Goal: Task Accomplishment & Management: Manage account settings

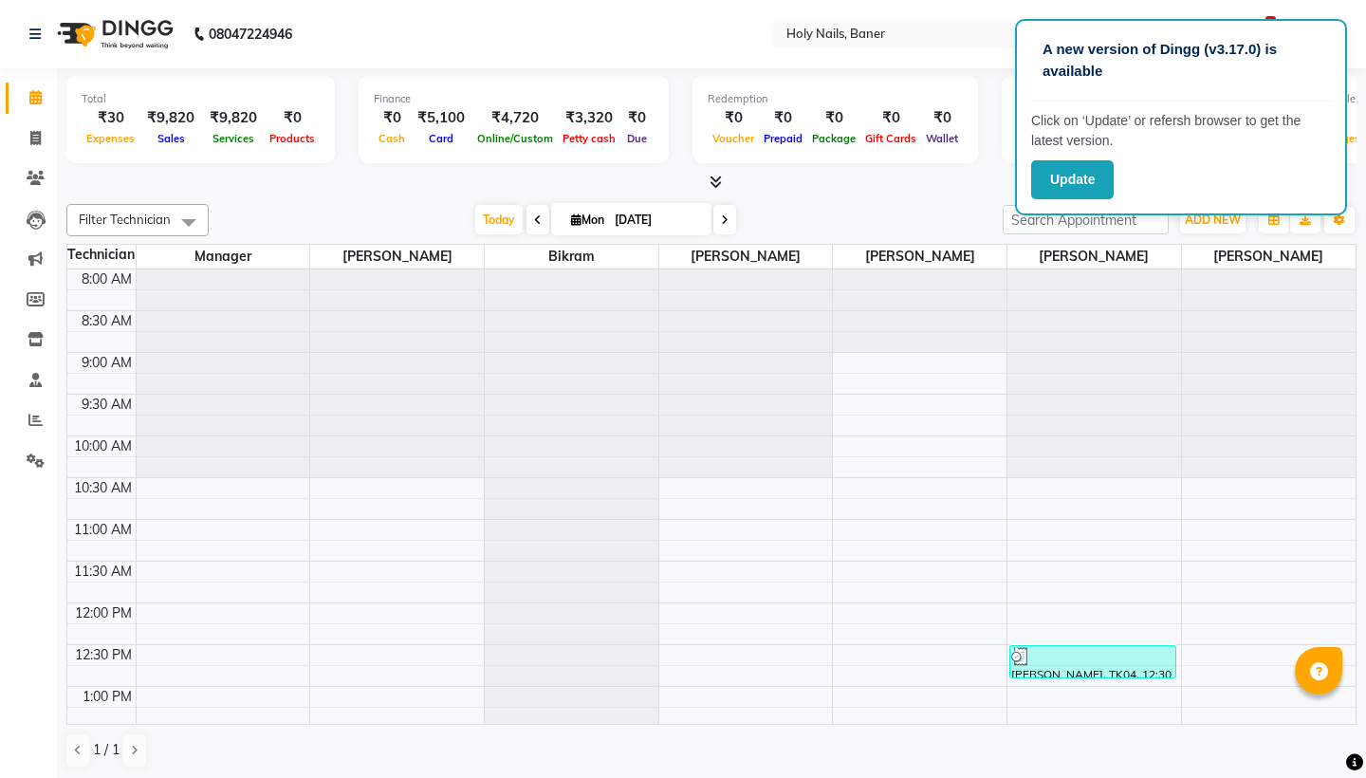
click at [279, 169] on div "Total ₹30 Expenses ₹9,820 Sales ₹9,820 Services ₹0 Products Finance ₹0 Cash ₹5,…" at bounding box center [711, 130] width 1291 height 124
click at [35, 418] on icon at bounding box center [35, 420] width 14 height 14
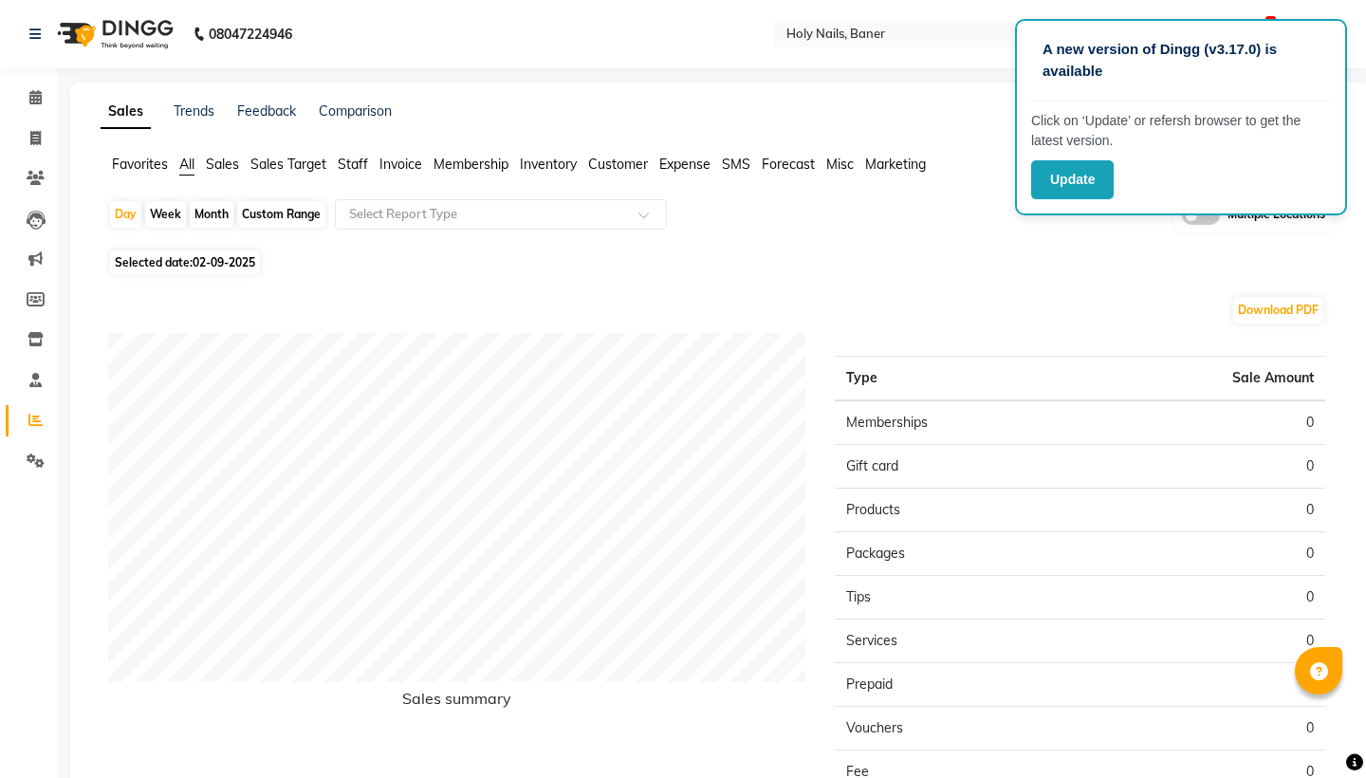
click at [223, 170] on span "Sales" at bounding box center [222, 164] width 33 height 17
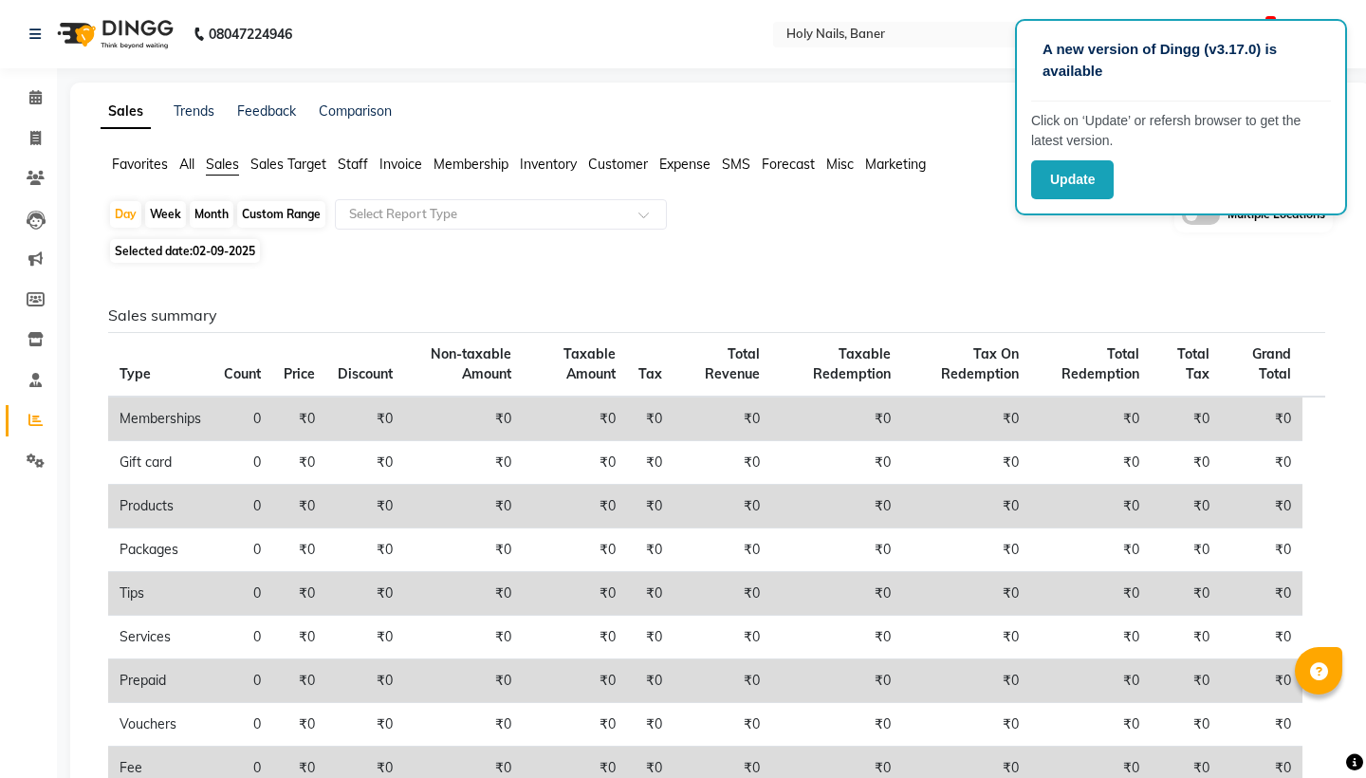
click at [220, 213] on div "Month" at bounding box center [212, 214] width 44 height 27
select select "9"
select select "2025"
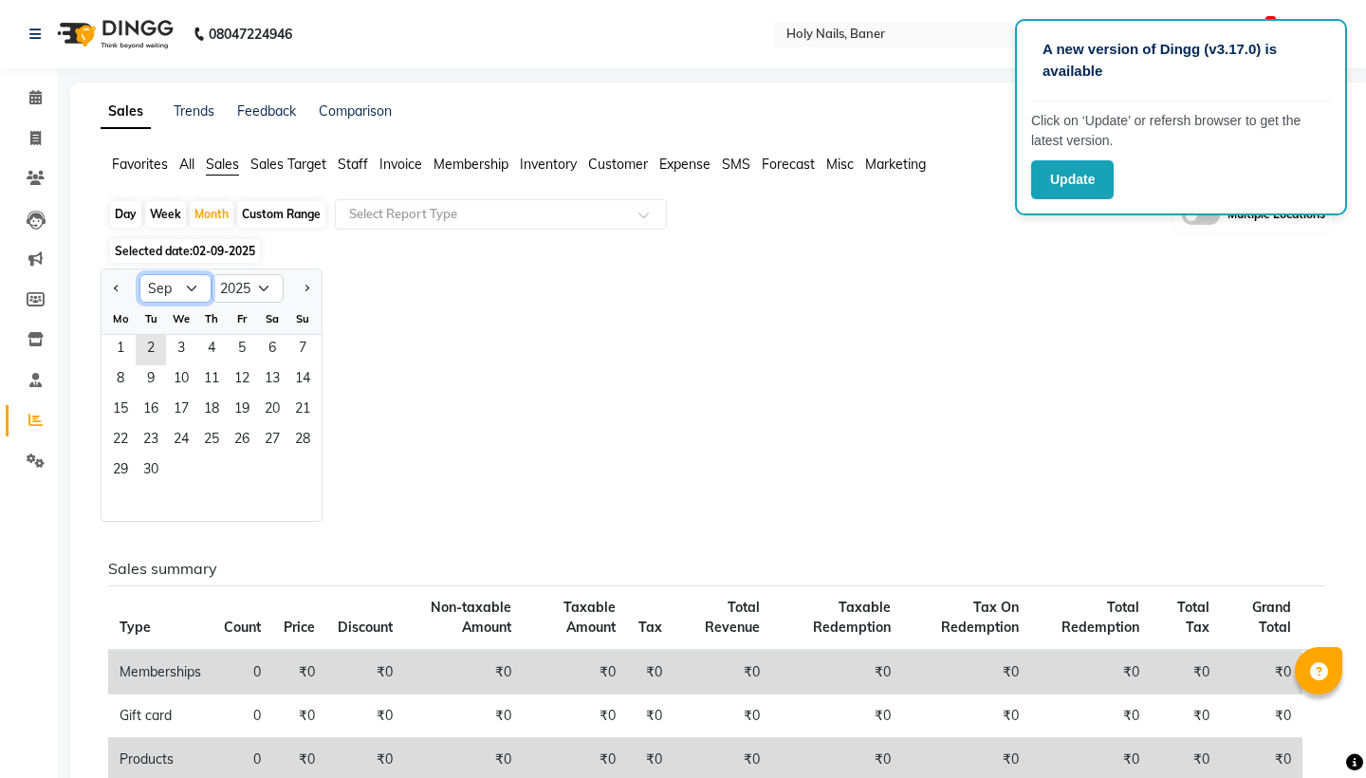
select select "8"
click at [240, 348] on span "1" at bounding box center [242, 350] width 30 height 30
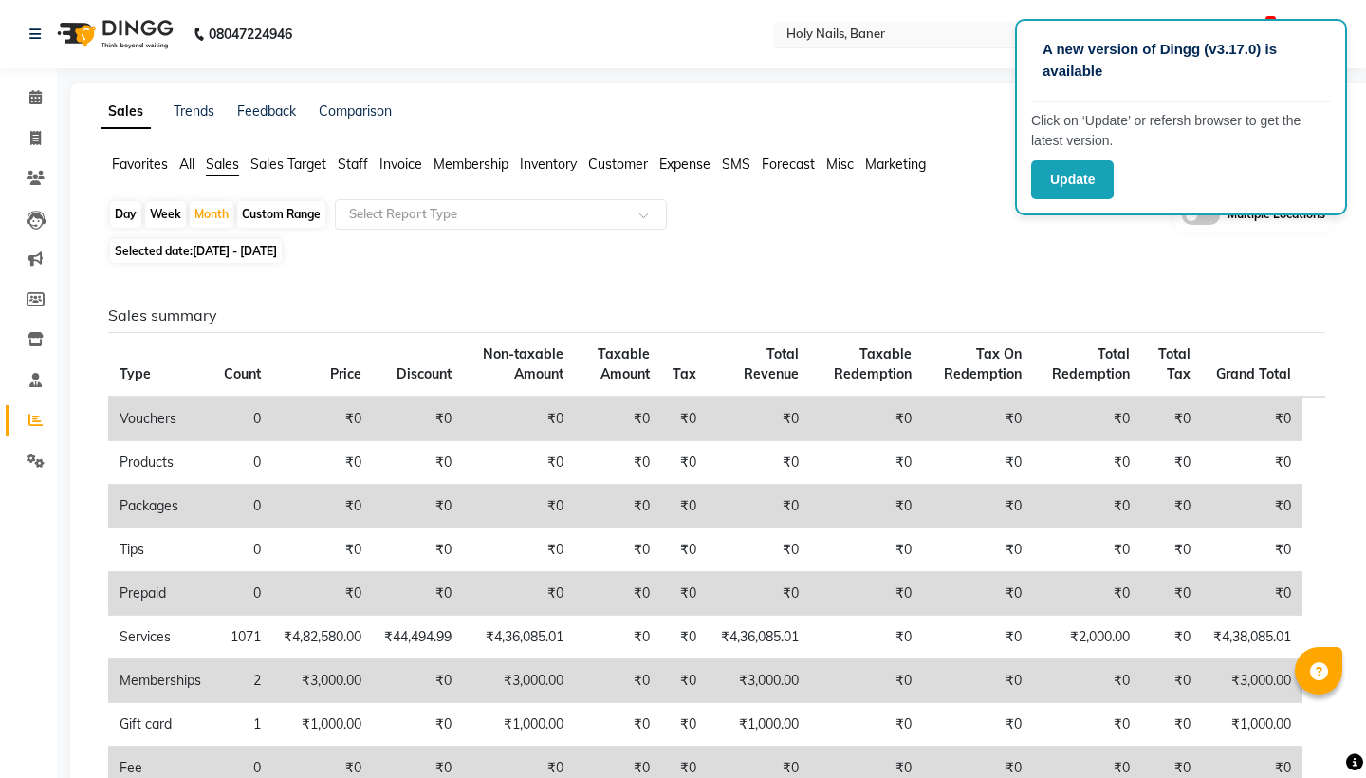
click at [783, 33] on input "text" at bounding box center [920, 36] width 275 height 19
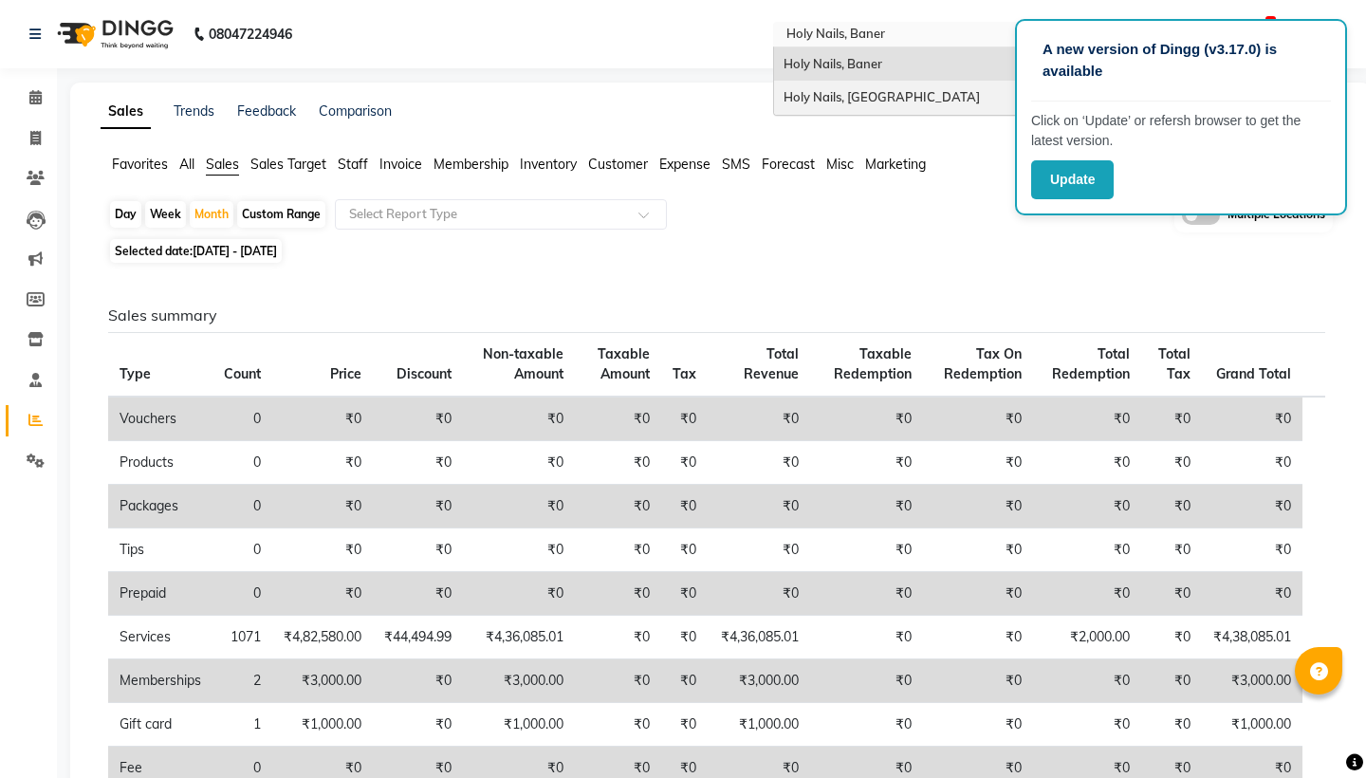
click at [774, 88] on div "Holy Nails, [GEOGRAPHIC_DATA]" at bounding box center [939, 98] width 330 height 34
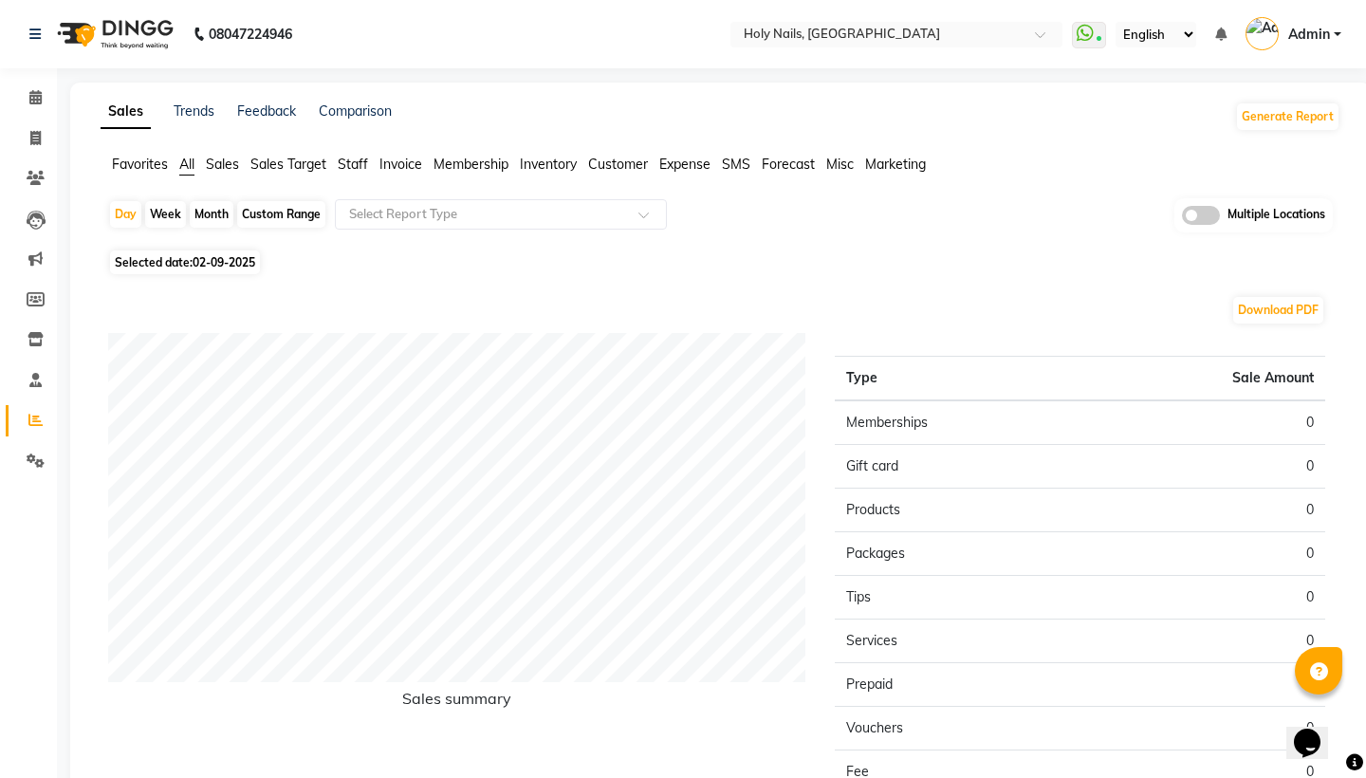
click at [229, 165] on span "Sales" at bounding box center [222, 164] width 33 height 17
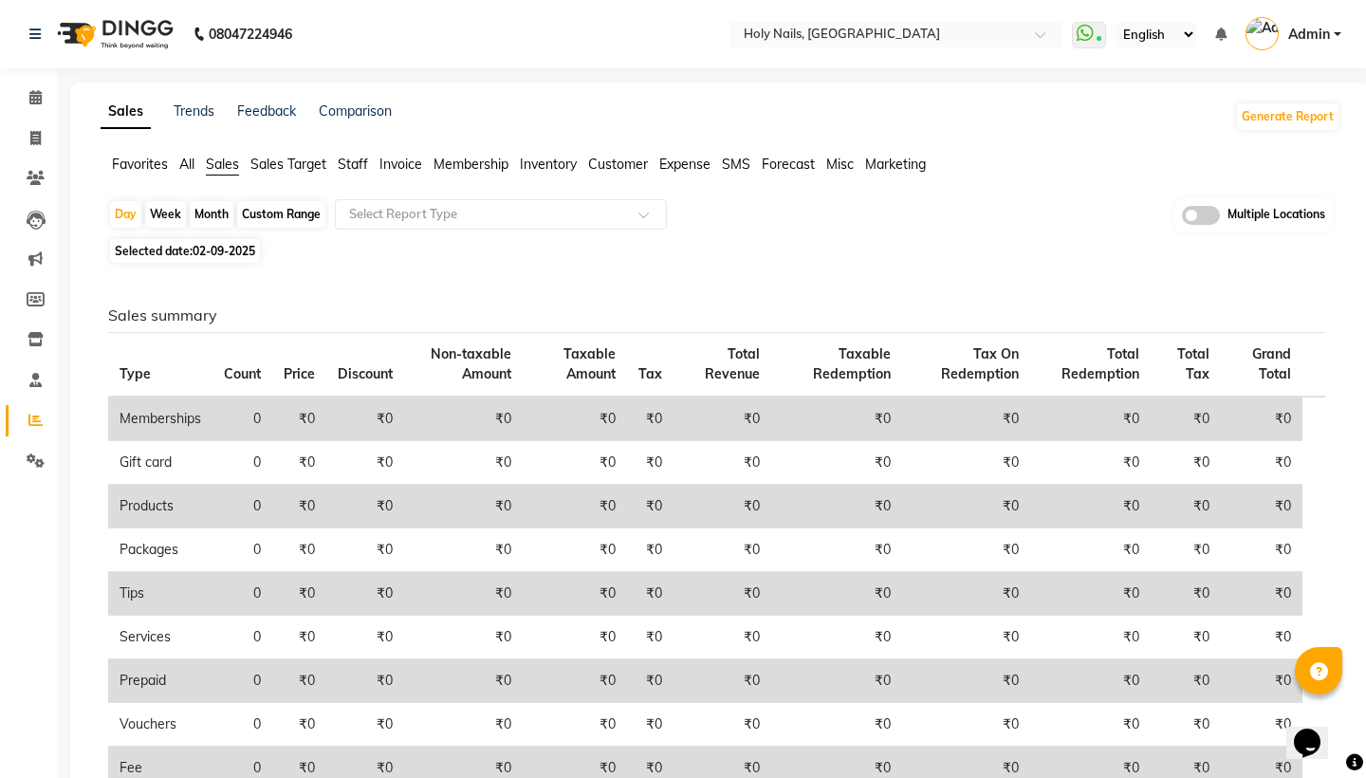
click at [221, 218] on div "Month" at bounding box center [212, 214] width 44 height 27
select select "9"
select select "2025"
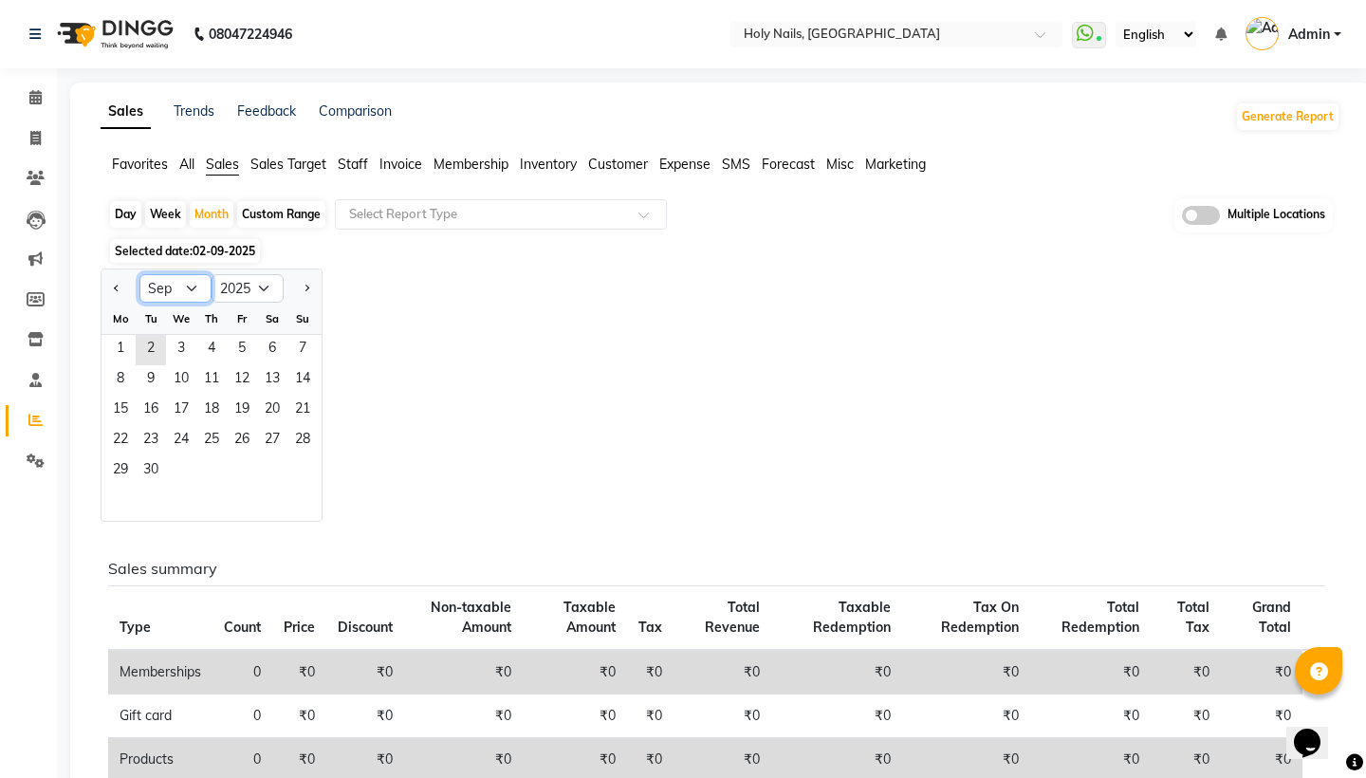
select select "8"
click at [240, 344] on span "1" at bounding box center [242, 350] width 30 height 30
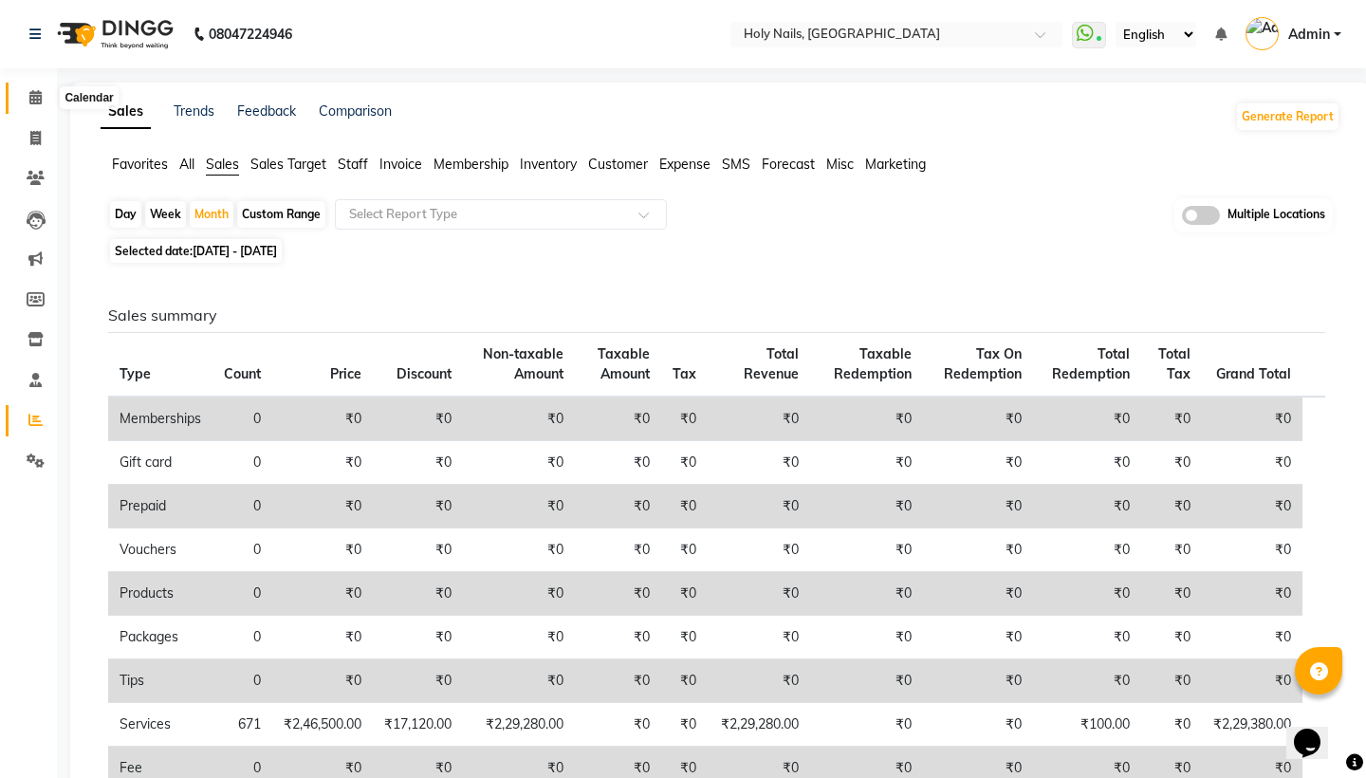
click at [38, 100] on icon at bounding box center [35, 97] width 12 height 14
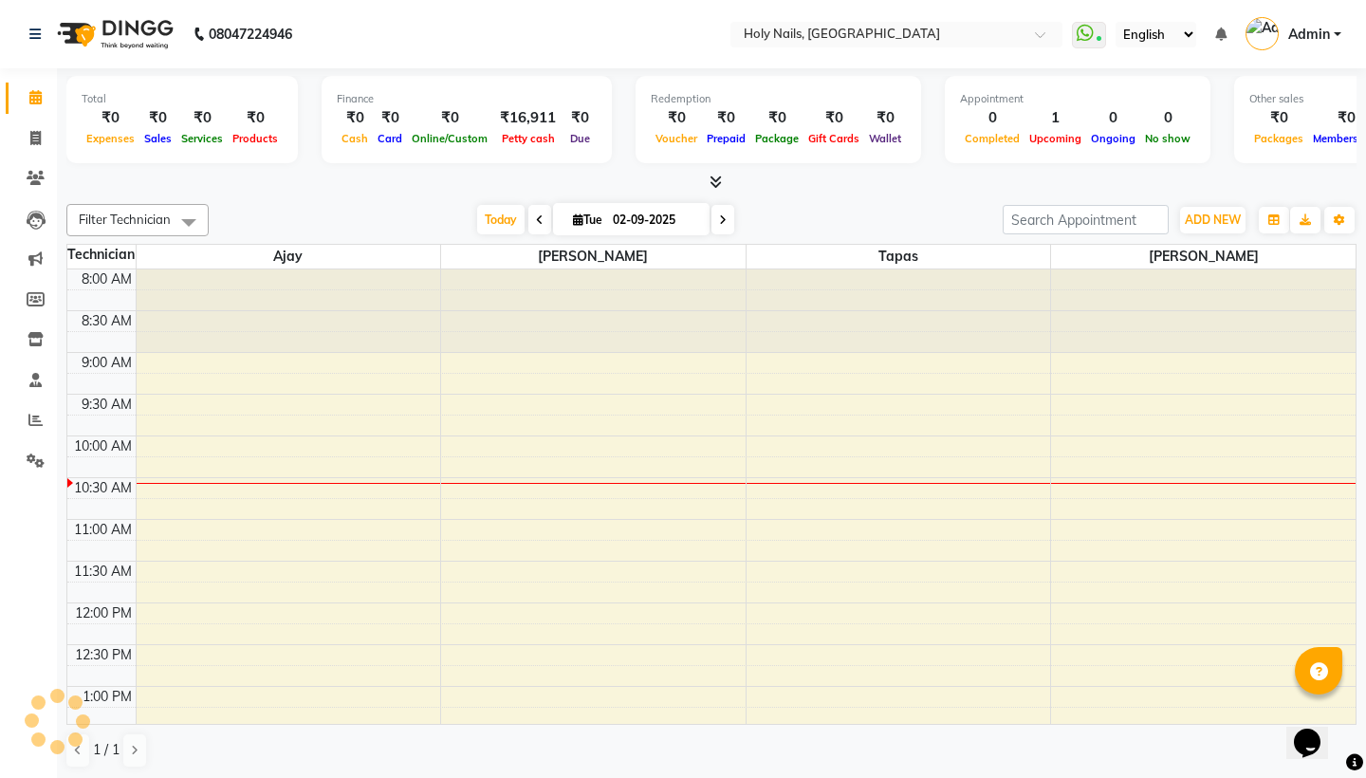
scroll to position [168, 0]
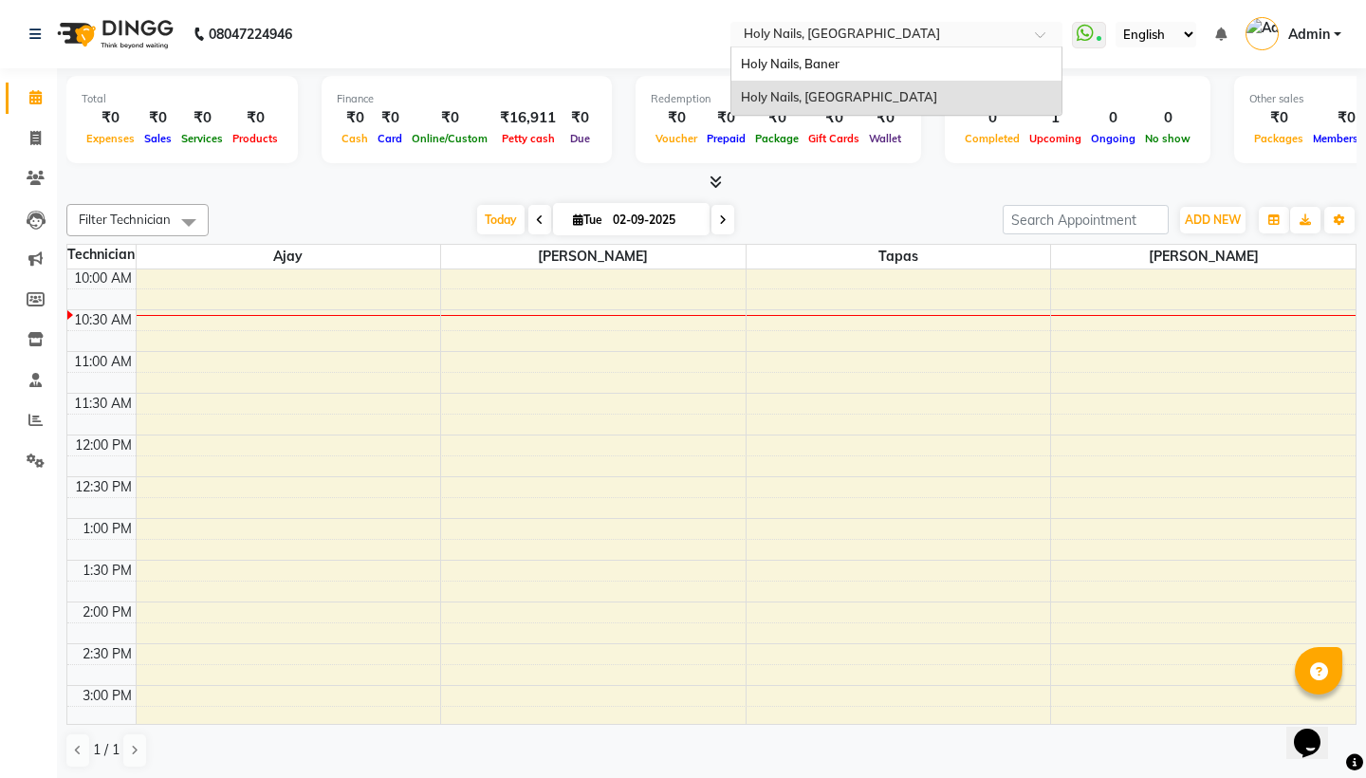
click at [740, 37] on input "text" at bounding box center [877, 36] width 275 height 19
click at [741, 63] on span "Holy Nails, Baner" at bounding box center [790, 63] width 99 height 15
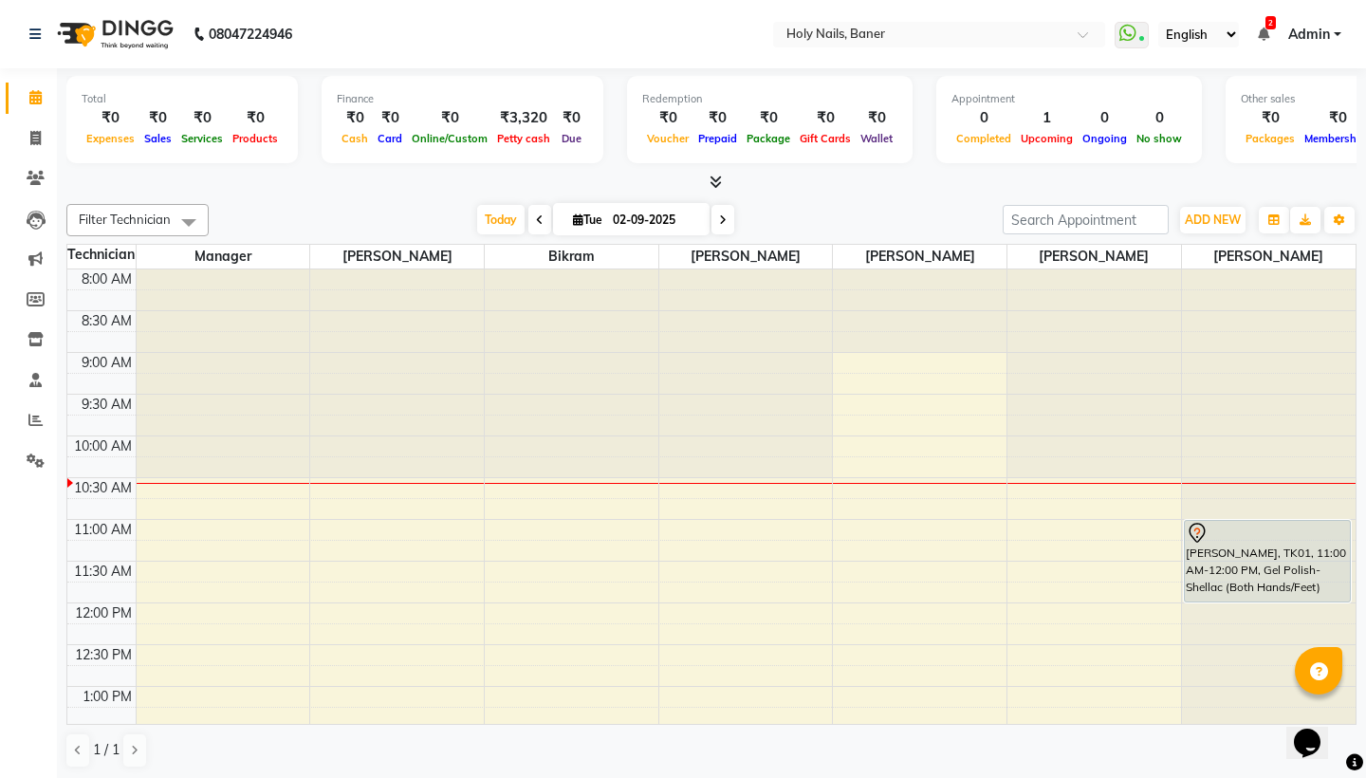
scroll to position [168, 0]
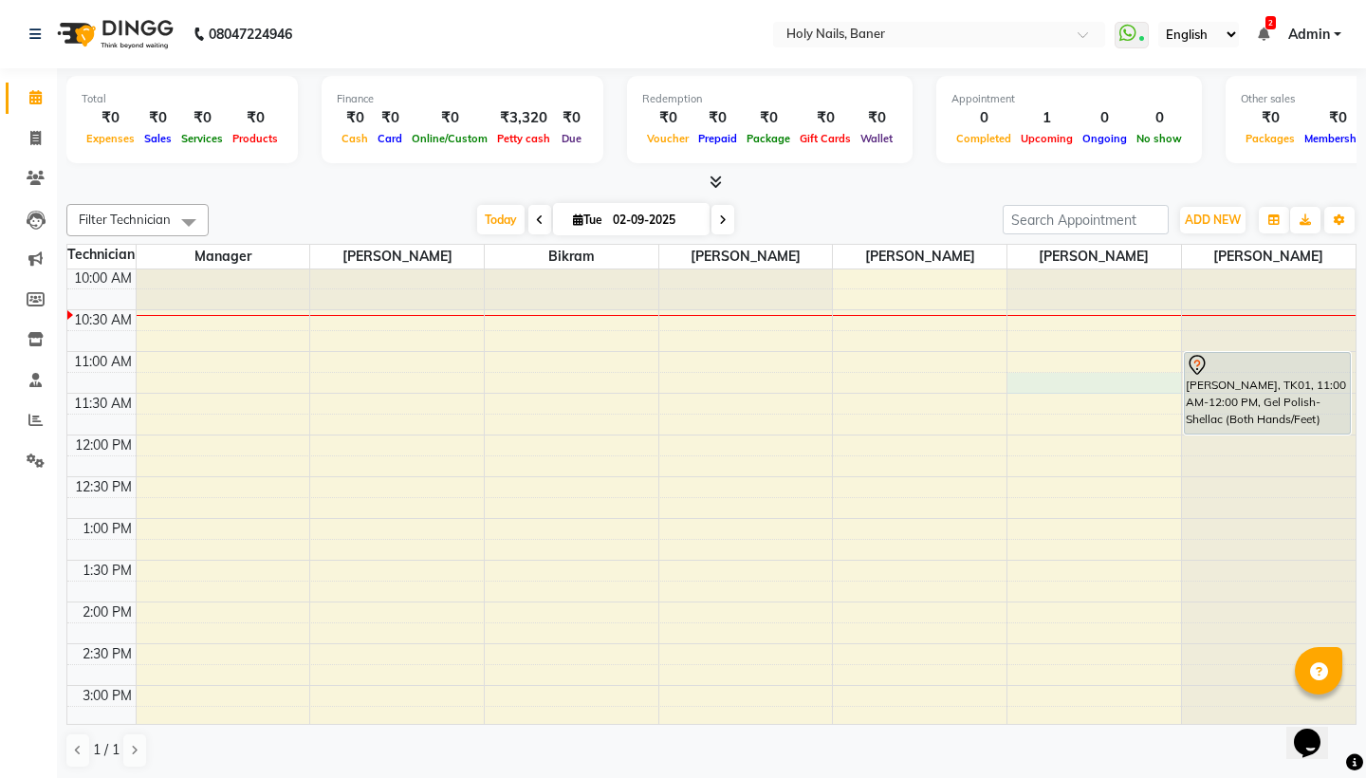
click at [1025, 375] on div "8:00 AM 8:30 AM 9:00 AM 9:30 AM 10:00 AM 10:30 AM 11:00 AM 11:30 AM 12:00 PM 12…" at bounding box center [711, 686] width 1289 height 1168
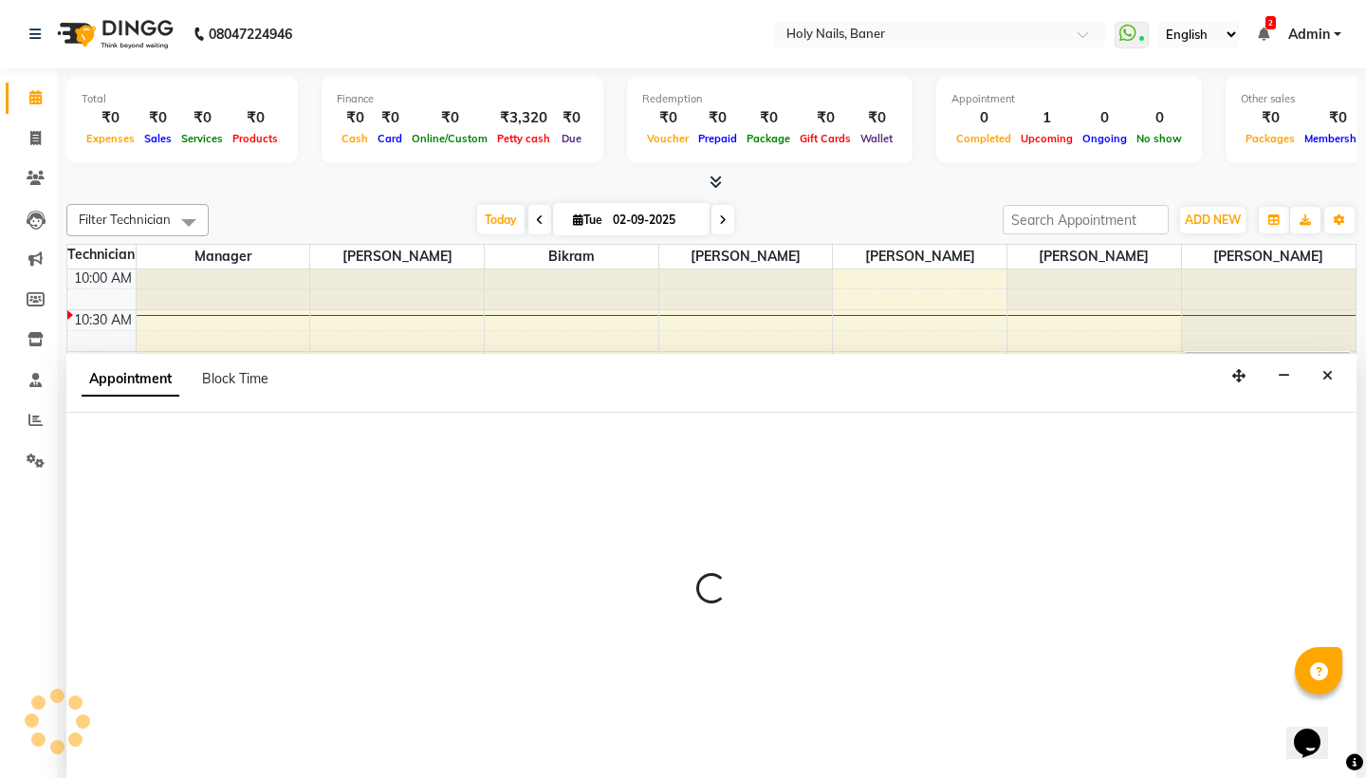
scroll to position [1, 0]
select select "66406"
select select "675"
select select "tentative"
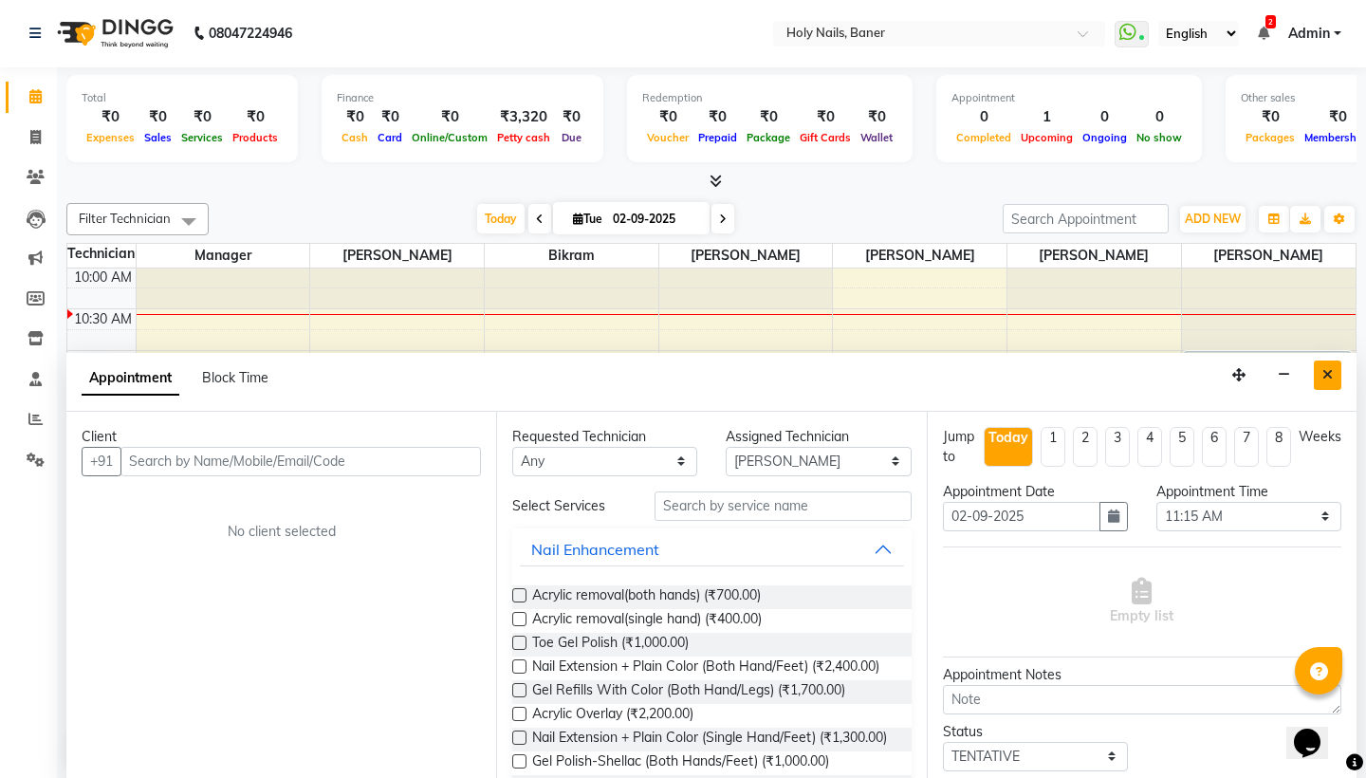
click at [1335, 372] on button "Close" at bounding box center [1328, 375] width 28 height 29
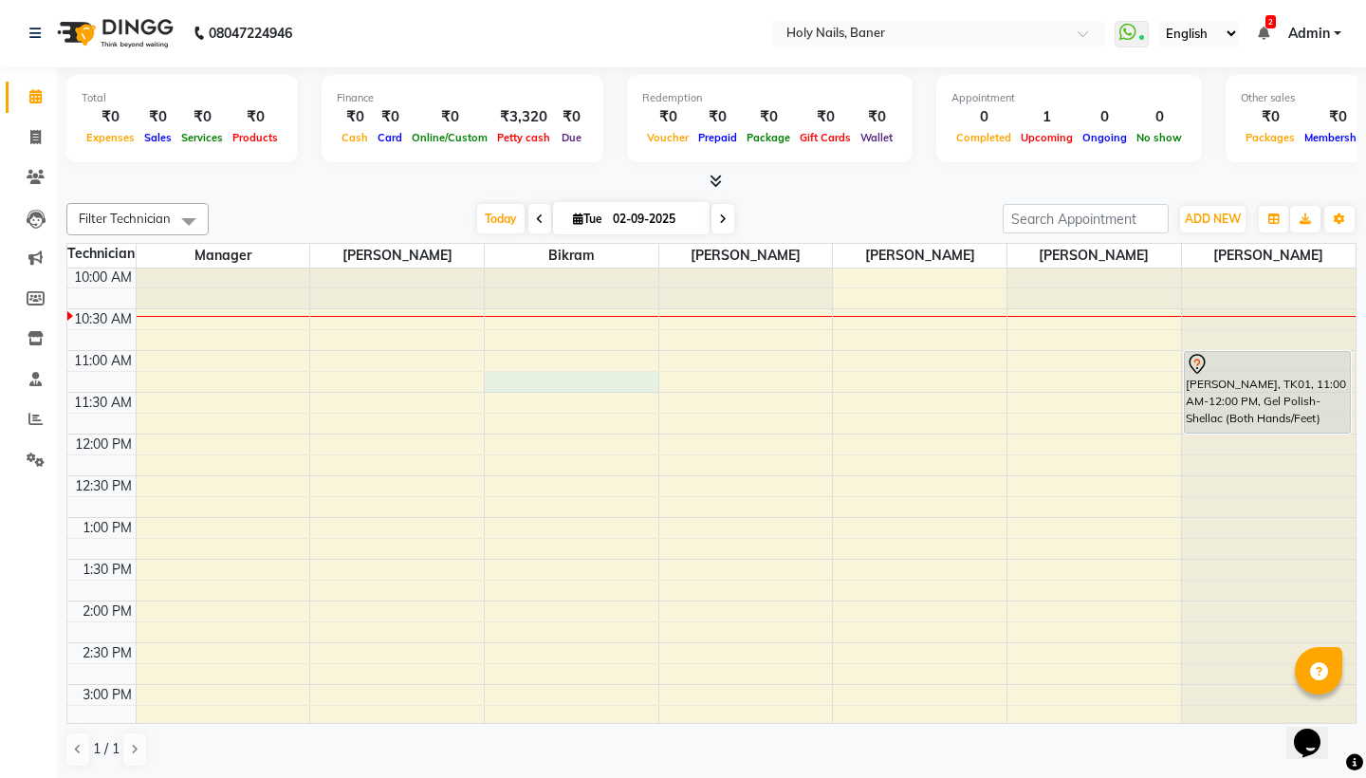
click at [495, 381] on div "8:00 AM 8:30 AM 9:00 AM 9:30 AM 10:00 AM 10:30 AM 11:00 AM 11:30 AM 12:00 PM 12…" at bounding box center [711, 685] width 1289 height 1168
select select "58118"
select select "675"
select select "tentative"
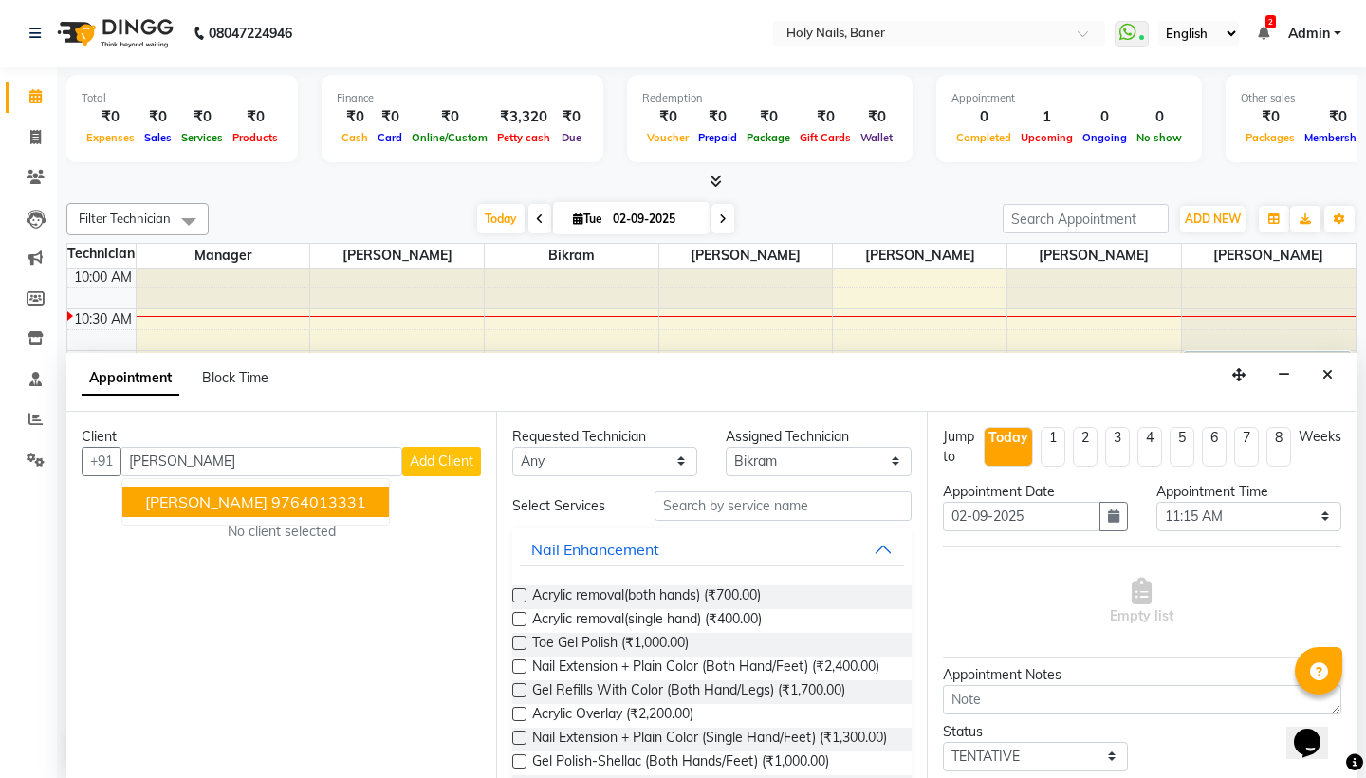
type input "9764013331"
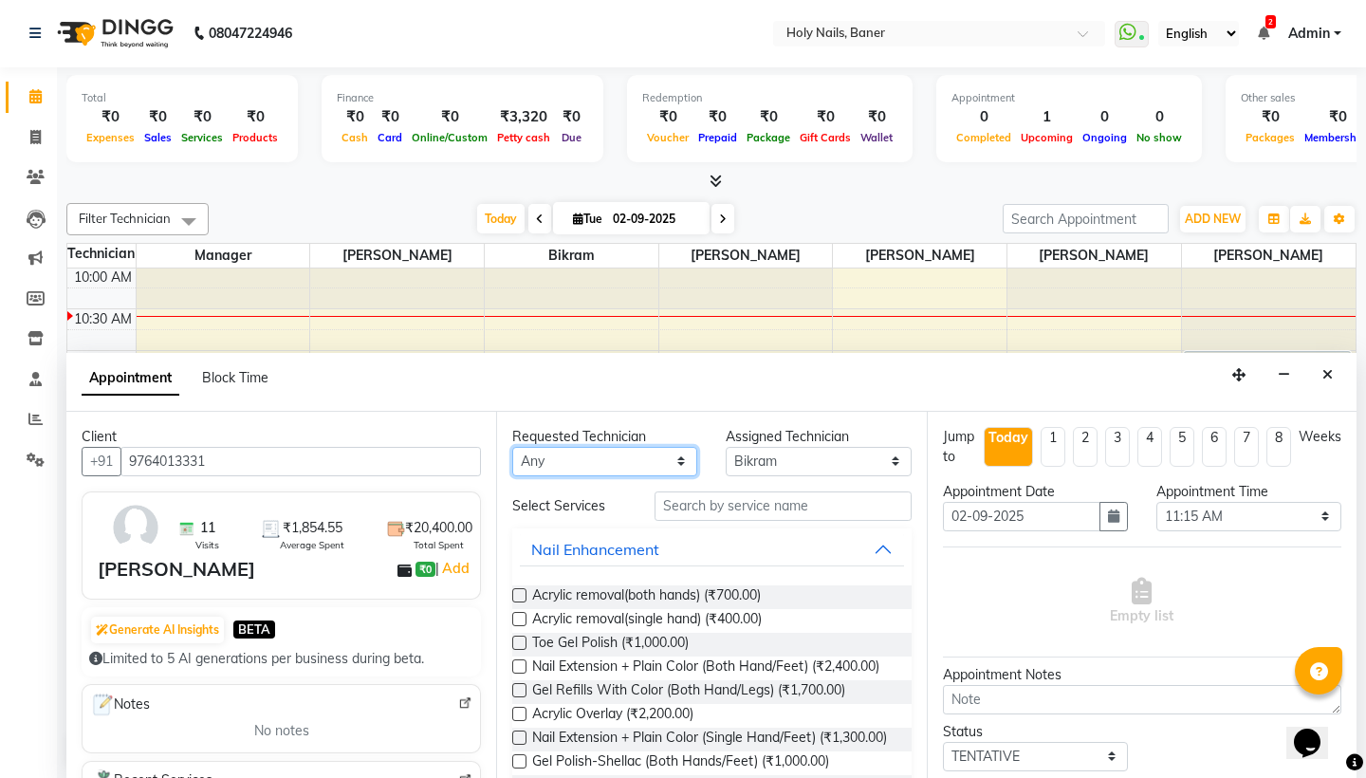
select select "66405"
select select "58118"
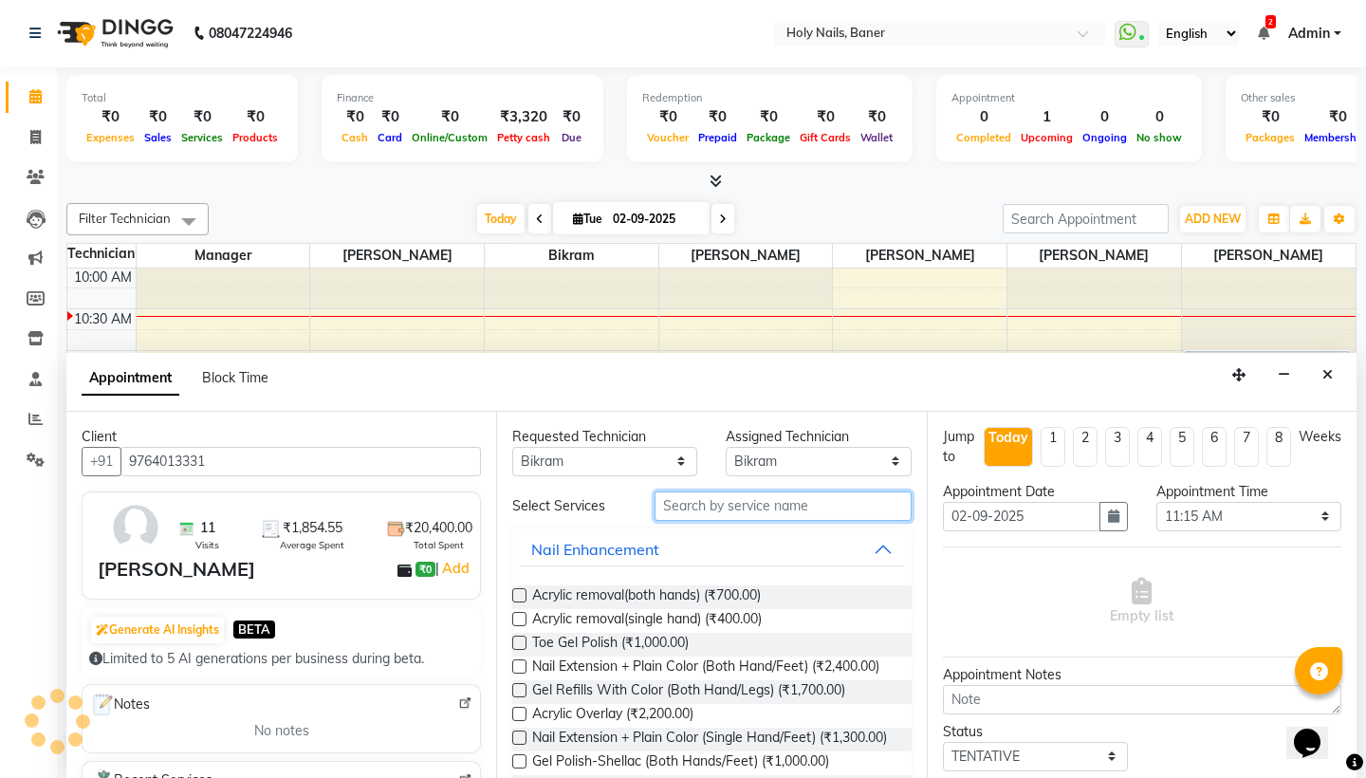
click at [714, 503] on input "text" at bounding box center [783, 506] width 256 height 29
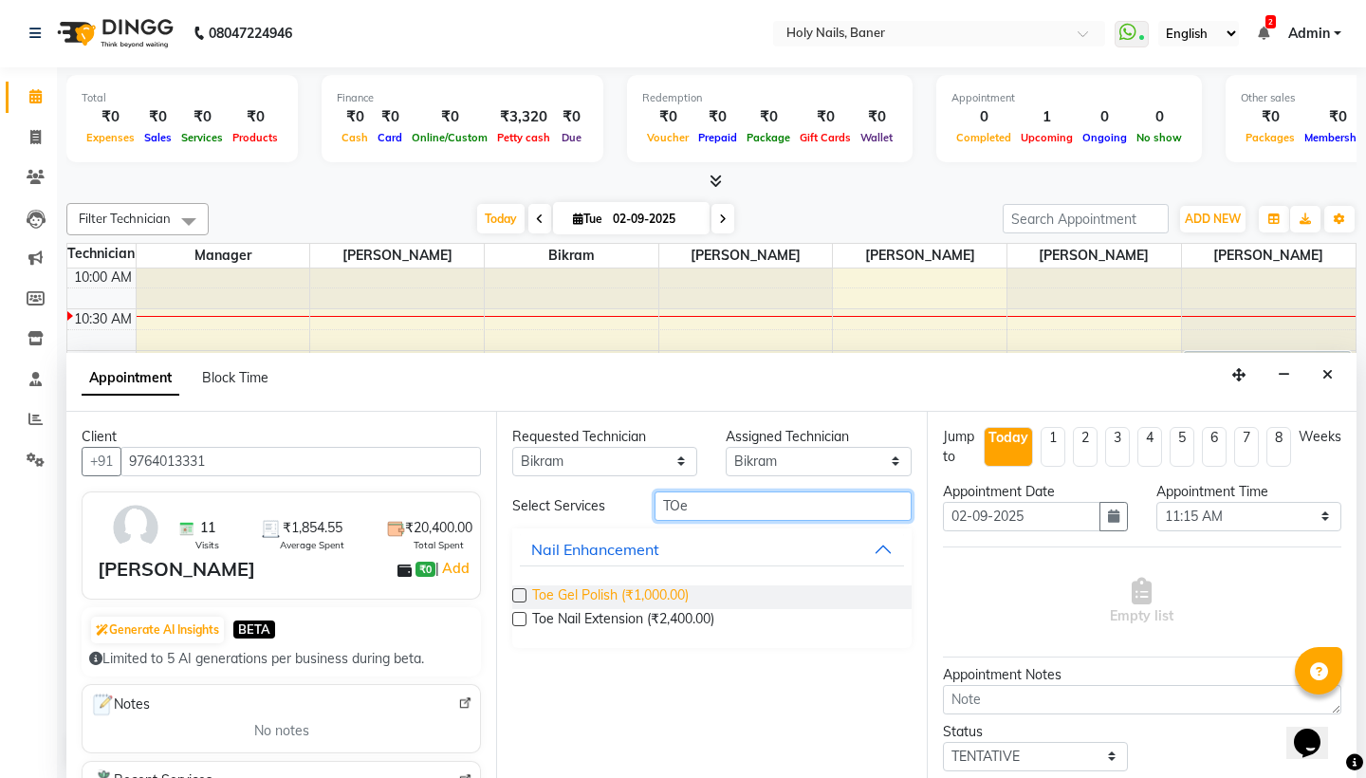
type input "TOe"
click at [673, 591] on span "Toe Gel Polish (₹1,000.00)" at bounding box center [610, 597] width 157 height 24
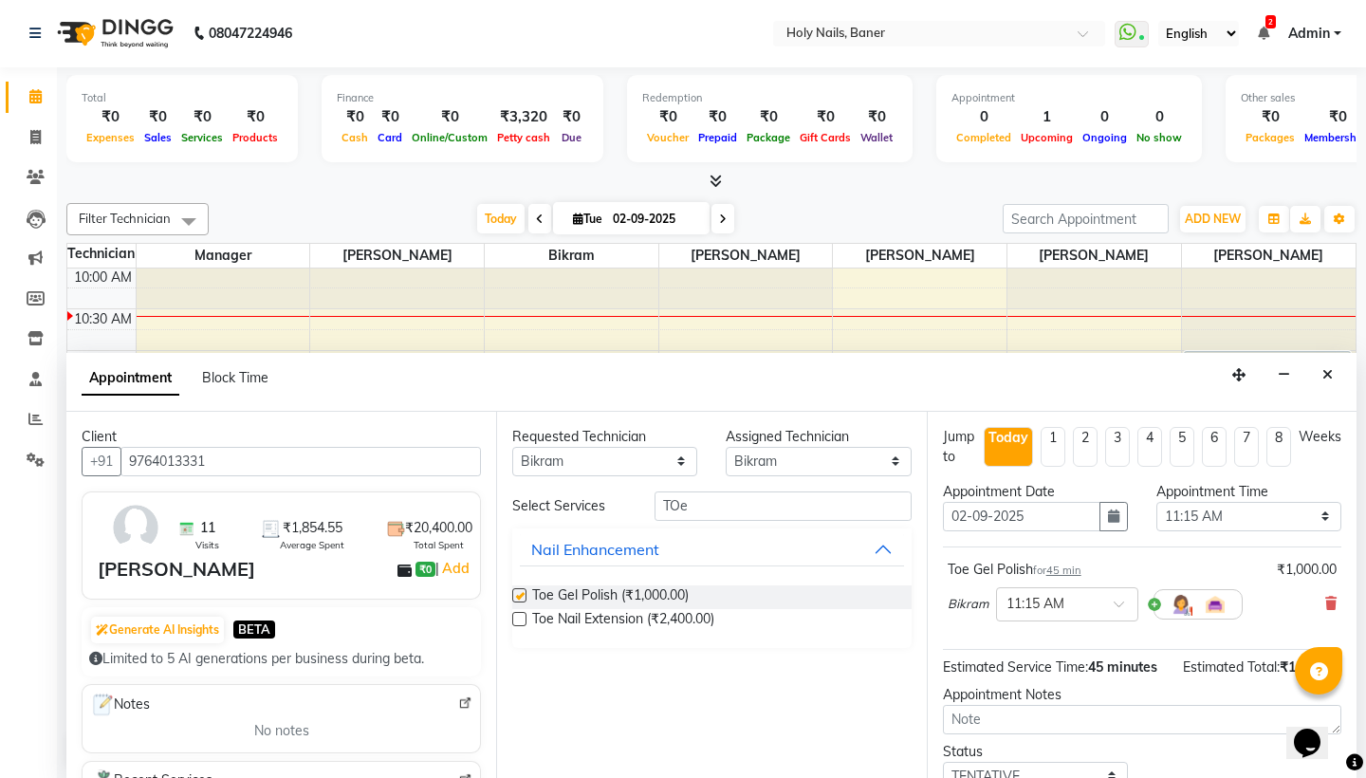
checkbox input "false"
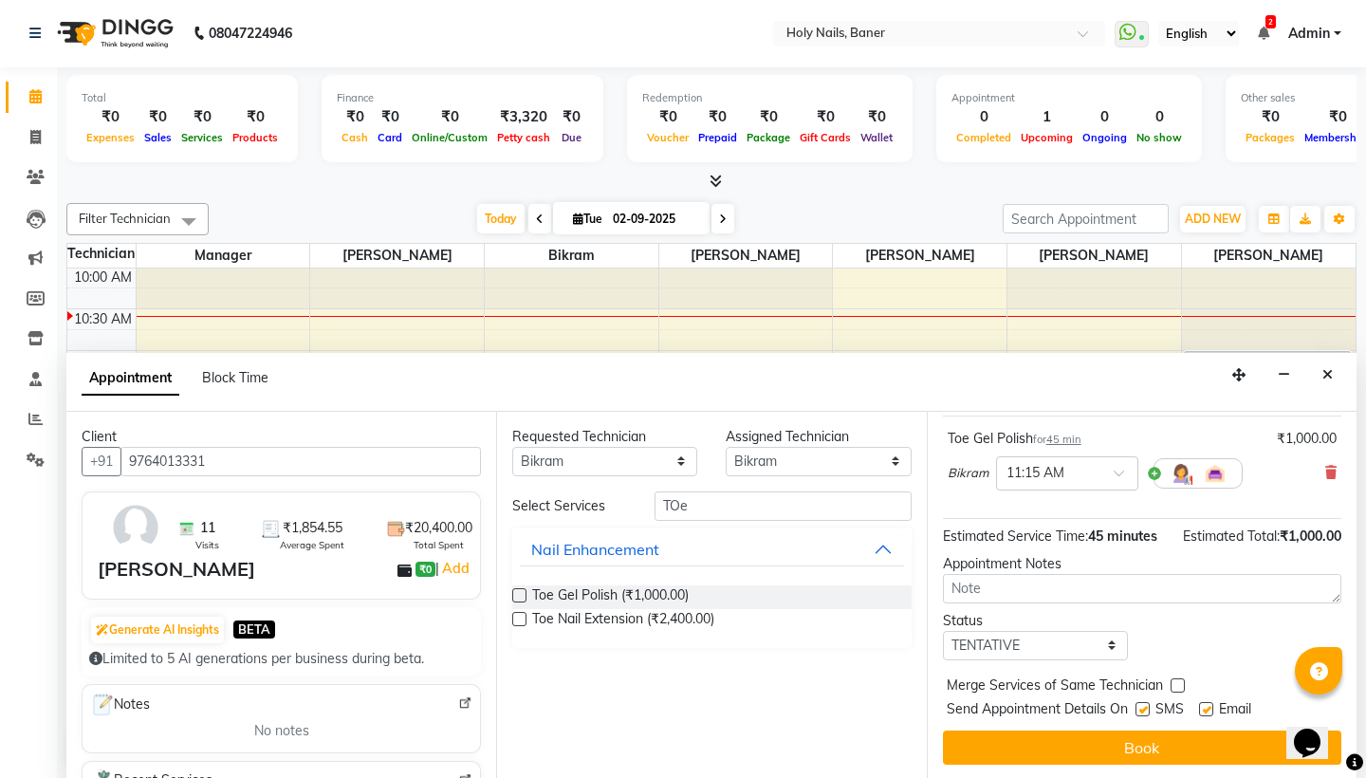
scroll to position [131, 0]
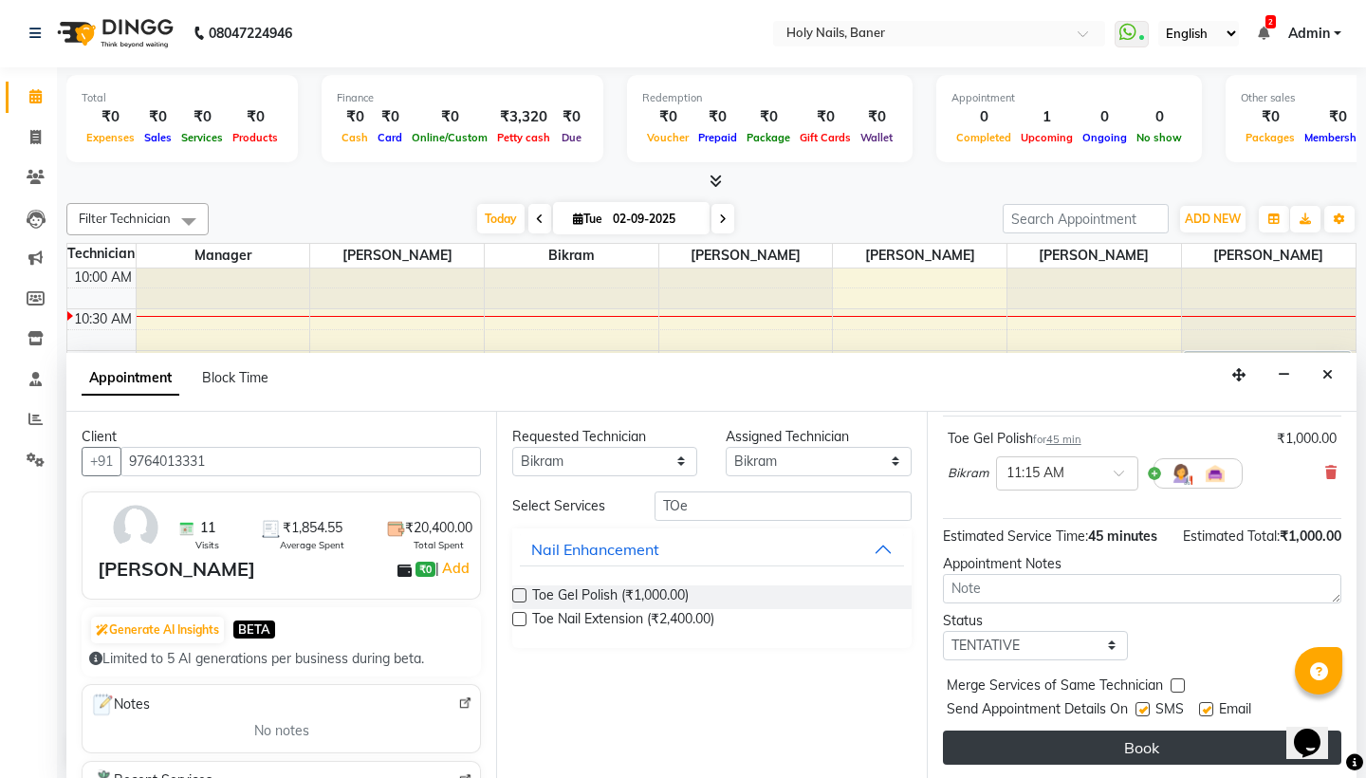
click at [1058, 738] on button "Book" at bounding box center [1142, 748] width 399 height 34
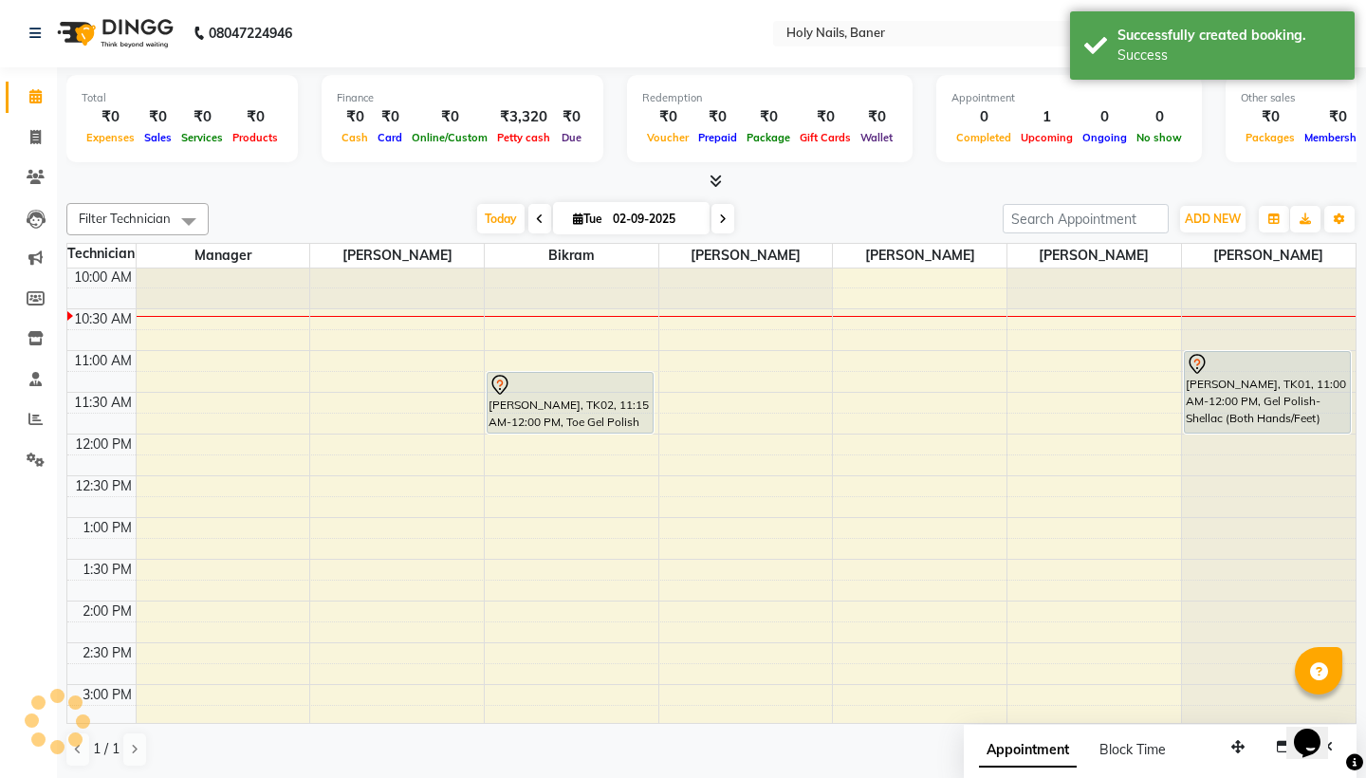
scroll to position [0, 0]
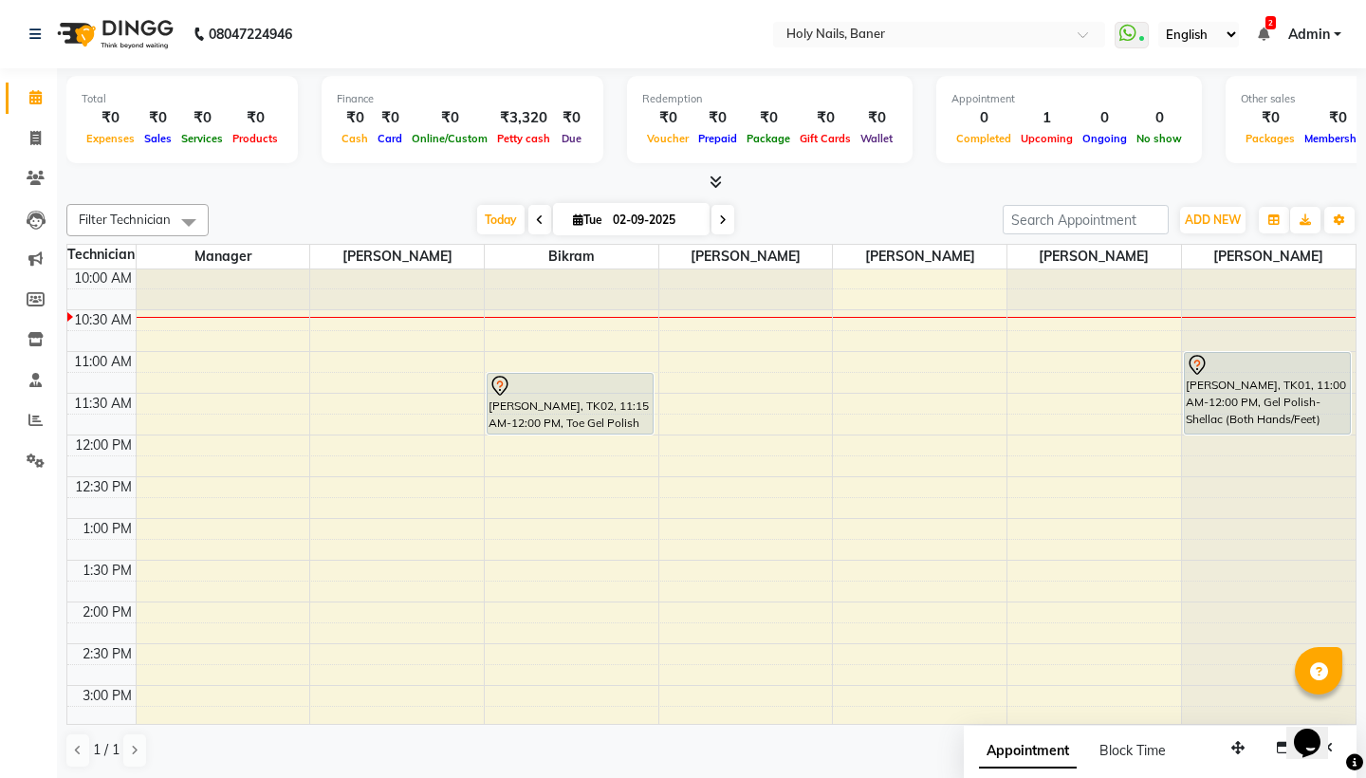
click at [642, 206] on input "02-09-2025" at bounding box center [654, 220] width 95 height 28
select select "9"
select select "2025"
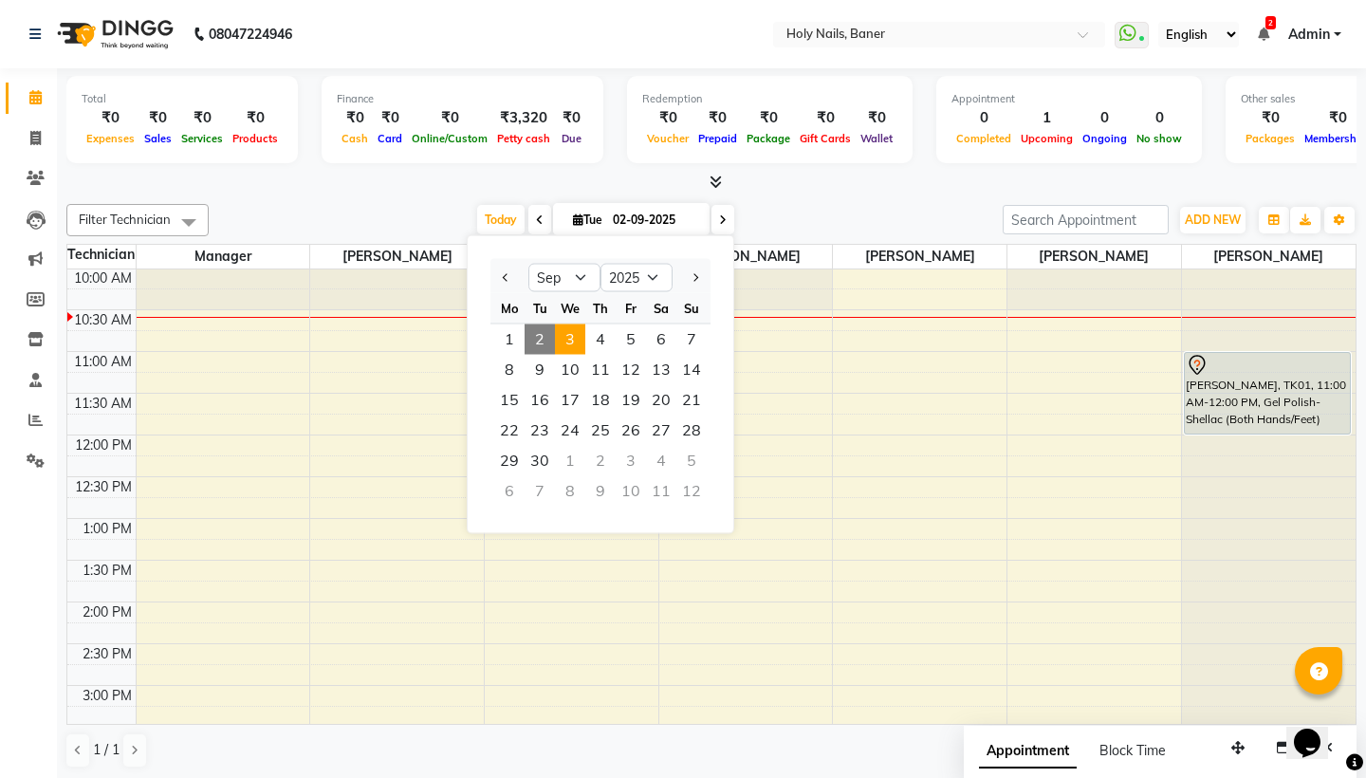
click at [572, 341] on span "3" at bounding box center [570, 340] width 30 height 30
type input "03-09-2025"
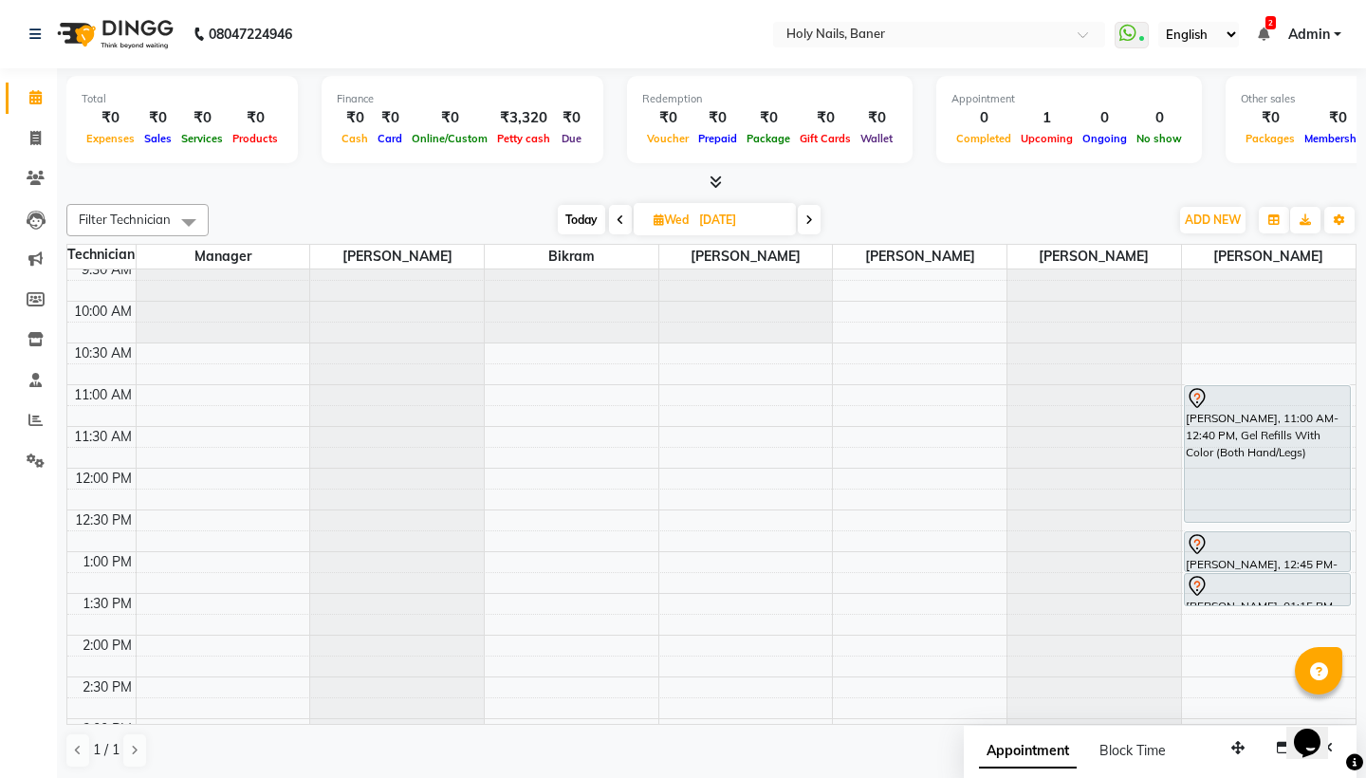
scroll to position [138, 0]
click at [763, 220] on input "03-09-2025" at bounding box center [741, 220] width 95 height 28
select select "9"
select select "2025"
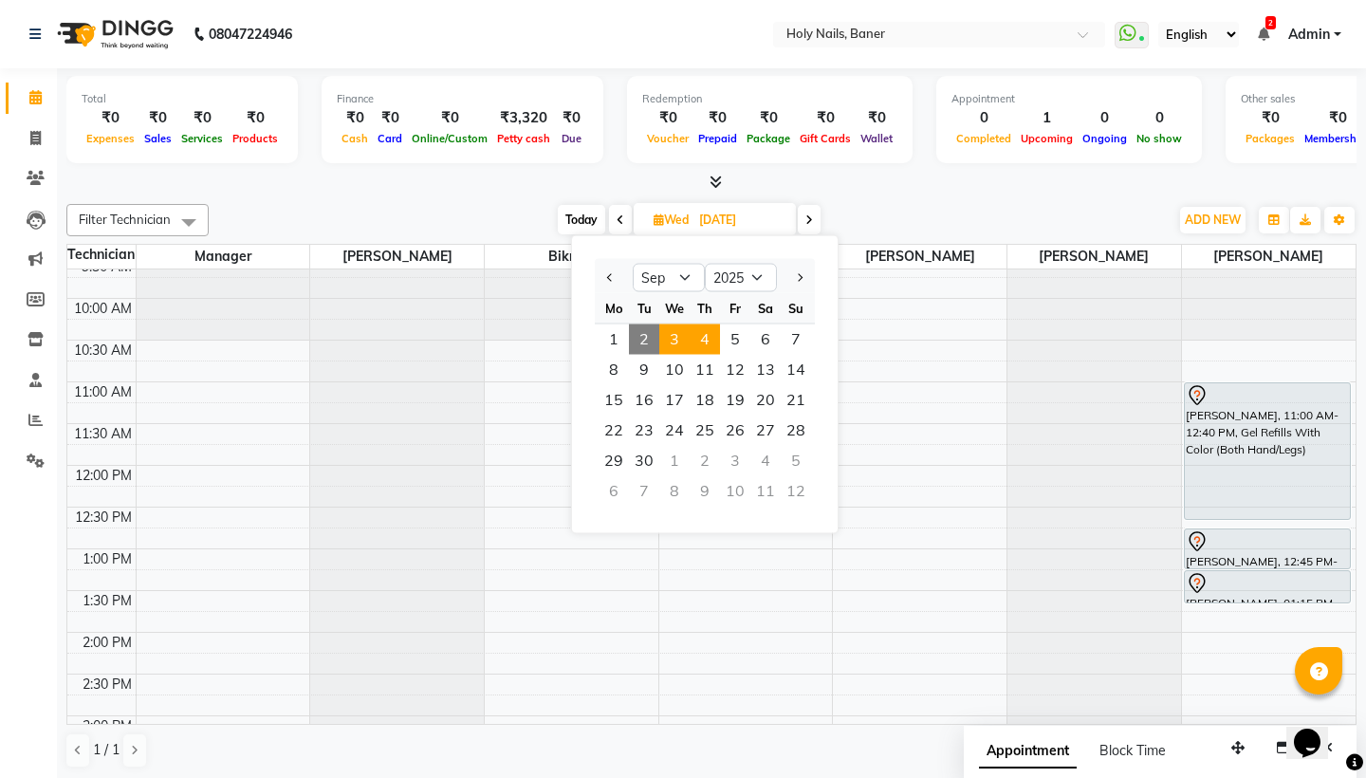
click at [698, 344] on span "4" at bounding box center [705, 340] width 30 height 30
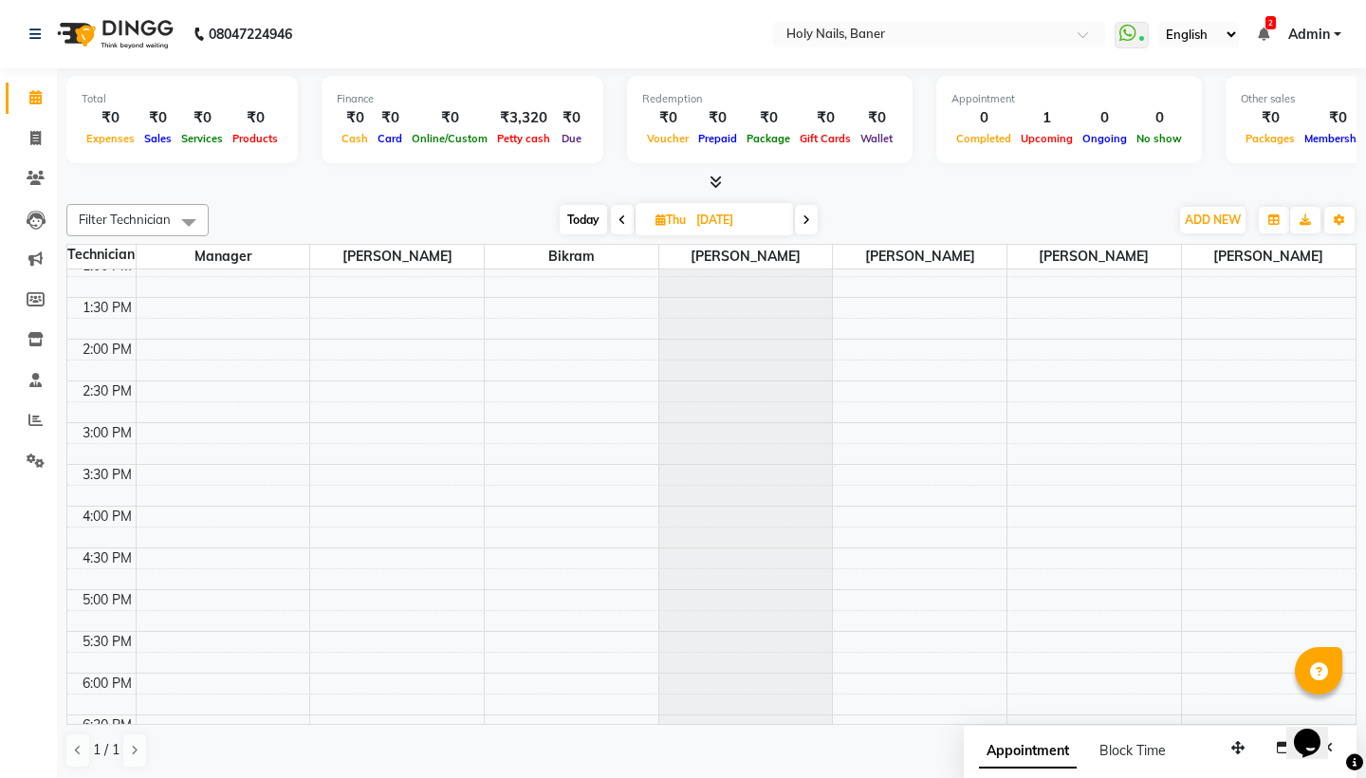
scroll to position [475, 0]
click at [574, 220] on span "Today" at bounding box center [583, 219] width 47 height 29
type input "02-09-2025"
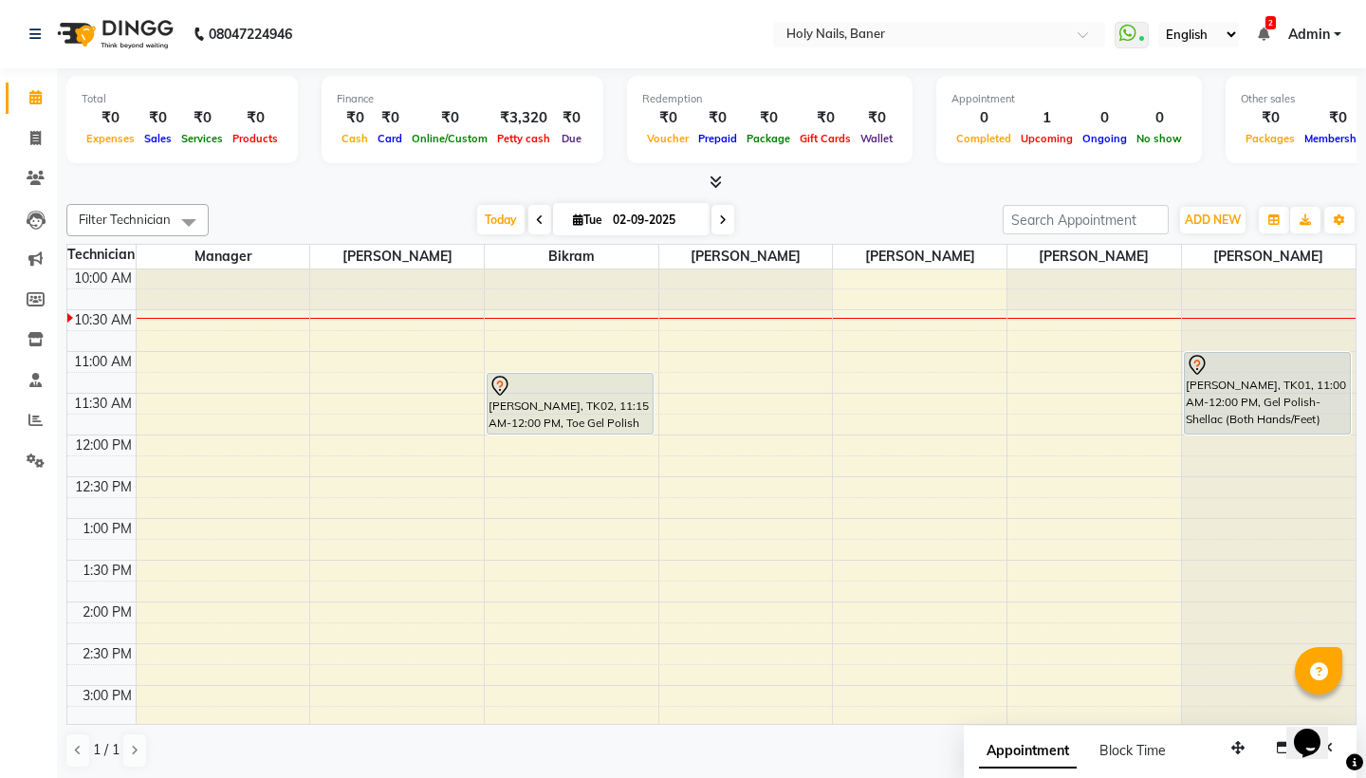
click at [629, 221] on input "02-09-2025" at bounding box center [654, 220] width 95 height 28
select select "9"
select select "2025"
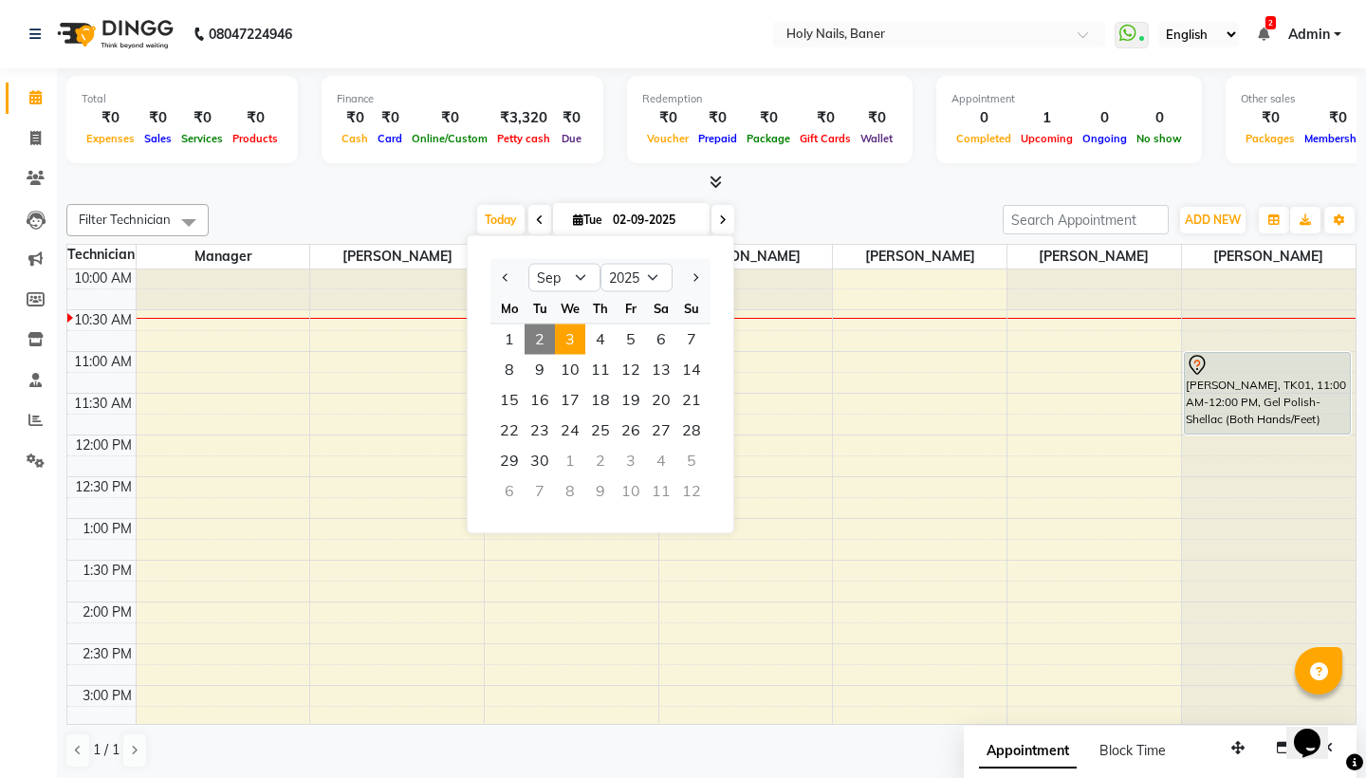
click at [563, 345] on span "3" at bounding box center [570, 340] width 30 height 30
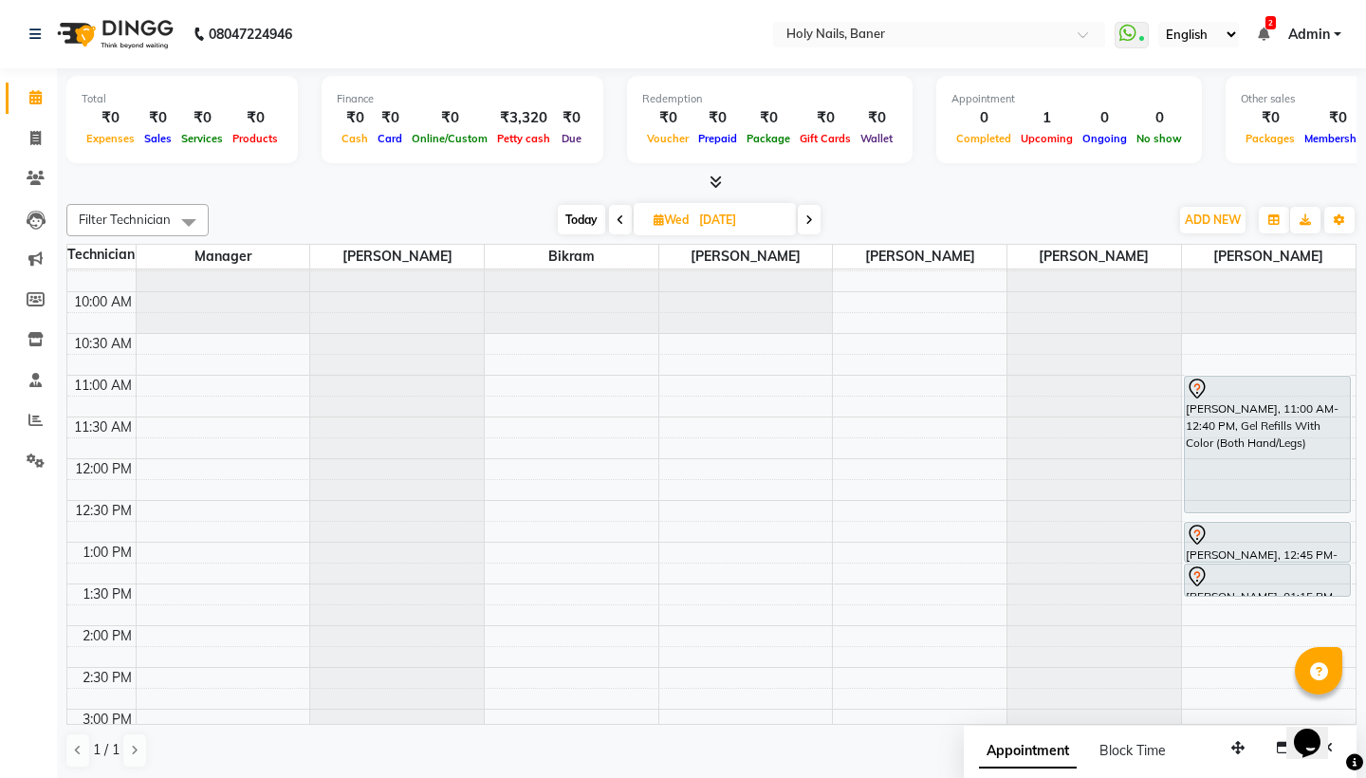
scroll to position [148, 0]
click at [561, 222] on span "Today" at bounding box center [581, 219] width 47 height 29
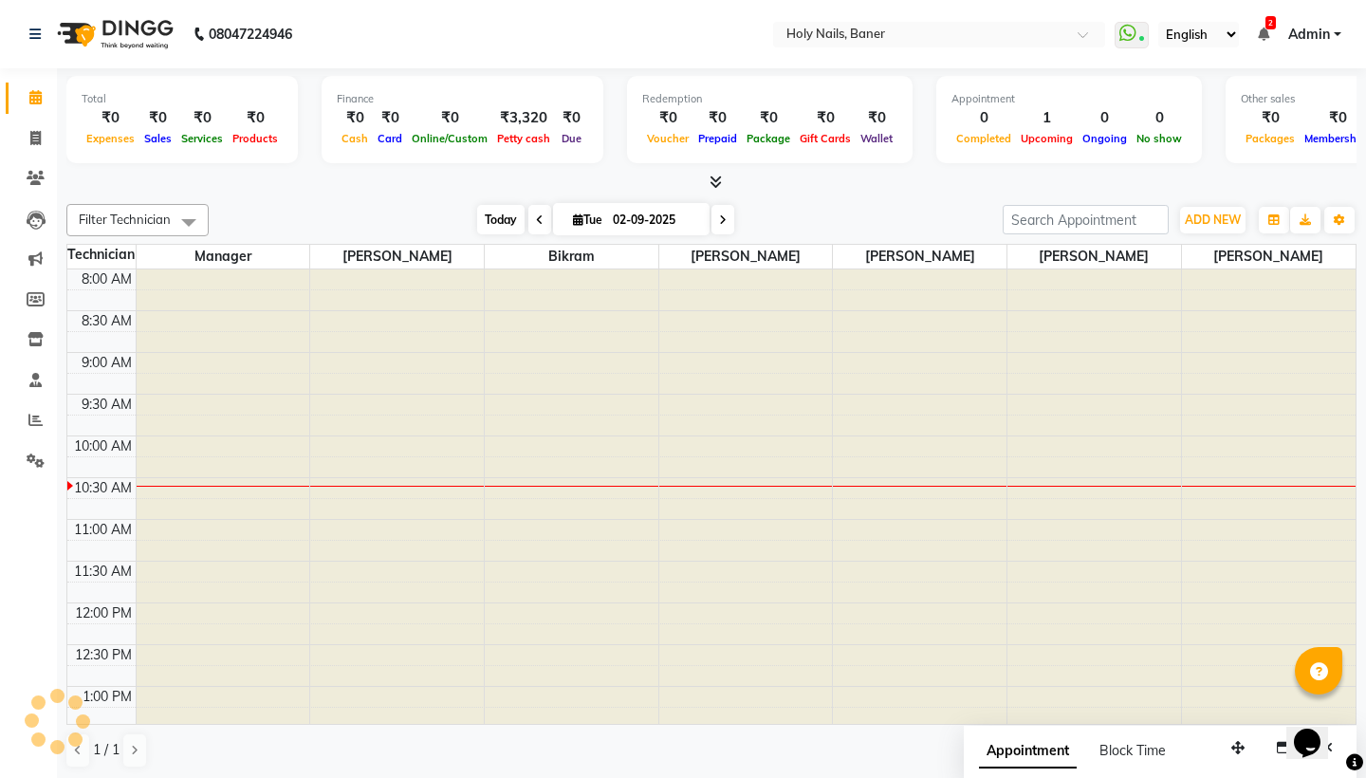
scroll to position [168, 0]
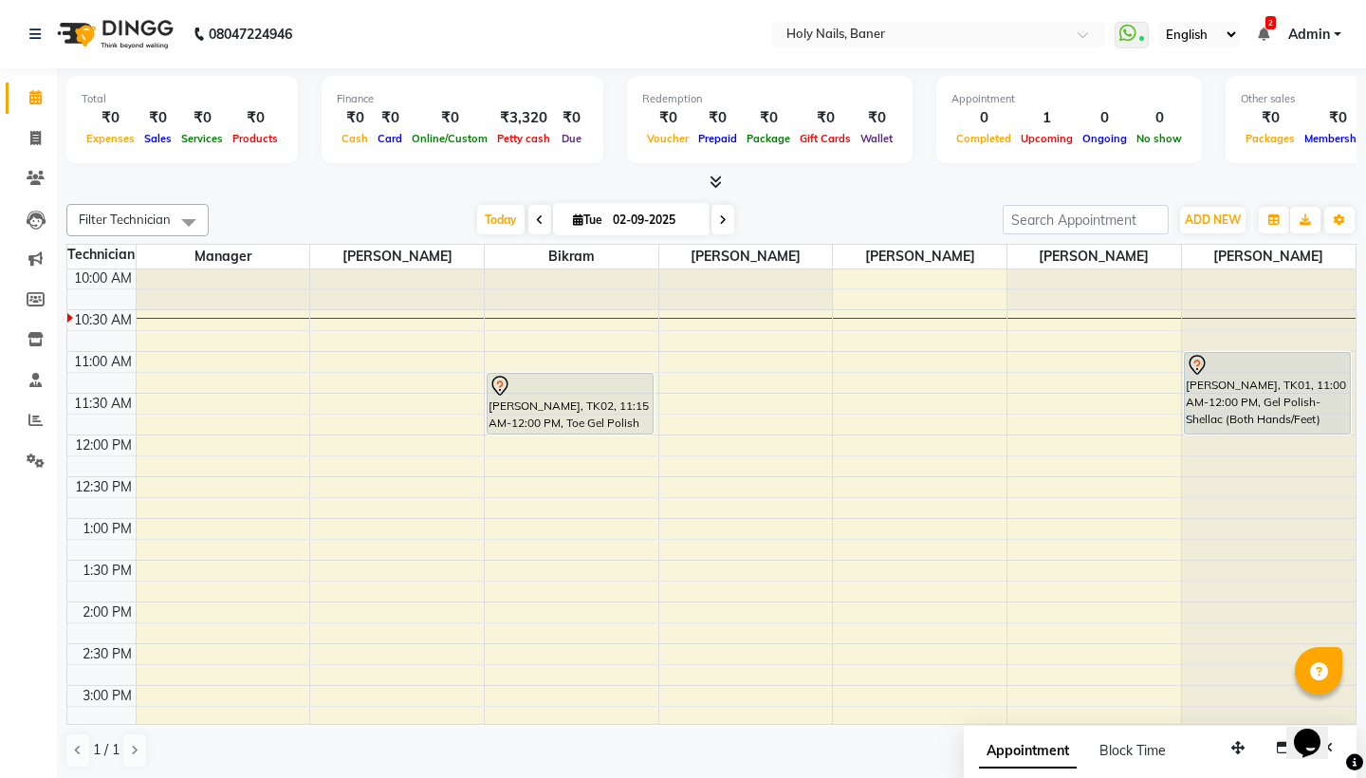
click at [719, 219] on icon at bounding box center [723, 219] width 8 height 11
type input "03-09-2025"
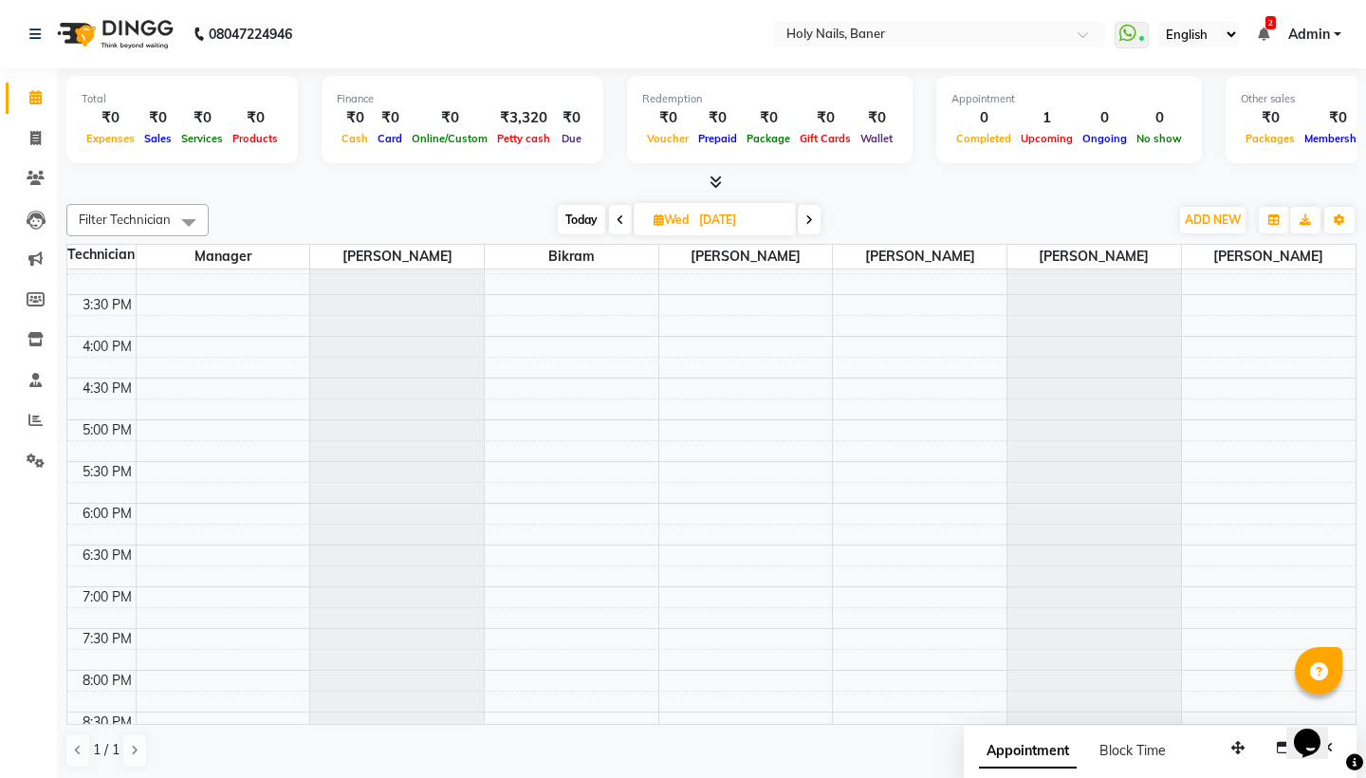
scroll to position [603, 0]
click at [500, 487] on div "8:00 AM 8:30 AM 9:00 AM 9:30 AM 10:00 AM 10:30 AM 11:00 AM 11:30 AM 12:00 PM 12…" at bounding box center [711, 251] width 1289 height 1168
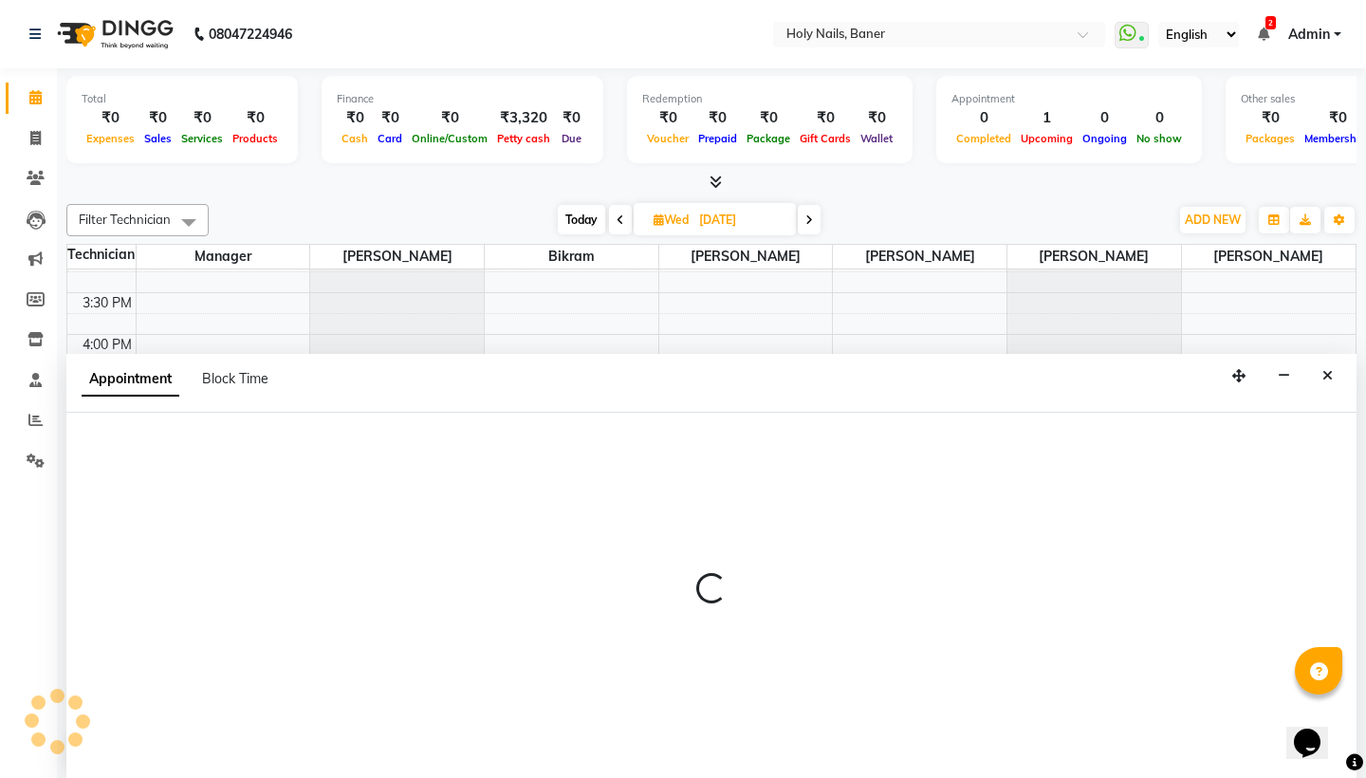
scroll to position [1, 0]
select select "58118"
select select "1065"
select select "tentative"
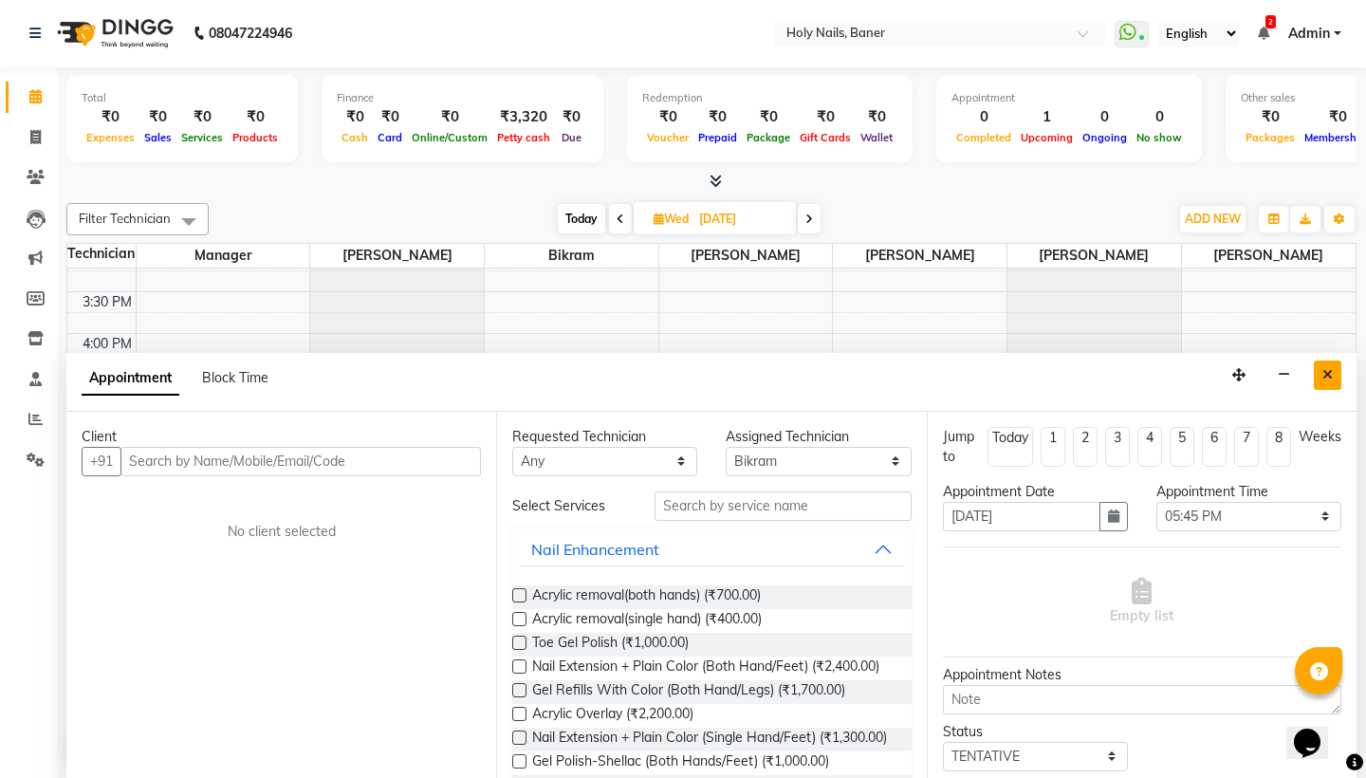
click at [1323, 382] on button "Close" at bounding box center [1328, 375] width 28 height 29
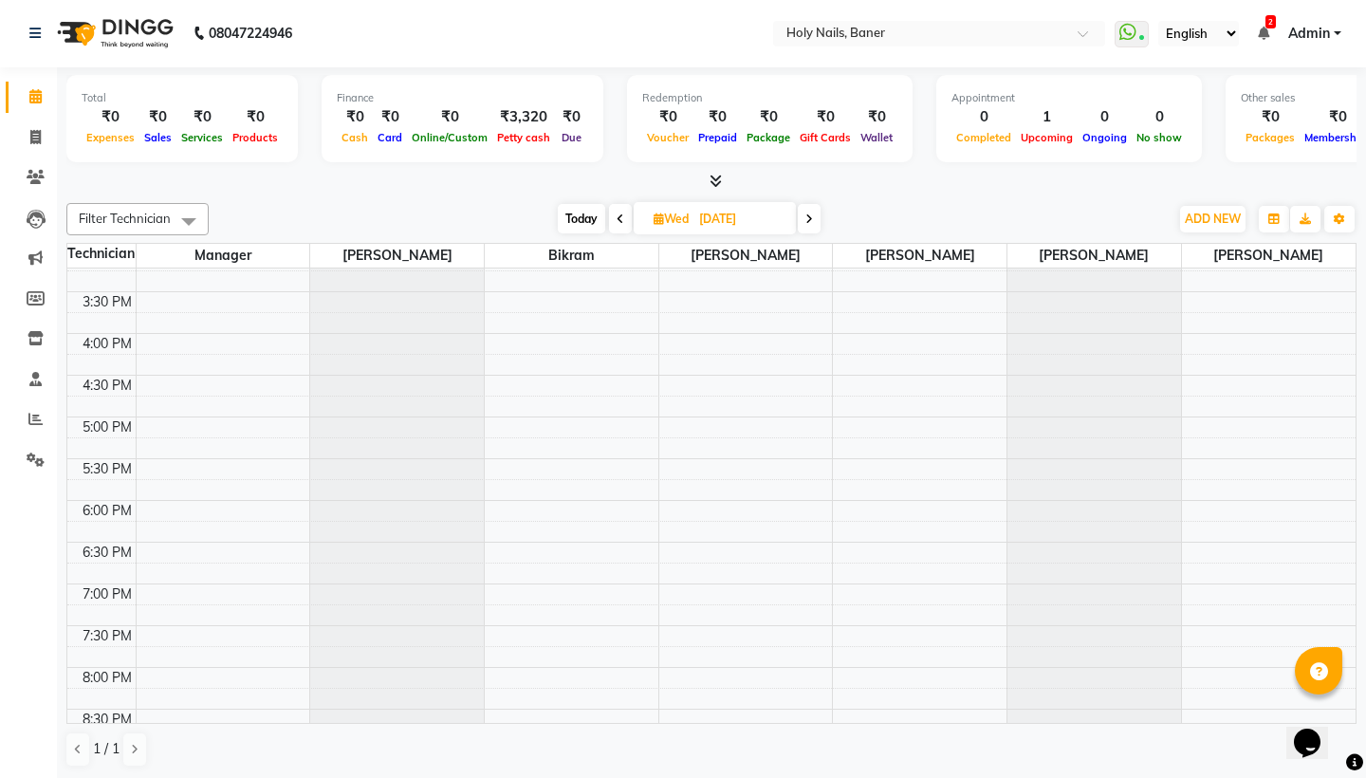
select select "66405"
select select "1065"
select select "tentative"
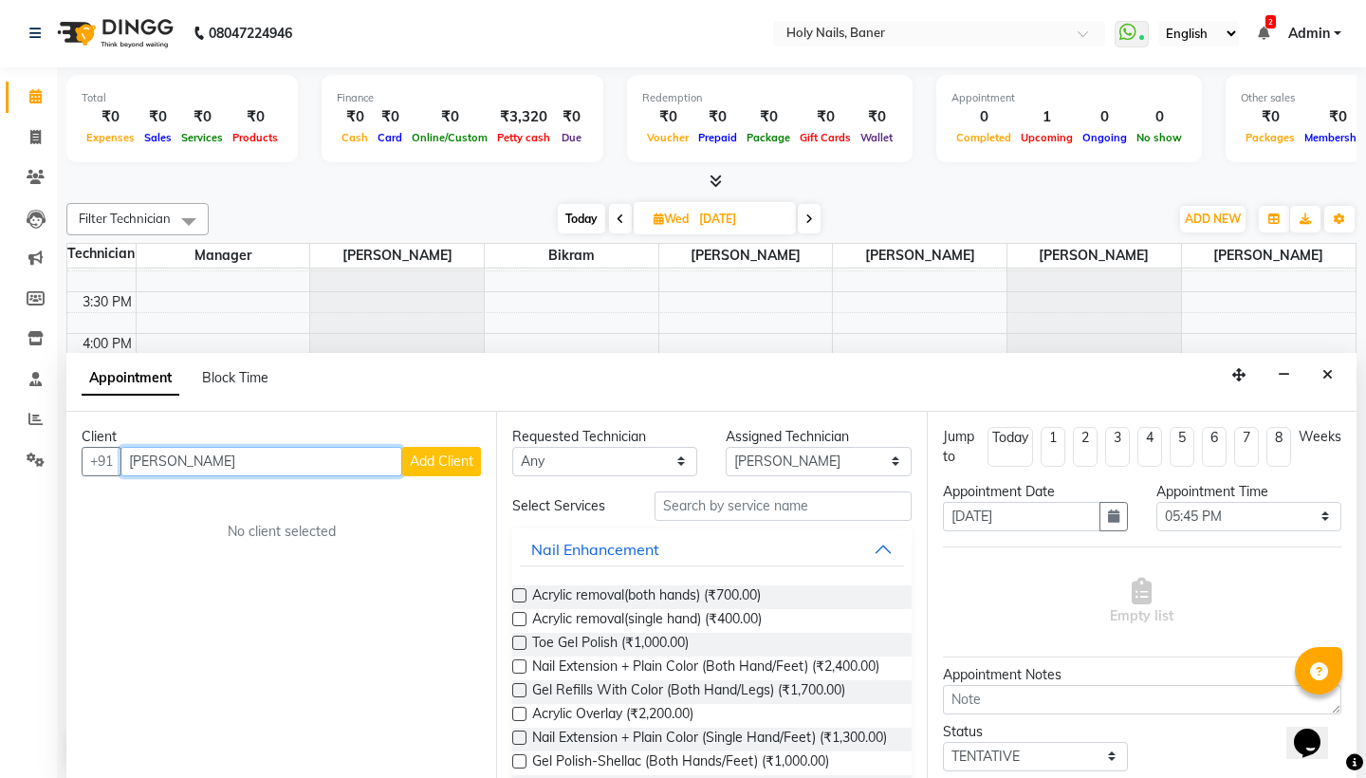
type input "Sonali Kalo"
click at [437, 453] on span "Add Client" at bounding box center [442, 461] width 64 height 17
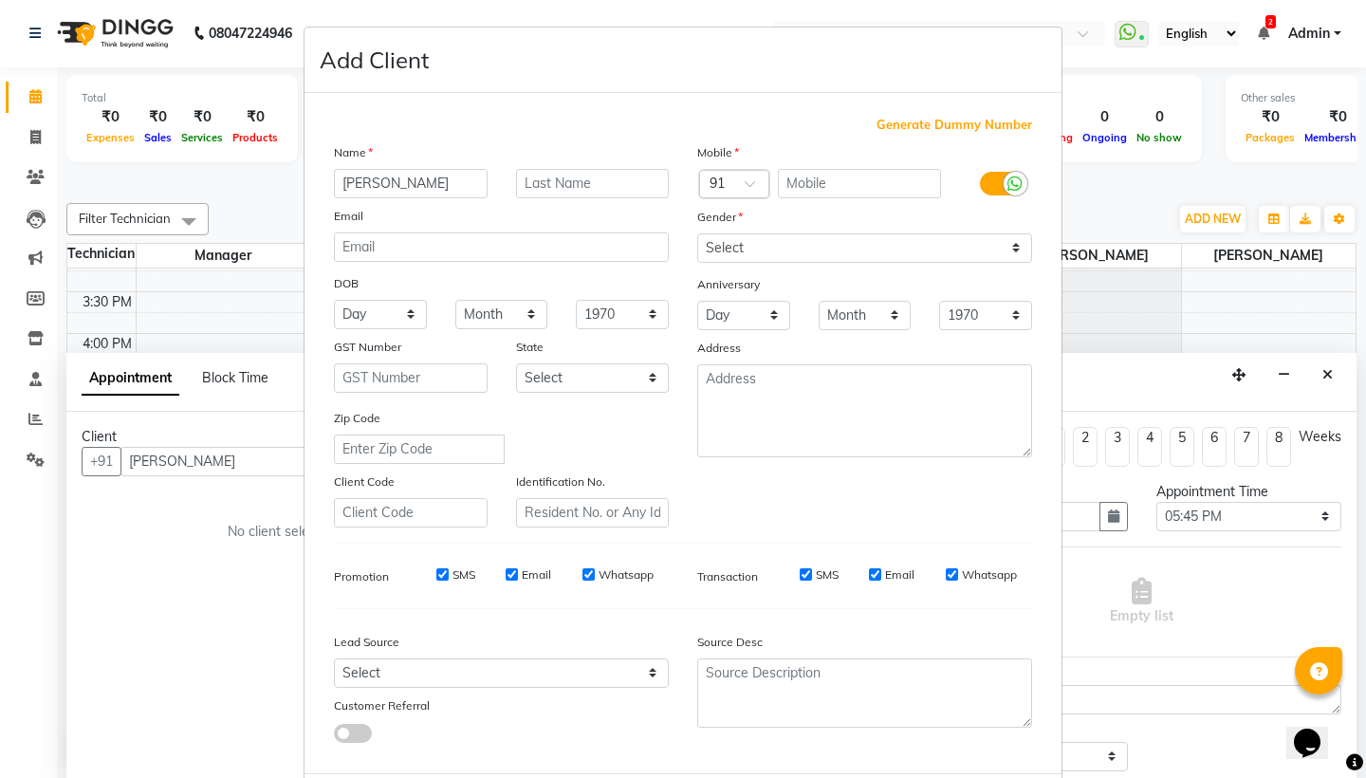
click at [405, 178] on input "Sonali Kalokhe" at bounding box center [411, 183] width 154 height 29
type input "Sonali Kalokhe"
type input "[PERSON_NAME]"
click at [427, 186] on input "Sonali Kalokhe" at bounding box center [411, 183] width 154 height 29
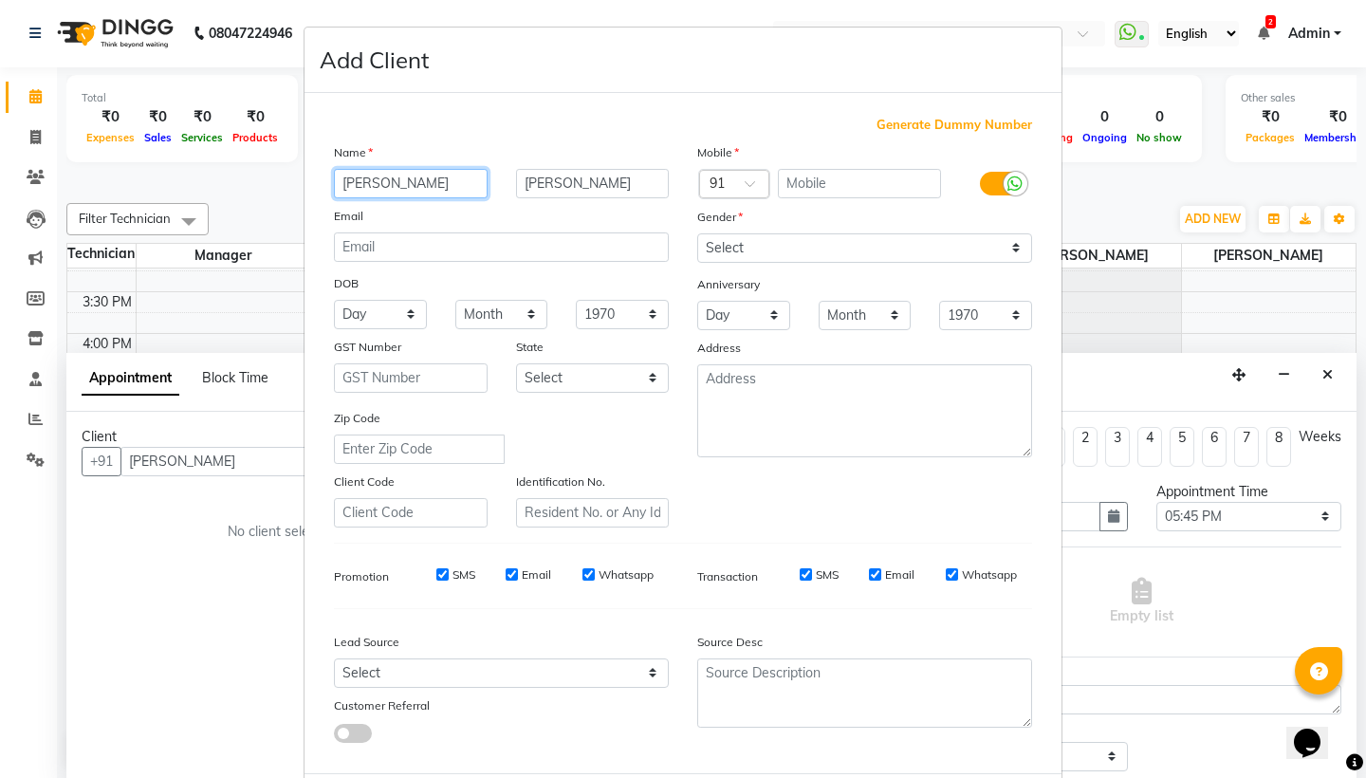
click at [427, 186] on input "Sonali Kalokhe" at bounding box center [411, 183] width 154 height 29
type input "[PERSON_NAME]"
click at [819, 175] on input "text" at bounding box center [860, 183] width 164 height 29
type input "7888073773"
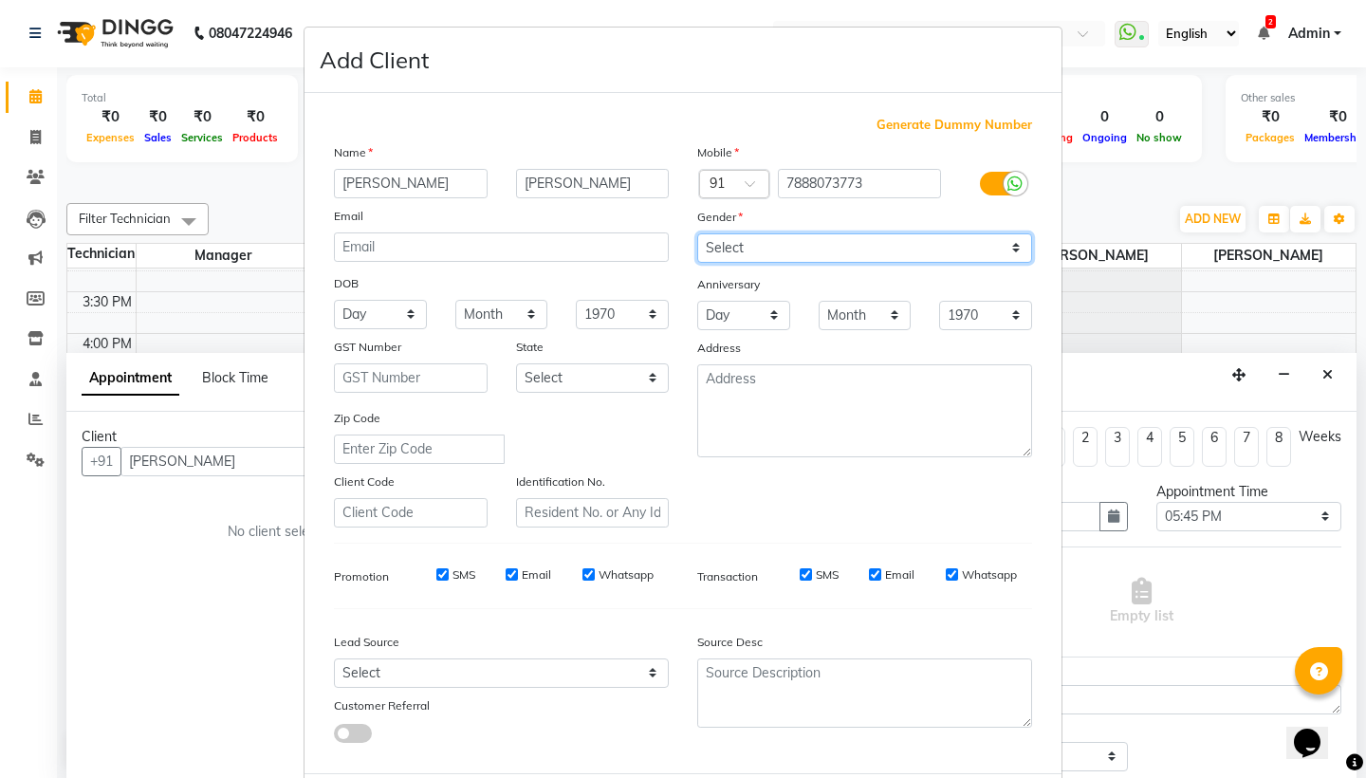
select select "female"
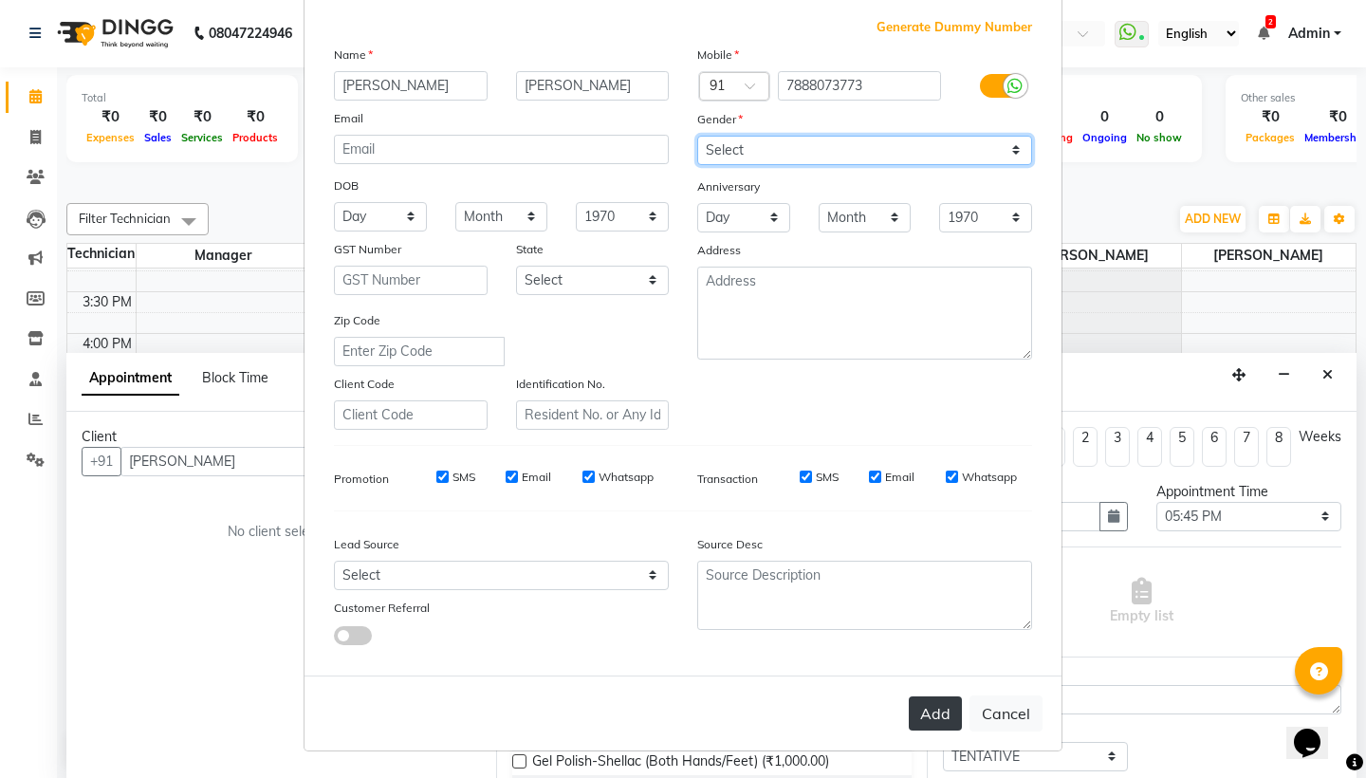
scroll to position [97, 0]
click at [933, 700] on button "Add" at bounding box center [935, 714] width 53 height 34
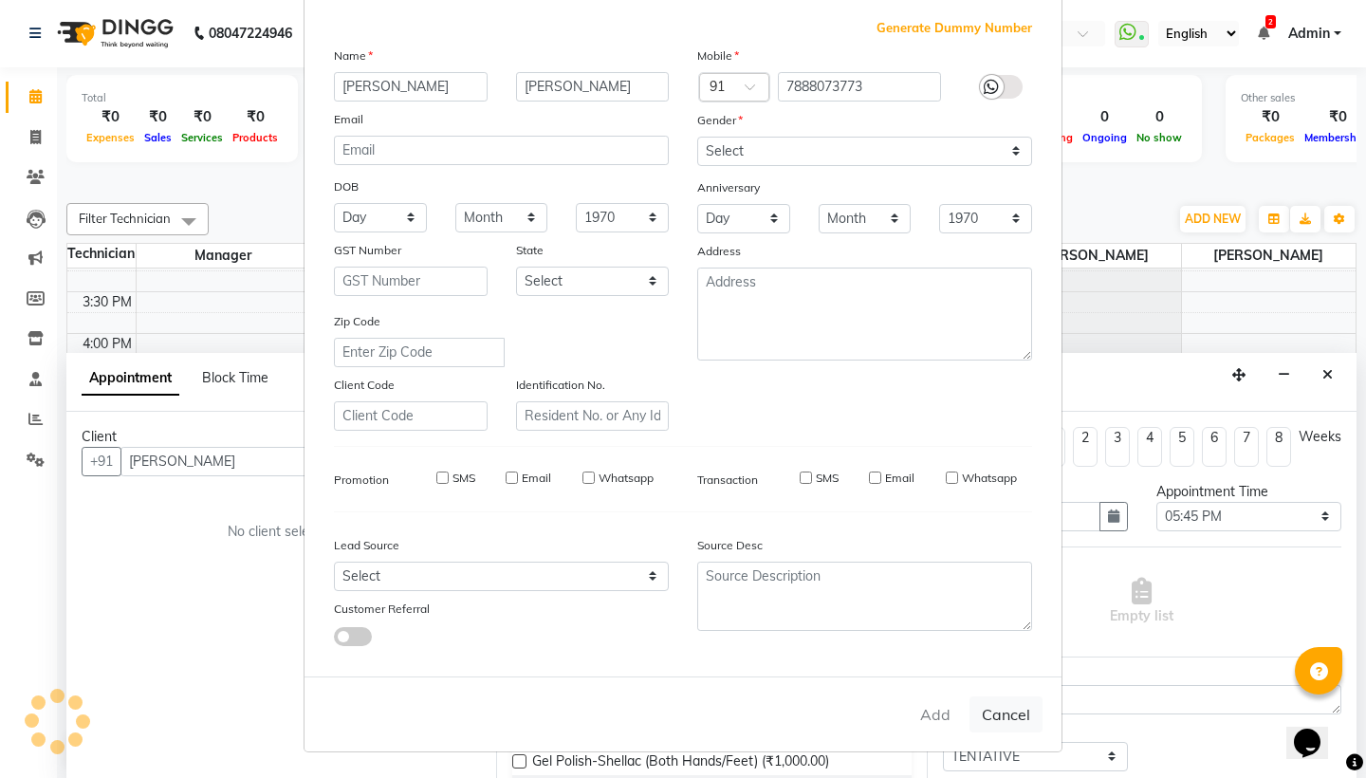
type input "7888073773"
select select
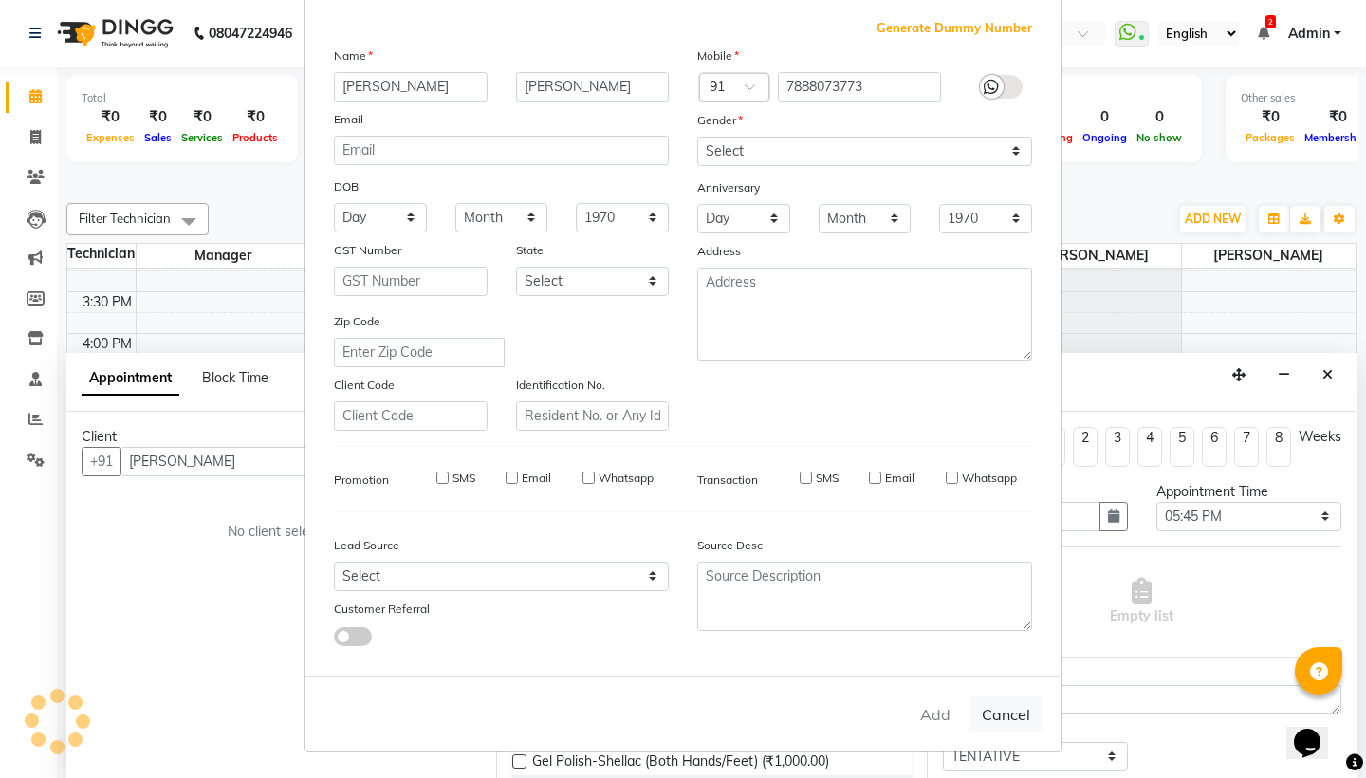
select select
checkbox input "false"
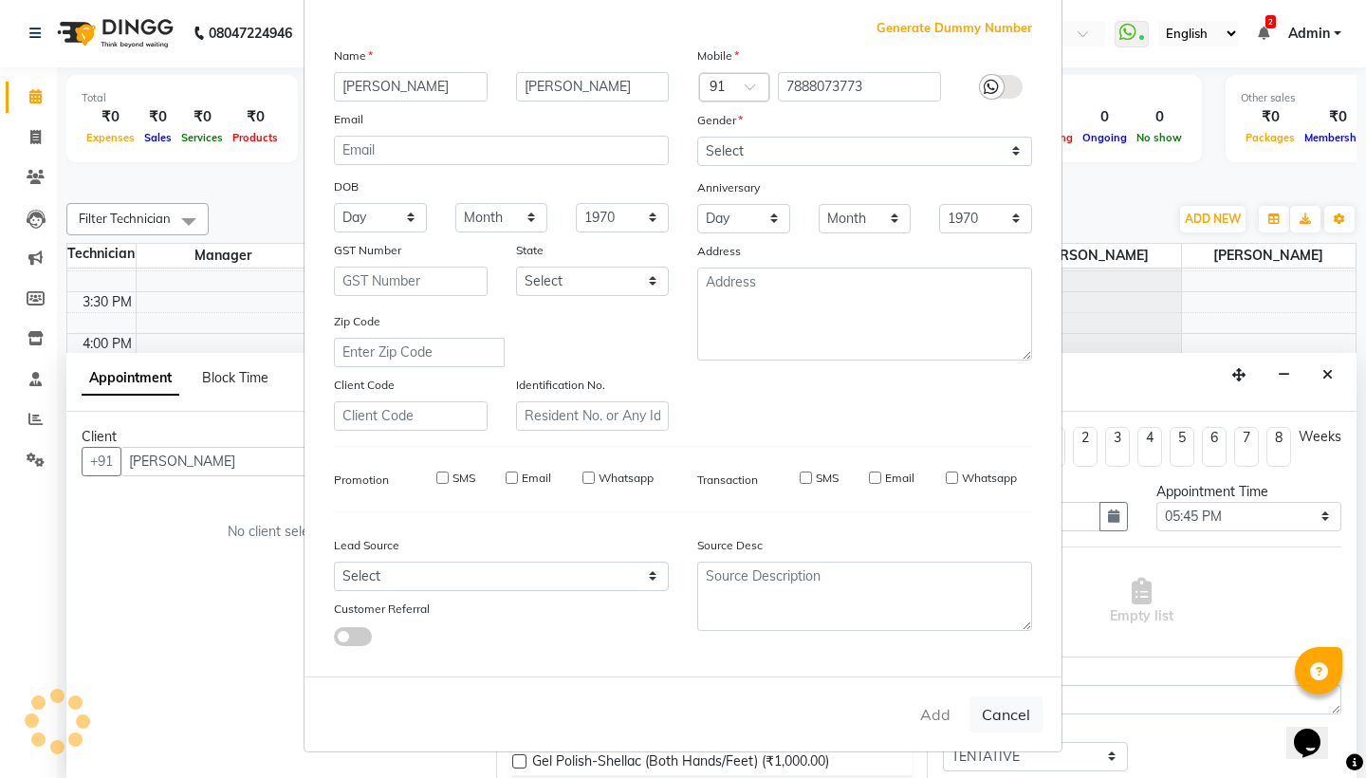
checkbox input "false"
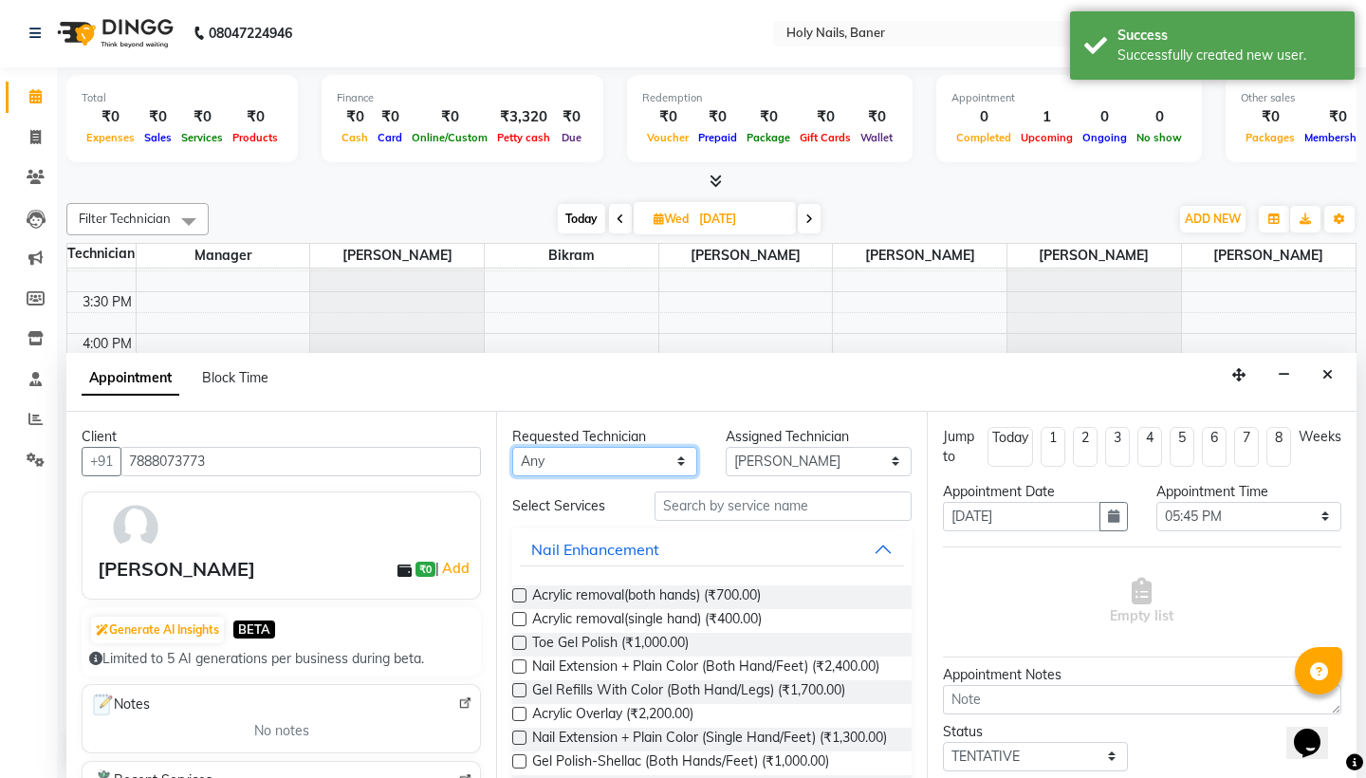
select select "66405"
drag, startPoint x: 595, startPoint y: 464, endPoint x: 705, endPoint y: 499, distance: 115.5
click at [705, 499] on input "text" at bounding box center [783, 506] width 256 height 29
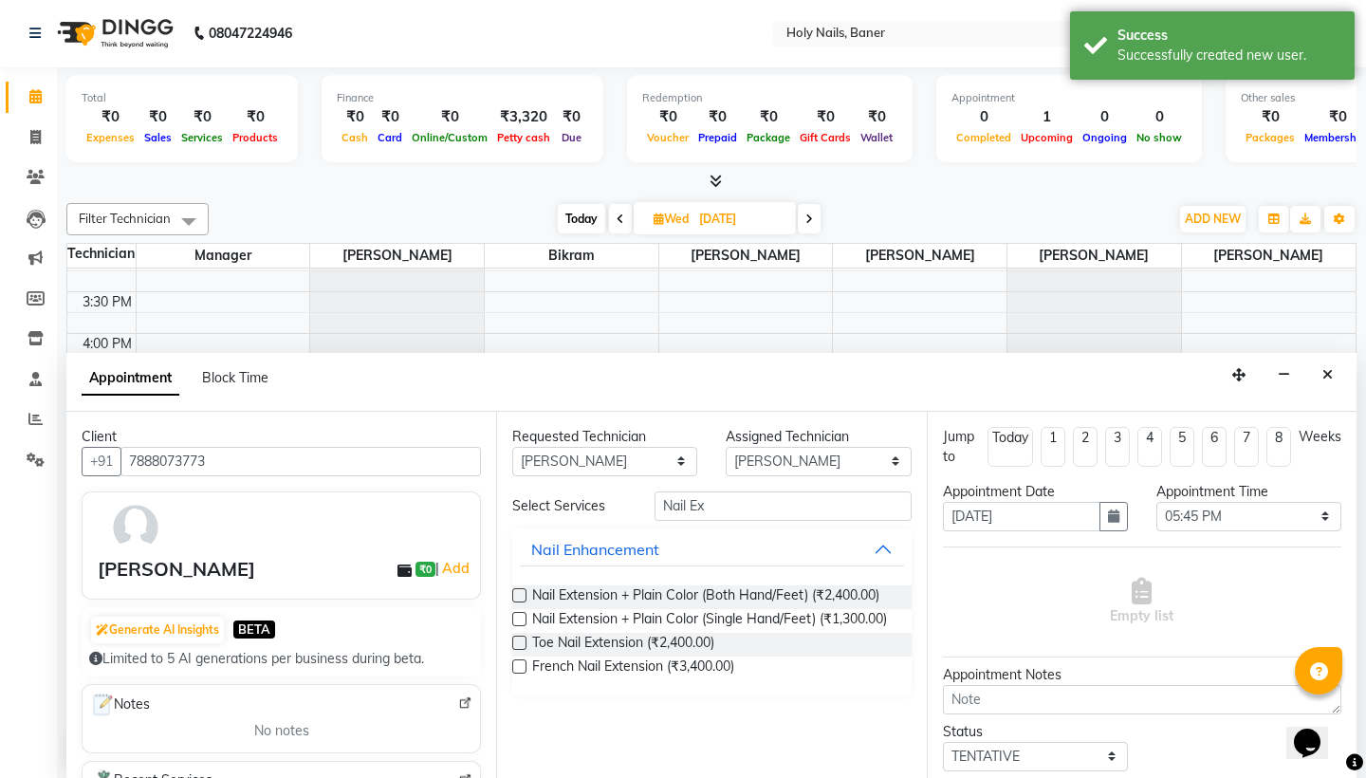
type input "Nail Ex"
click at [720, 593] on span "Nail Extension + Plain Color (Both Hand/Feet) (₹2,400.00)" at bounding box center [705, 597] width 347 height 24
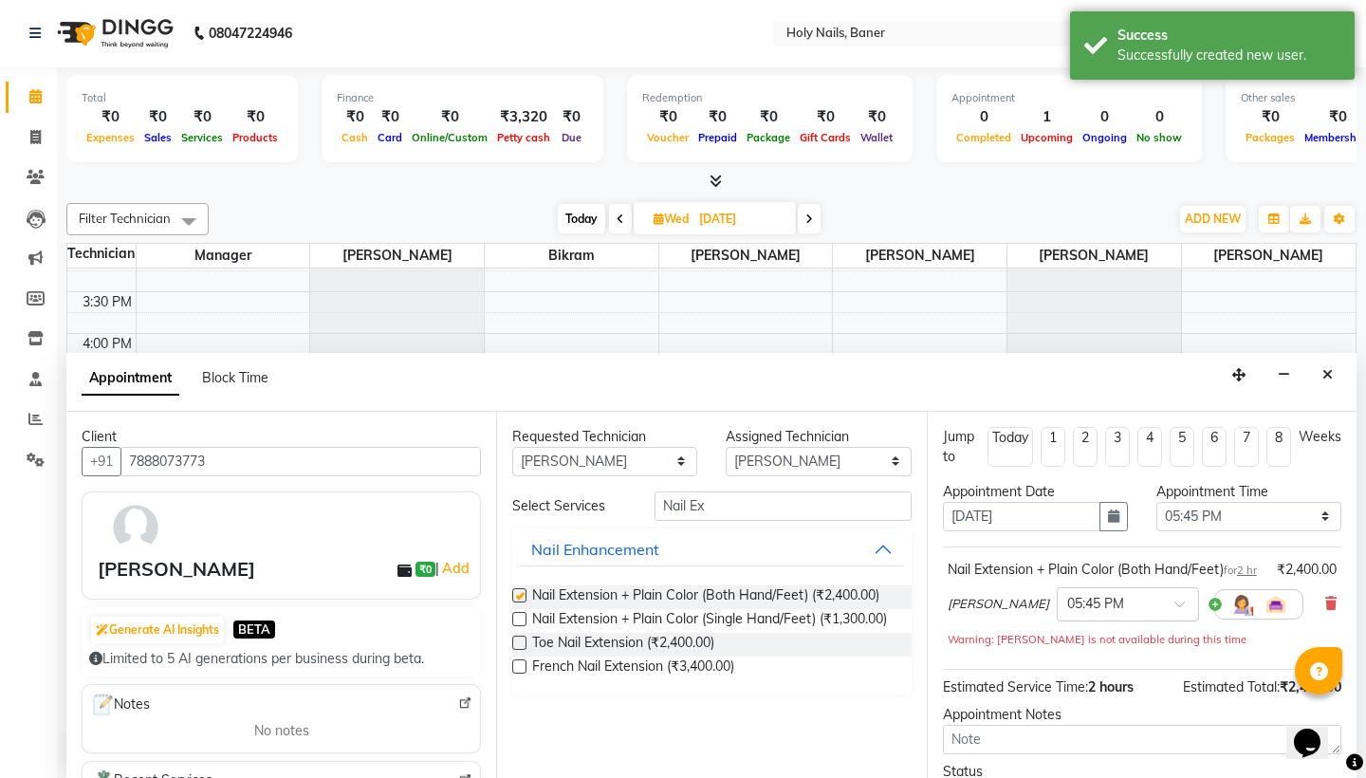
checkbox input "false"
click at [690, 501] on input "Nail Ex" at bounding box center [783, 506] width 256 height 29
select select "66406"
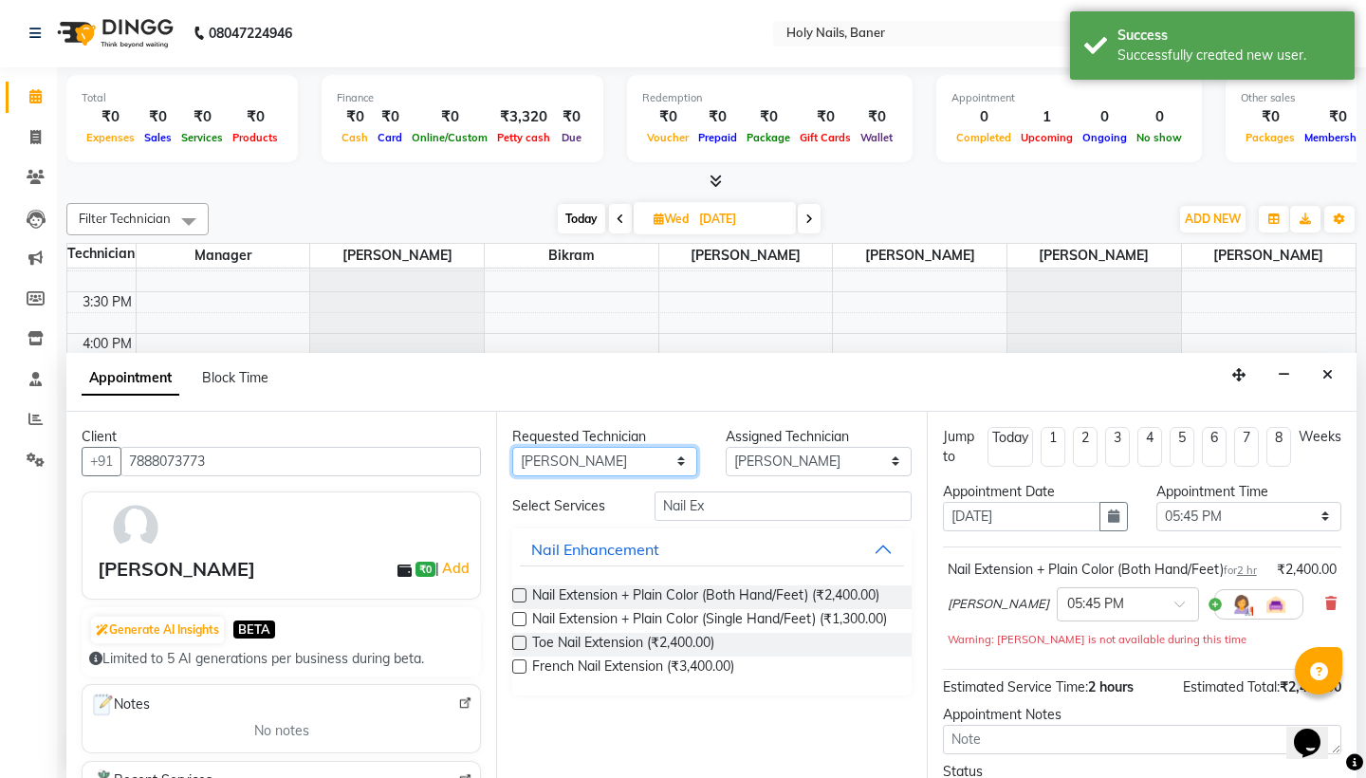
select select "66406"
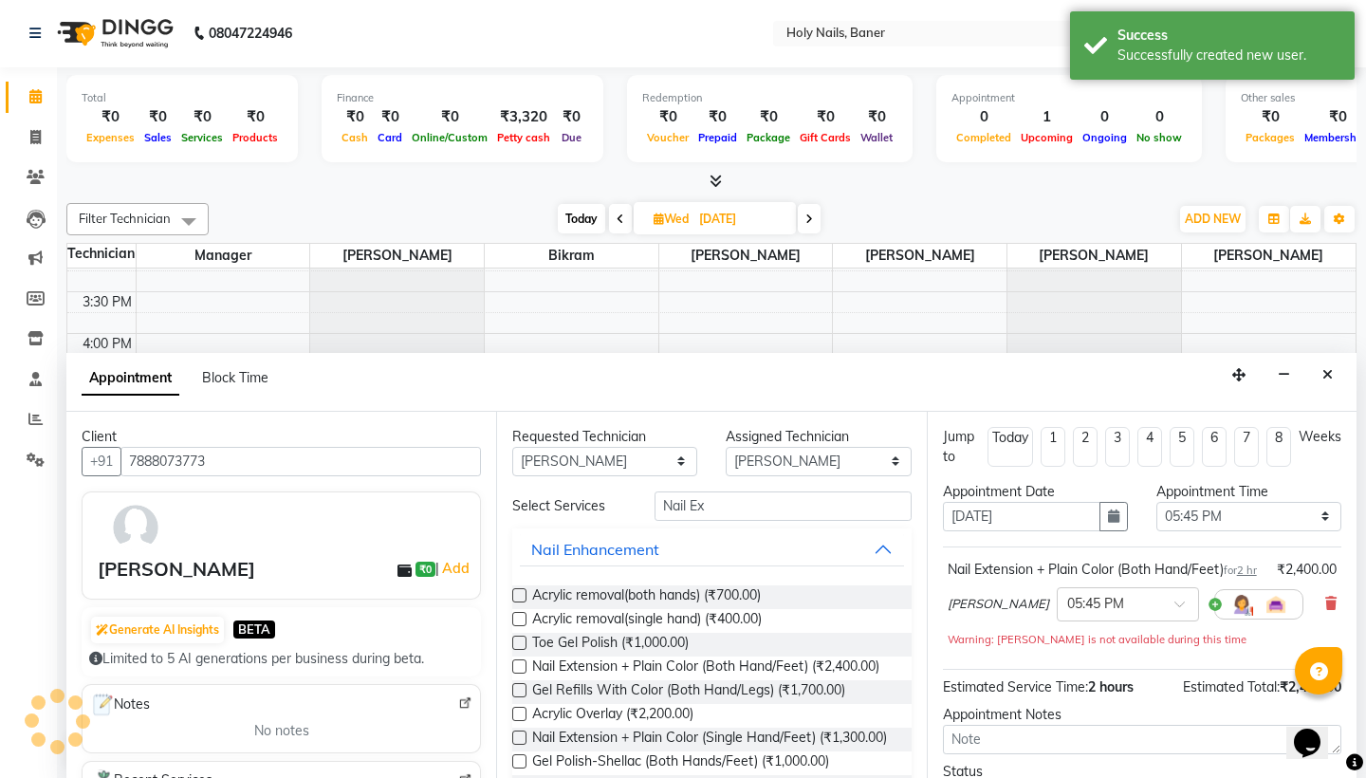
click at [735, 481] on div "Requested Technician Any Bijoy Bikram Kamlesh Manager Sidhant Suchitra Vishwaje…" at bounding box center [711, 596] width 430 height 368
click at [715, 498] on input "Nail Ex" at bounding box center [783, 506] width 256 height 29
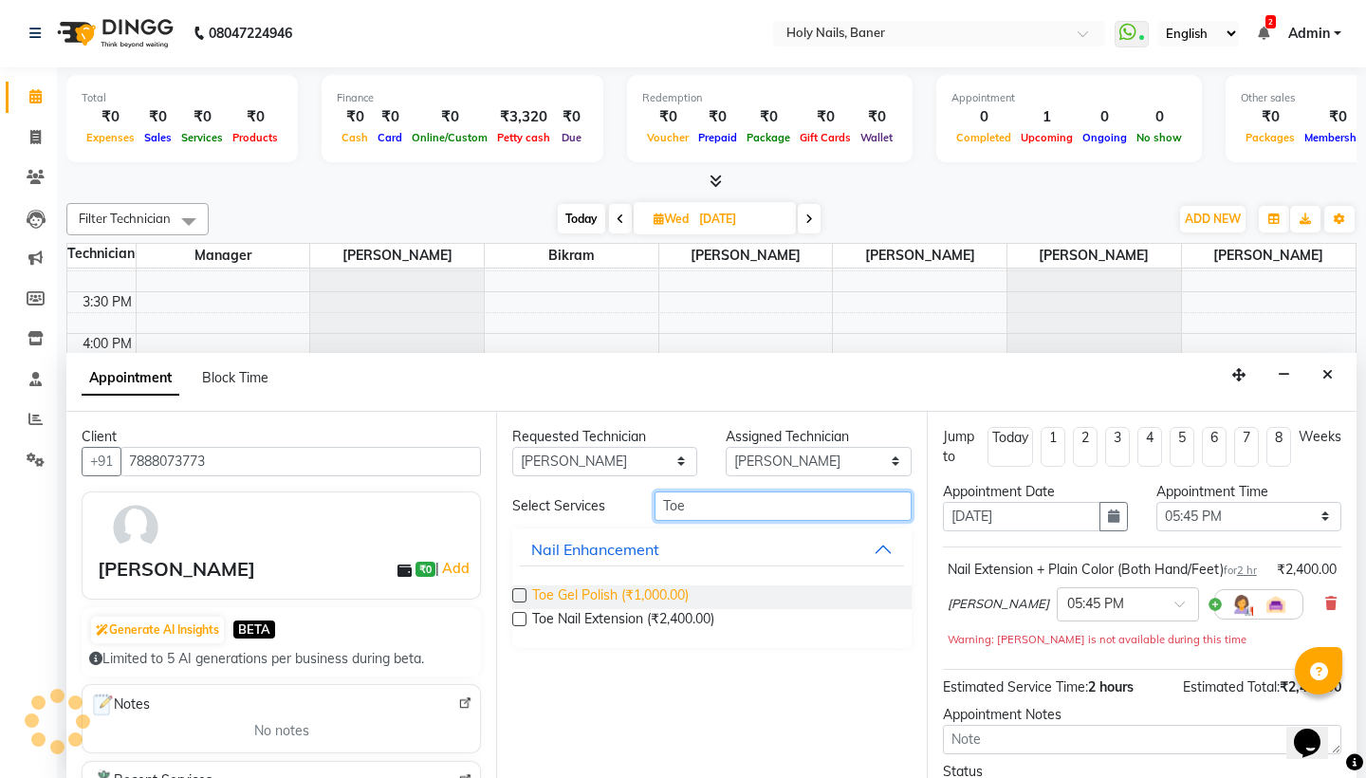
type input "Toe"
click at [654, 596] on span "Toe Gel Polish (₹1,000.00)" at bounding box center [610, 597] width 157 height 24
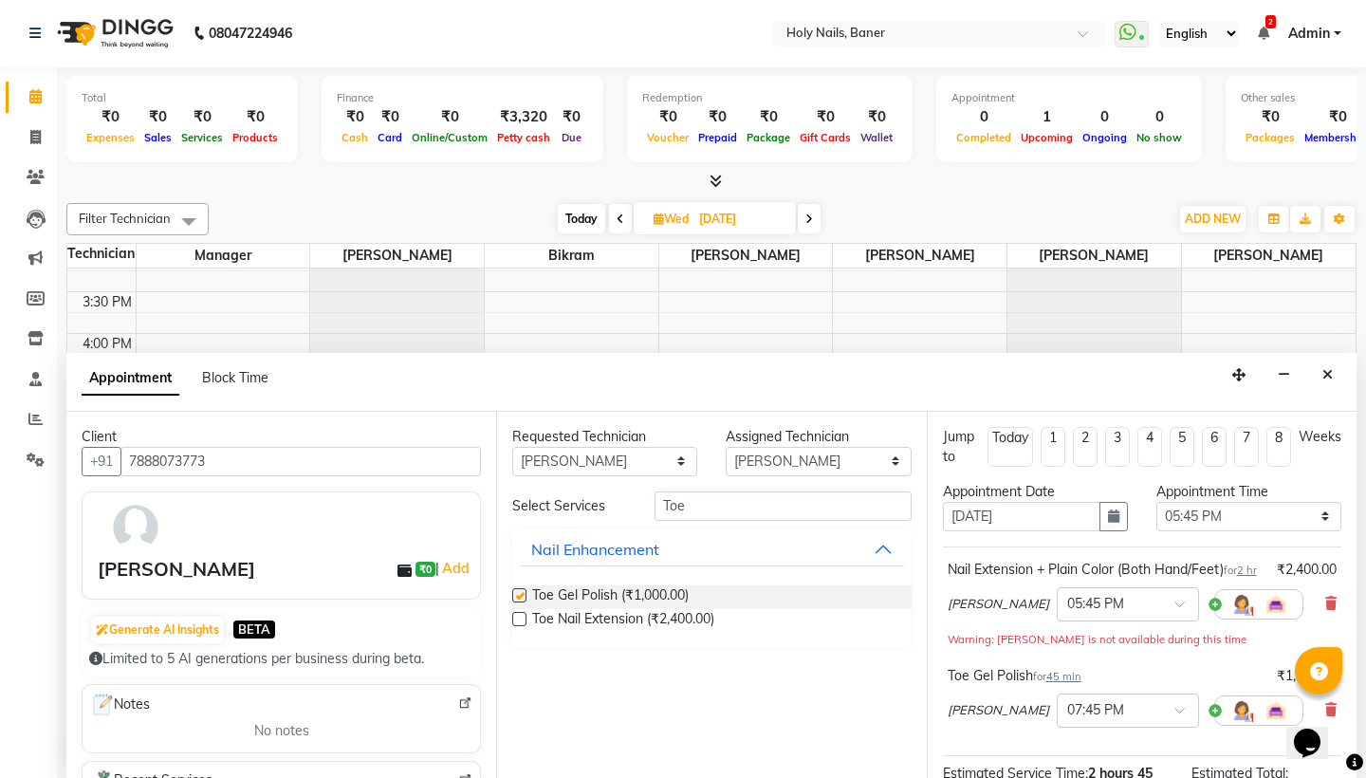
checkbox input "false"
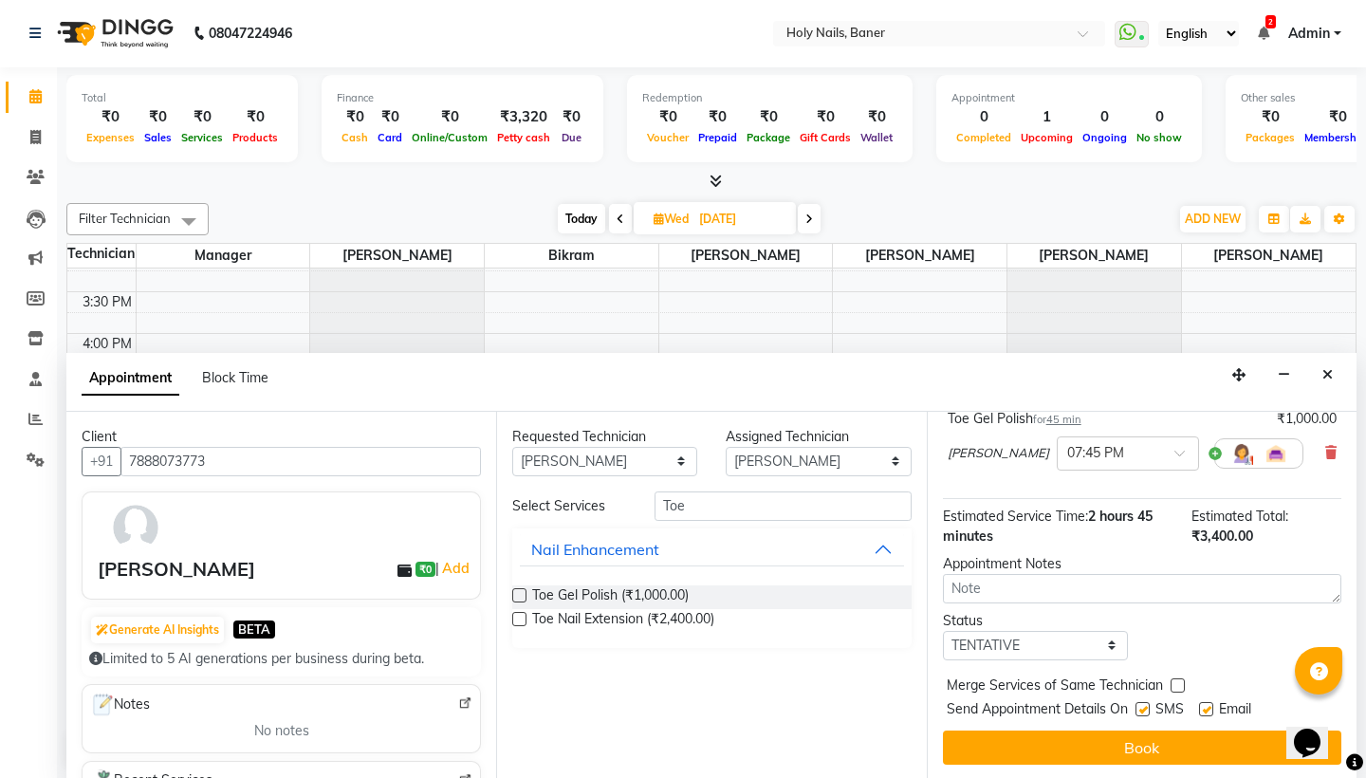
scroll to position [257, 0]
click at [1033, 744] on button "Book" at bounding box center [1142, 748] width 399 height 34
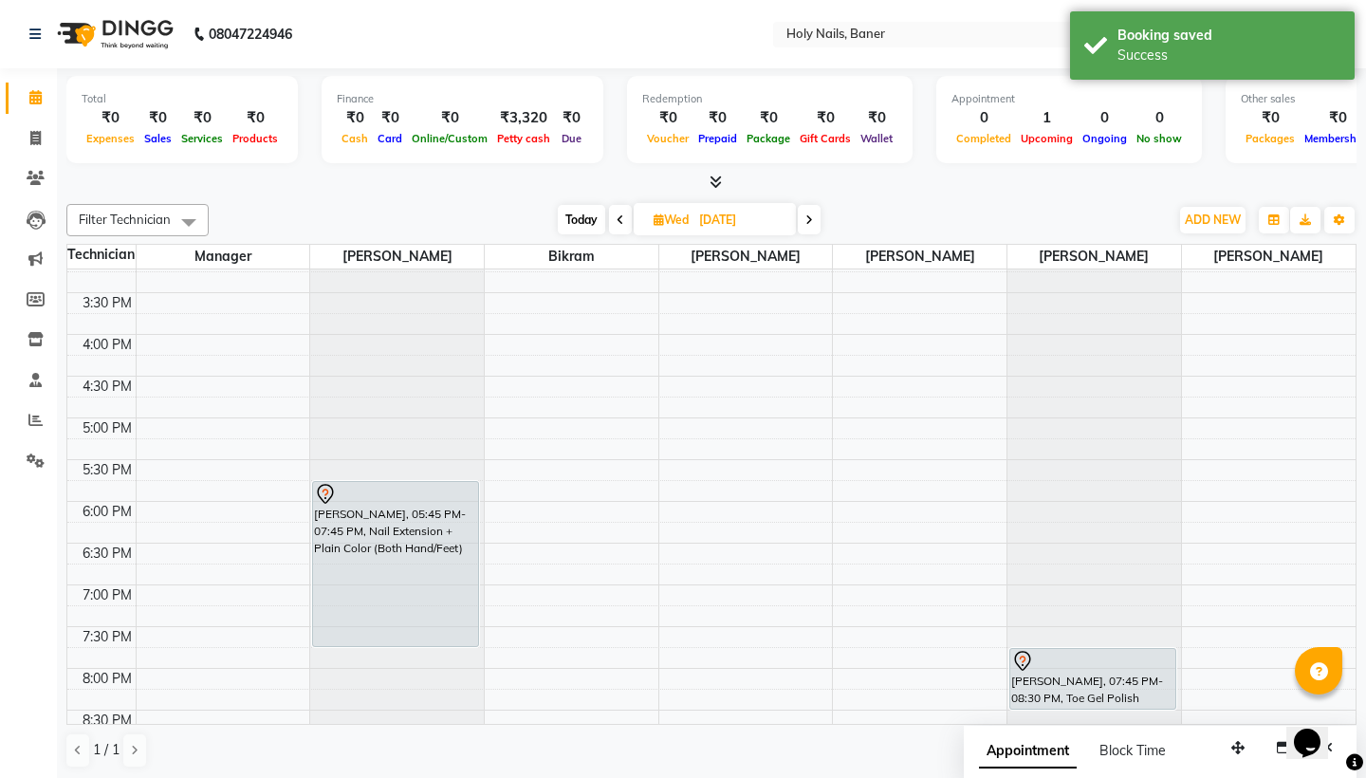
scroll to position [695, 0]
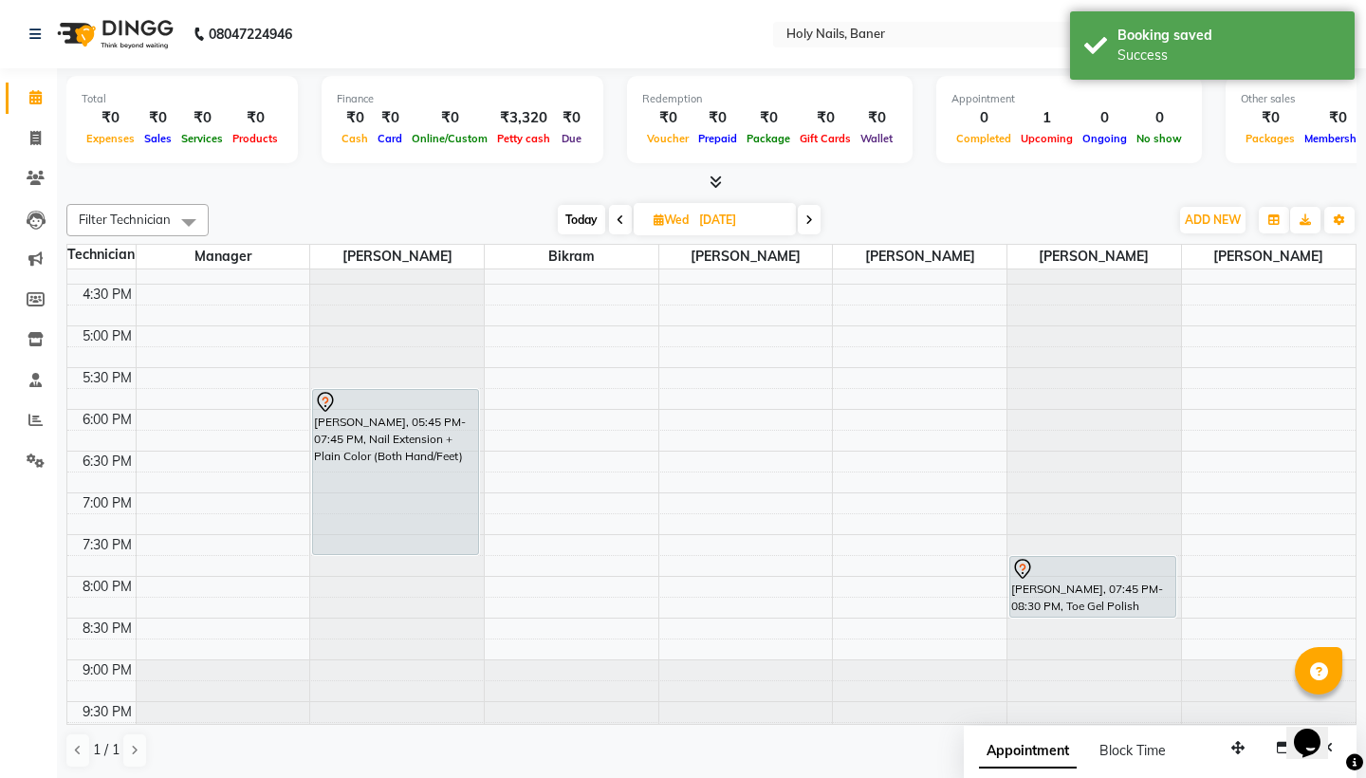
click at [599, 214] on span "Today" at bounding box center [581, 219] width 47 height 29
type input "02-09-2025"
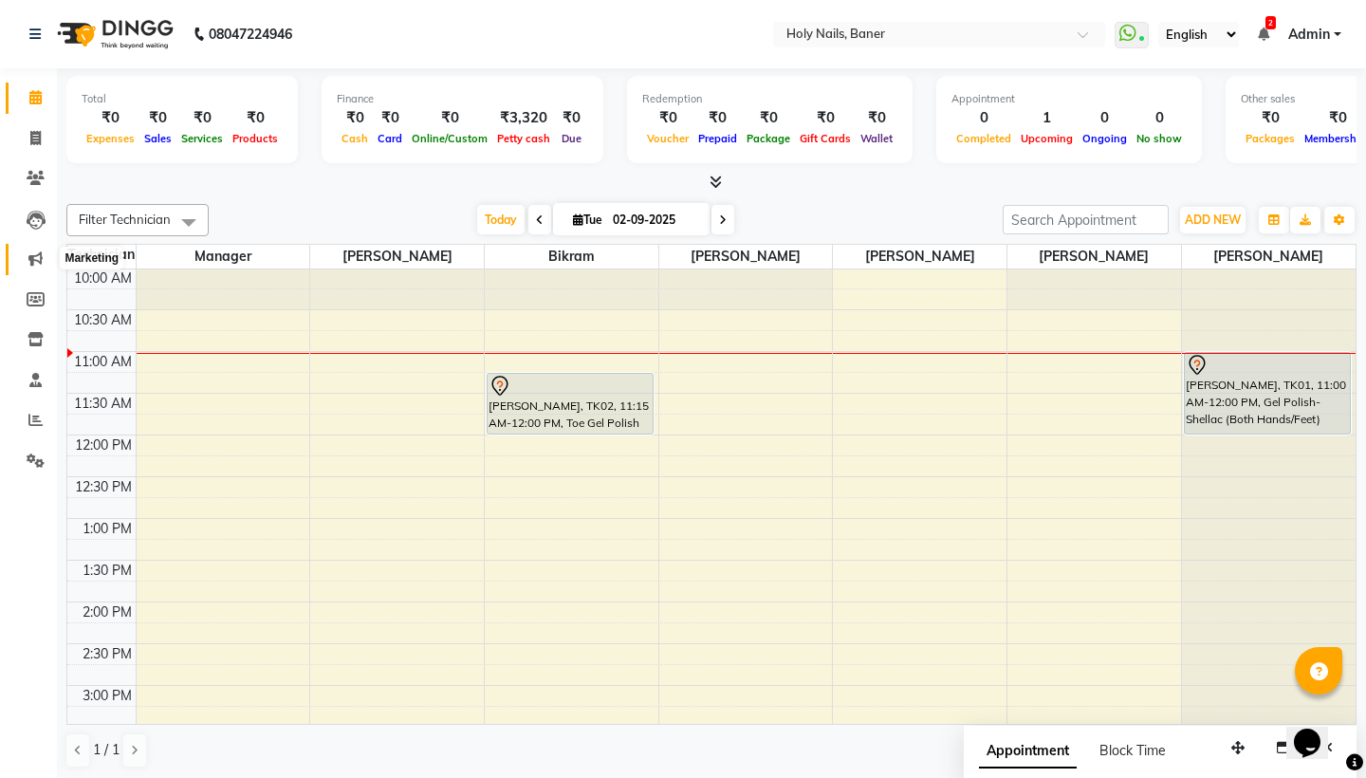
click at [40, 255] on icon at bounding box center [35, 258] width 14 height 14
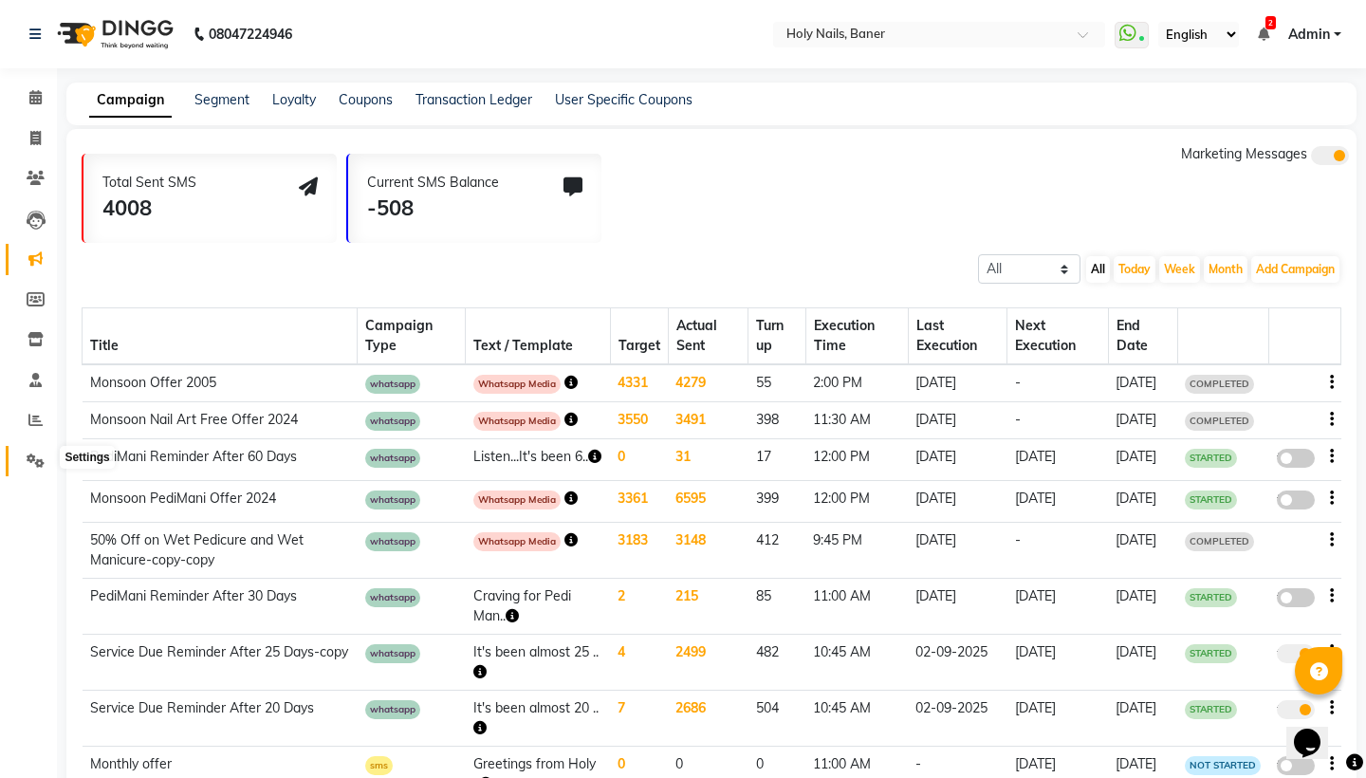
click at [44, 465] on span at bounding box center [35, 462] width 33 height 22
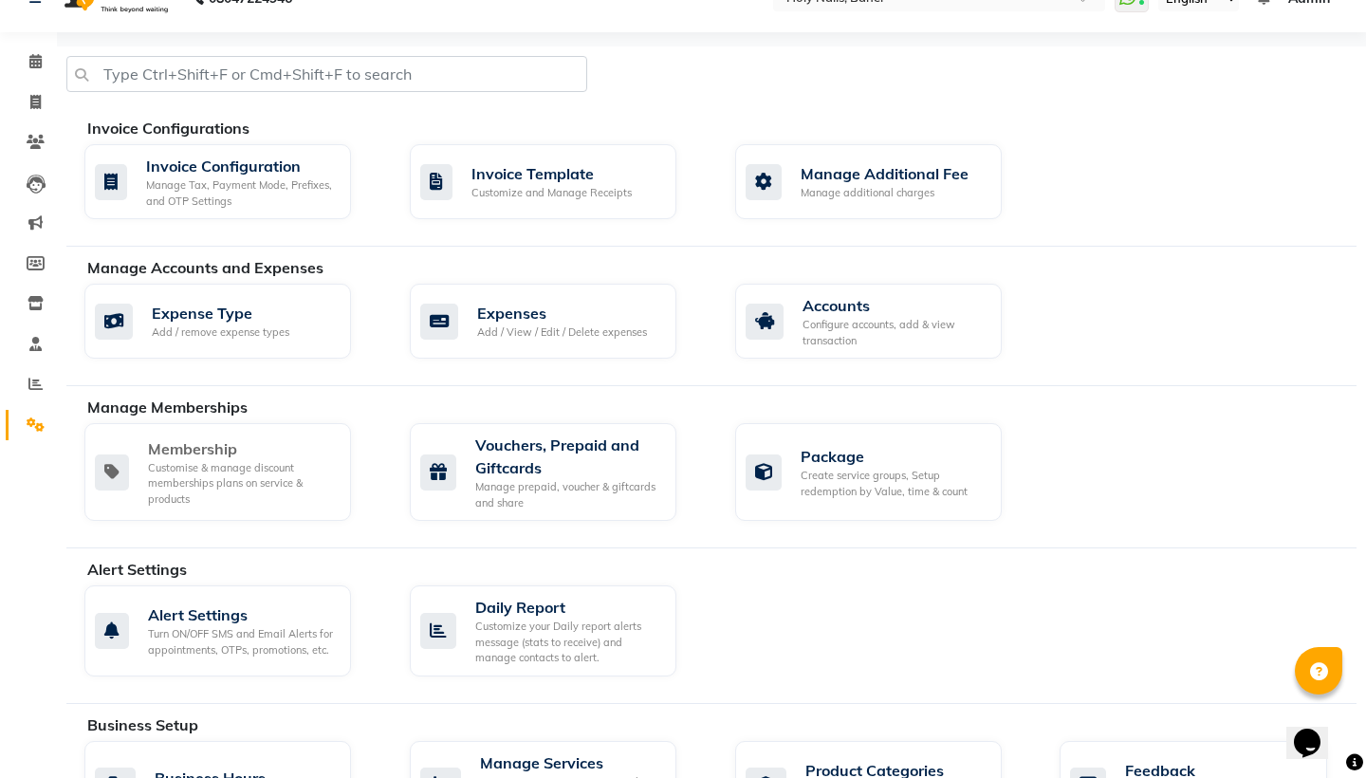
scroll to position [51, 0]
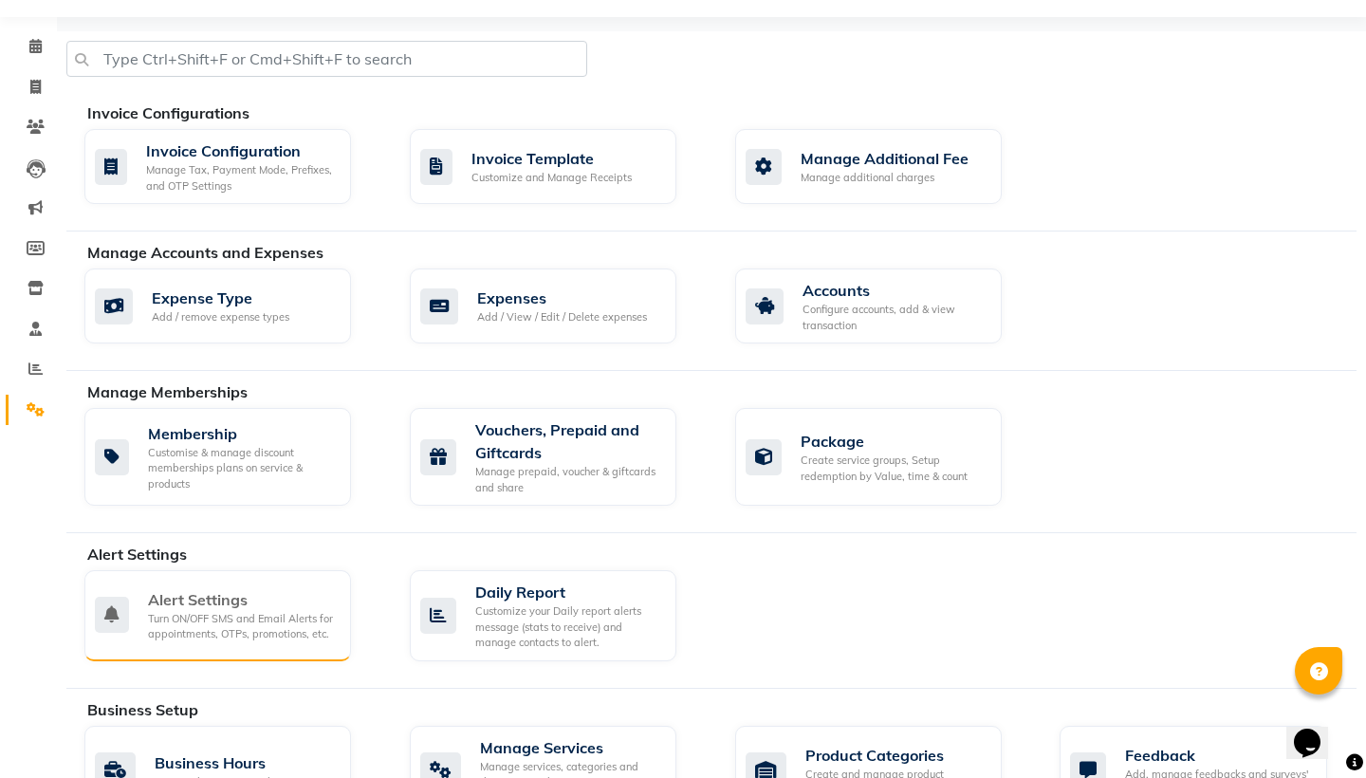
click at [254, 605] on div "Alert Settings" at bounding box center [242, 599] width 188 height 23
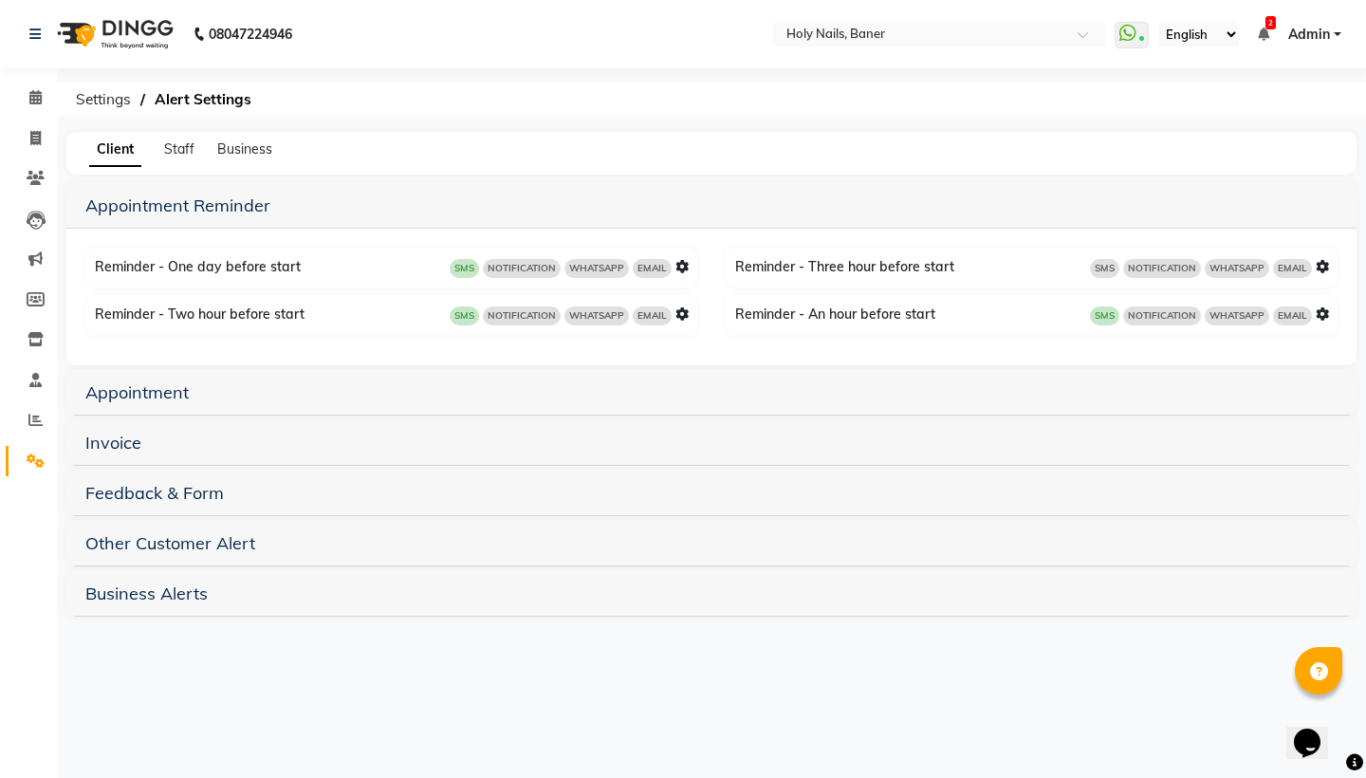
click at [680, 265] on icon at bounding box center [682, 266] width 13 height 13
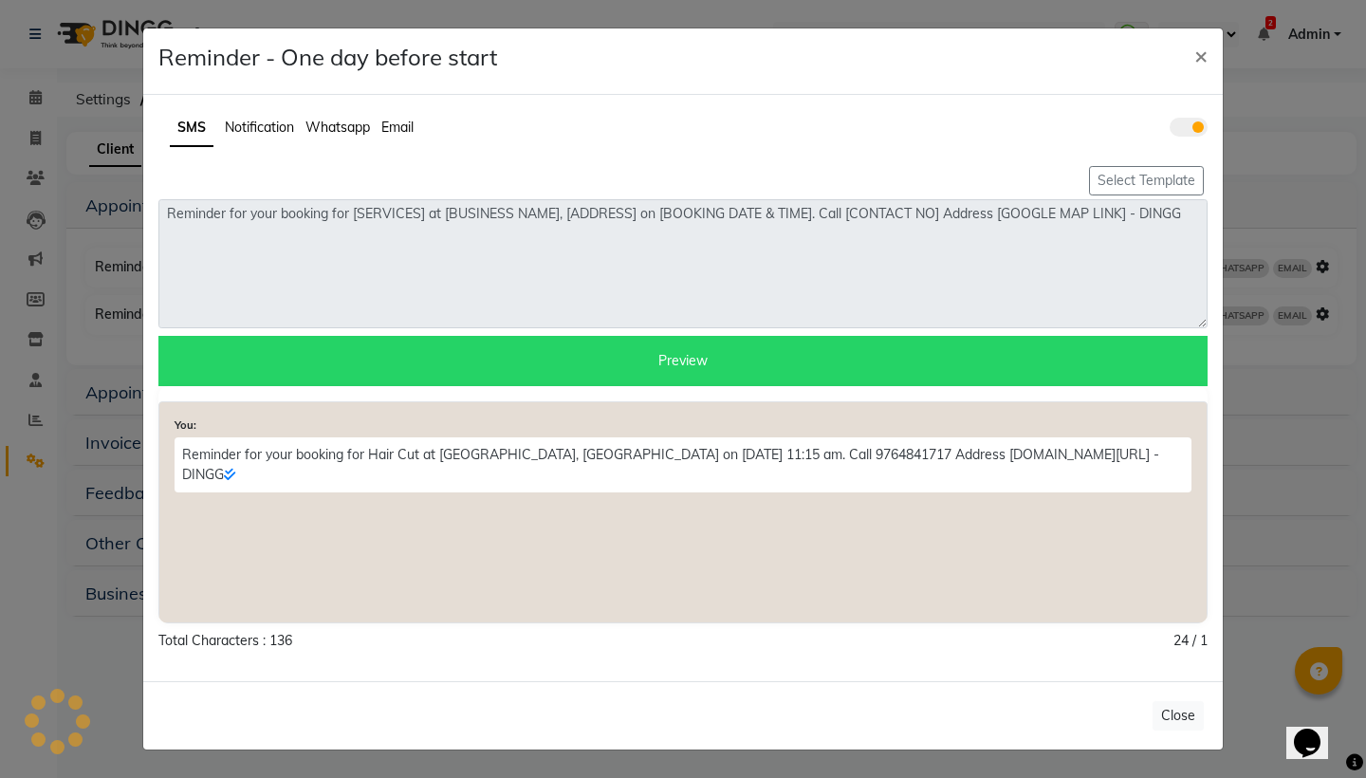
click at [281, 130] on span "Notification" at bounding box center [259, 127] width 69 height 17
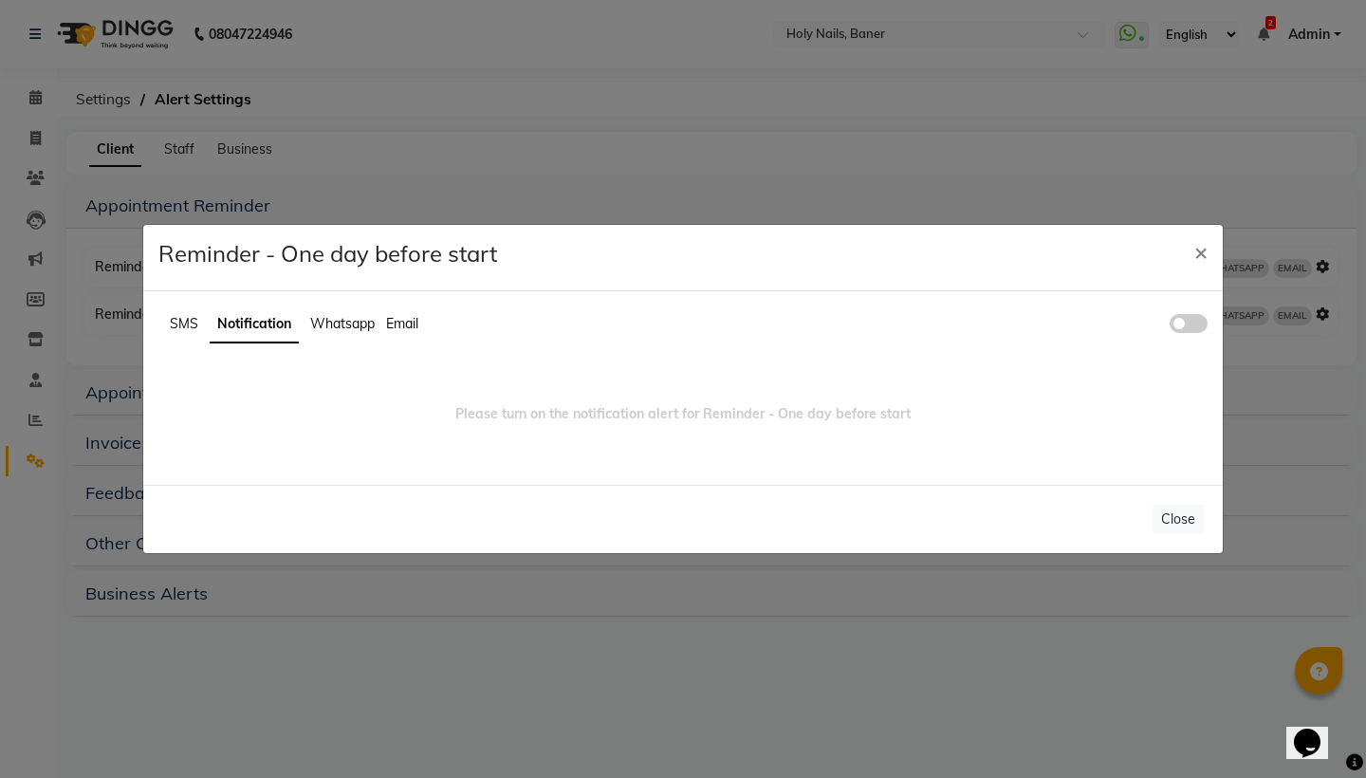
click at [1198, 324] on span at bounding box center [1189, 323] width 38 height 19
click at [1170, 326] on input "checkbox" at bounding box center [1170, 326] width 0 height 0
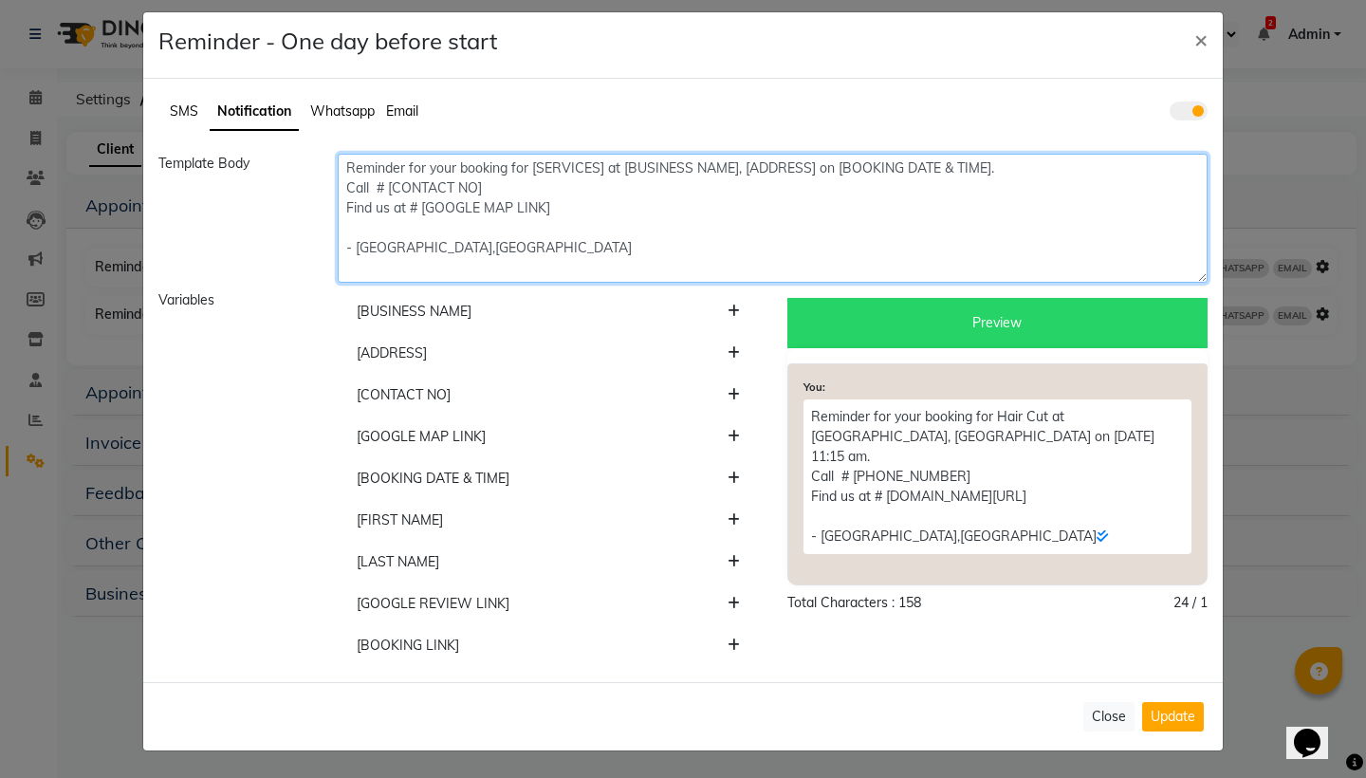
scroll to position [14, 0]
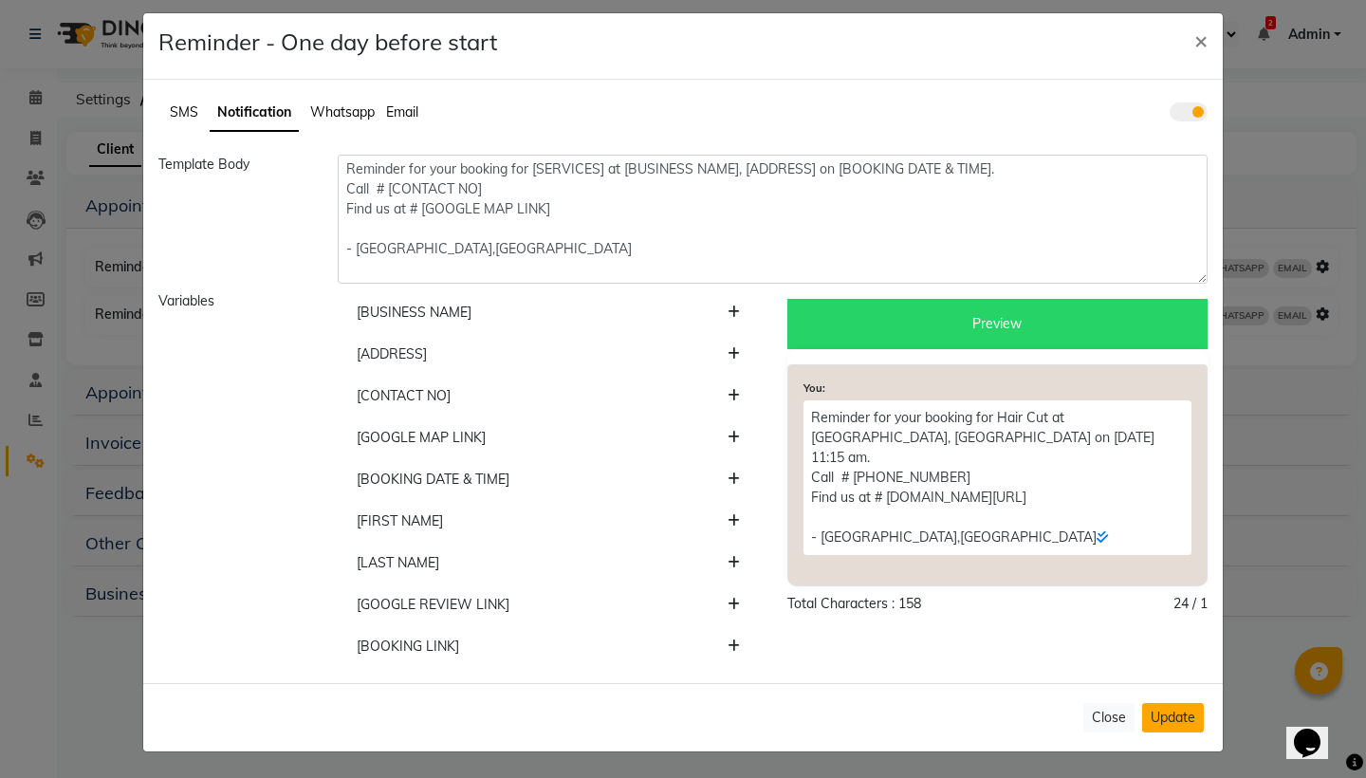
click at [1166, 715] on button "Update" at bounding box center [1174, 717] width 62 height 29
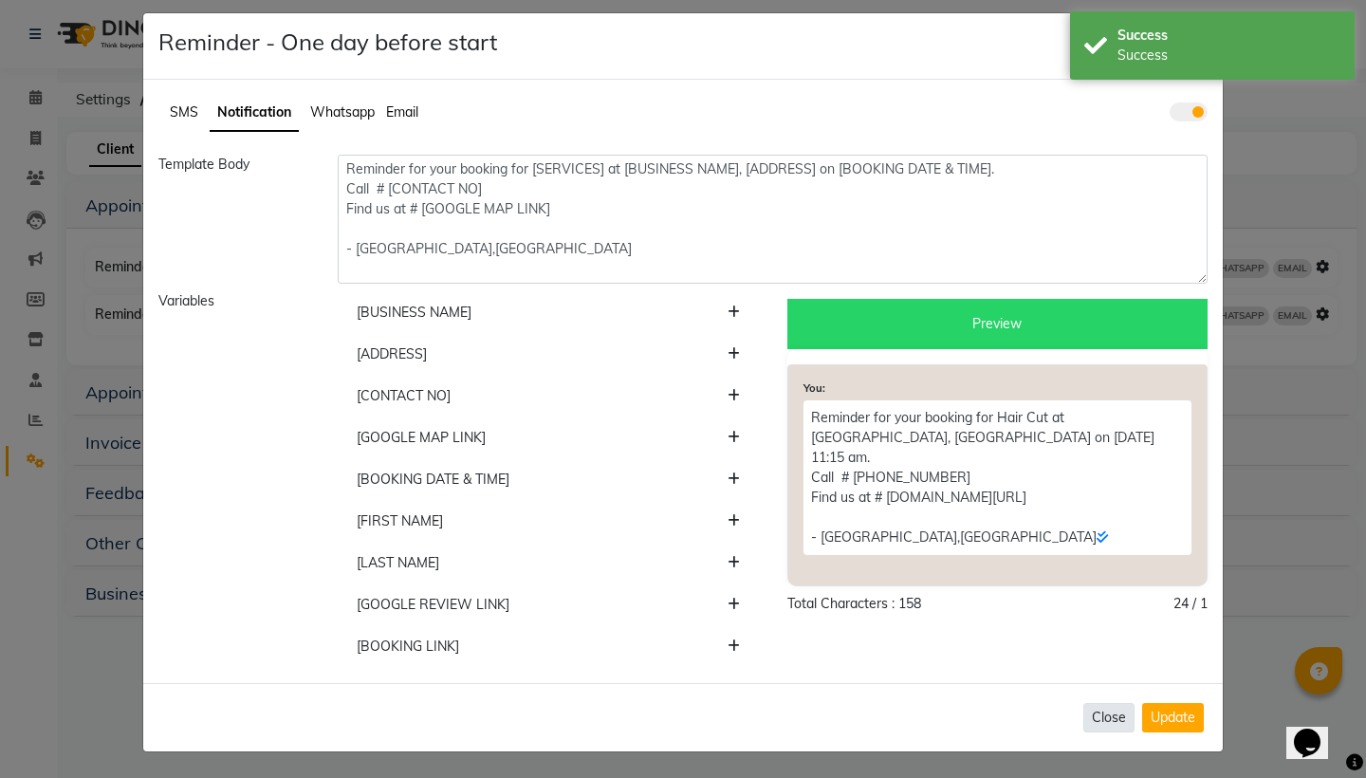
click at [1114, 721] on button "Close" at bounding box center [1109, 717] width 51 height 29
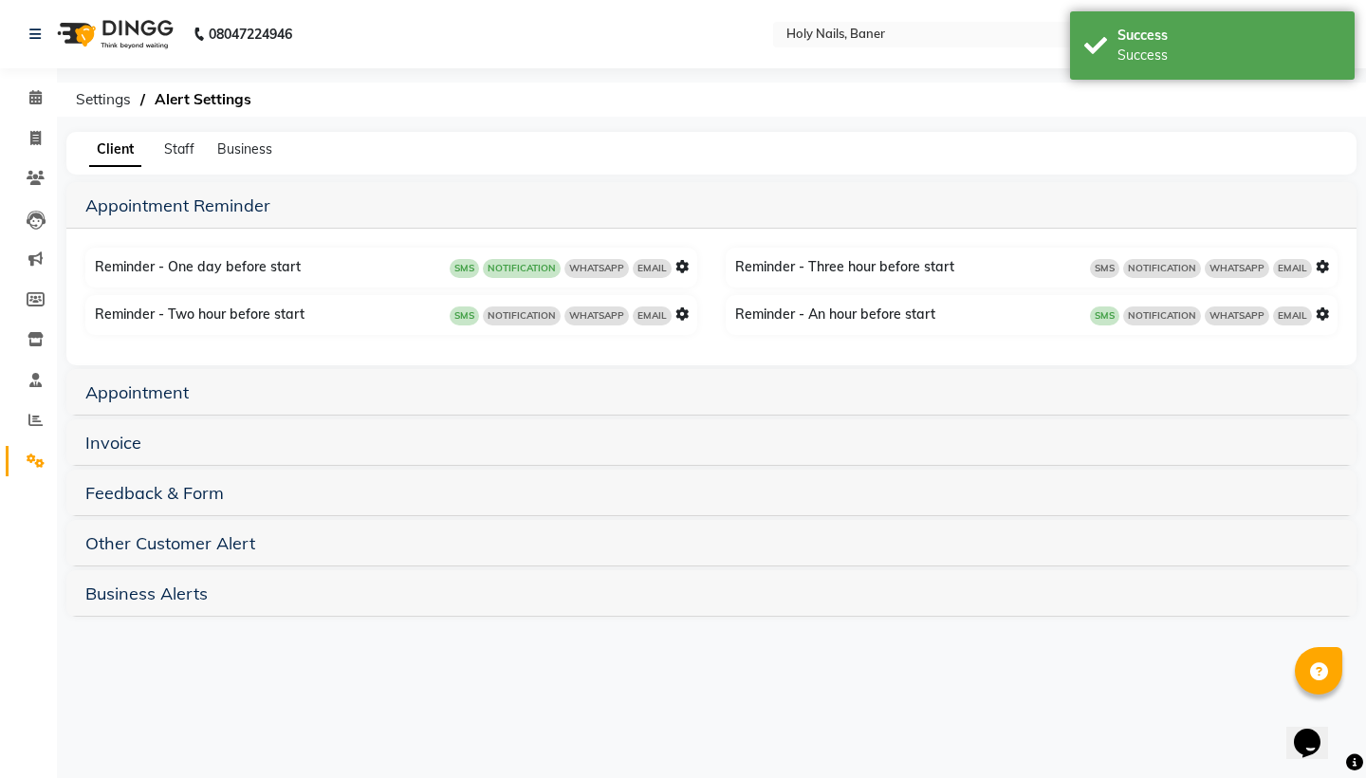
click at [681, 315] on icon at bounding box center [682, 313] width 13 height 13
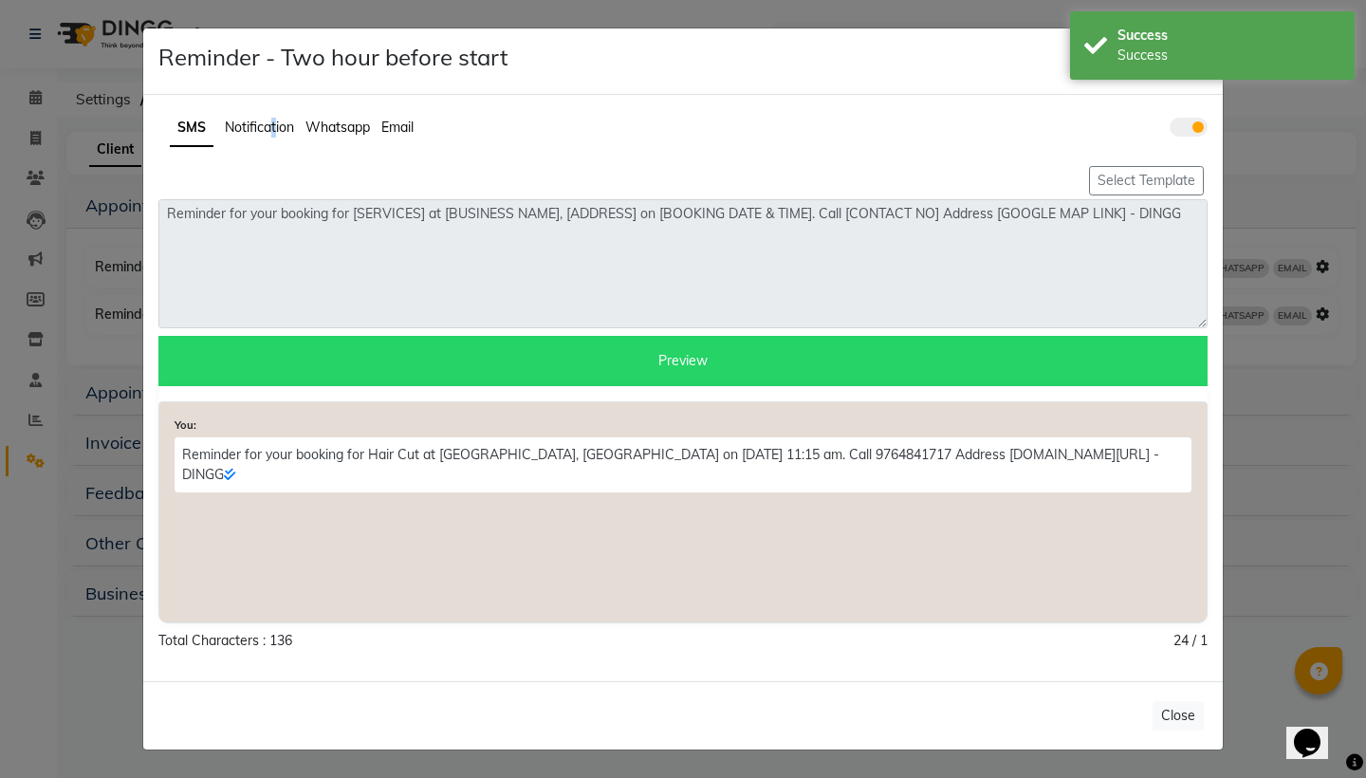
click at [274, 130] on span "Notification" at bounding box center [259, 127] width 69 height 17
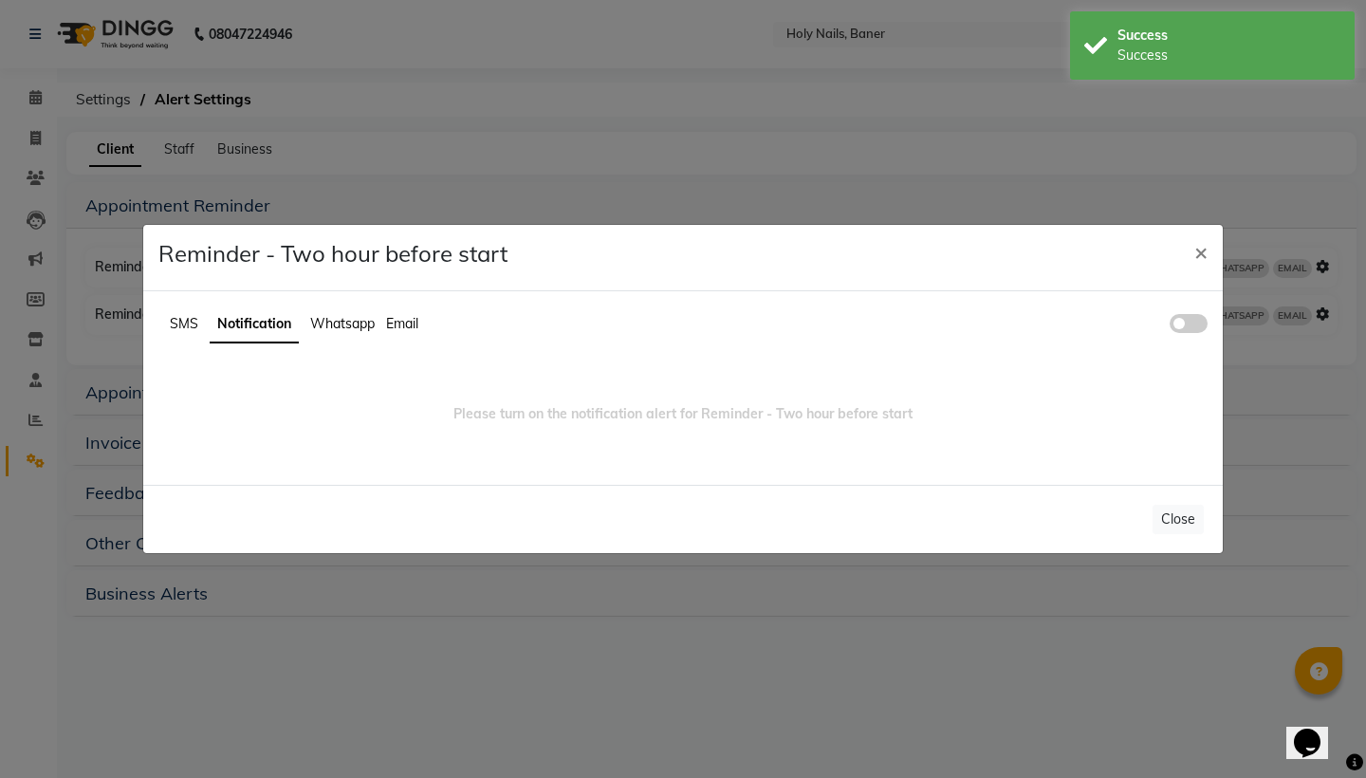
click at [1197, 324] on span at bounding box center [1189, 323] width 38 height 19
click at [1170, 326] on input "checkbox" at bounding box center [1170, 326] width 0 height 0
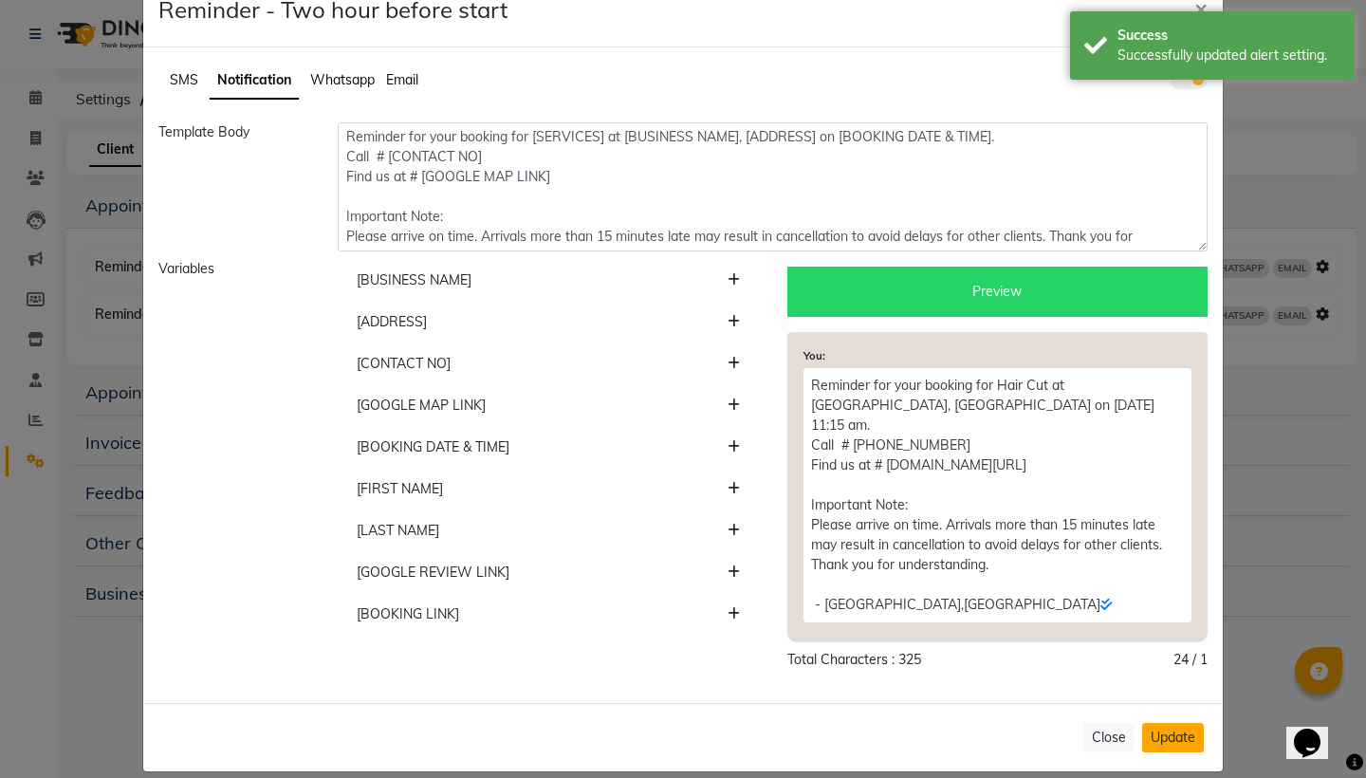
scroll to position [46, 0]
click at [1169, 724] on button "Update" at bounding box center [1174, 738] width 62 height 29
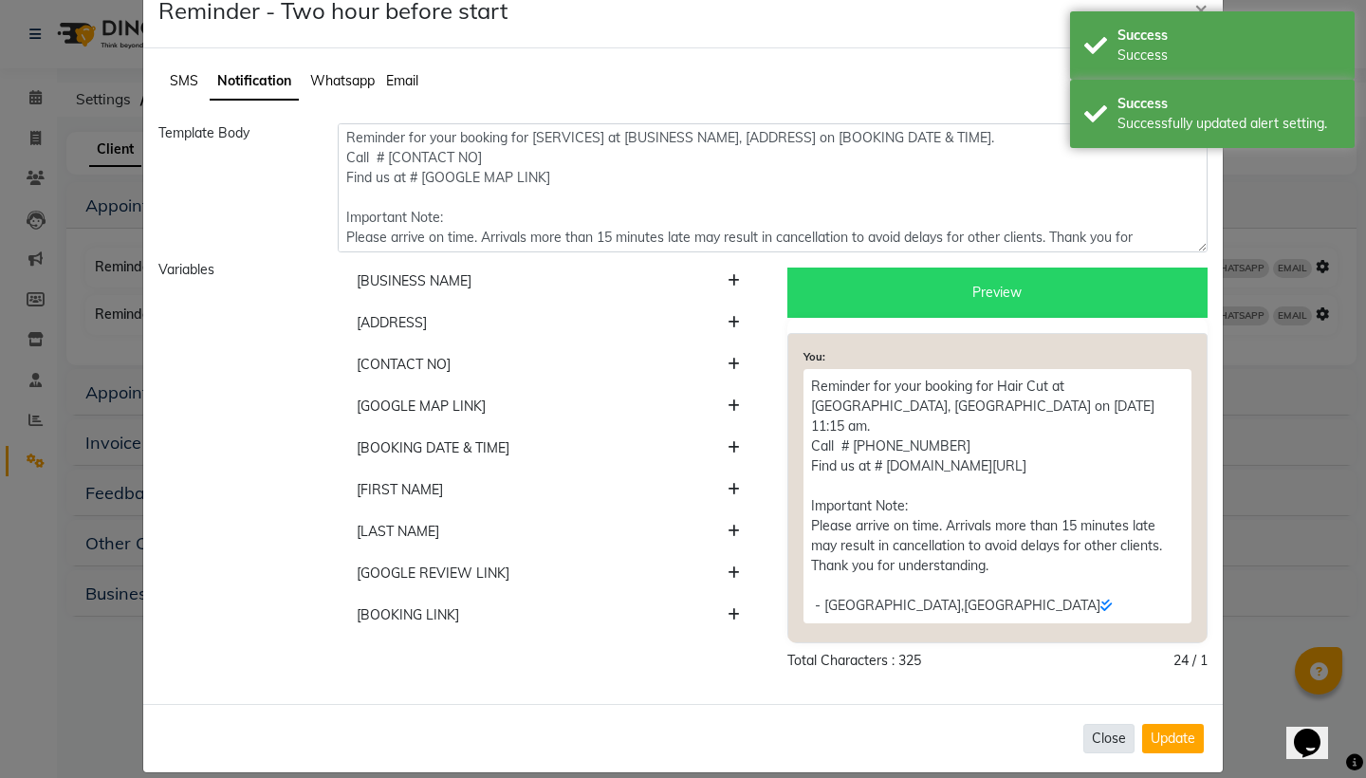
click at [1098, 724] on button "Close" at bounding box center [1109, 738] width 51 height 29
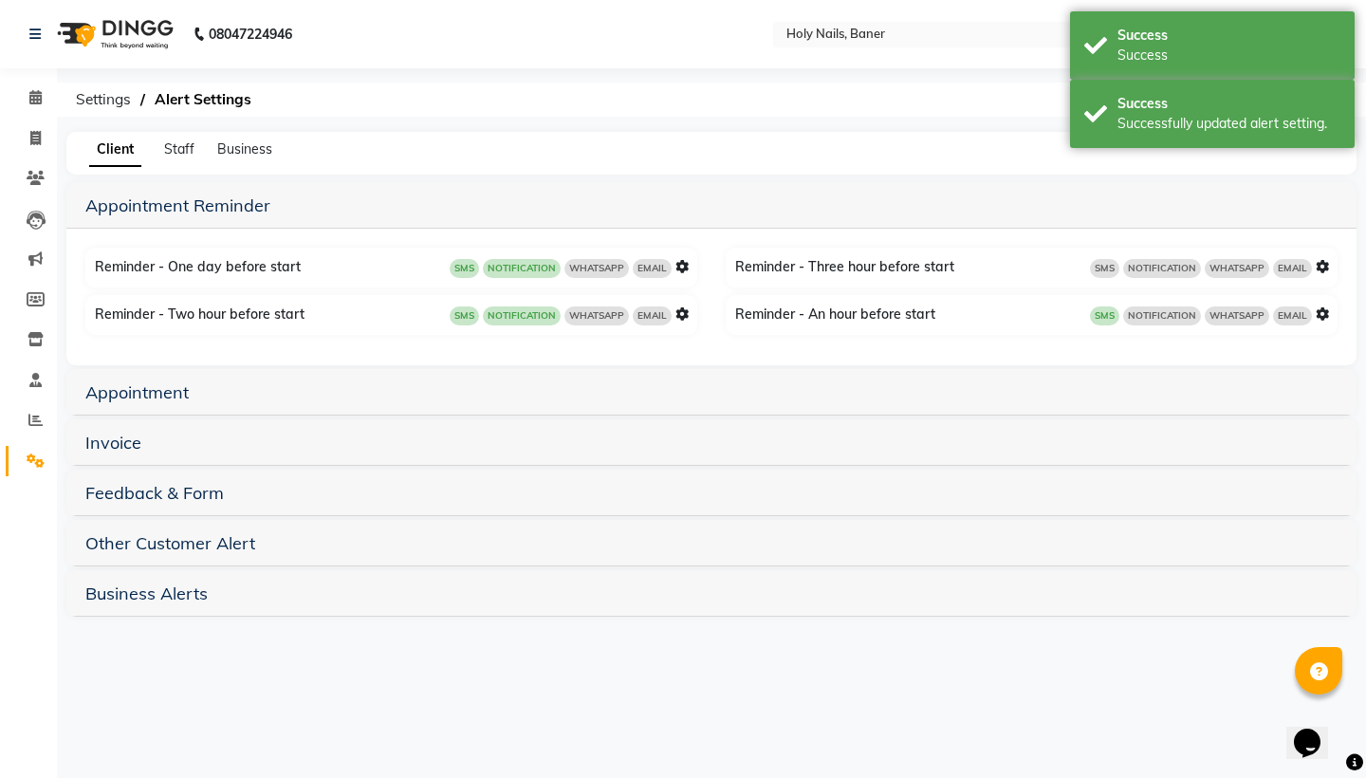
scroll to position [0, 0]
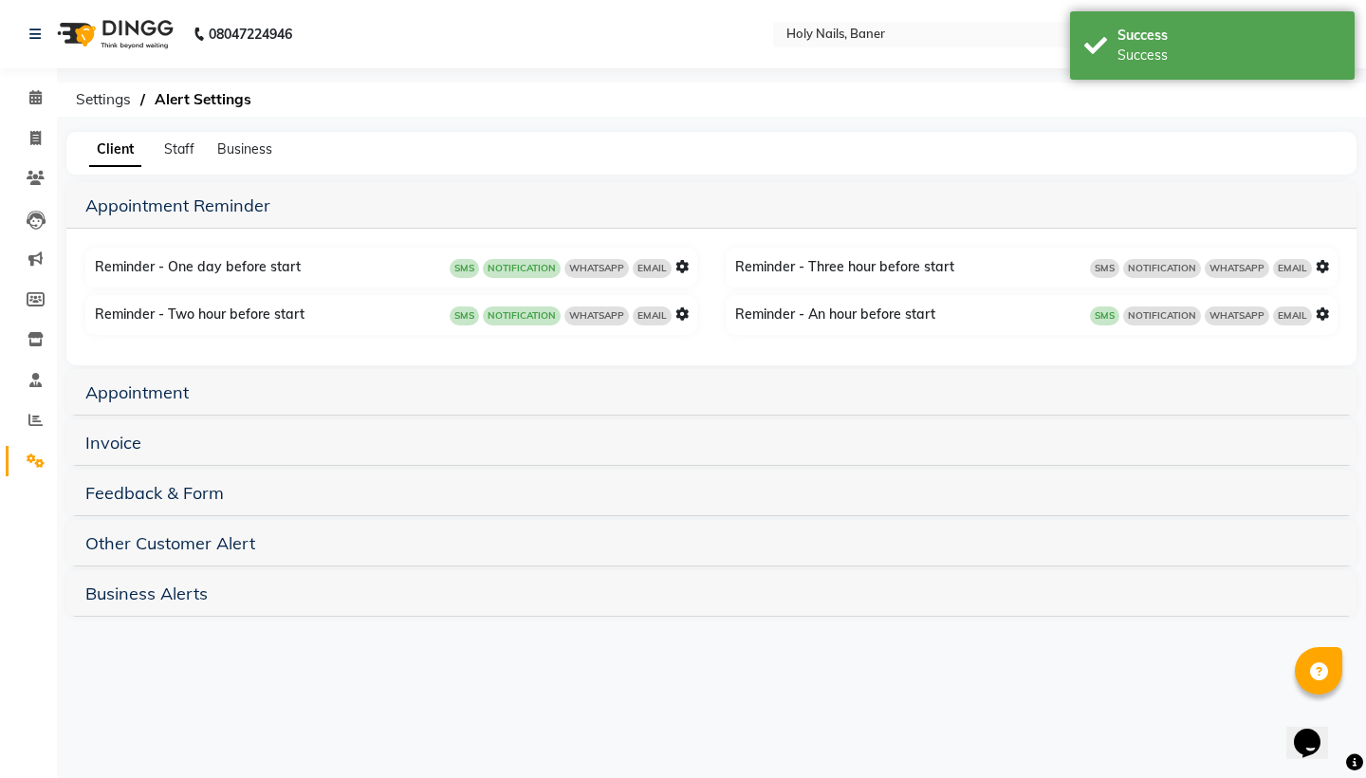
click at [1323, 316] on icon at bounding box center [1322, 313] width 13 height 13
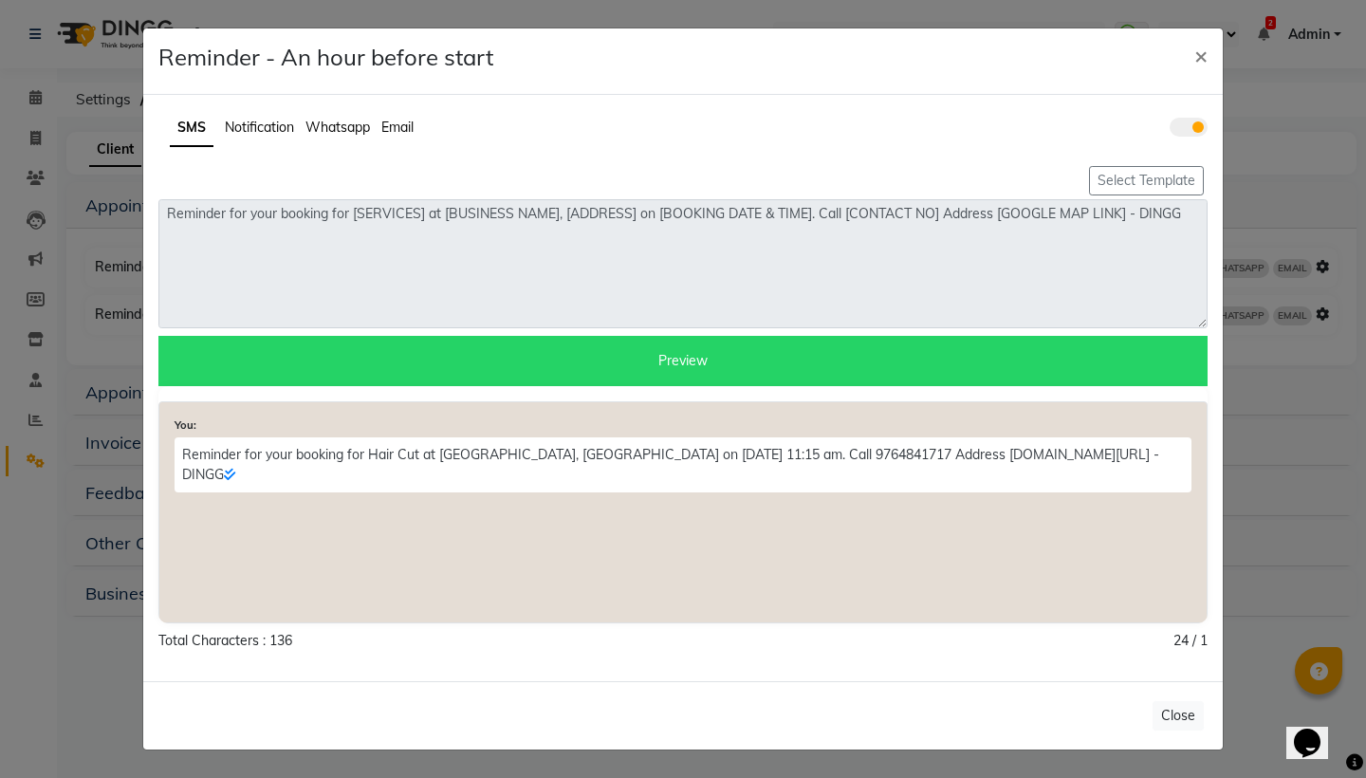
click at [270, 128] on span "Notification" at bounding box center [259, 127] width 69 height 17
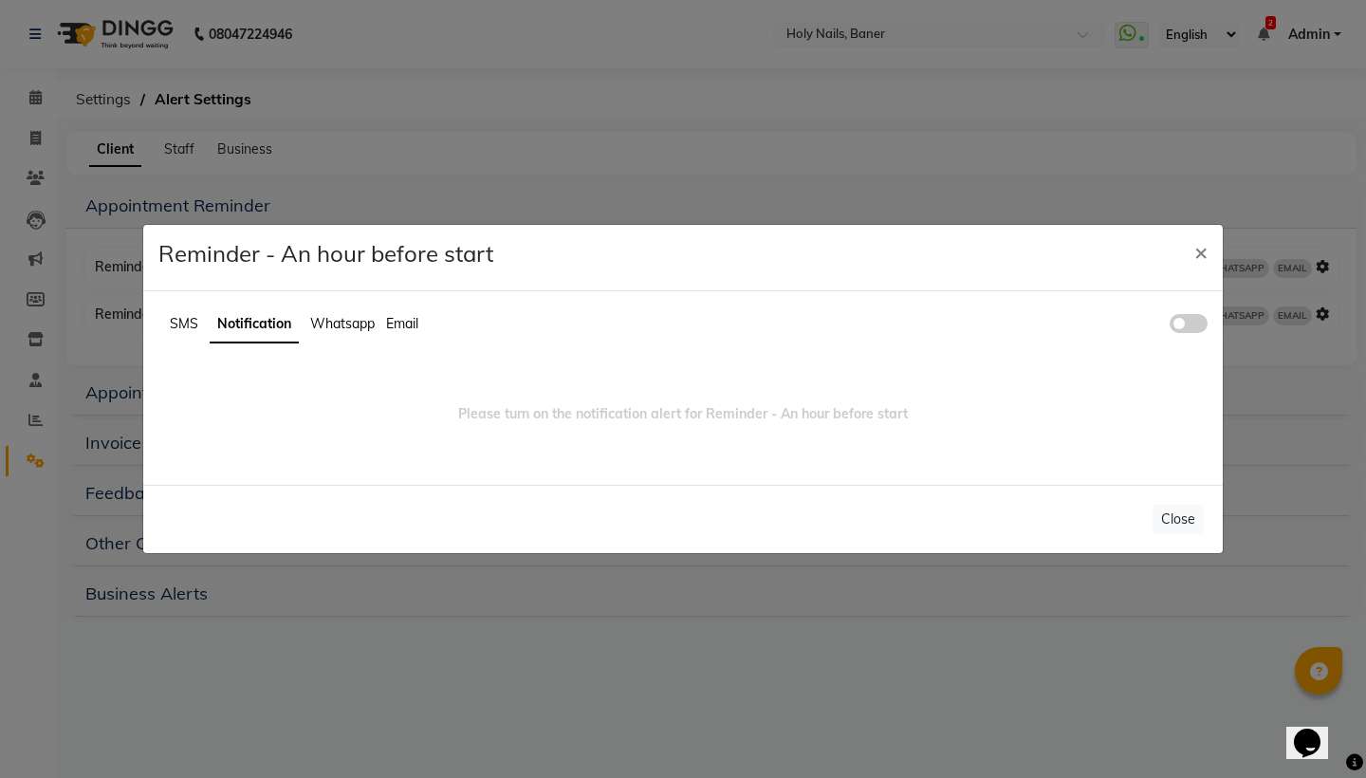
click at [1201, 318] on span at bounding box center [1189, 323] width 38 height 19
click at [1170, 326] on input "checkbox" at bounding box center [1170, 326] width 0 height 0
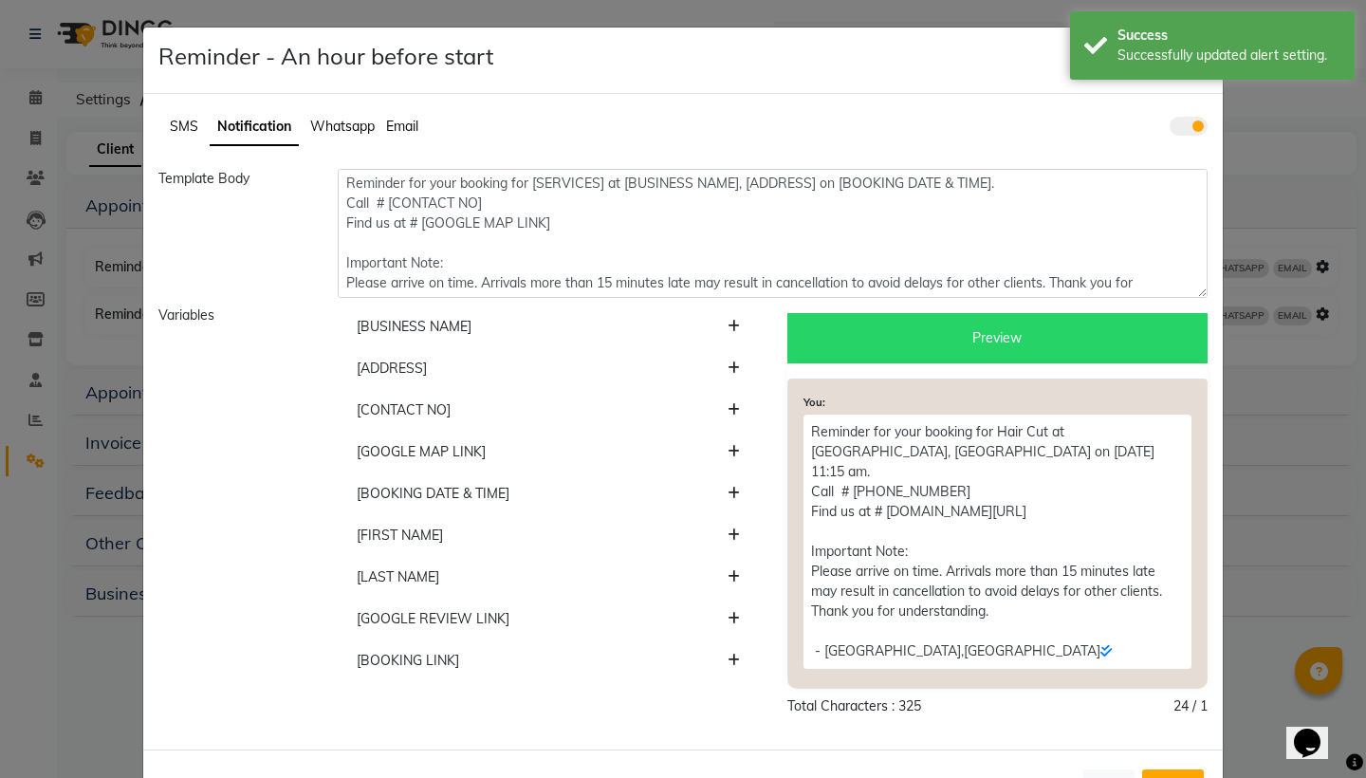
click at [1171, 770] on button "Update" at bounding box center [1174, 784] width 62 height 29
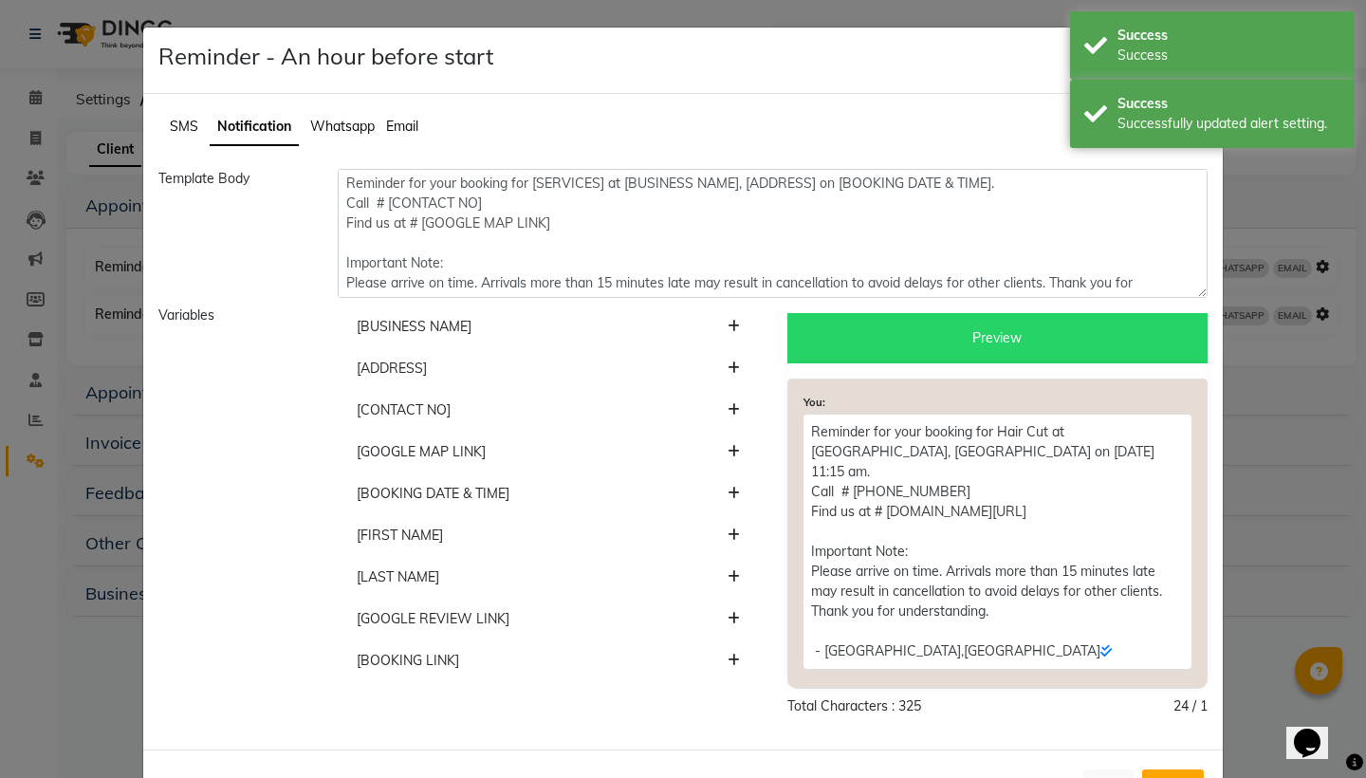
click at [1018, 125] on ul "SMS Notification Whatsapp Email" at bounding box center [683, 127] width 1050 height 37
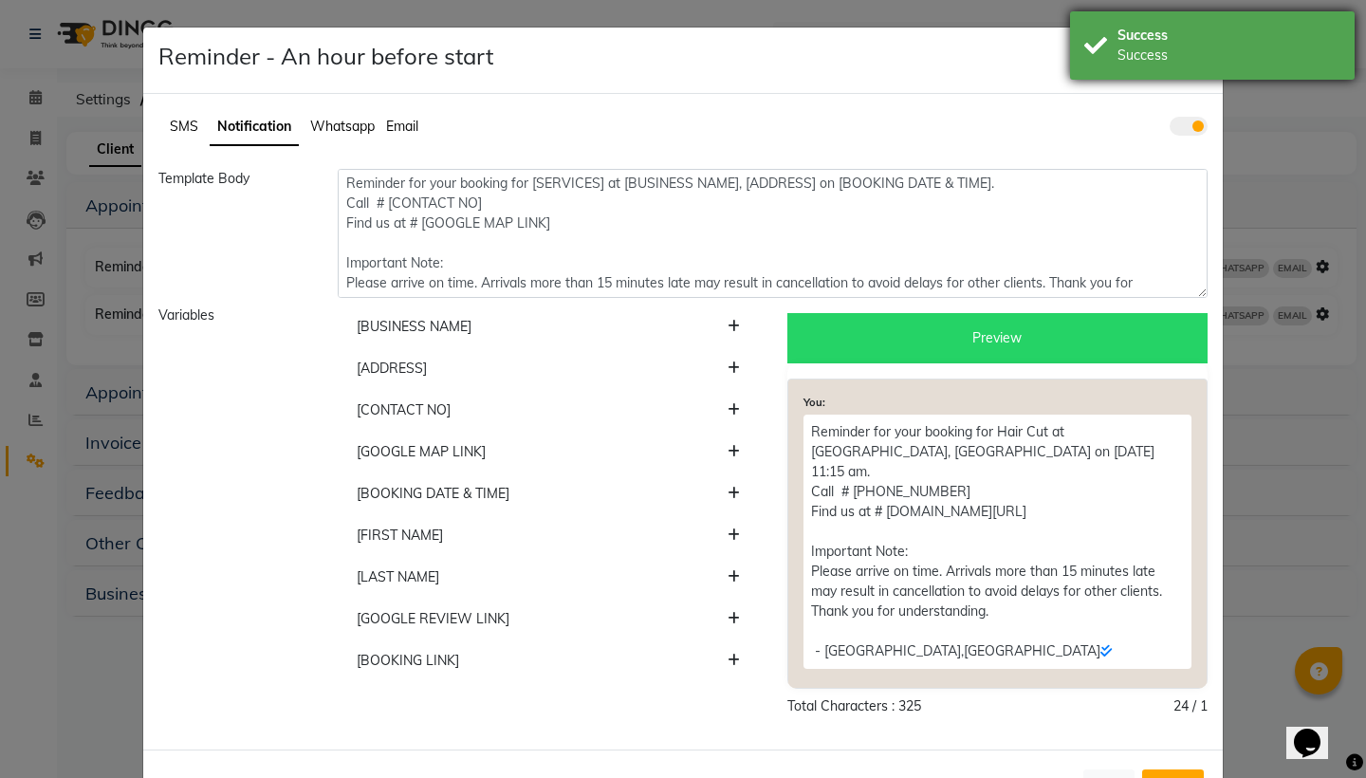
click at [1121, 57] on div "Success" at bounding box center [1229, 56] width 223 height 20
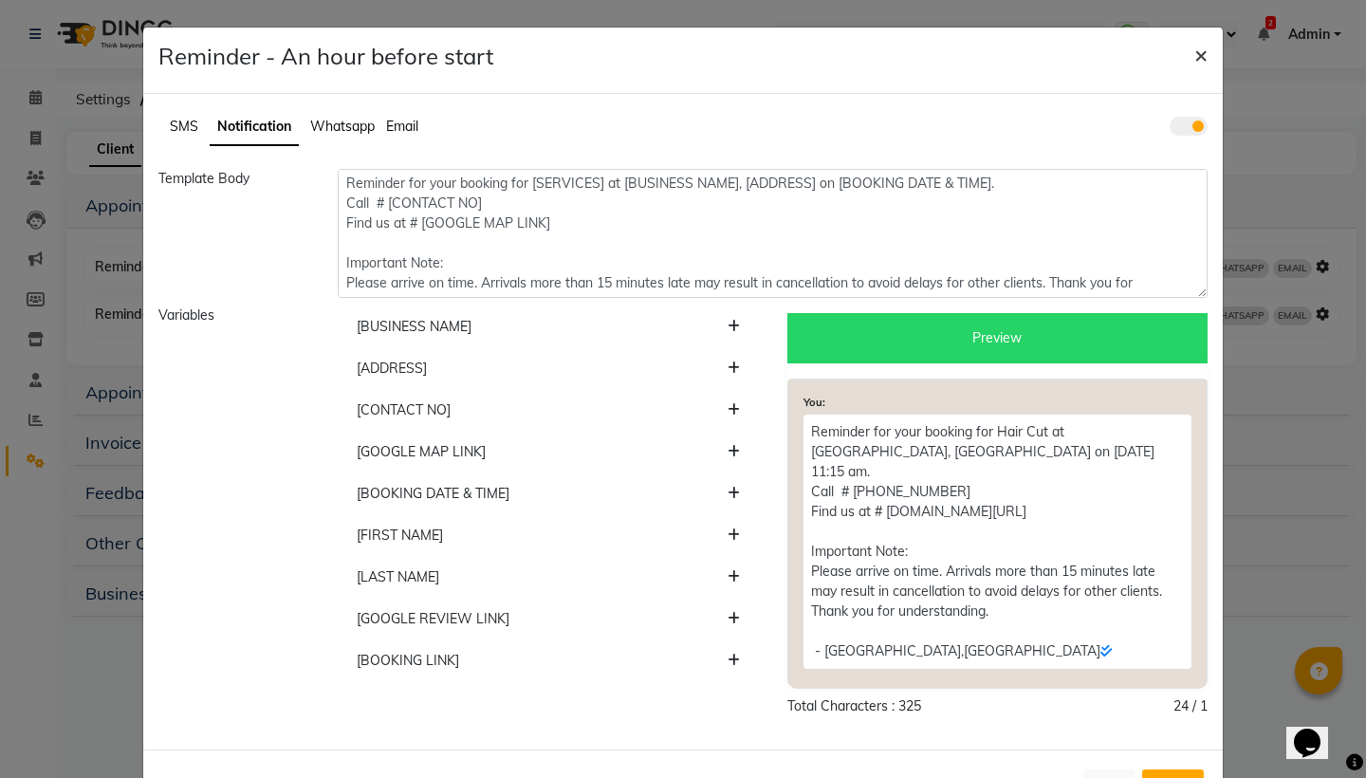
click at [1209, 62] on button "×" at bounding box center [1202, 54] width 44 height 53
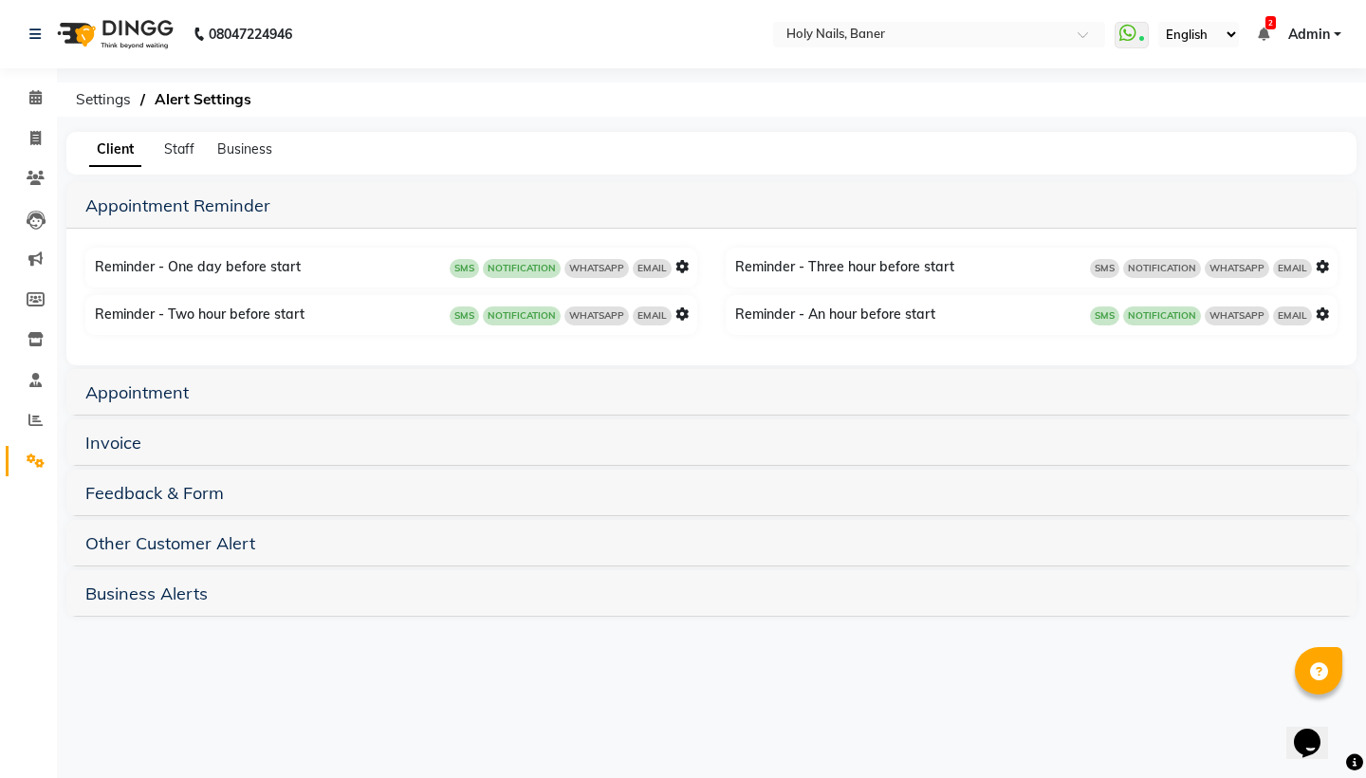
click at [682, 319] on icon at bounding box center [682, 313] width 13 height 13
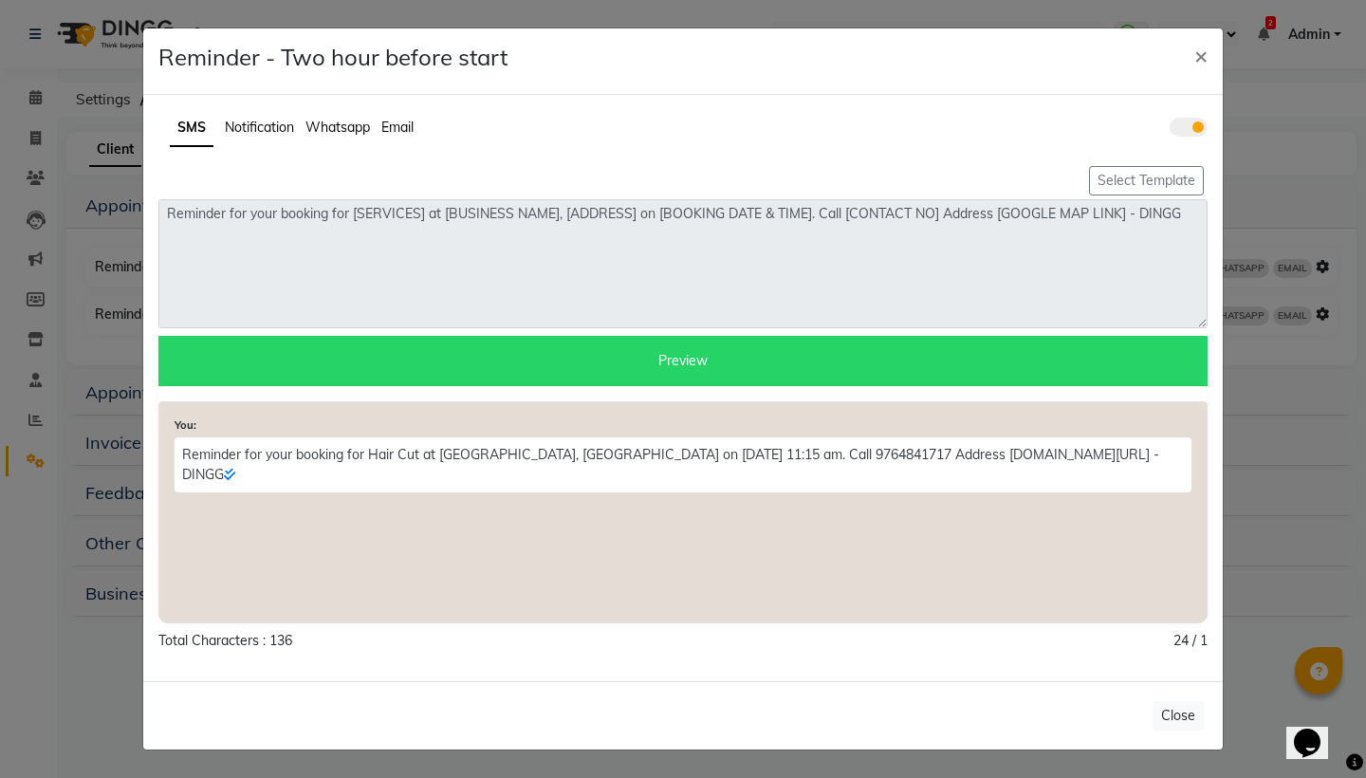
click at [341, 121] on span "Whatsapp" at bounding box center [338, 127] width 65 height 17
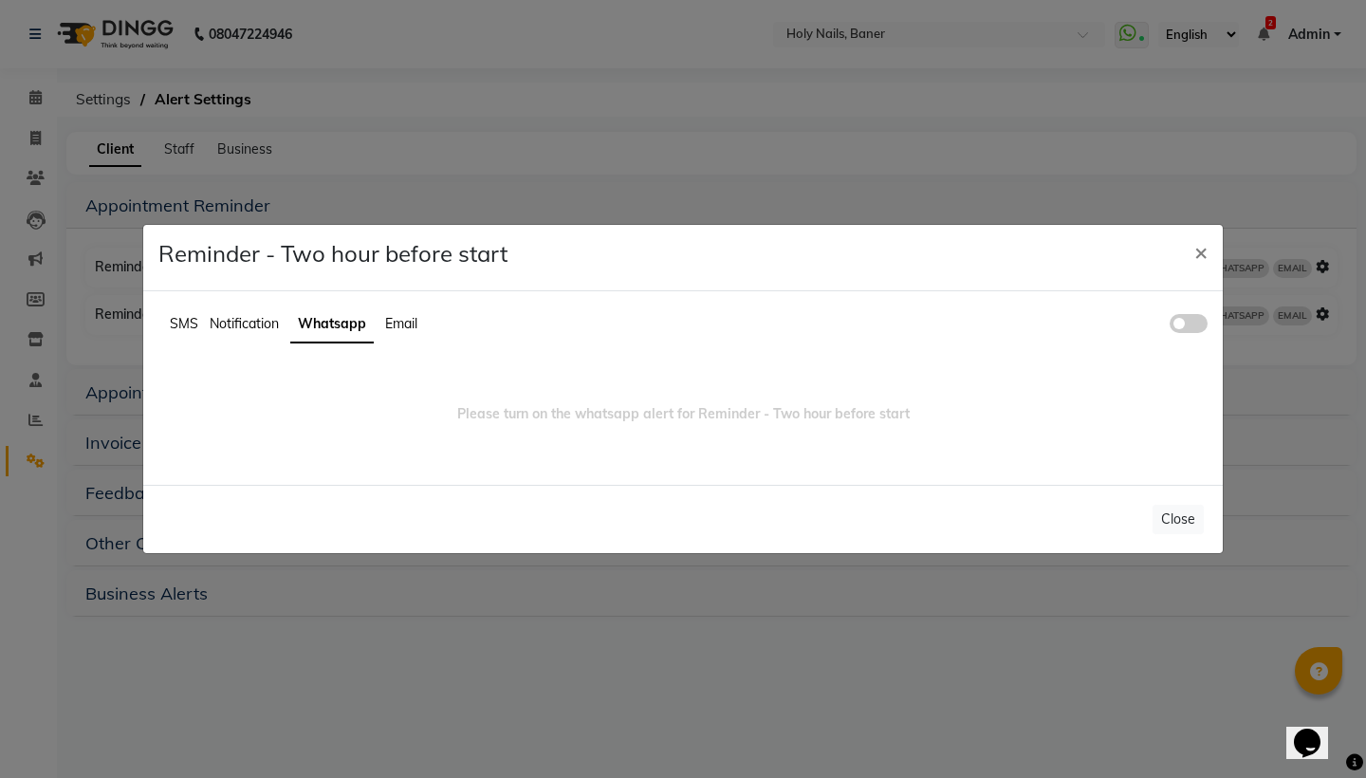
click at [1203, 324] on span at bounding box center [1189, 323] width 38 height 19
click at [1170, 326] on input "checkbox" at bounding box center [1170, 326] width 0 height 0
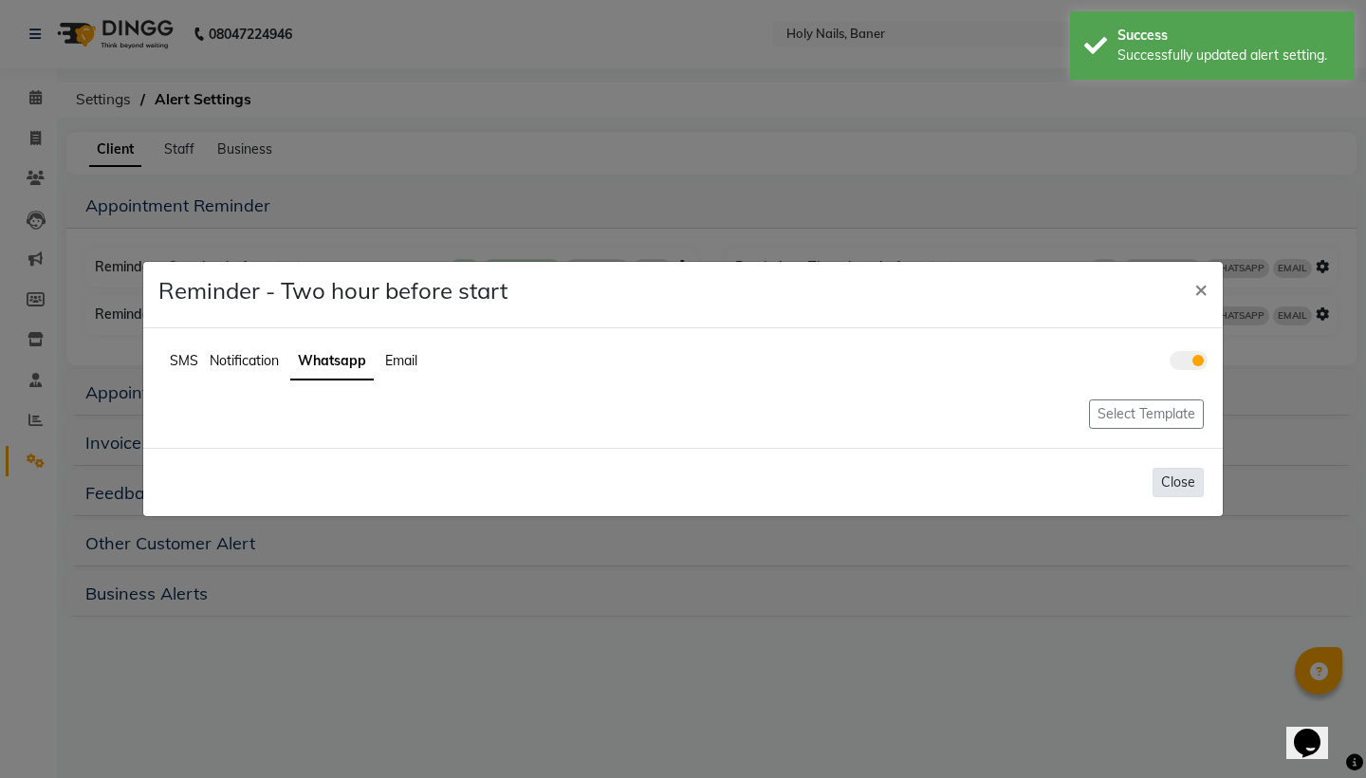
click at [1180, 482] on button "Close" at bounding box center [1178, 482] width 51 height 29
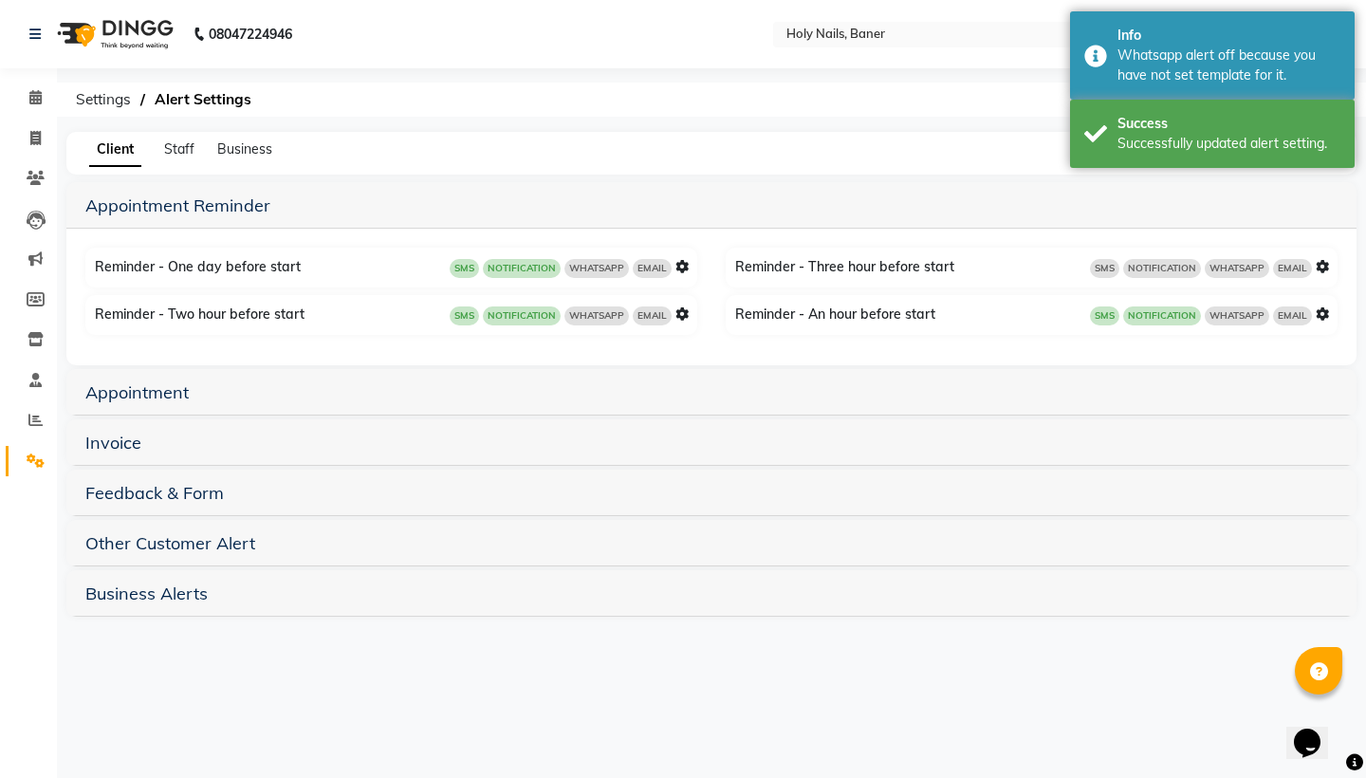
click at [1325, 316] on icon at bounding box center [1322, 313] width 13 height 13
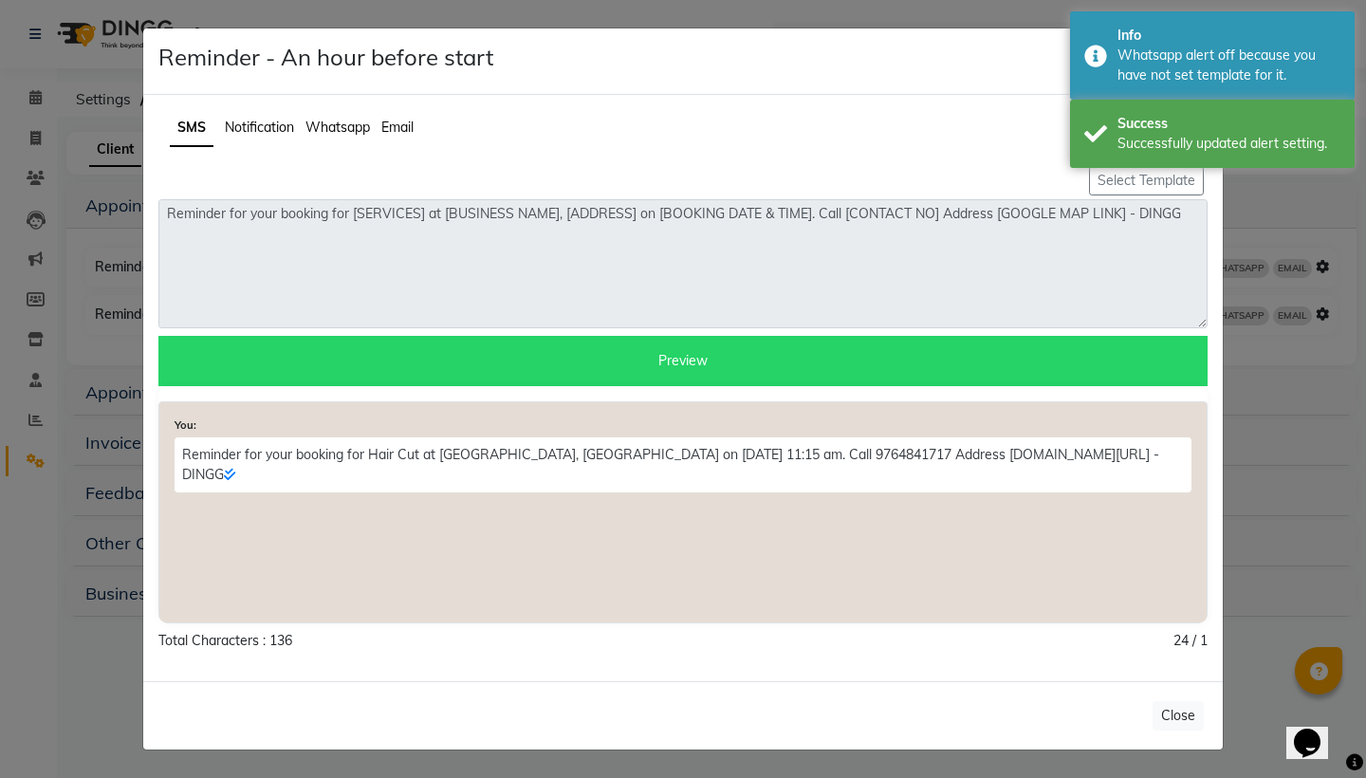
click at [278, 122] on span "Notification" at bounding box center [259, 127] width 69 height 17
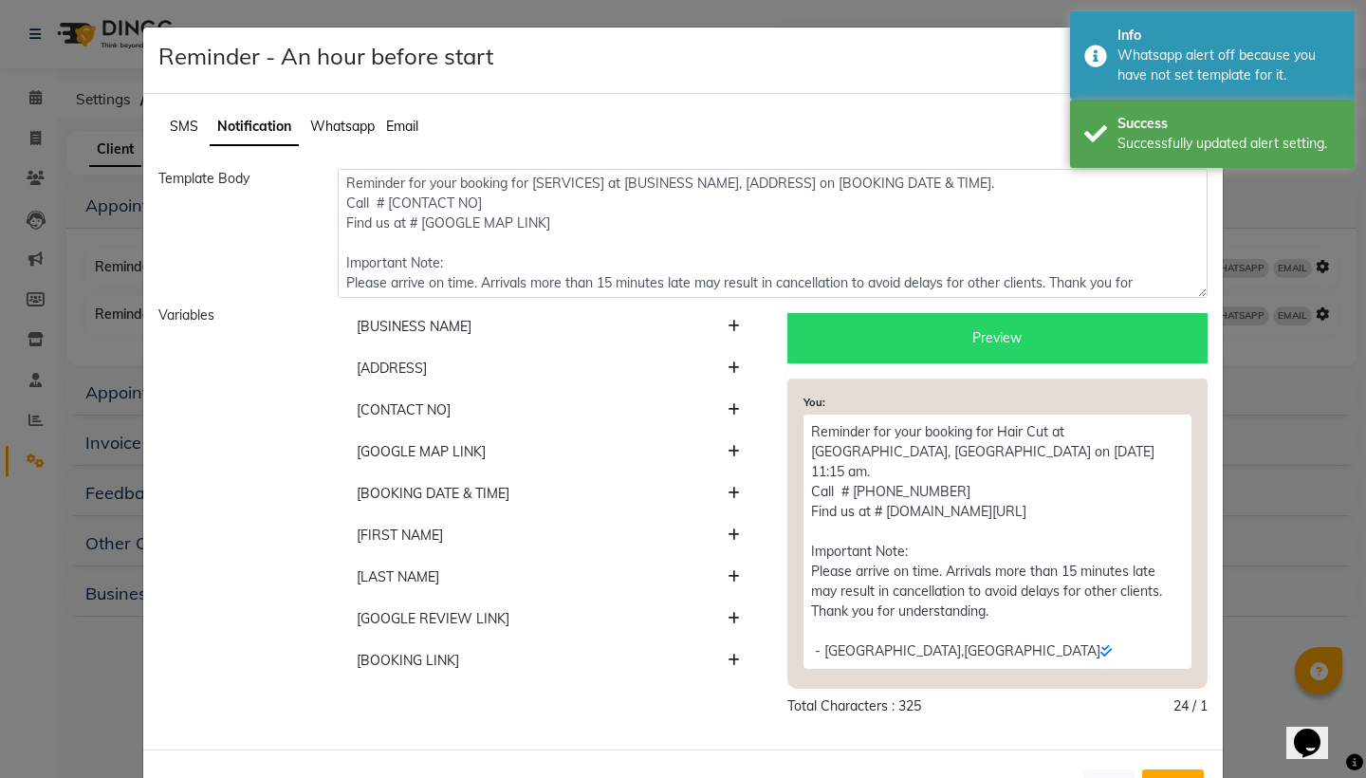
click at [349, 132] on span "Whatsapp" at bounding box center [342, 126] width 65 height 17
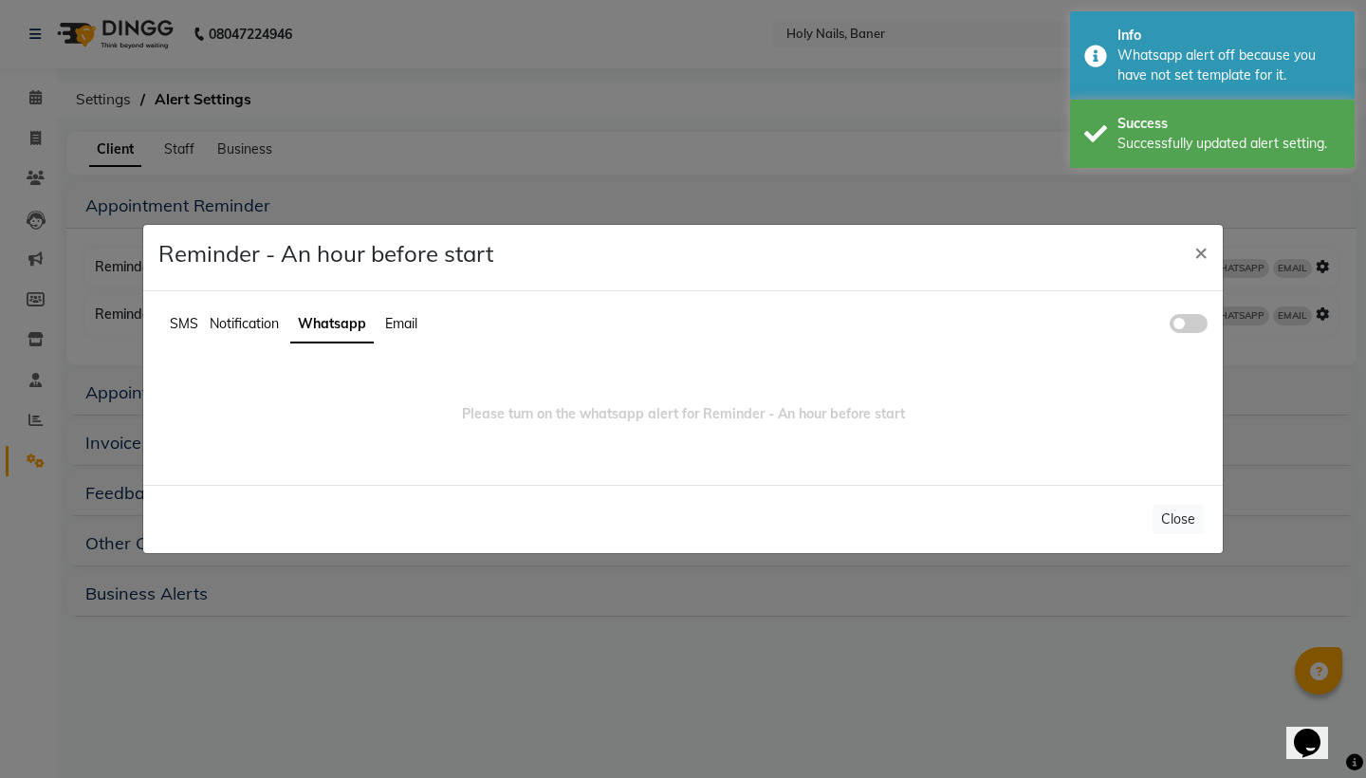
click at [1199, 322] on span at bounding box center [1189, 323] width 38 height 19
click at [1170, 326] on input "checkbox" at bounding box center [1170, 326] width 0 height 0
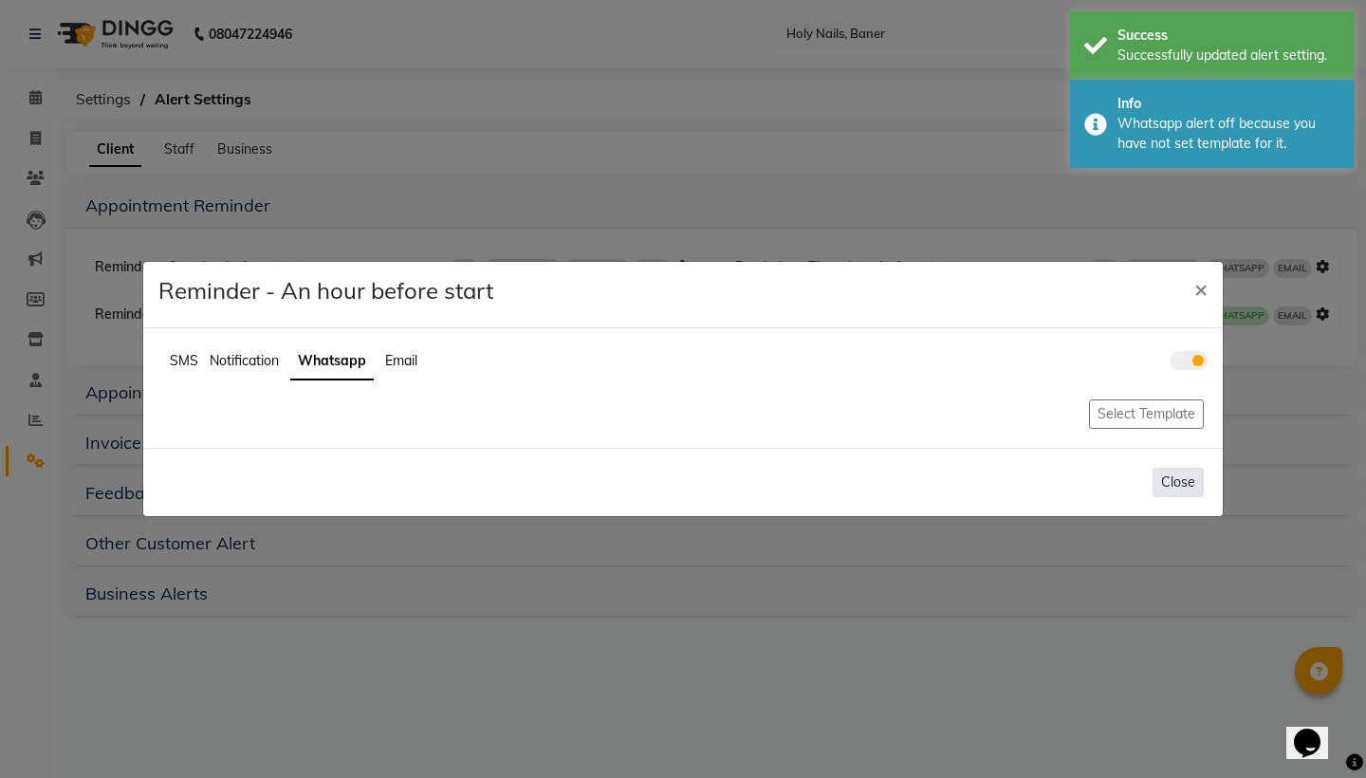
click at [1176, 492] on button "Close" at bounding box center [1178, 482] width 51 height 29
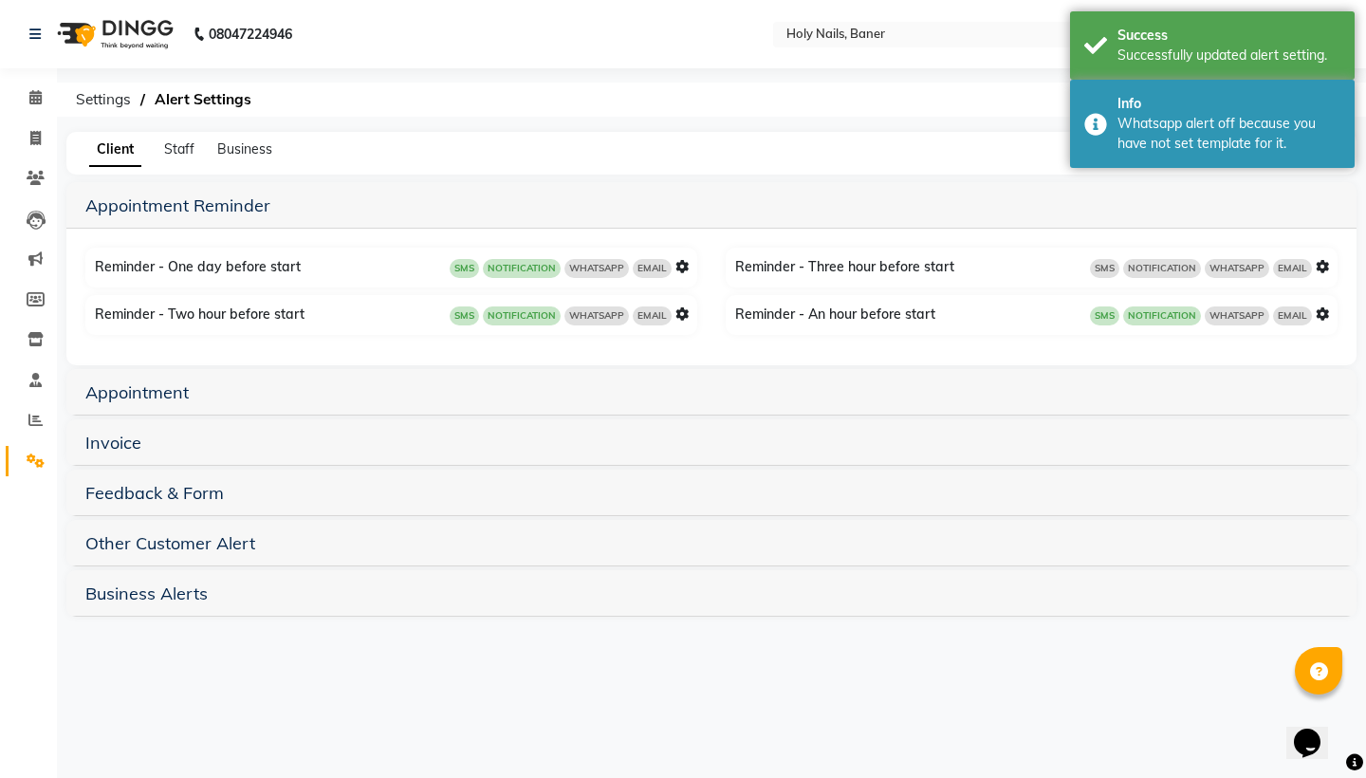
click at [682, 269] on icon at bounding box center [682, 266] width 13 height 13
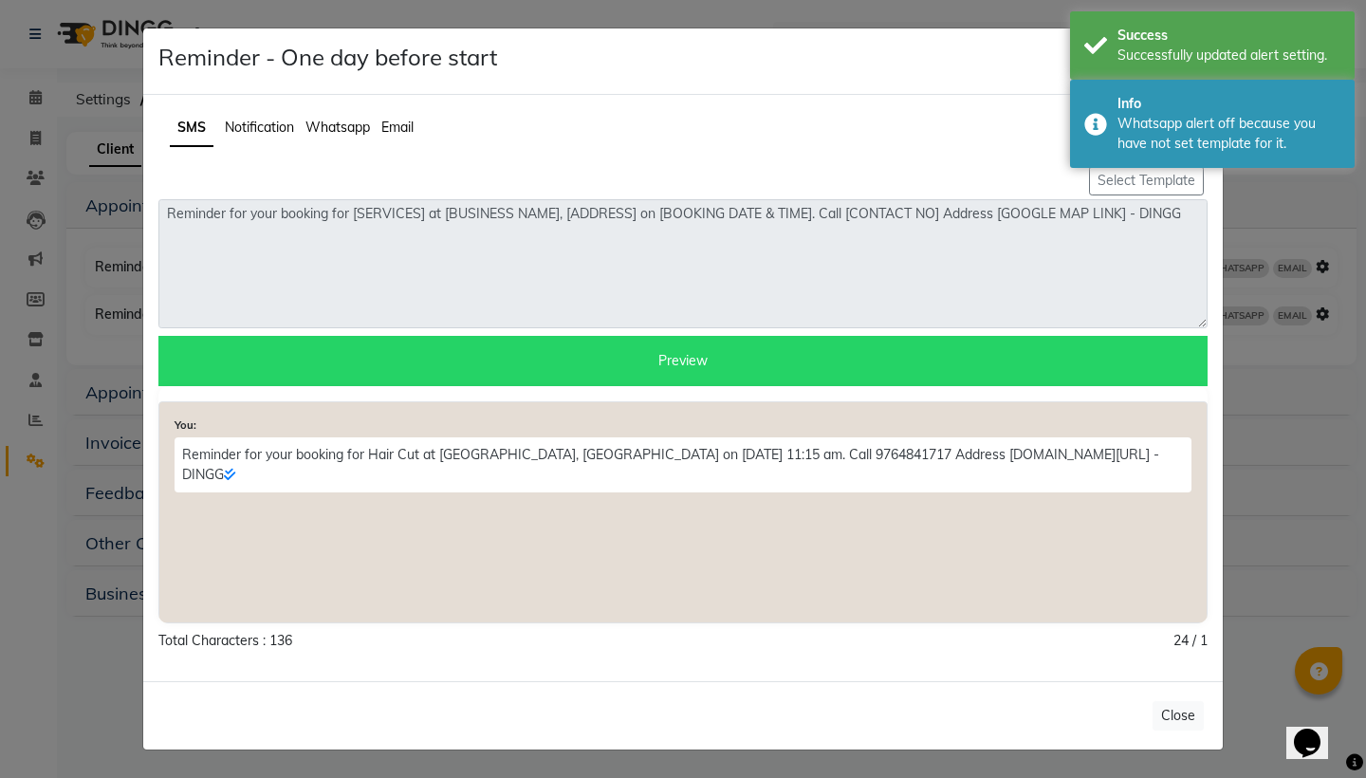
click at [344, 131] on span "Whatsapp" at bounding box center [338, 127] width 65 height 17
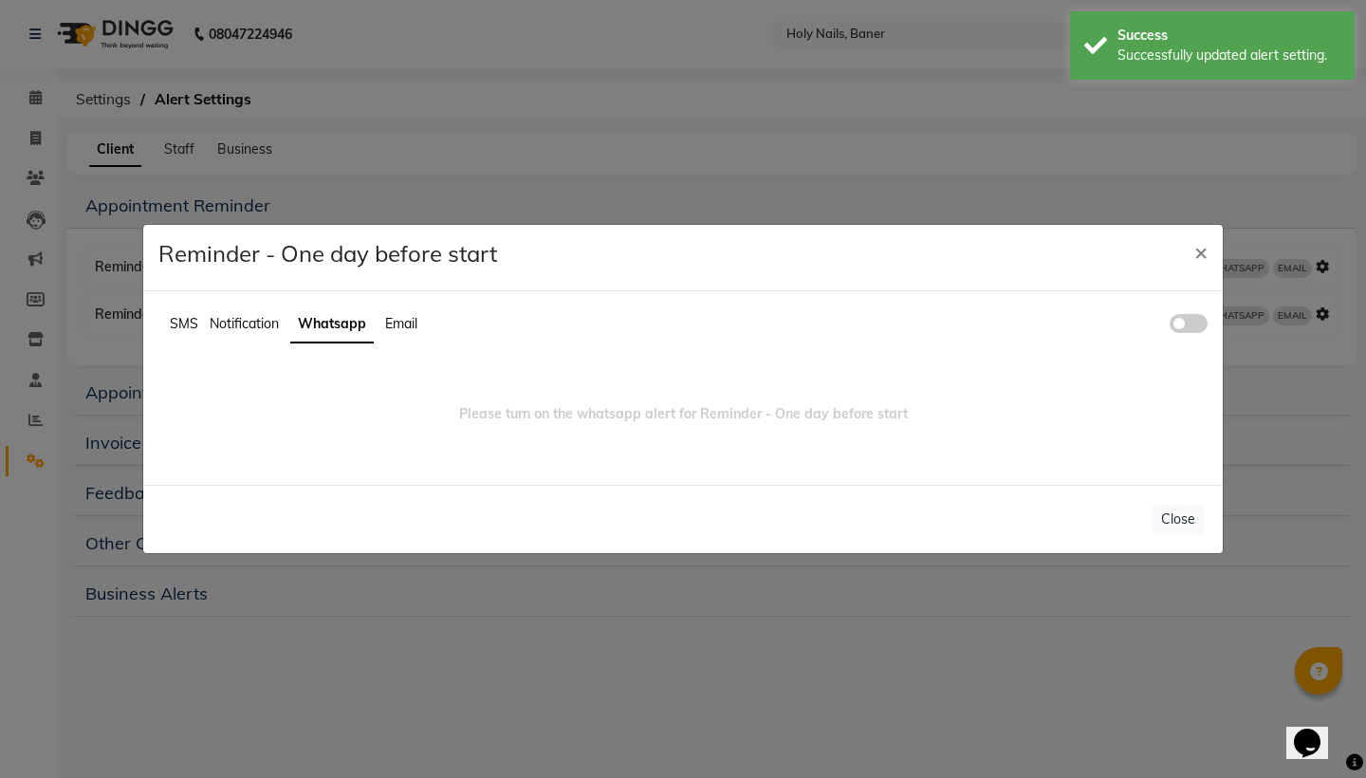
click at [1197, 326] on span at bounding box center [1189, 323] width 38 height 19
click at [1170, 326] on input "checkbox" at bounding box center [1170, 326] width 0 height 0
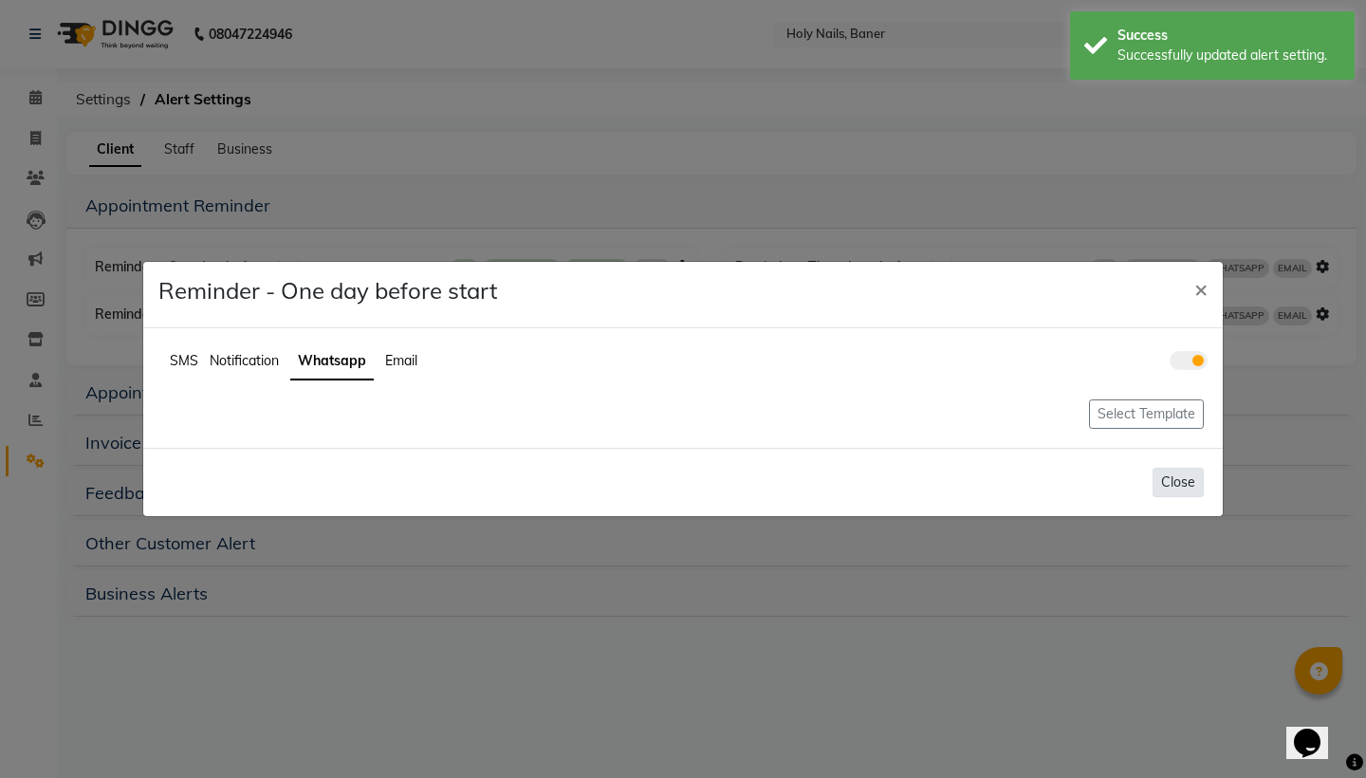
click at [1188, 487] on button "Close" at bounding box center [1178, 482] width 51 height 29
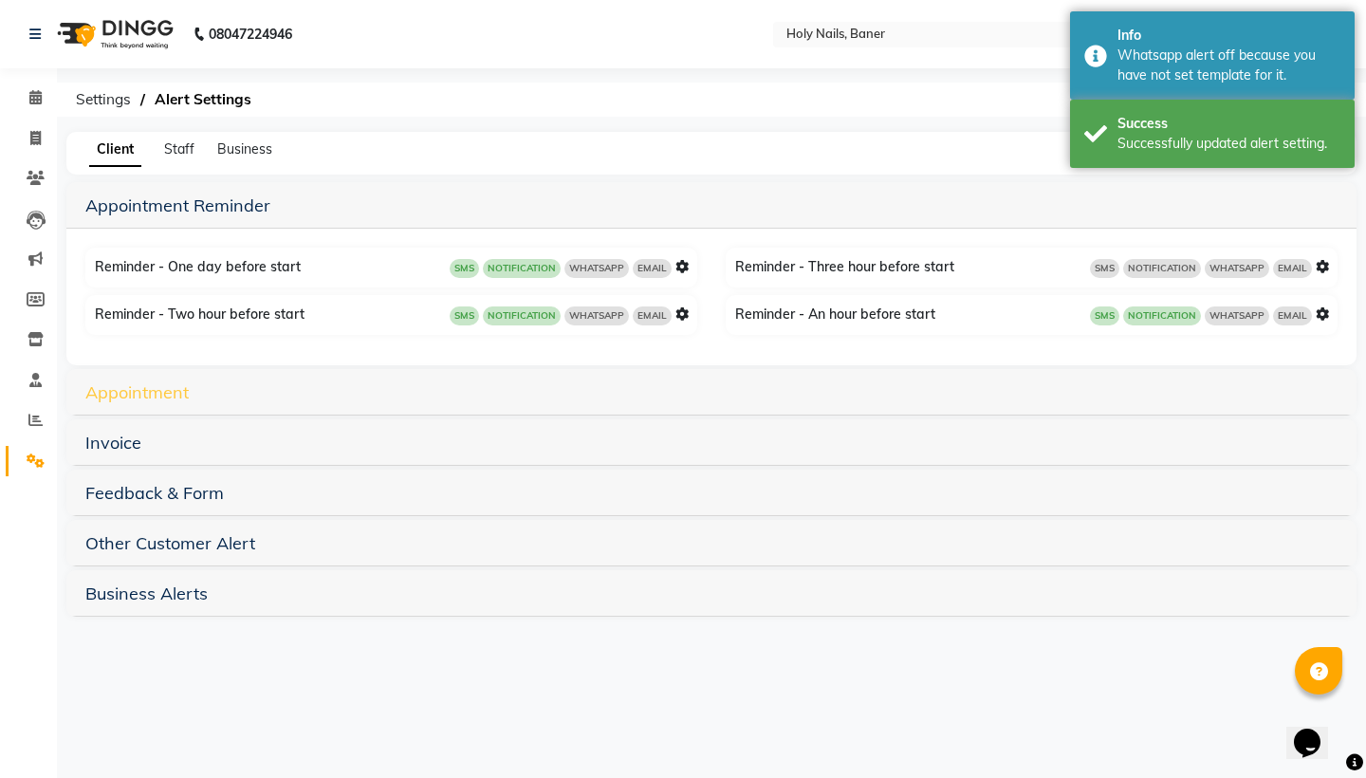
click at [175, 393] on link "Appointment" at bounding box center [136, 392] width 103 height 22
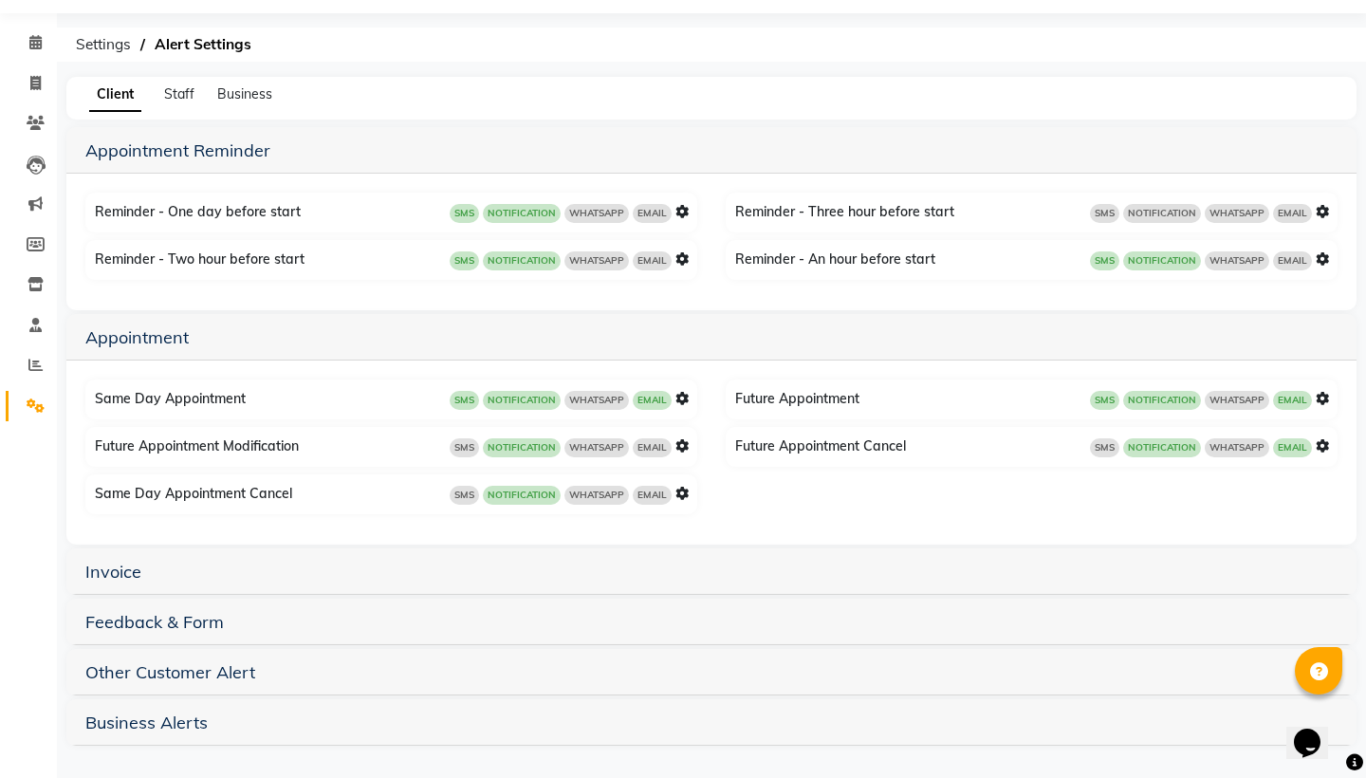
scroll to position [55, 0]
click at [161, 581] on h5 "Invoice" at bounding box center [711, 571] width 1253 height 23
click at [128, 575] on link "Invoice" at bounding box center [113, 572] width 56 height 22
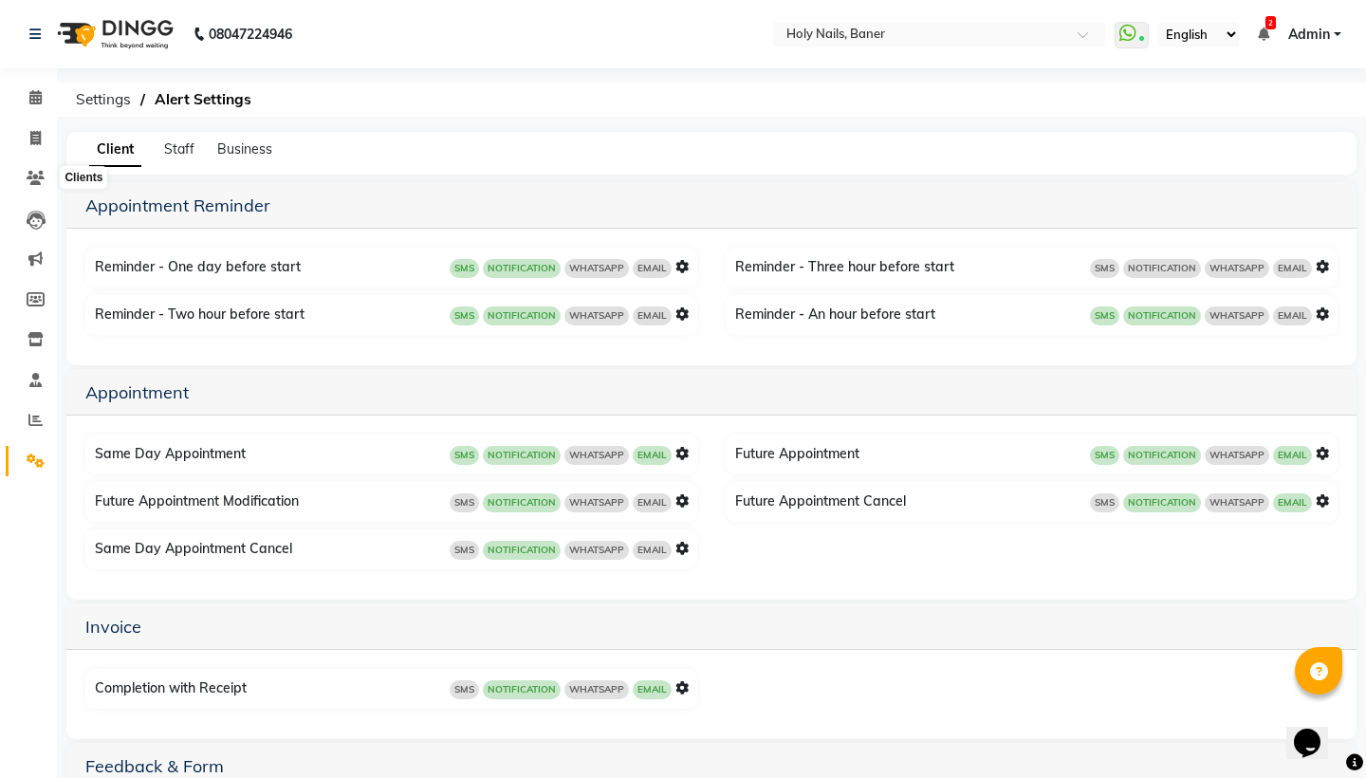
scroll to position [0, 0]
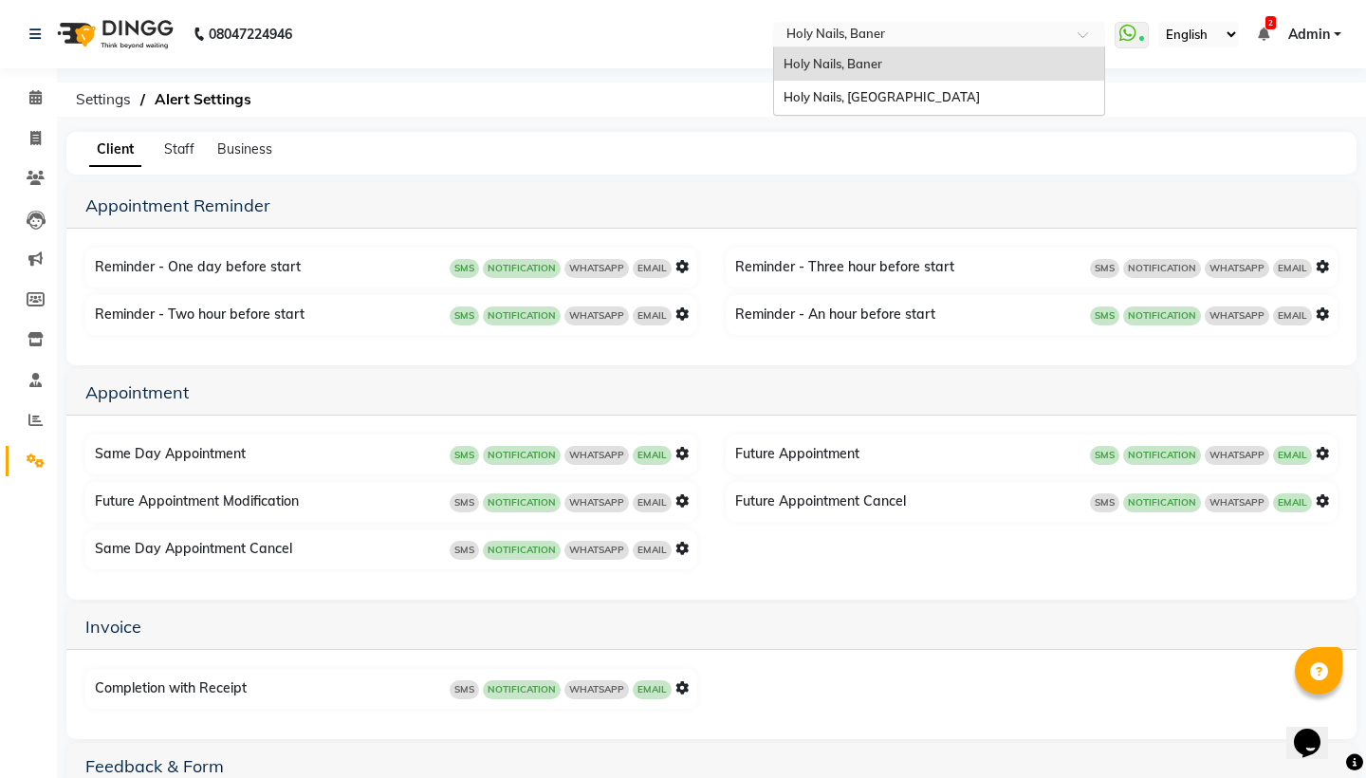
click at [783, 39] on input "text" at bounding box center [920, 36] width 275 height 19
click at [784, 97] on span "Holy Nails, Koregaon Park" at bounding box center [882, 96] width 196 height 15
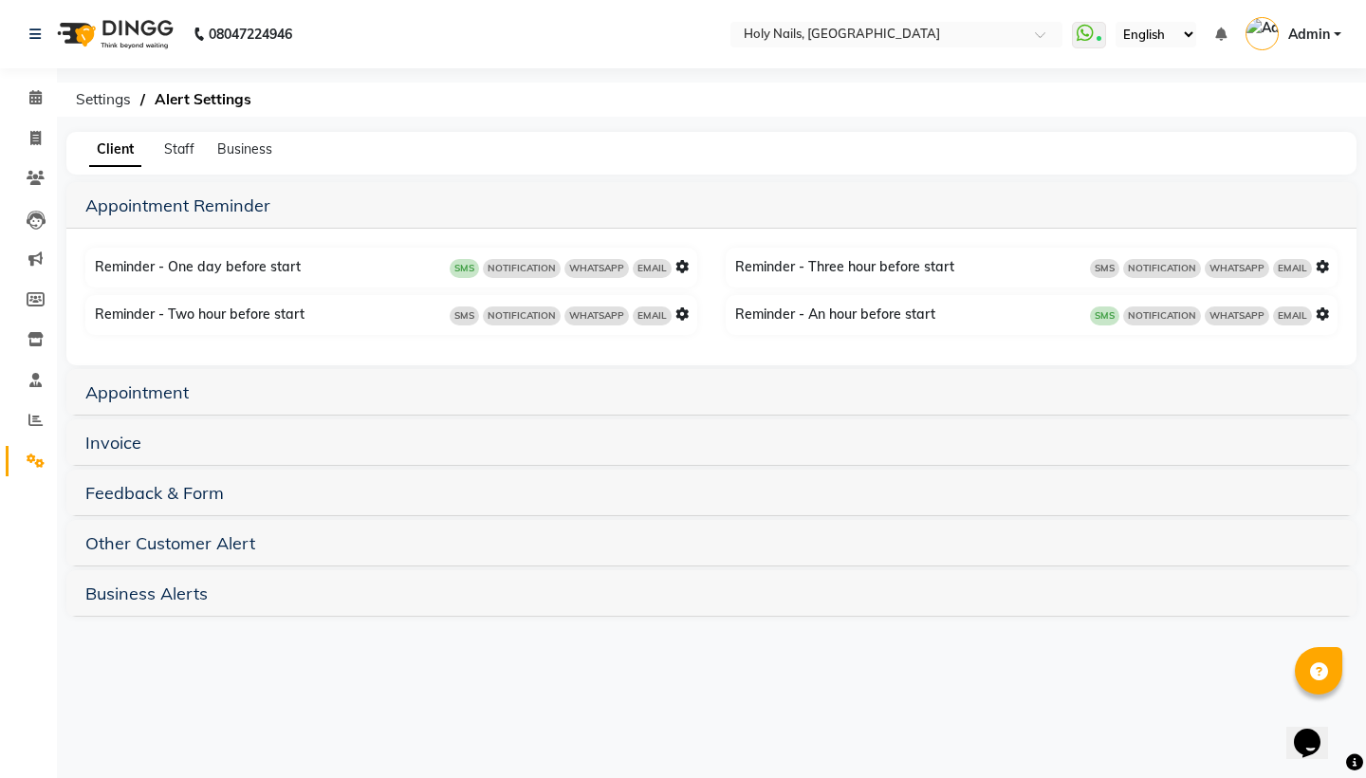
click at [683, 266] on icon at bounding box center [682, 266] width 13 height 13
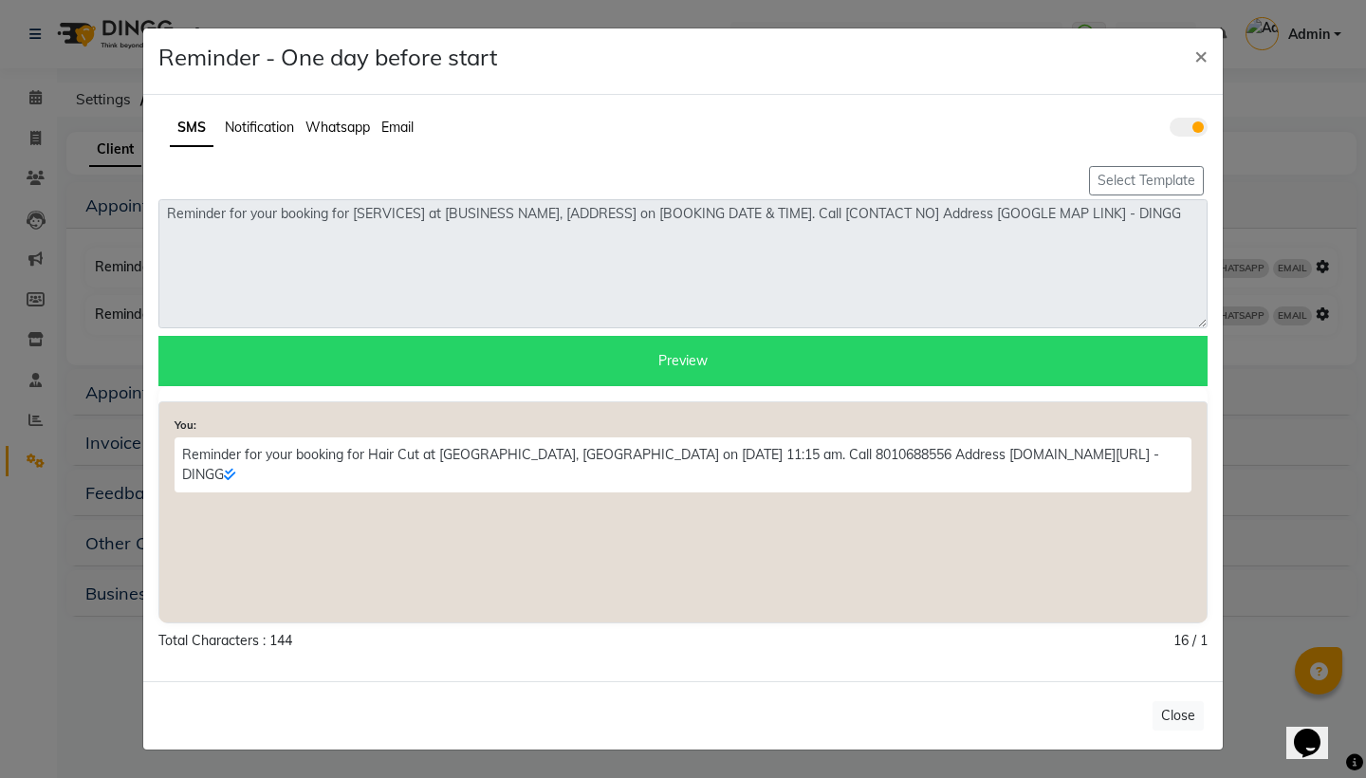
click at [281, 129] on span "Notification" at bounding box center [259, 127] width 69 height 17
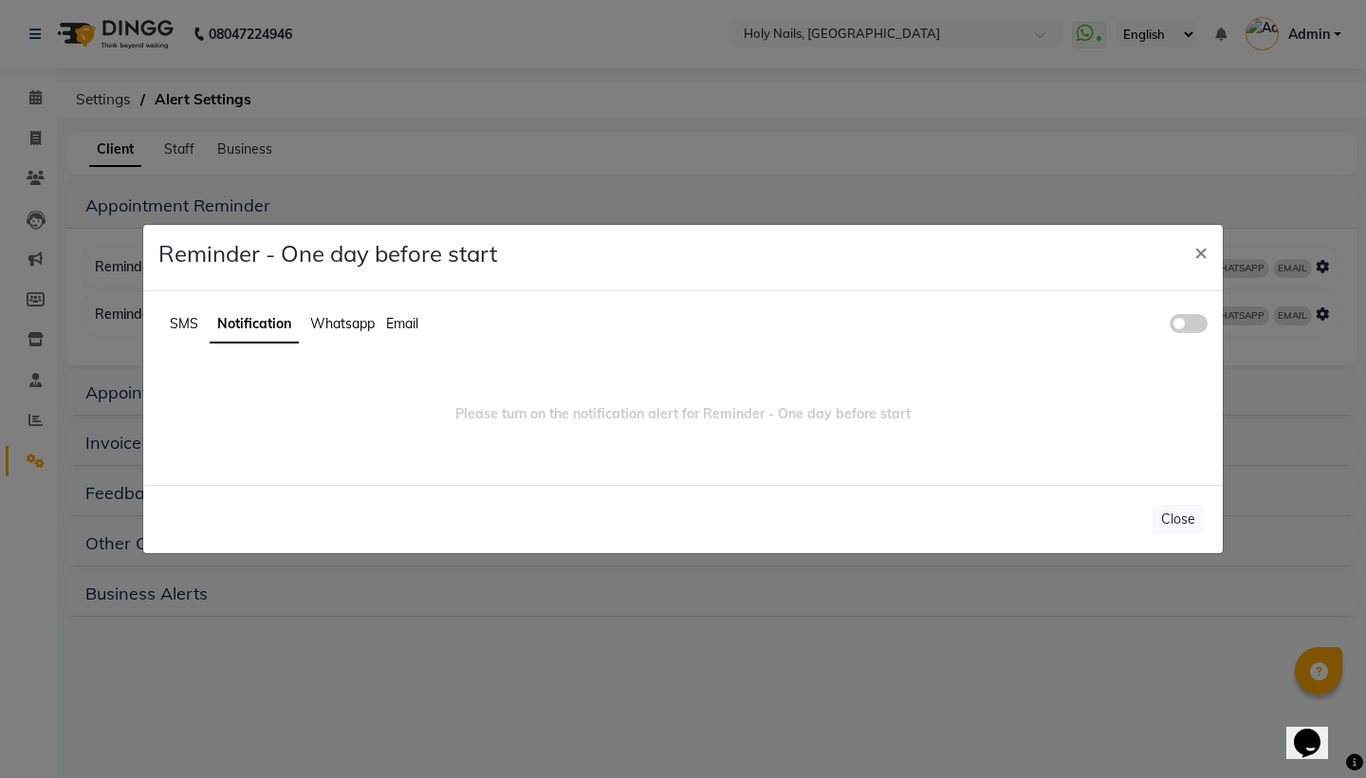
click at [1201, 327] on span at bounding box center [1189, 323] width 38 height 19
click at [1170, 326] on input "checkbox" at bounding box center [1170, 326] width 0 height 0
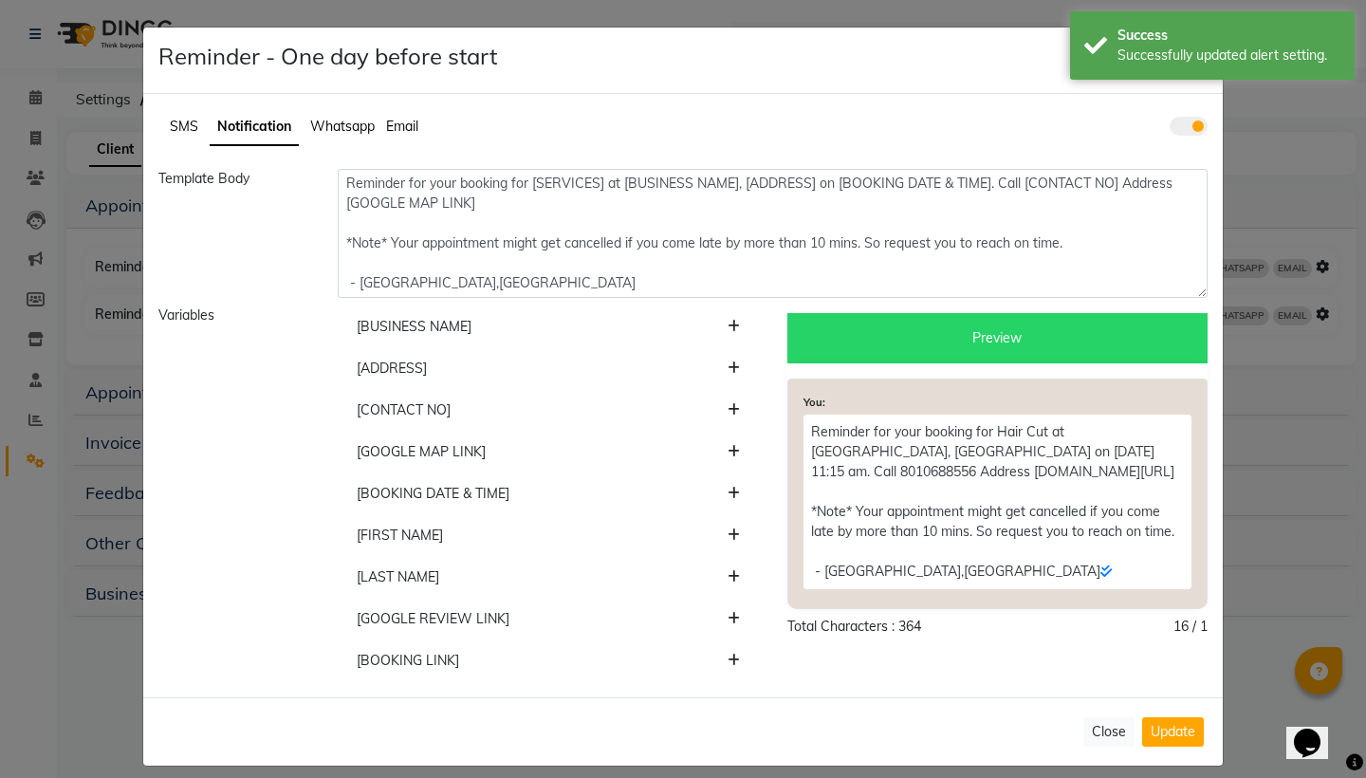
click at [343, 128] on span "Whatsapp" at bounding box center [342, 126] width 65 height 17
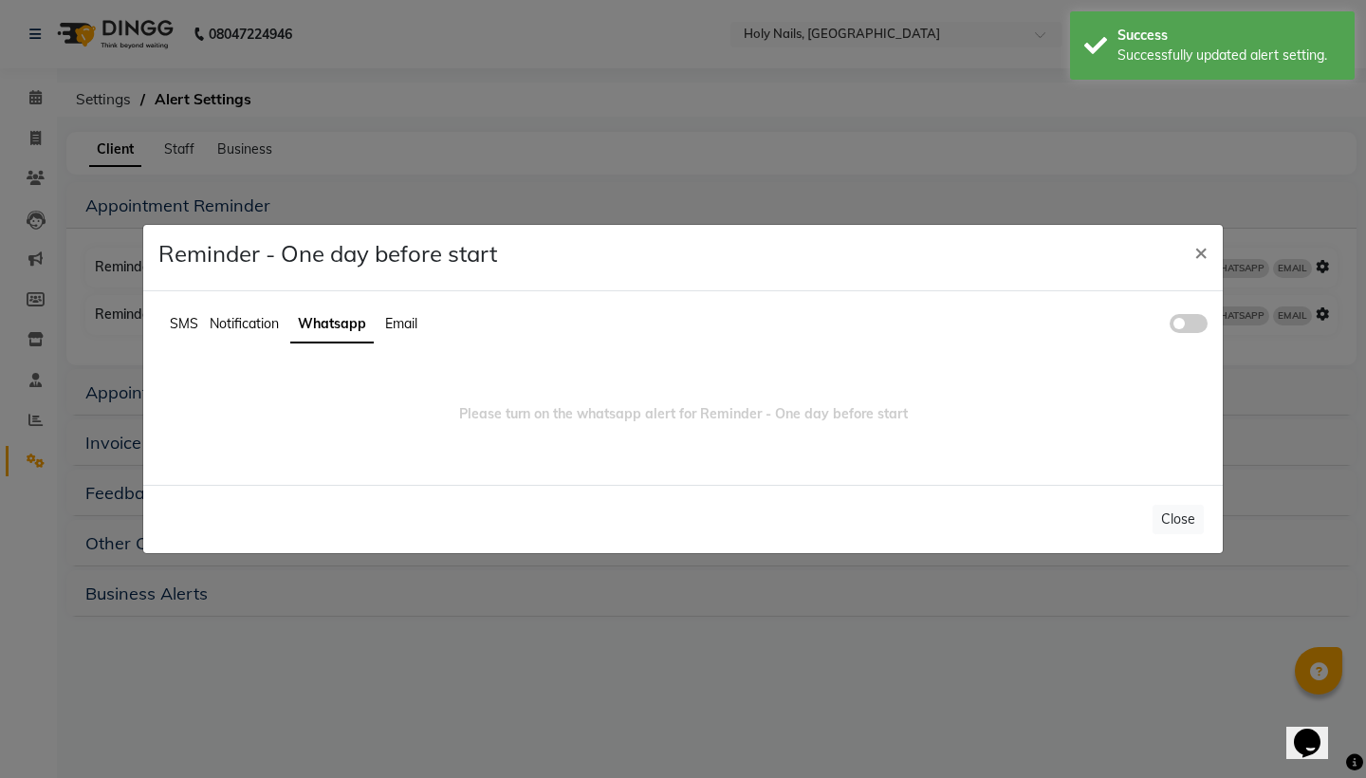
click at [1194, 317] on span at bounding box center [1189, 323] width 38 height 19
click at [1170, 326] on input "checkbox" at bounding box center [1170, 326] width 0 height 0
click at [1174, 537] on ngb-modal-window "Reminder - One day before start × SMS Notification Whatsapp Email Please turn o…" at bounding box center [683, 389] width 1366 height 778
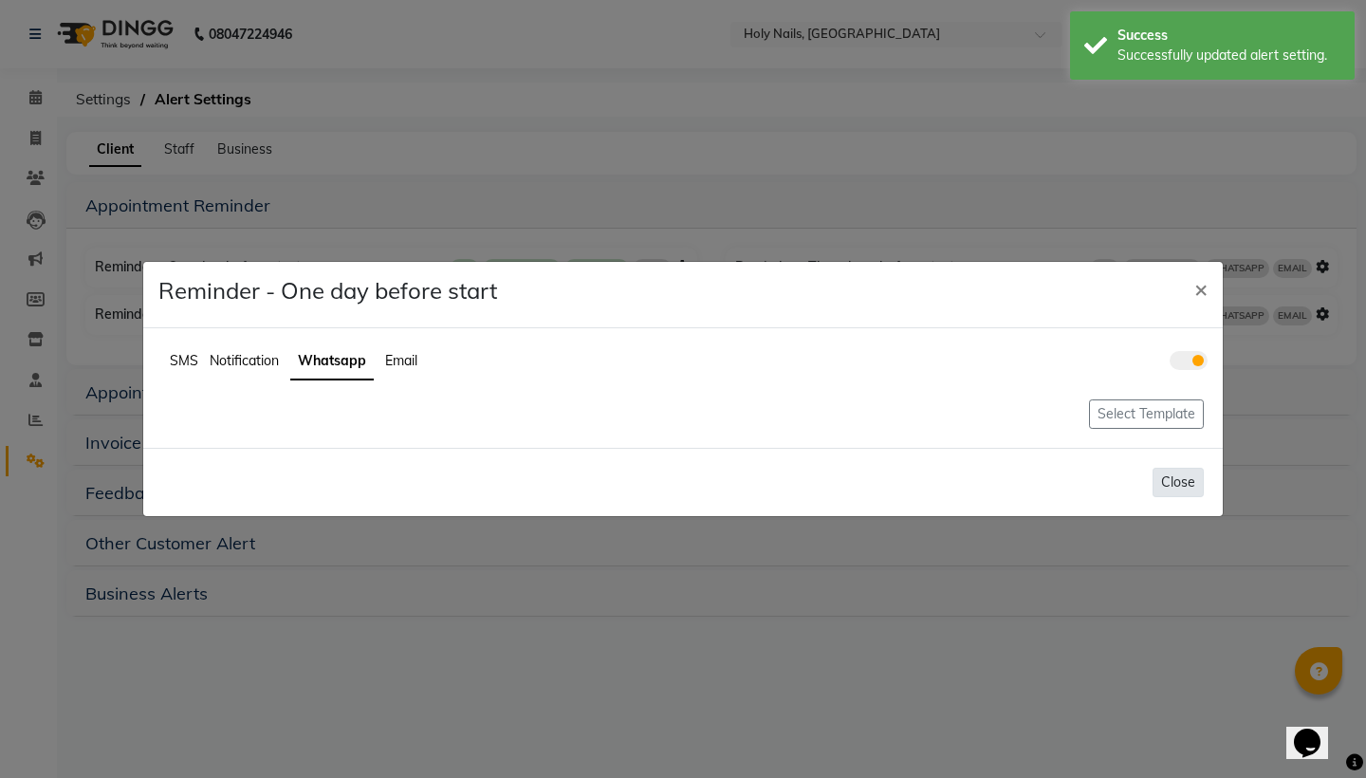
click at [1182, 483] on button "Close" at bounding box center [1178, 482] width 51 height 29
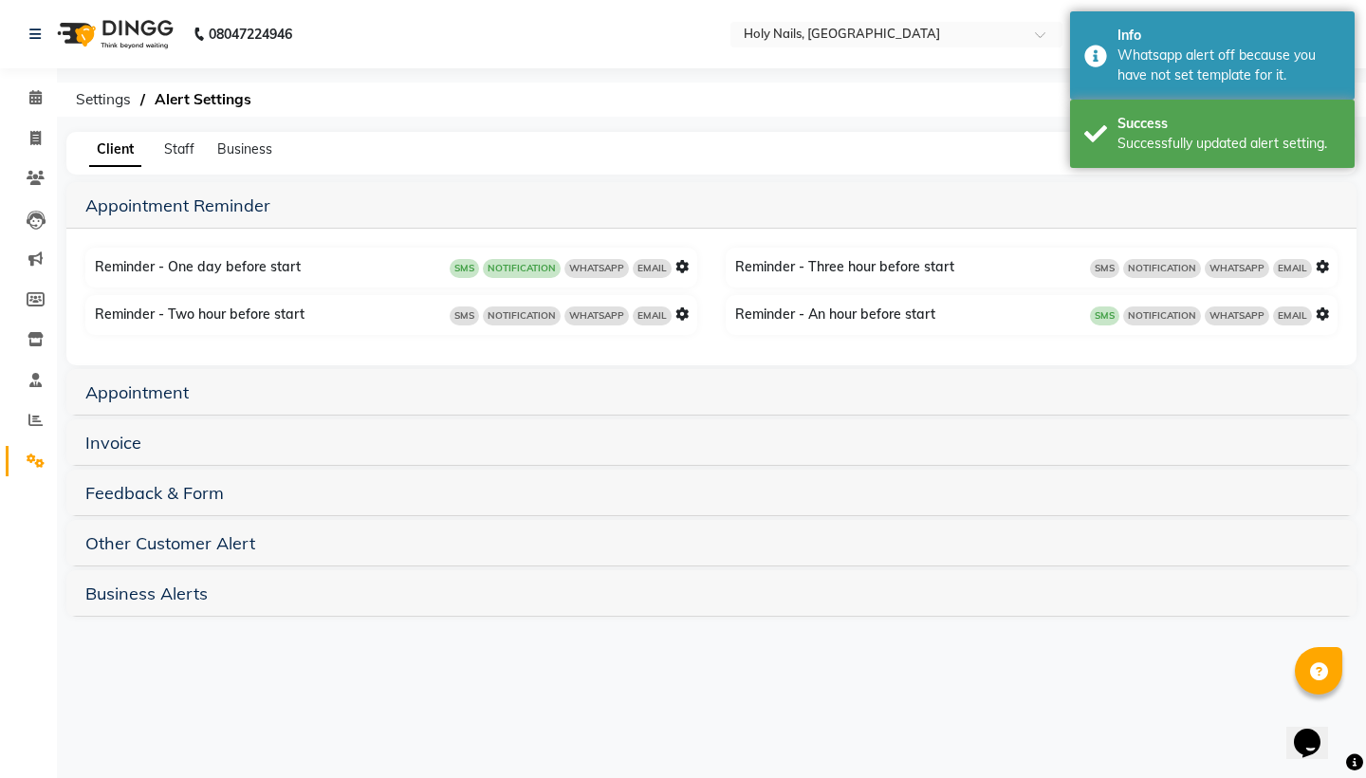
click at [683, 317] on icon at bounding box center [682, 313] width 13 height 13
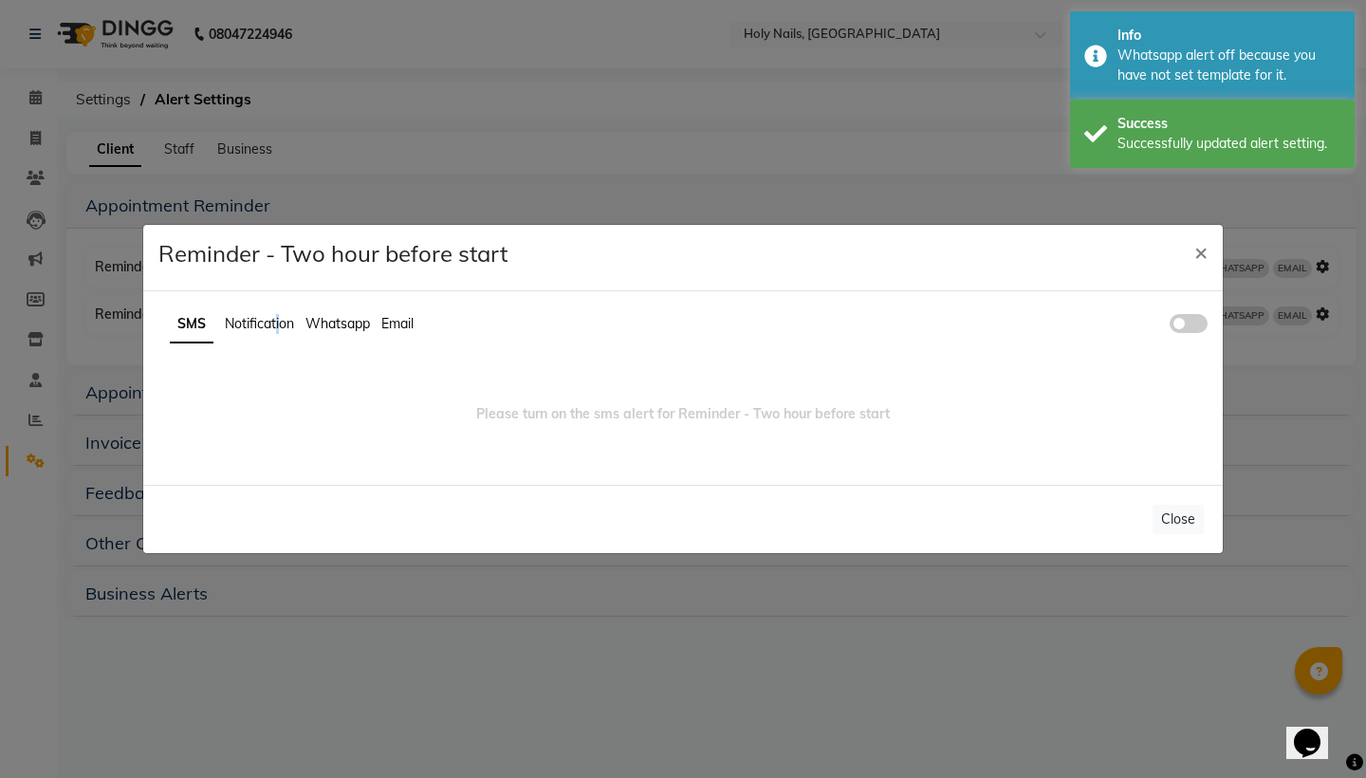
click at [278, 321] on span "Notification" at bounding box center [259, 323] width 69 height 17
click at [1199, 329] on span at bounding box center [1189, 323] width 38 height 19
click at [1170, 326] on input "checkbox" at bounding box center [1170, 326] width 0 height 0
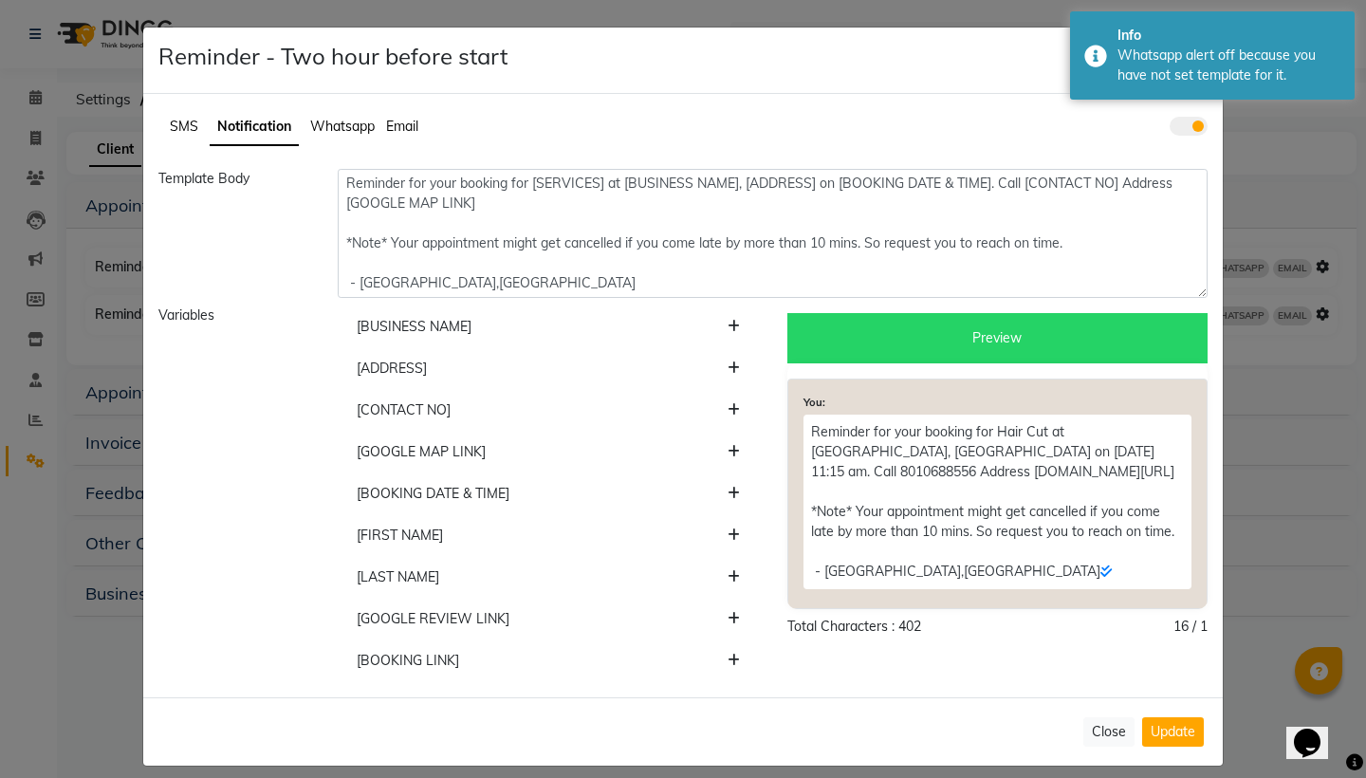
click at [364, 130] on span "Whatsapp" at bounding box center [342, 126] width 65 height 17
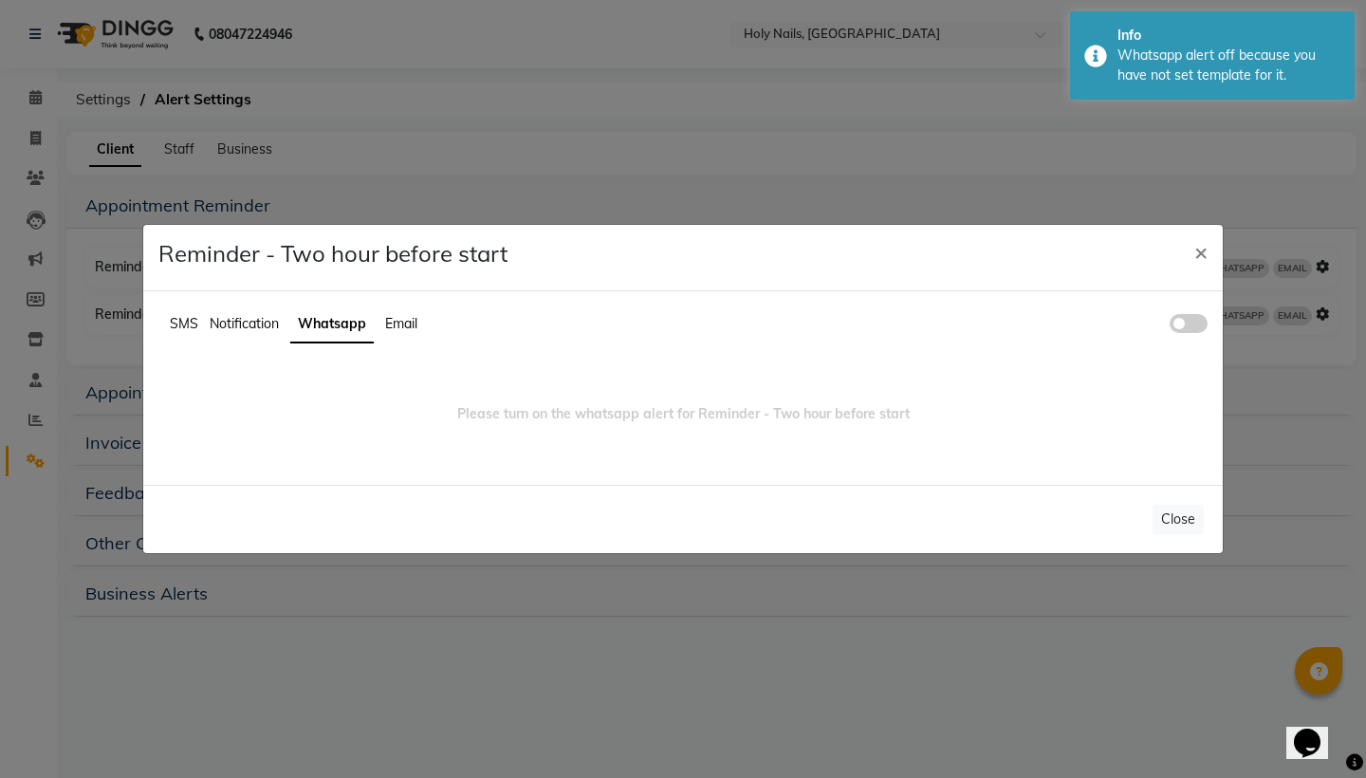
click at [1194, 325] on span at bounding box center [1189, 323] width 38 height 19
click at [1170, 326] on input "checkbox" at bounding box center [1170, 326] width 0 height 0
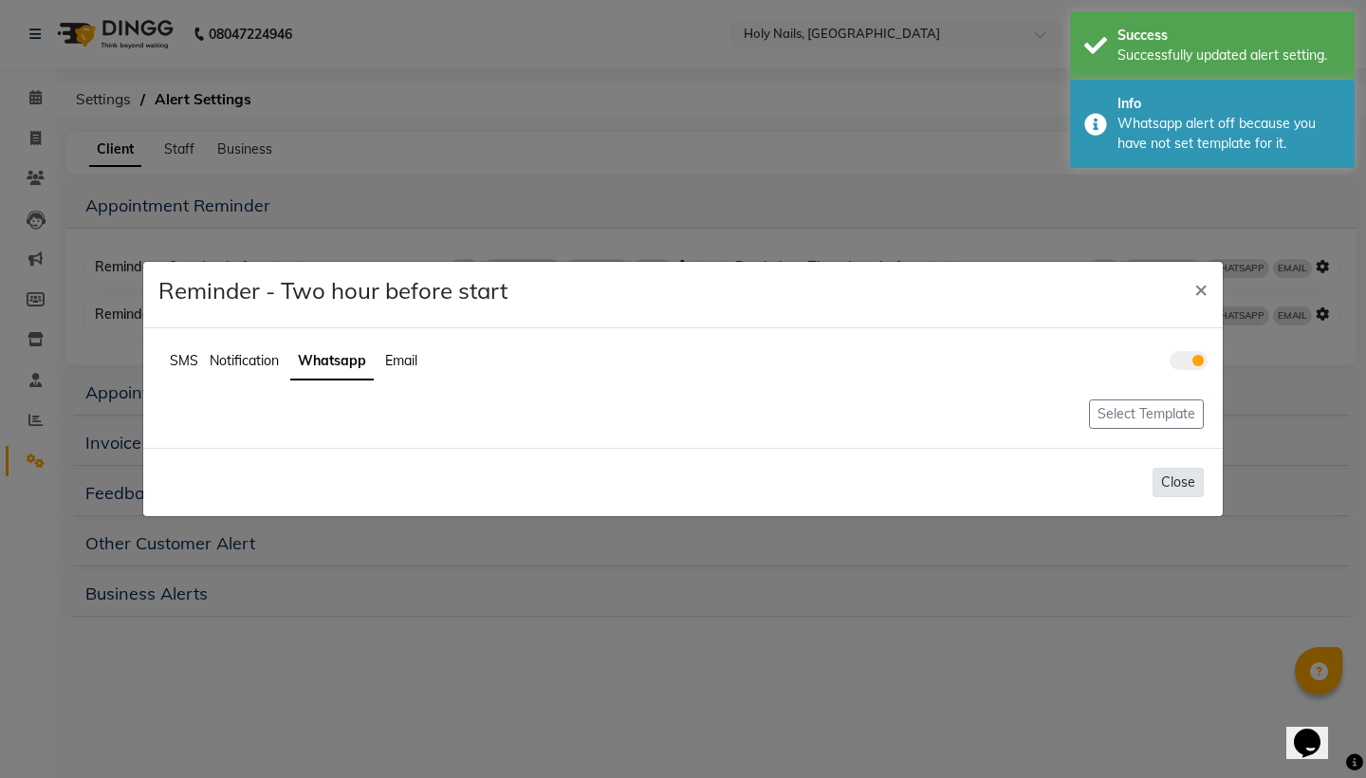
click at [1182, 489] on button "Close" at bounding box center [1178, 482] width 51 height 29
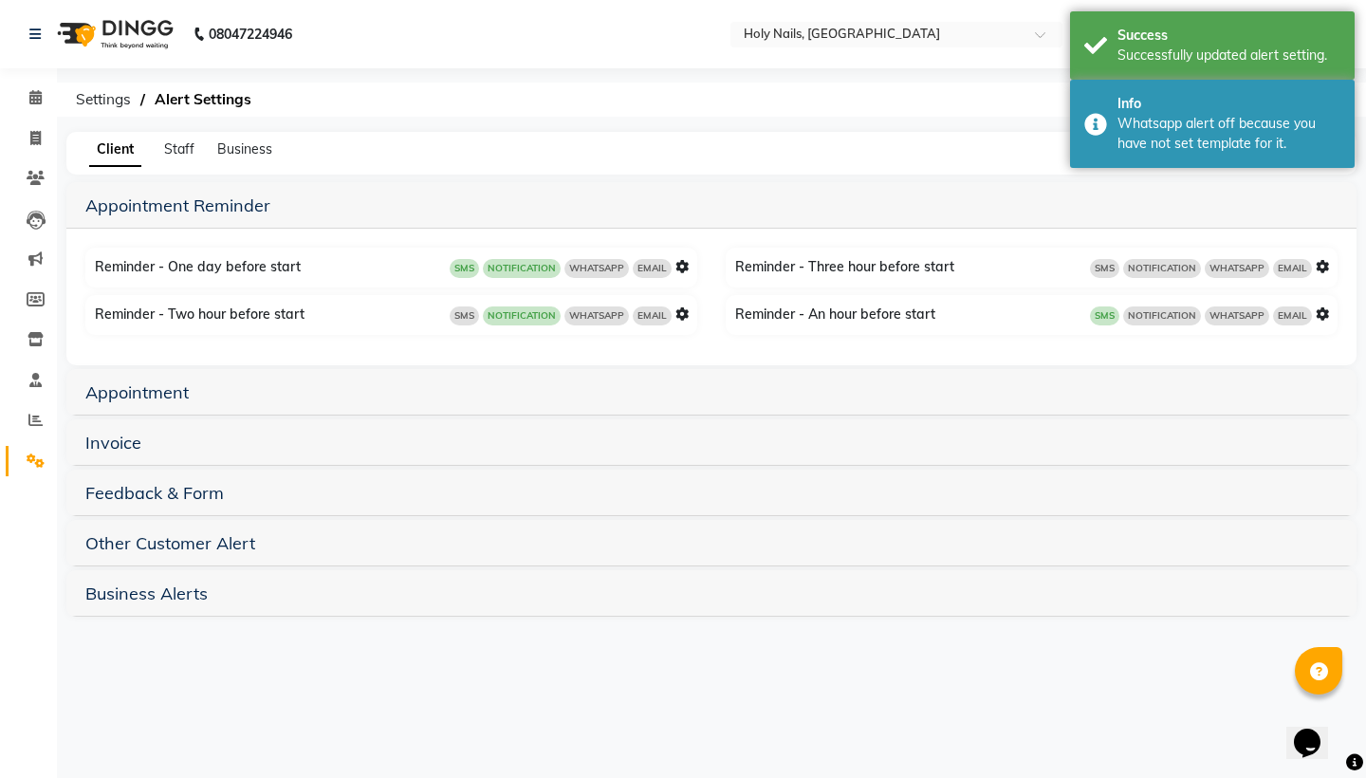
click at [1323, 319] on icon at bounding box center [1322, 313] width 13 height 13
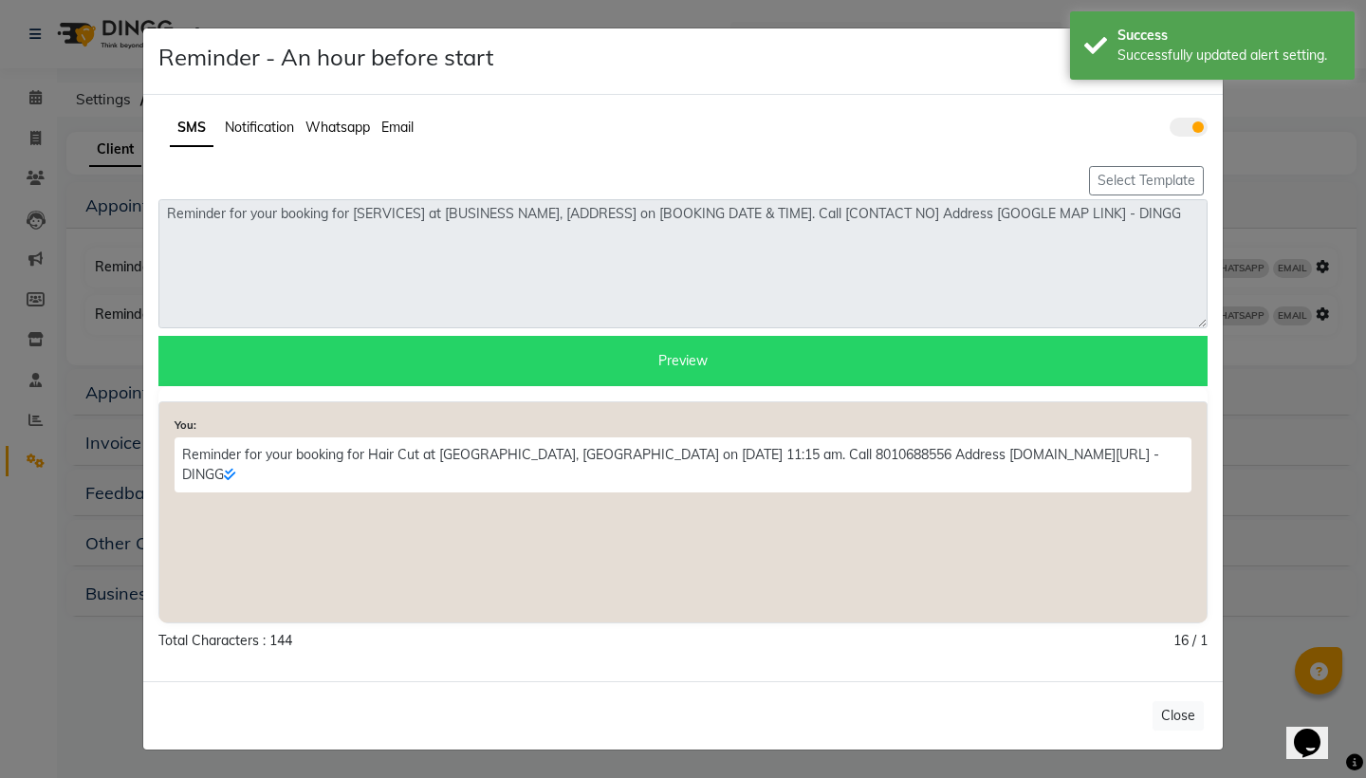
click at [280, 128] on span "Notification" at bounding box center [259, 127] width 69 height 17
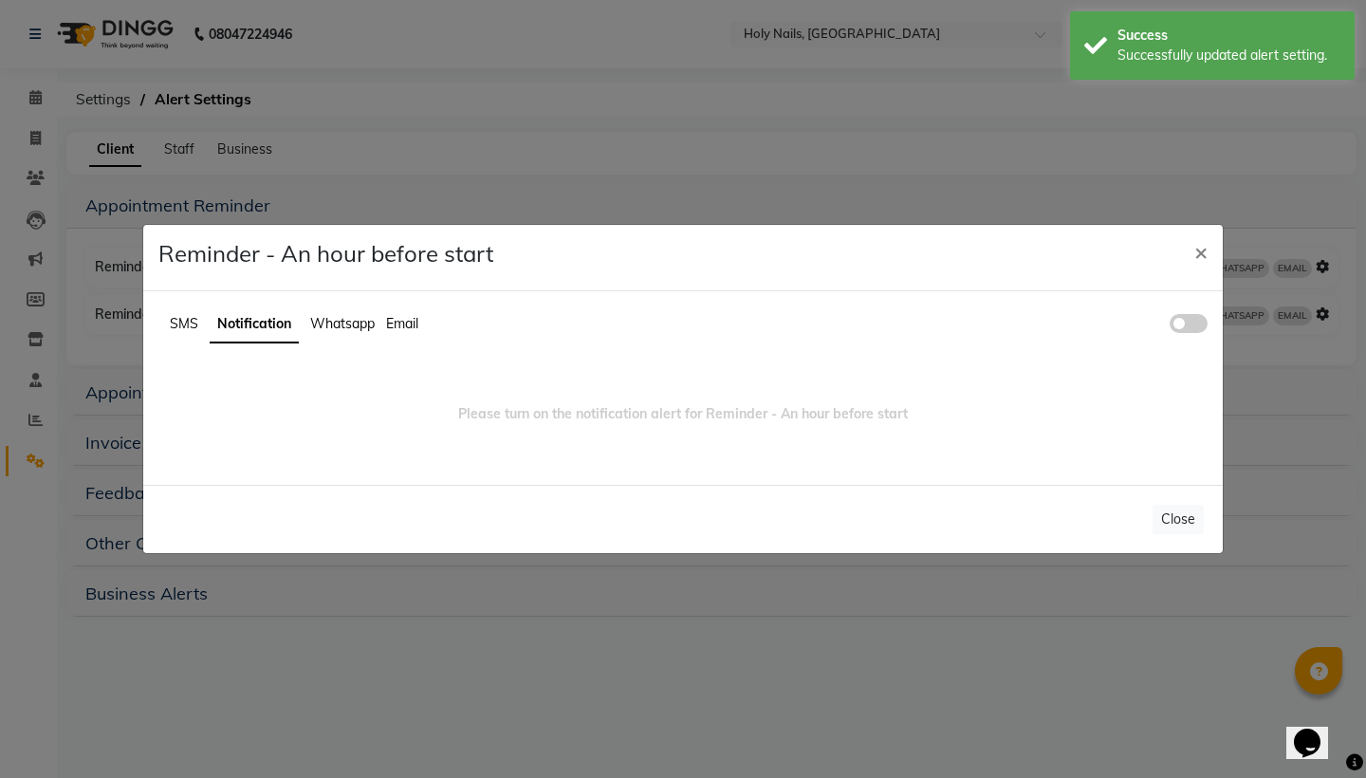
click at [1201, 326] on span at bounding box center [1189, 323] width 38 height 19
click at [1170, 326] on input "checkbox" at bounding box center [1170, 326] width 0 height 0
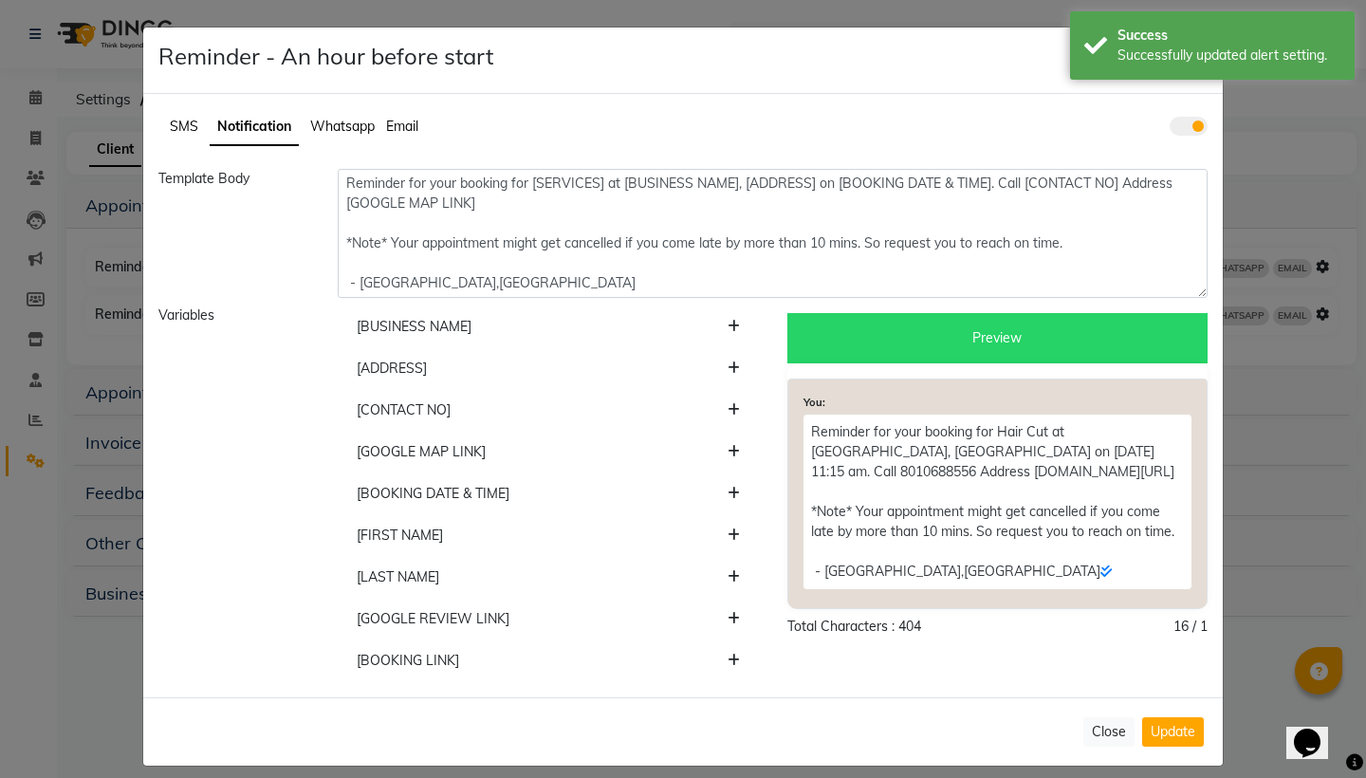
click at [363, 121] on span "Whatsapp" at bounding box center [342, 126] width 65 height 17
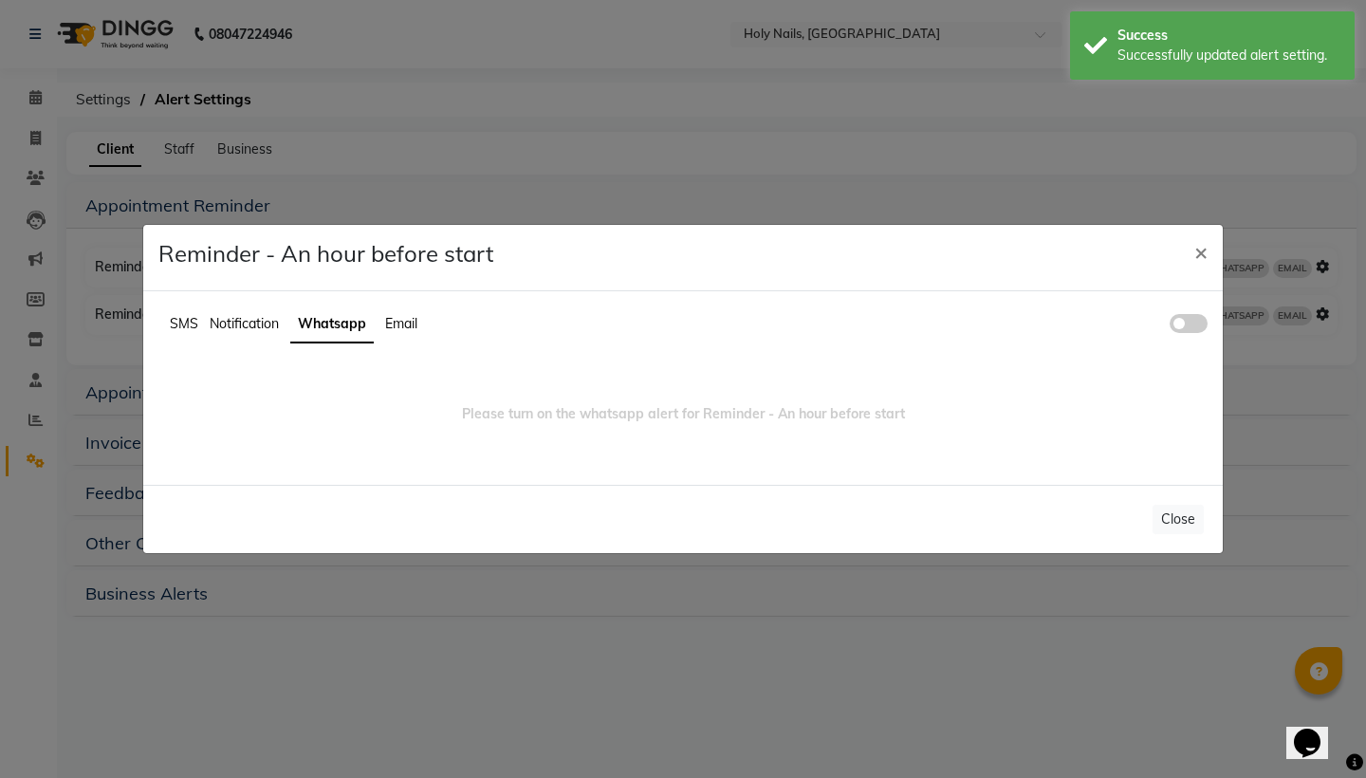
click at [1193, 325] on span at bounding box center [1189, 323] width 38 height 19
click at [1170, 326] on input "checkbox" at bounding box center [1170, 326] width 0 height 0
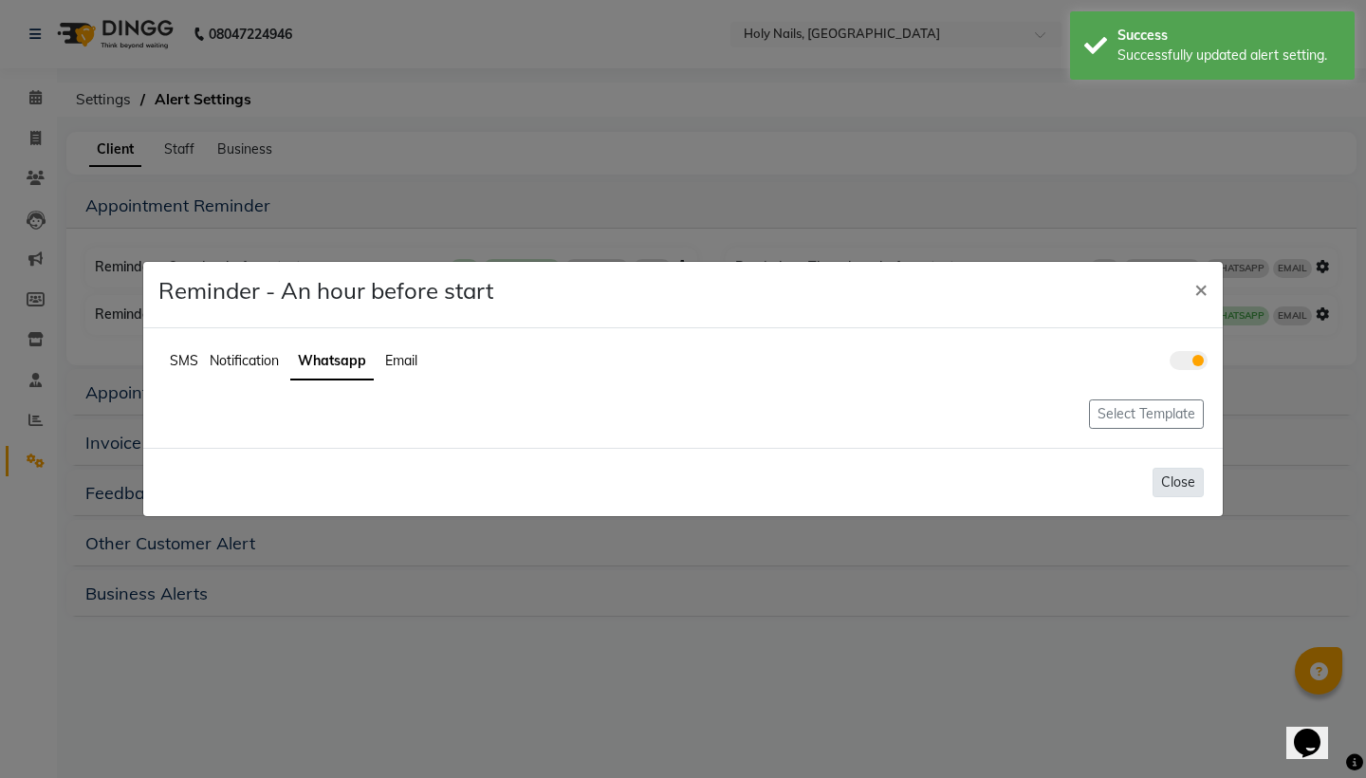
click at [1187, 487] on button "Close" at bounding box center [1178, 482] width 51 height 29
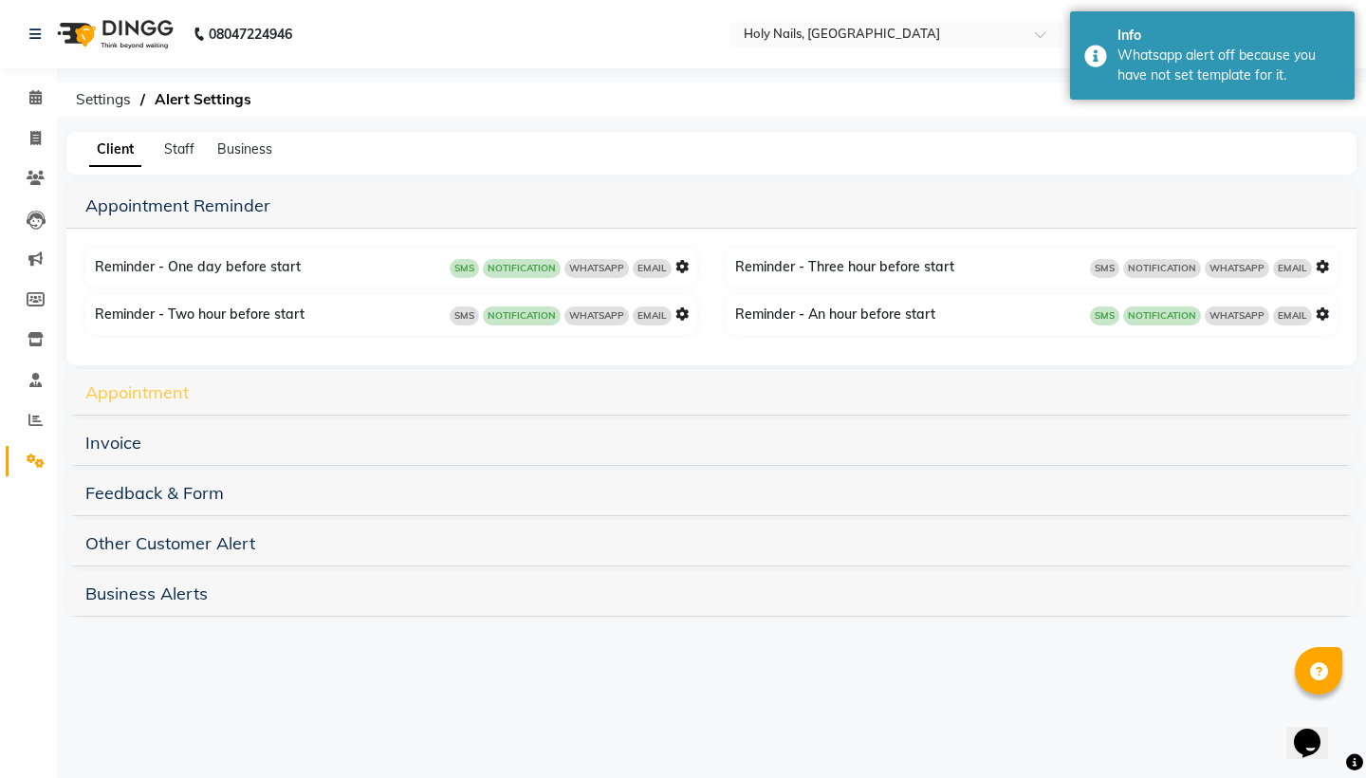
click at [174, 391] on link "Appointment" at bounding box center [136, 392] width 103 height 22
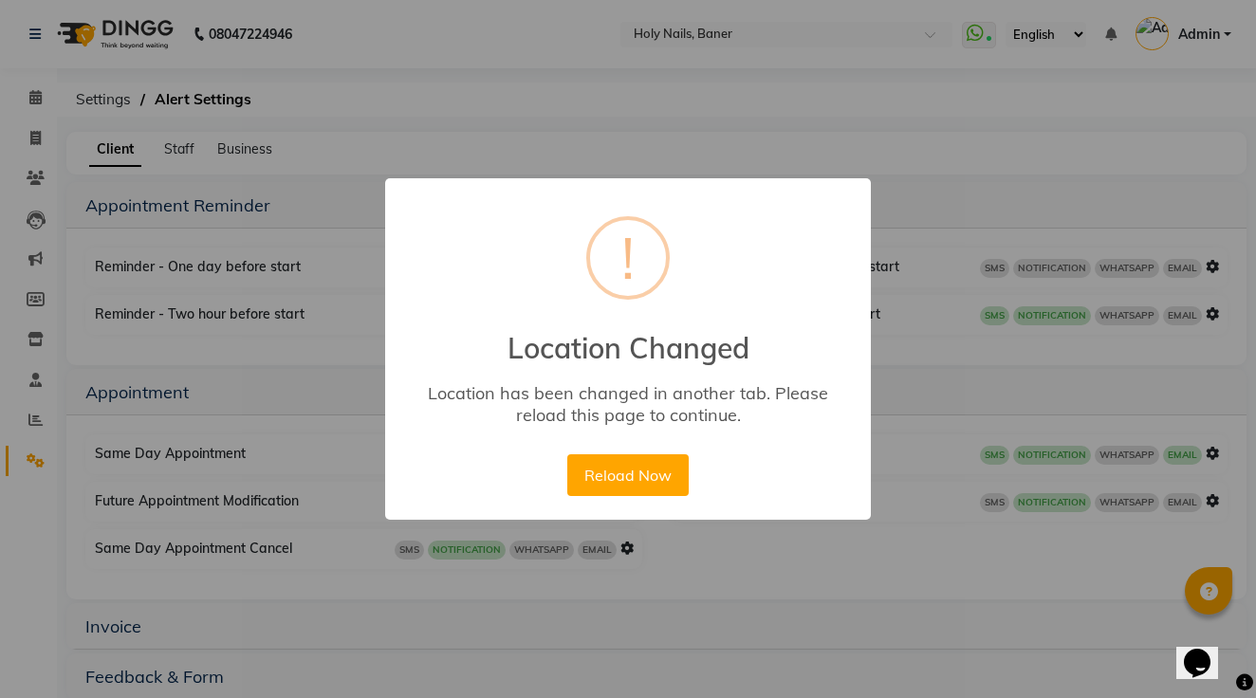
click at [612, 500] on div "Reload Now No Cancel" at bounding box center [628, 475] width 130 height 51
click at [633, 475] on button "Reload Now" at bounding box center [627, 476] width 121 height 42
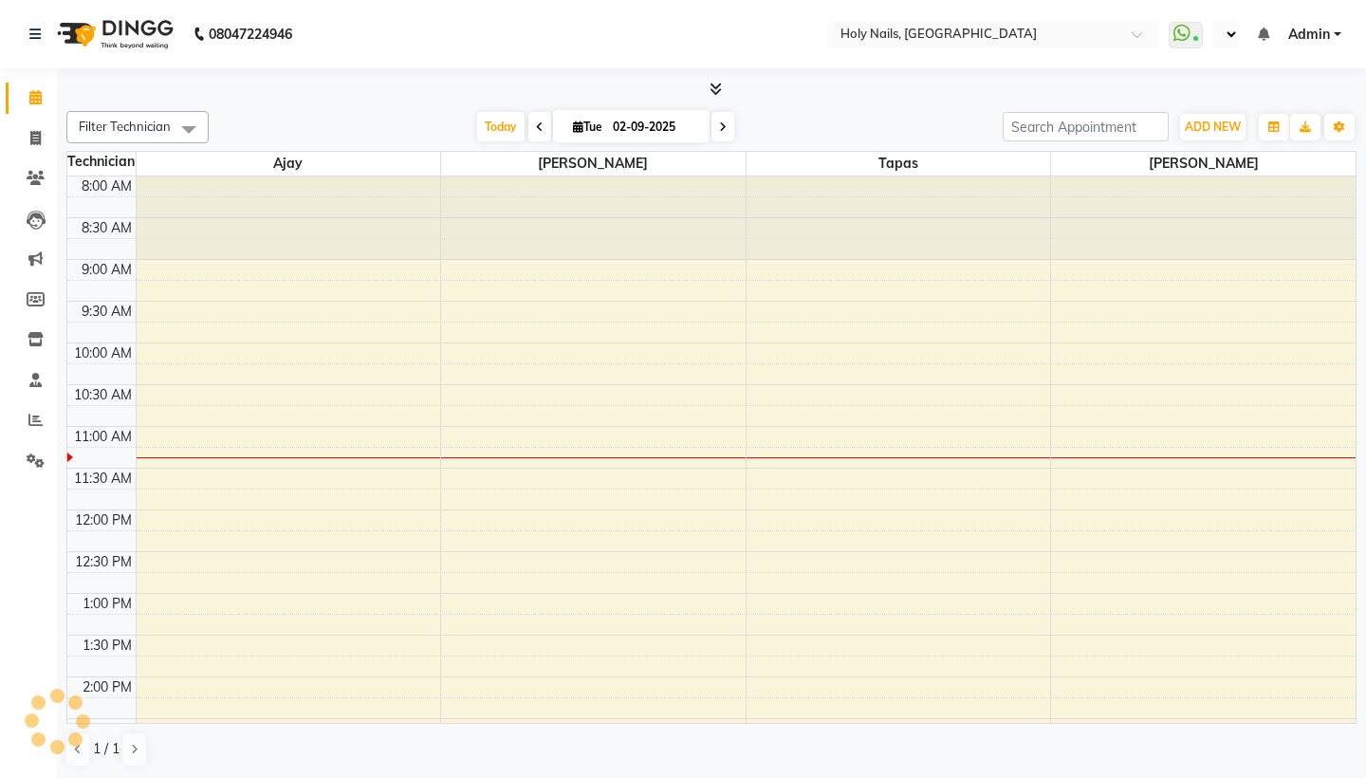
scroll to position [251, 0]
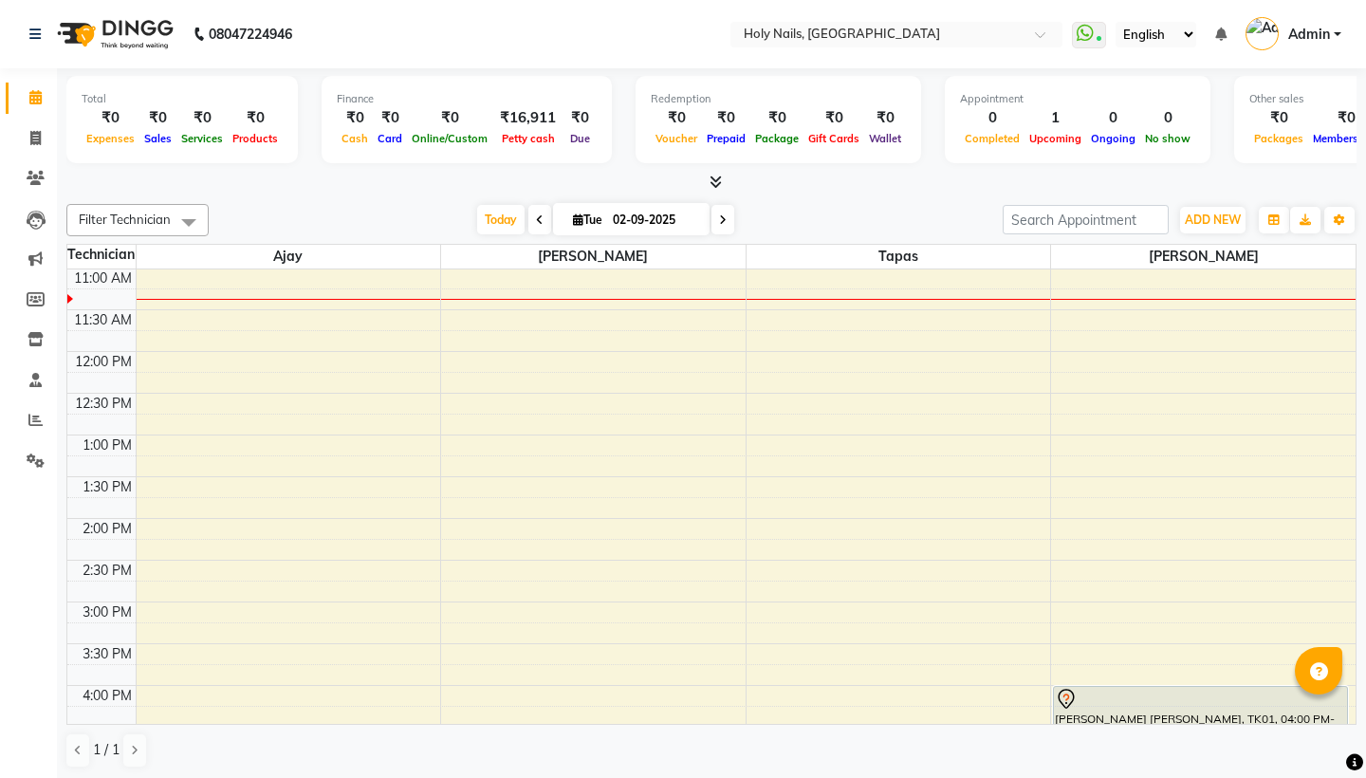
select select "en"
click at [740, 43] on input "text" at bounding box center [877, 36] width 275 height 19
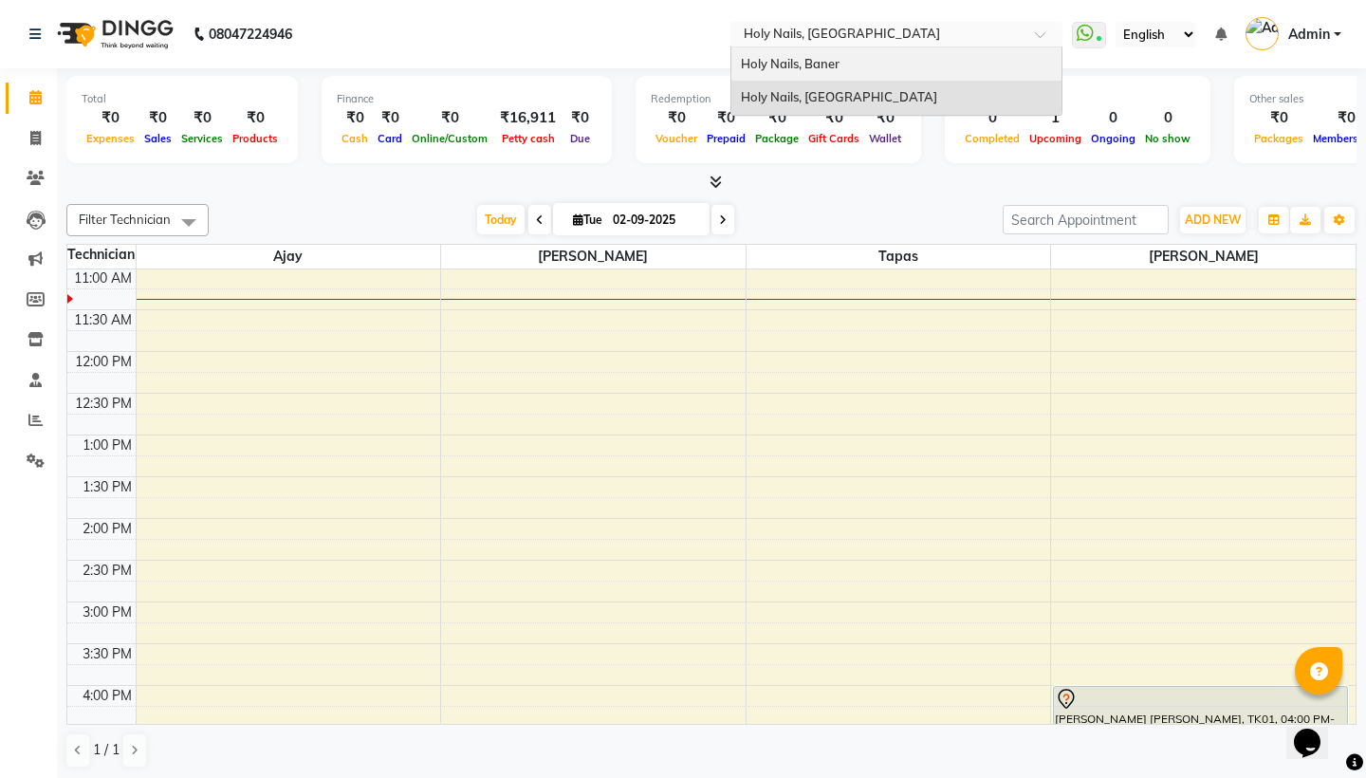
click at [741, 58] on span "Holy Nails, Baner" at bounding box center [790, 63] width 99 height 15
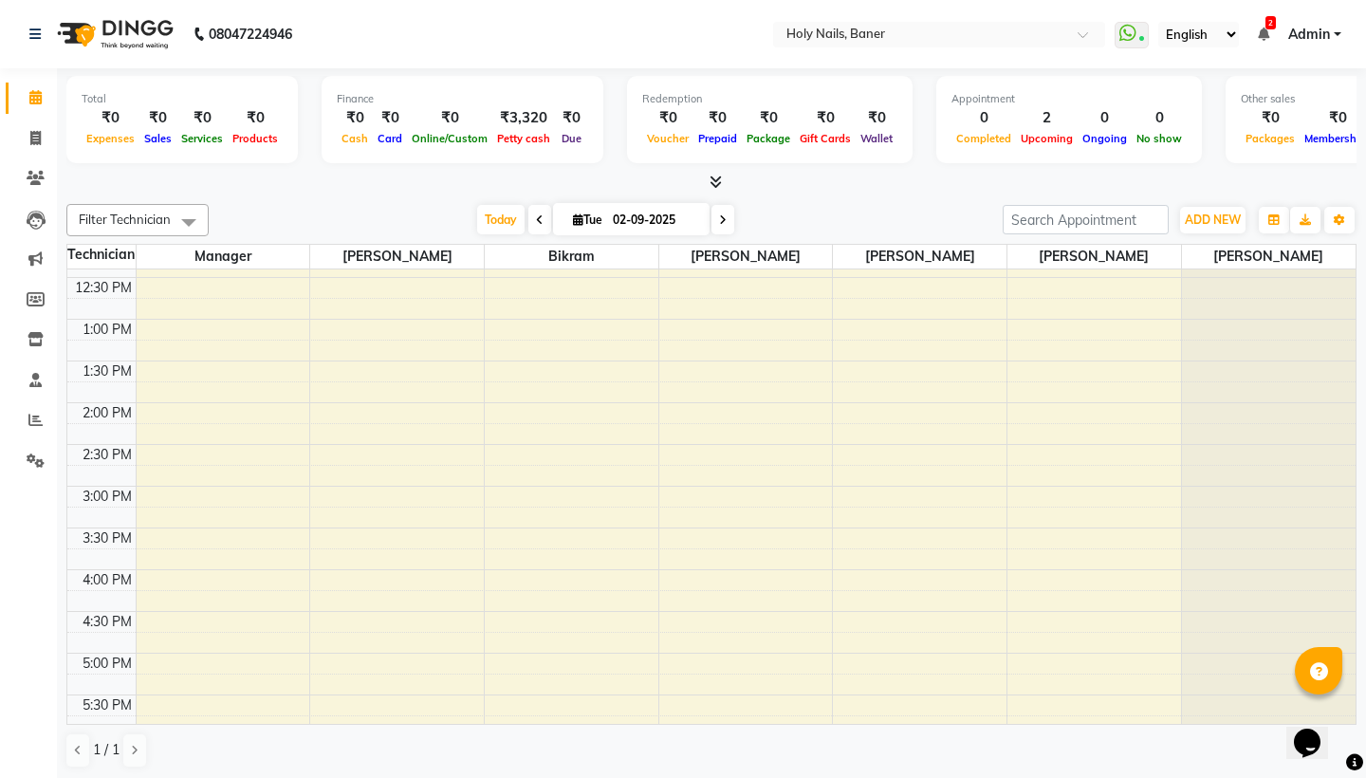
scroll to position [432, 0]
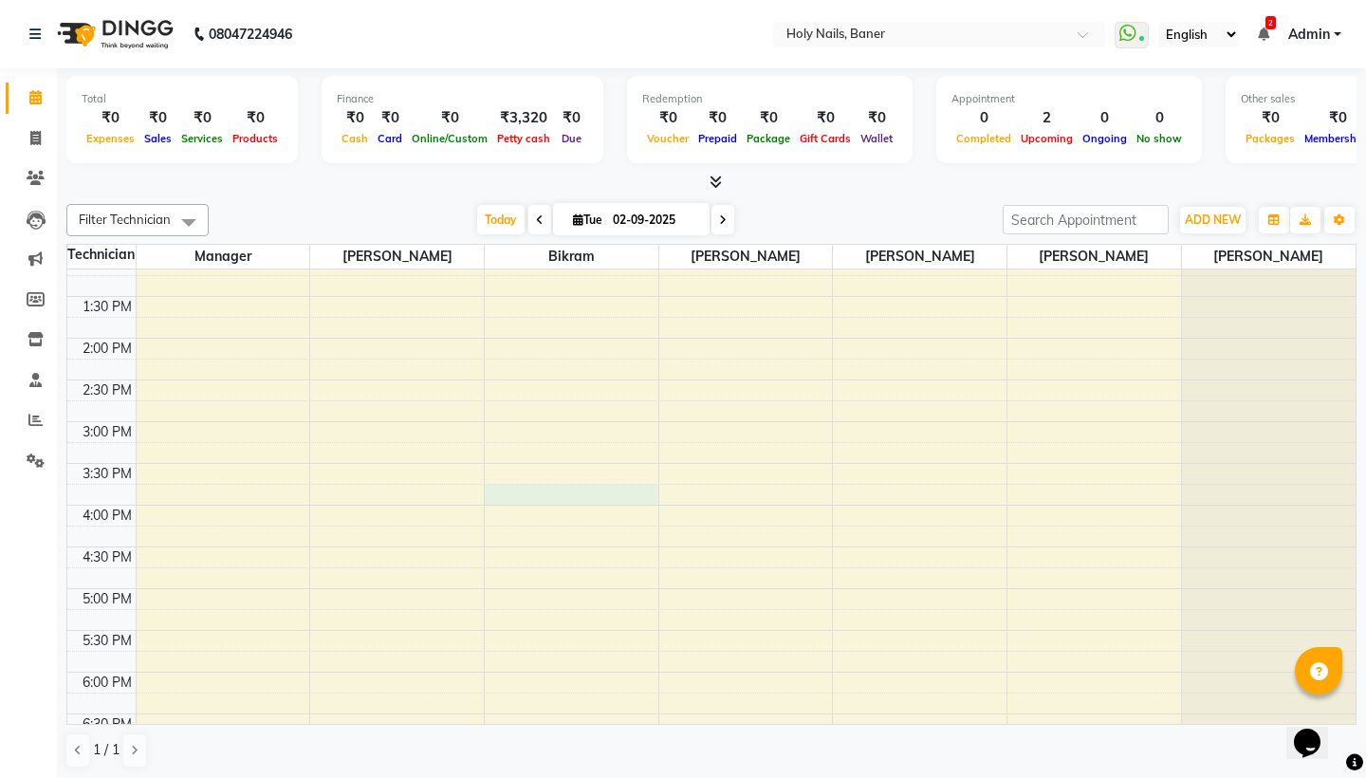
click at [502, 492] on div "8:00 AM 8:30 AM 9:00 AM 9:30 AM 10:00 AM 10:30 AM 11:00 AM 11:30 AM 12:00 PM 12…" at bounding box center [711, 422] width 1289 height 1168
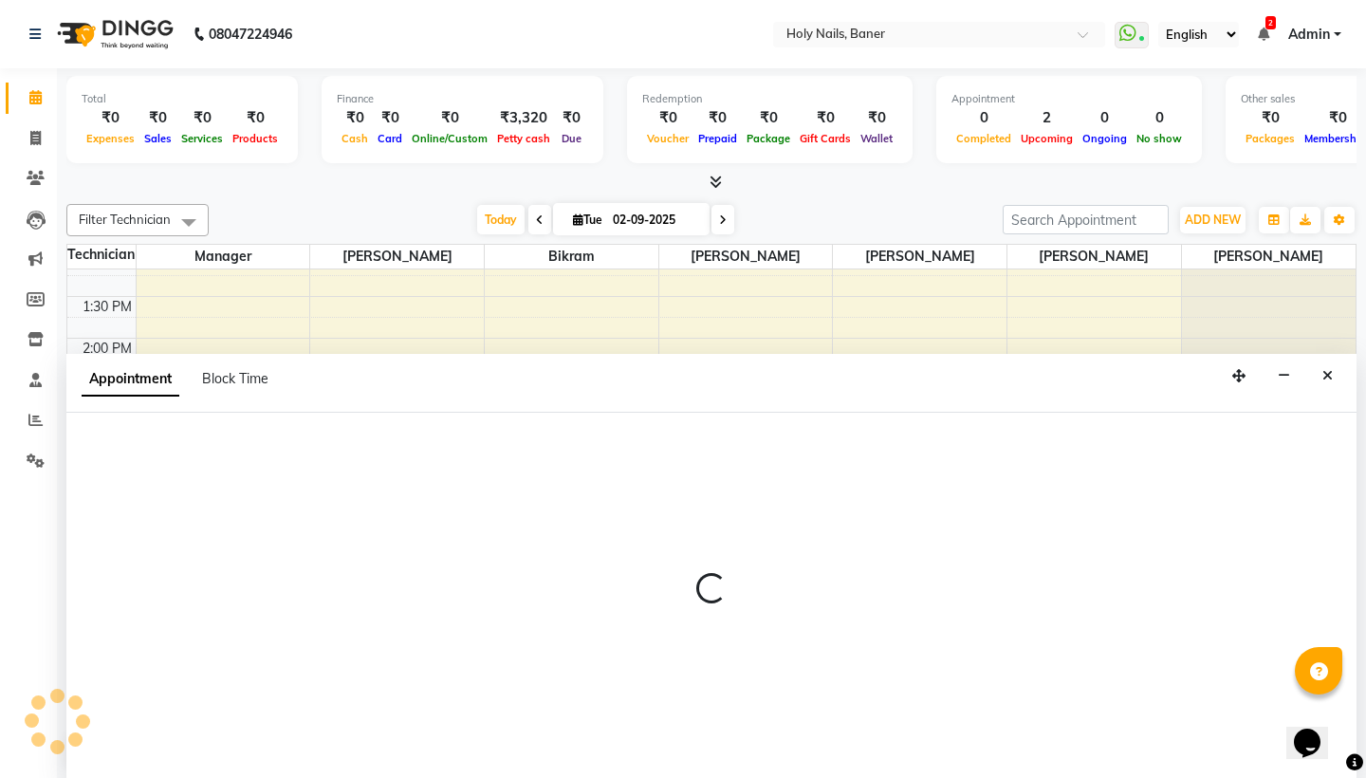
scroll to position [1, 0]
select select "58118"
select select "945"
select select "tentative"
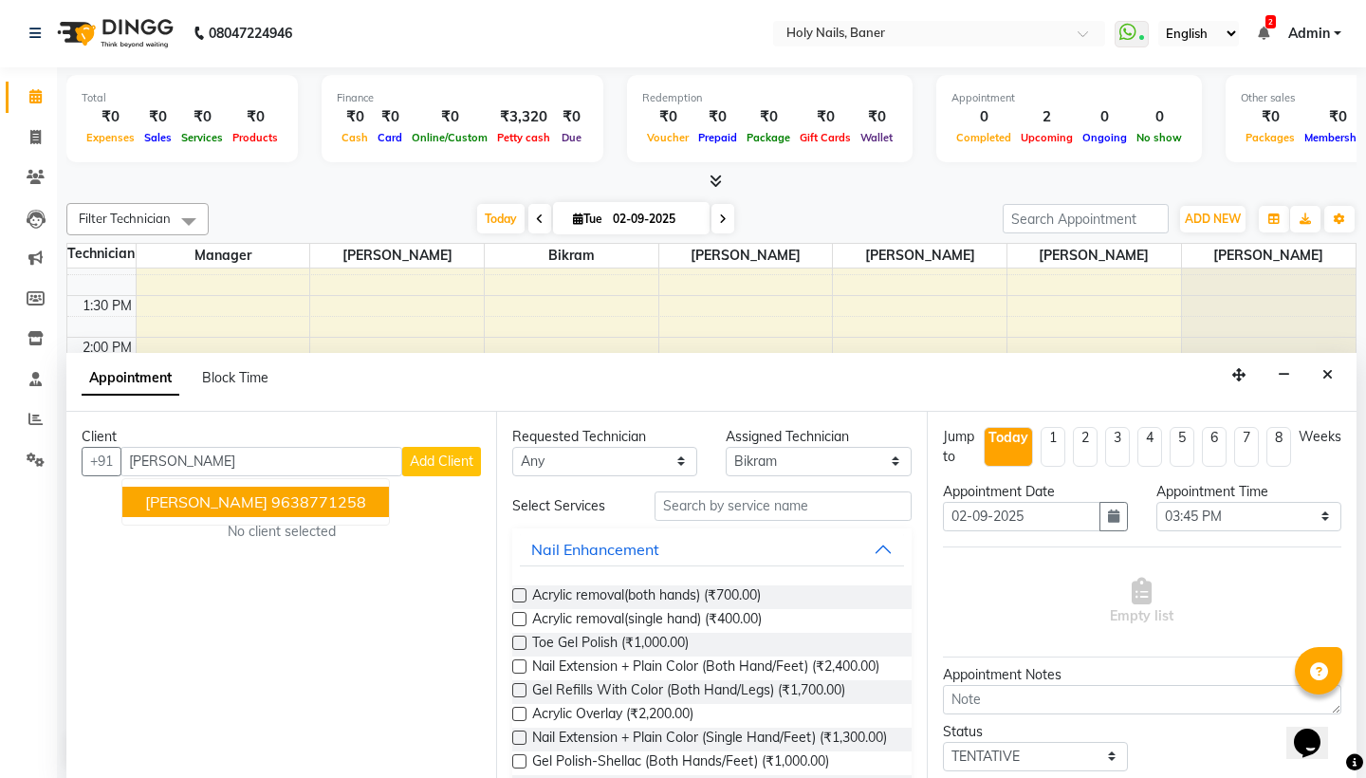
type input "9638771258"
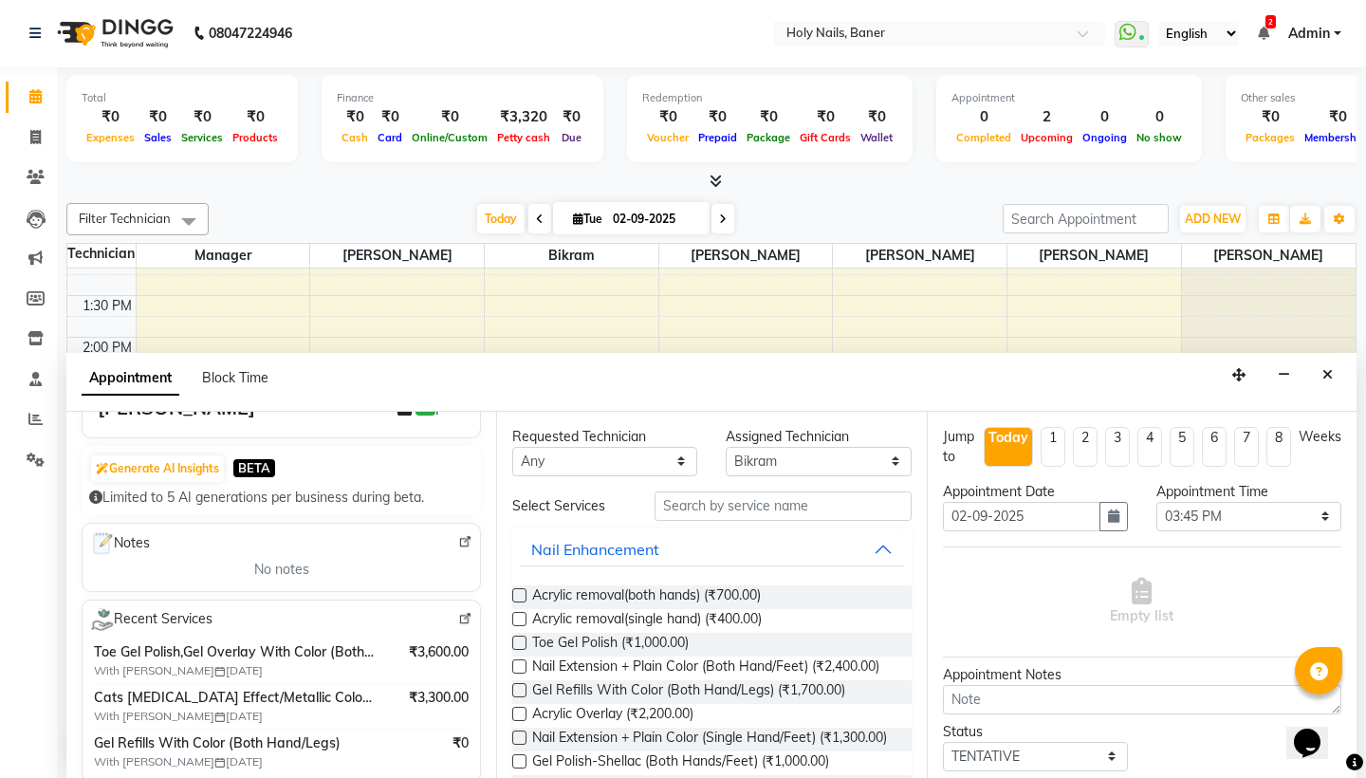
scroll to position [158, 0]
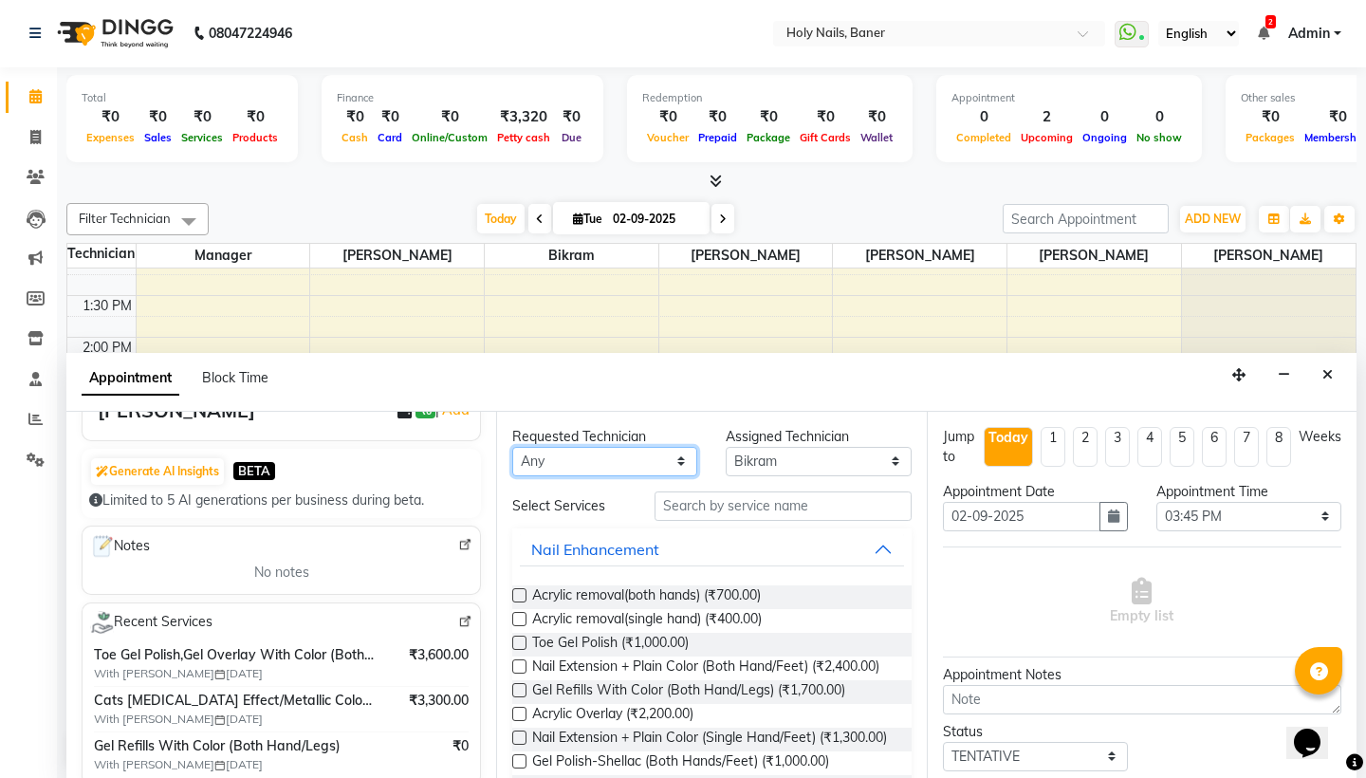
select select "58118"
click at [717, 504] on input "text" at bounding box center [783, 506] width 256 height 29
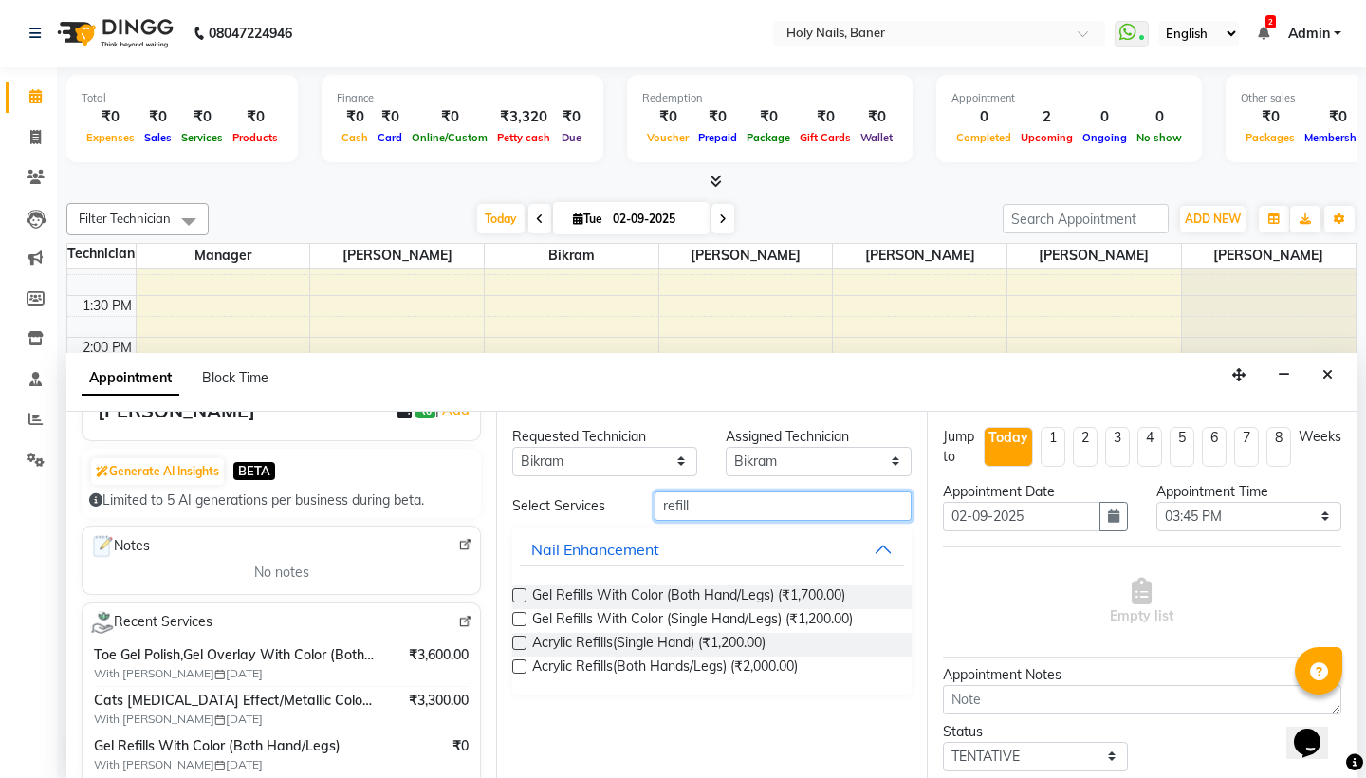
click at [723, 498] on input "refill" at bounding box center [783, 506] width 256 height 29
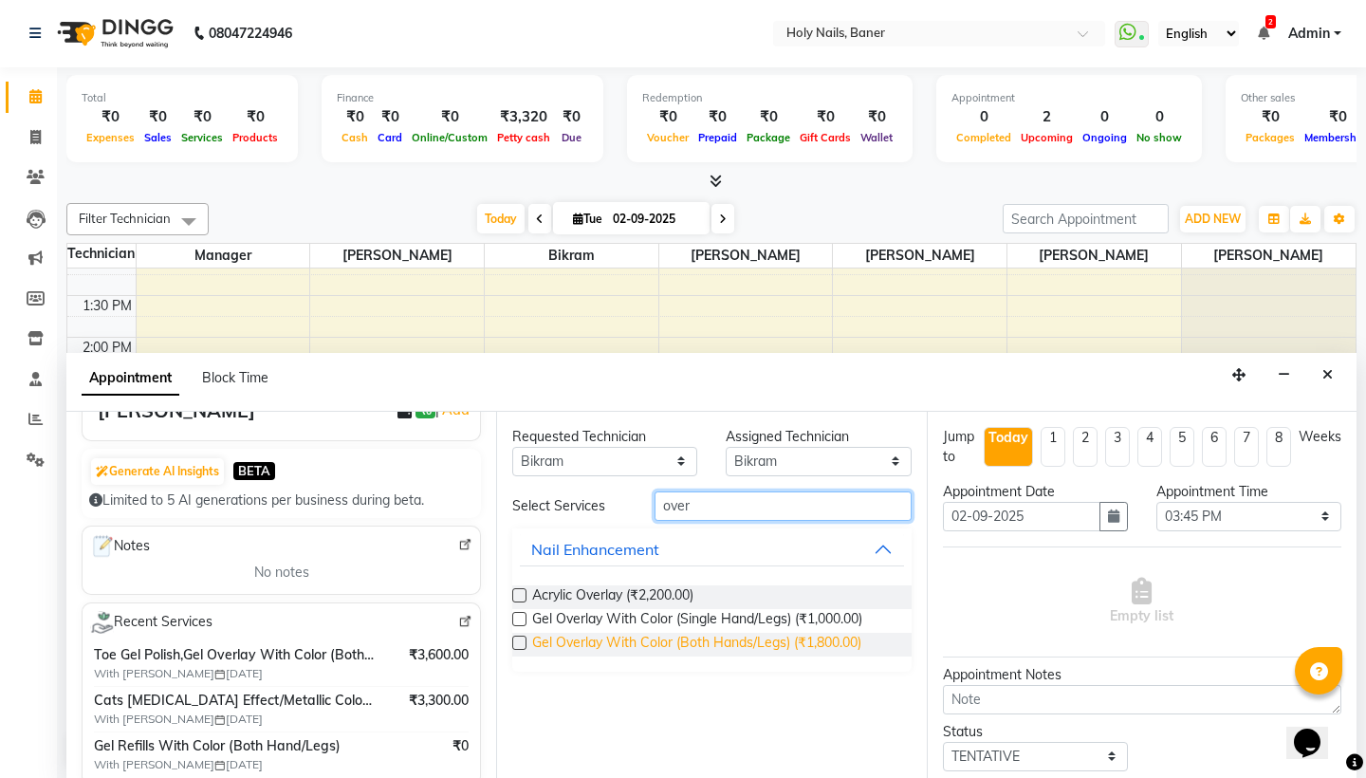
type input "over"
click at [806, 641] on span "Gel Overlay With Color (Both Hands/Legs) (₹1,800.00)" at bounding box center [696, 645] width 329 height 24
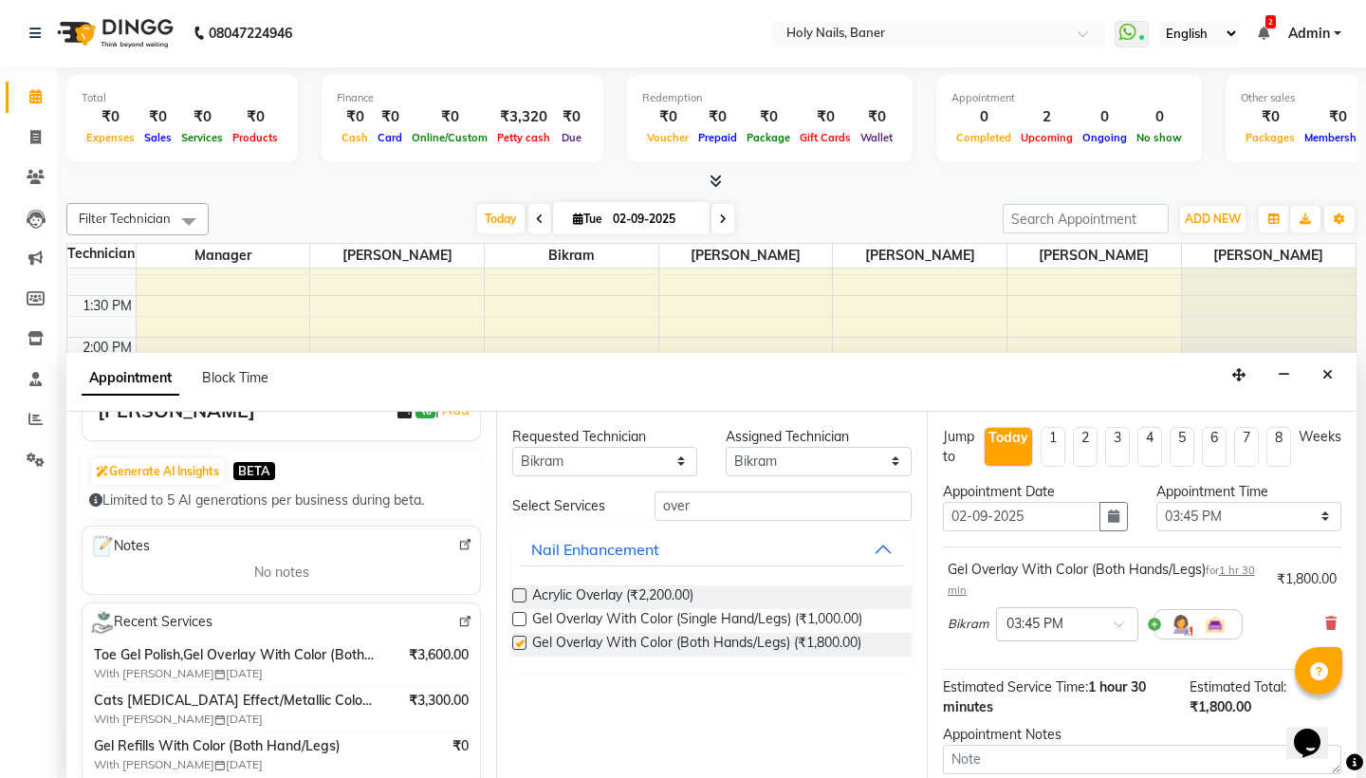
checkbox input "false"
click at [675, 509] on input "over" at bounding box center [783, 506] width 256 height 29
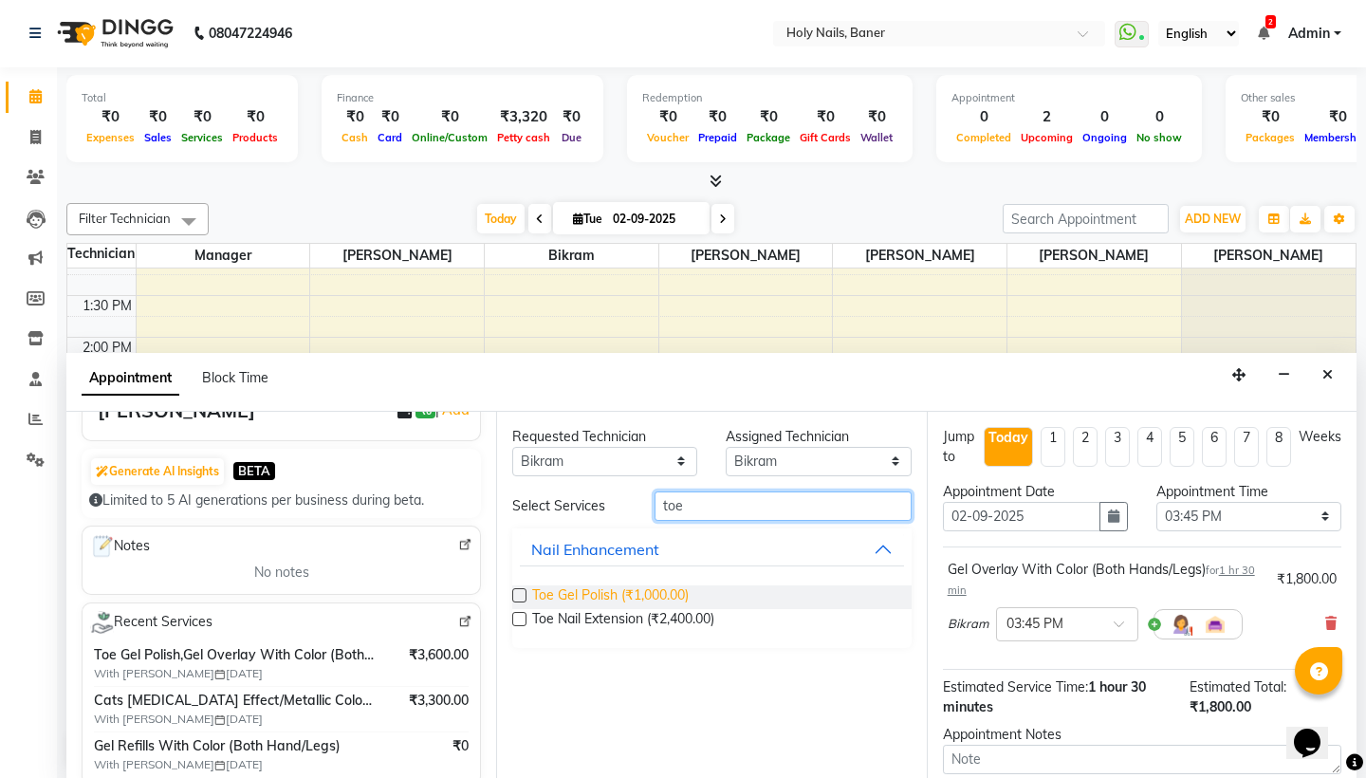
type input "toe"
click at [634, 596] on span "Toe Gel Polish (₹1,000.00)" at bounding box center [610, 597] width 157 height 24
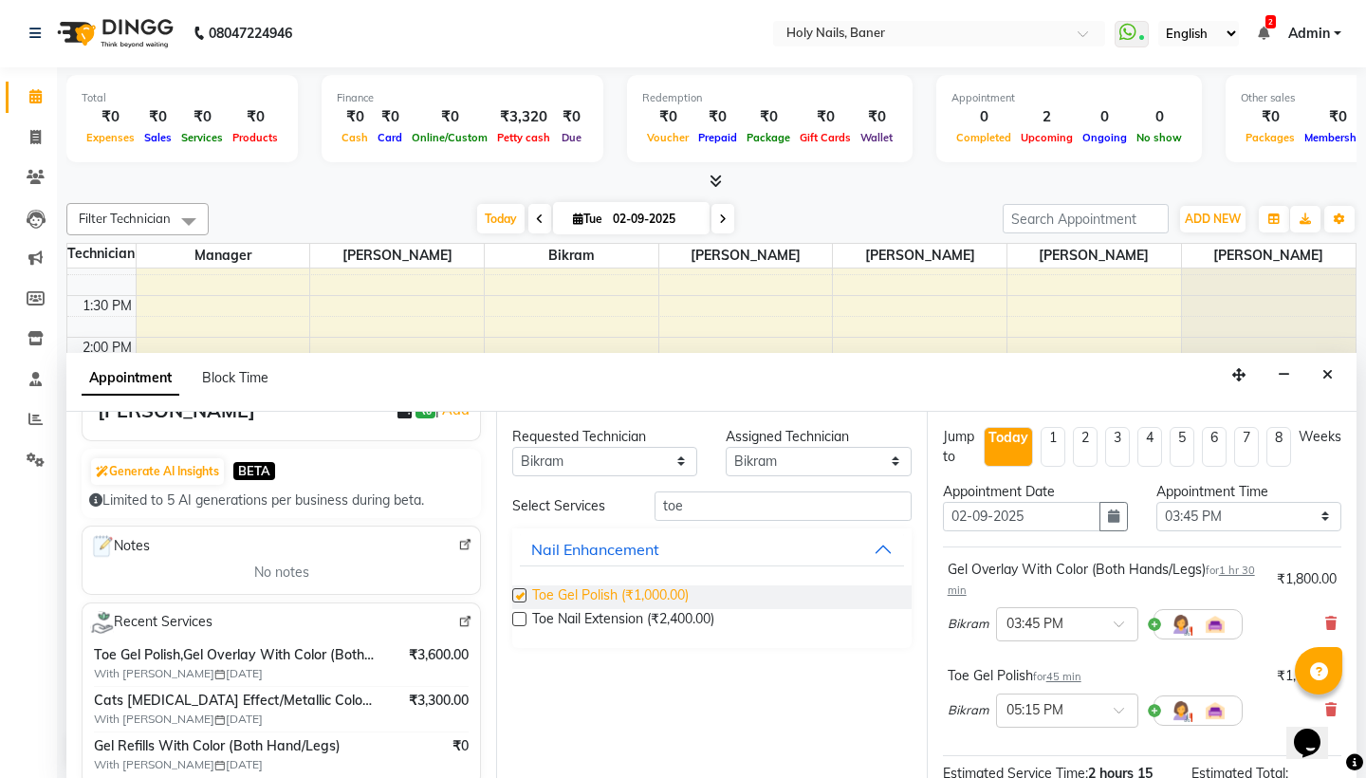
checkbox input "false"
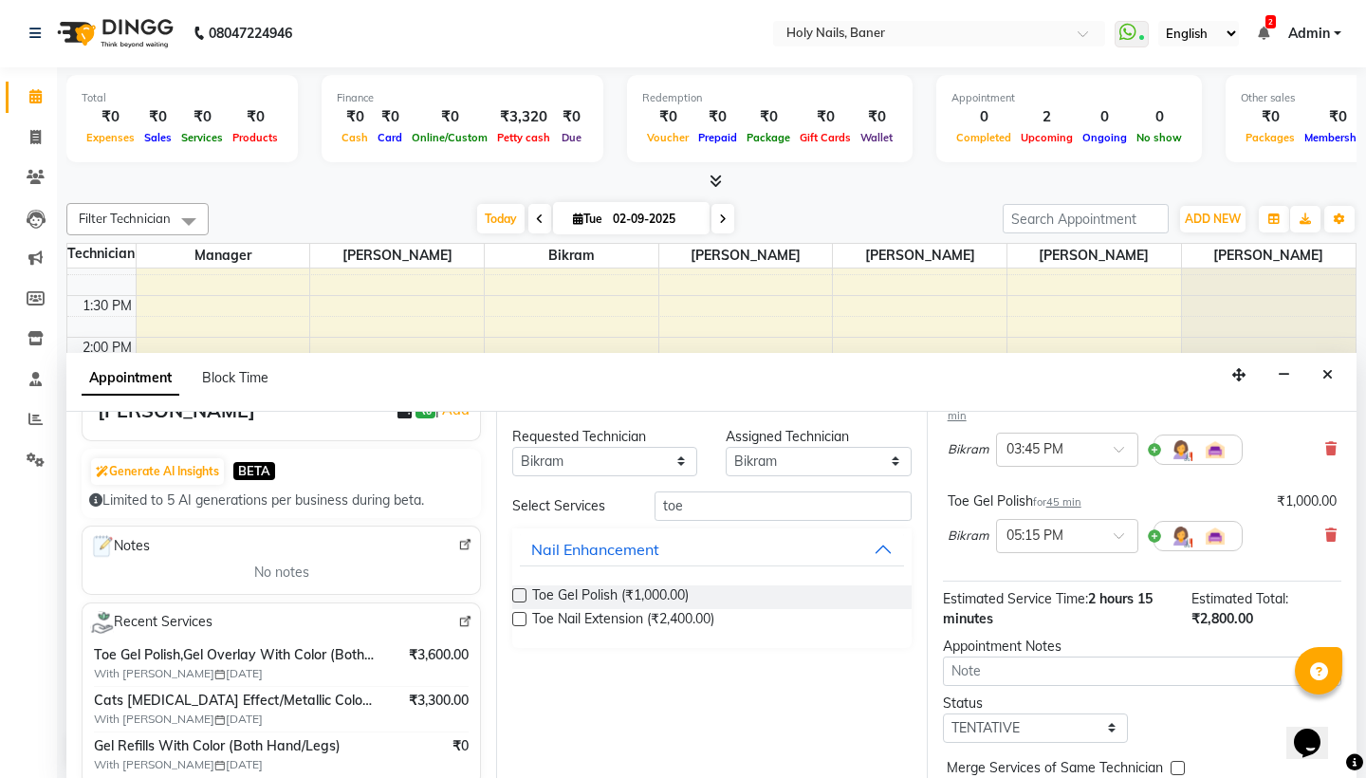
scroll to position [210, 0]
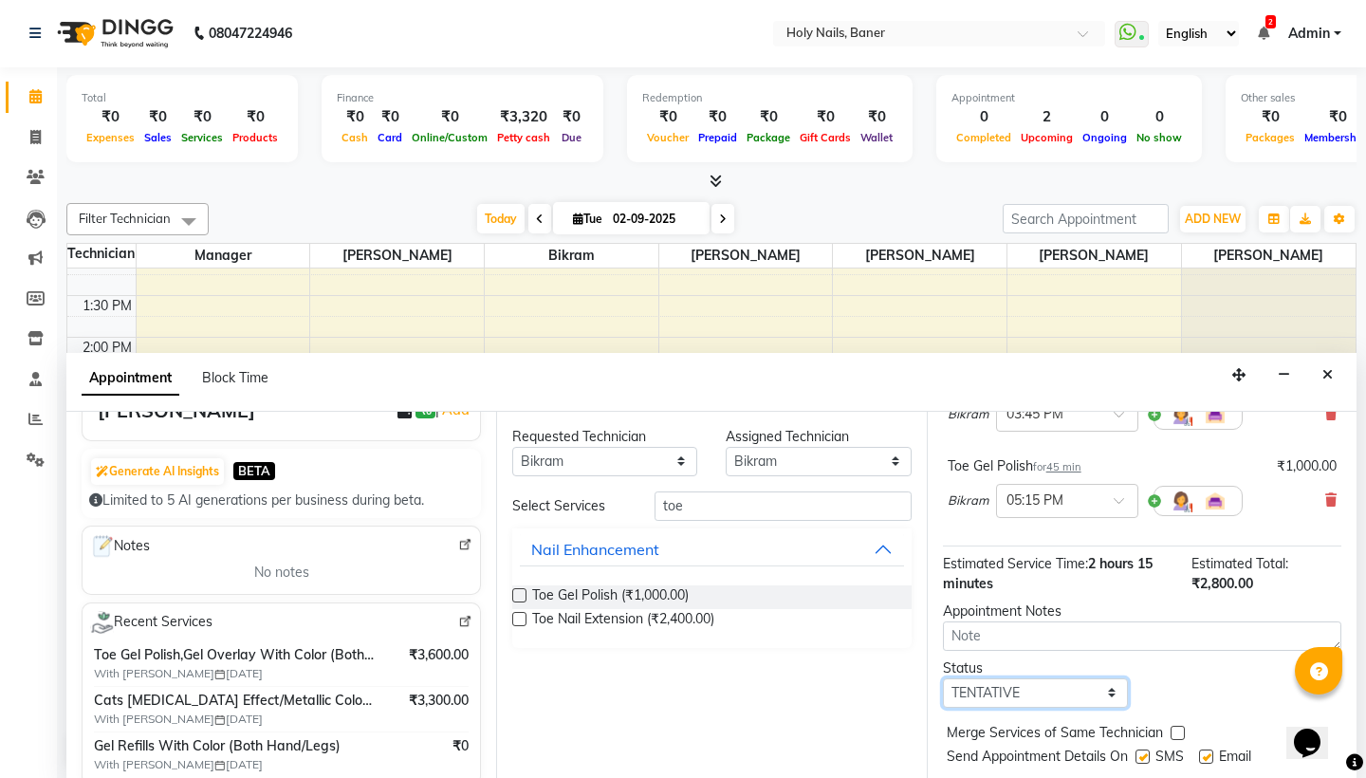
select select "confirm booking"
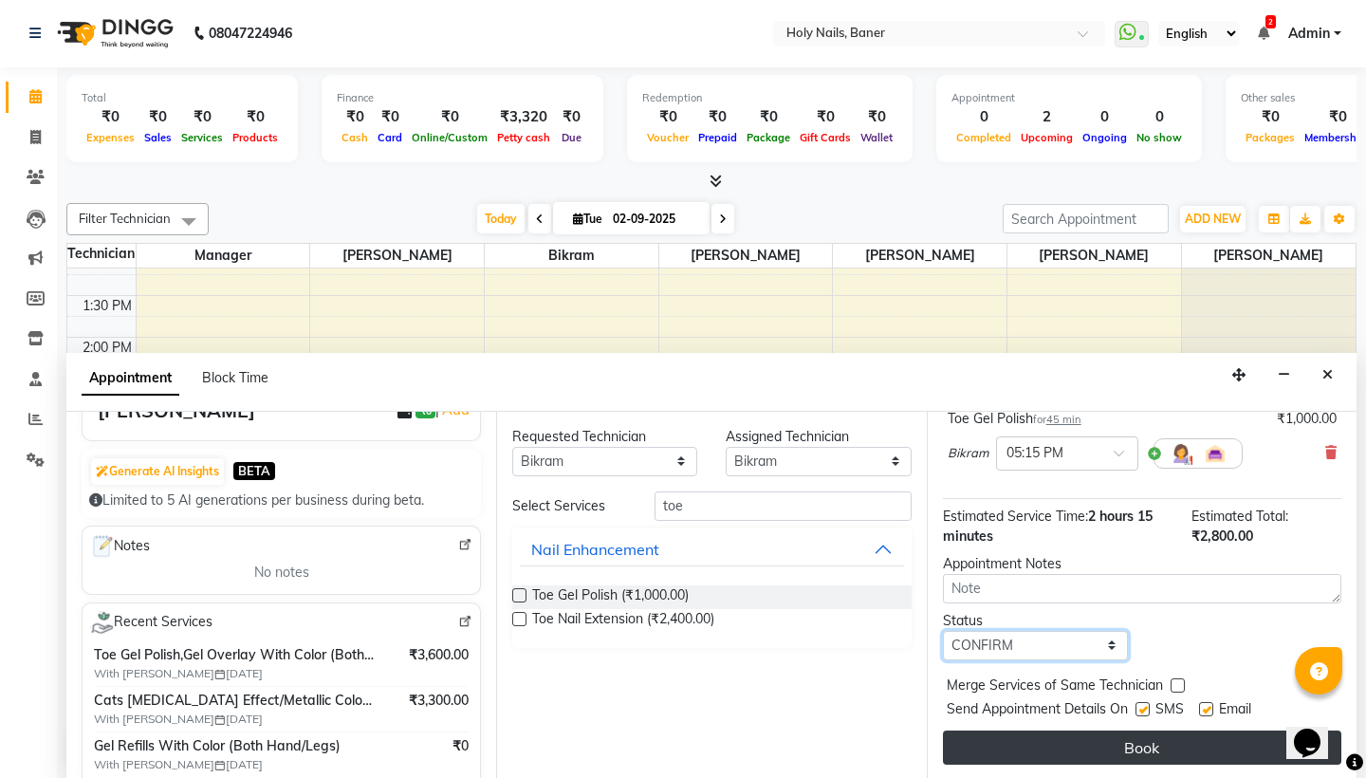
scroll to position [257, 0]
click at [999, 744] on button "Book" at bounding box center [1142, 748] width 399 height 34
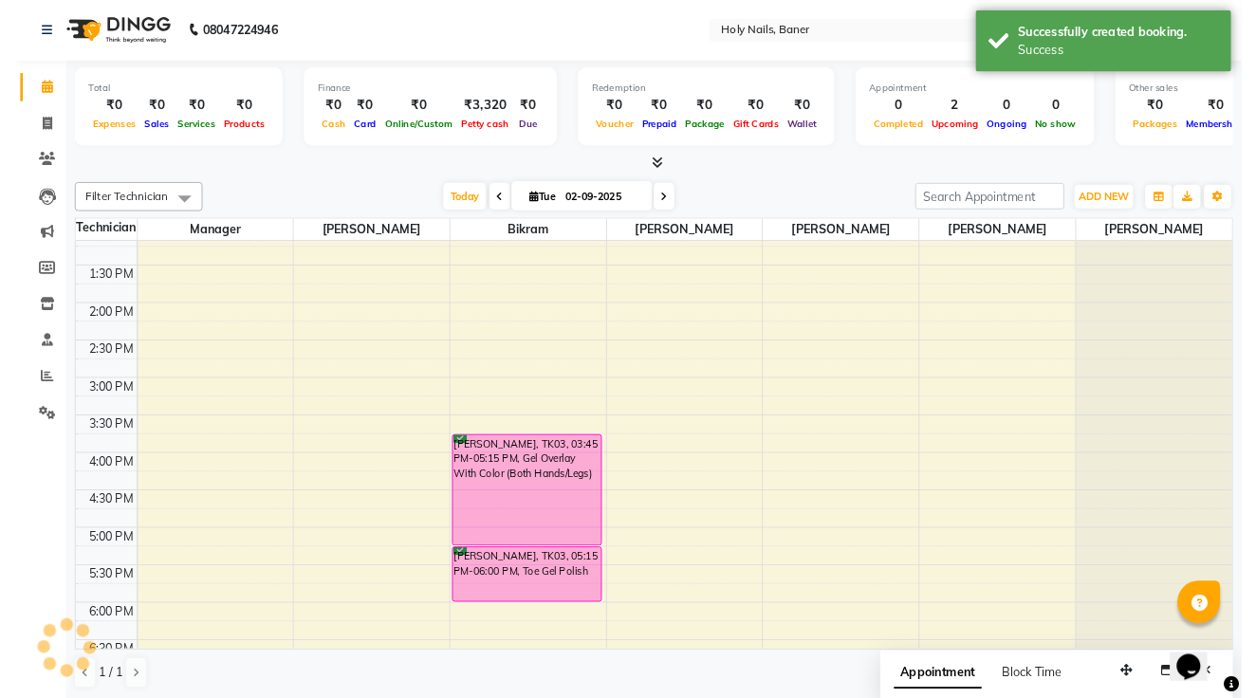
scroll to position [0, 0]
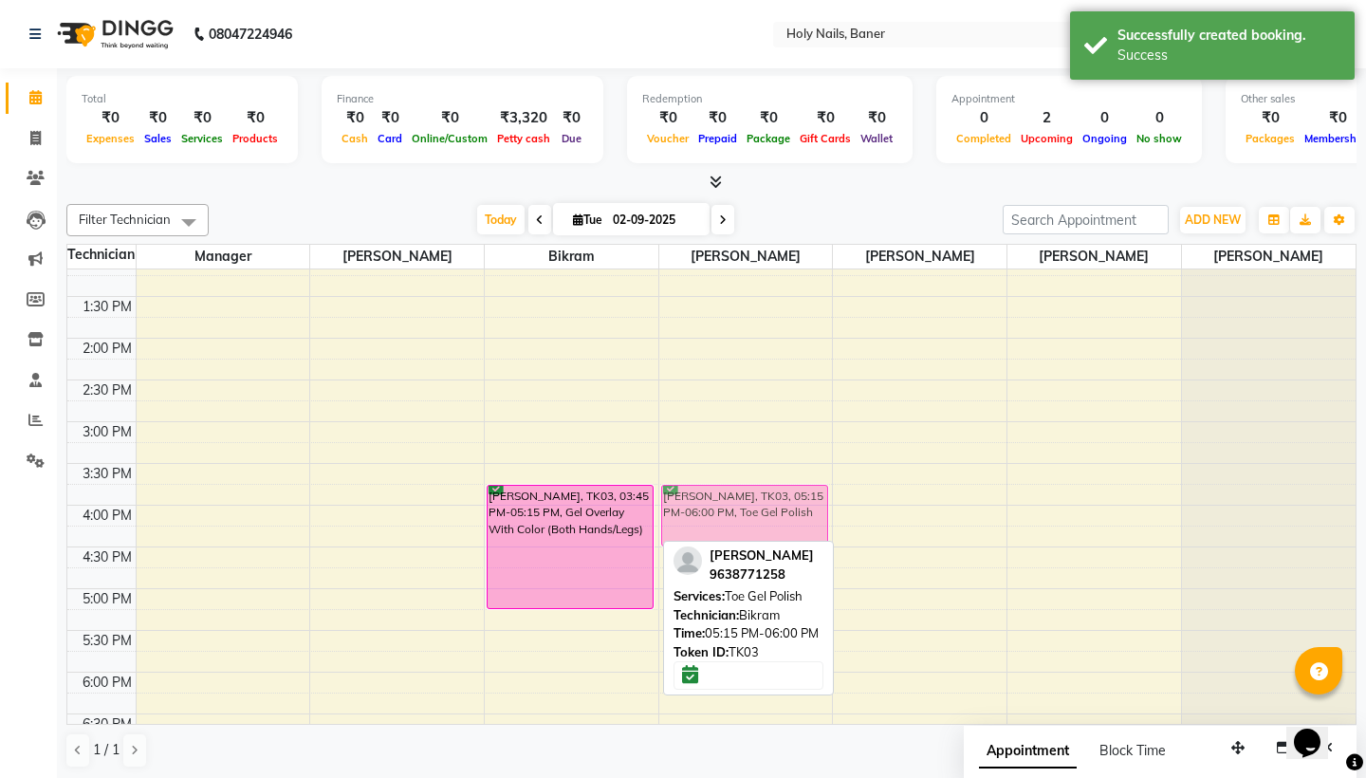
drag, startPoint x: 584, startPoint y: 641, endPoint x: 808, endPoint y: 522, distance: 254.7
click at [808, 522] on tr "Sudha Kailet, TK02, 11:15 AM-12:00 PM, Toe Gel Polish Garima Singh, TK03, 03:45…" at bounding box center [711, 422] width 1289 height 1168
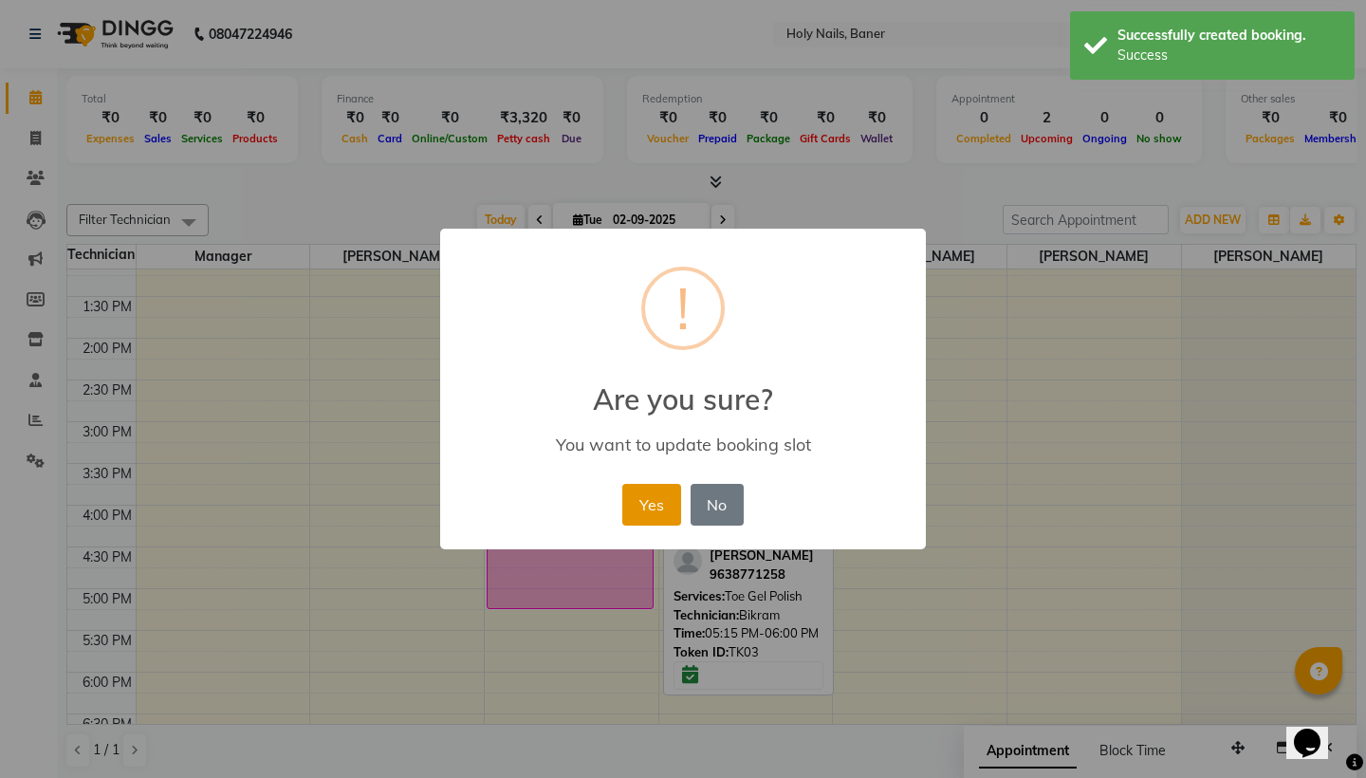
click at [639, 506] on button "Yes" at bounding box center [652, 505] width 58 height 42
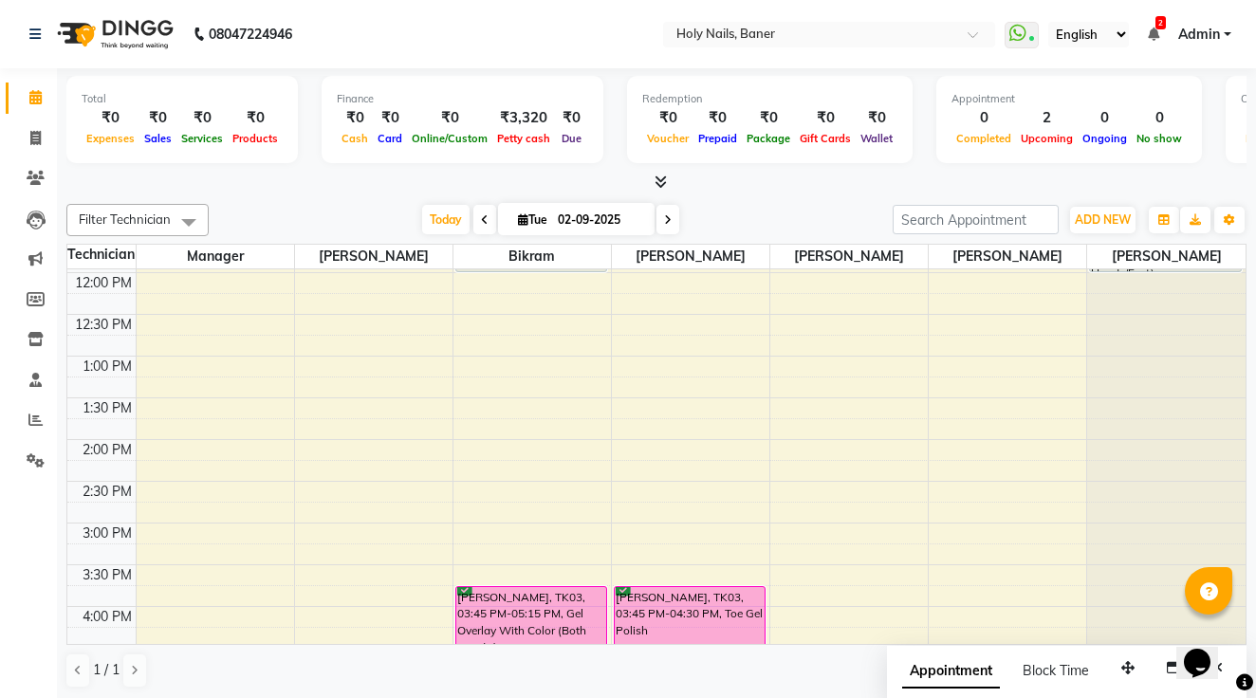
scroll to position [307, 0]
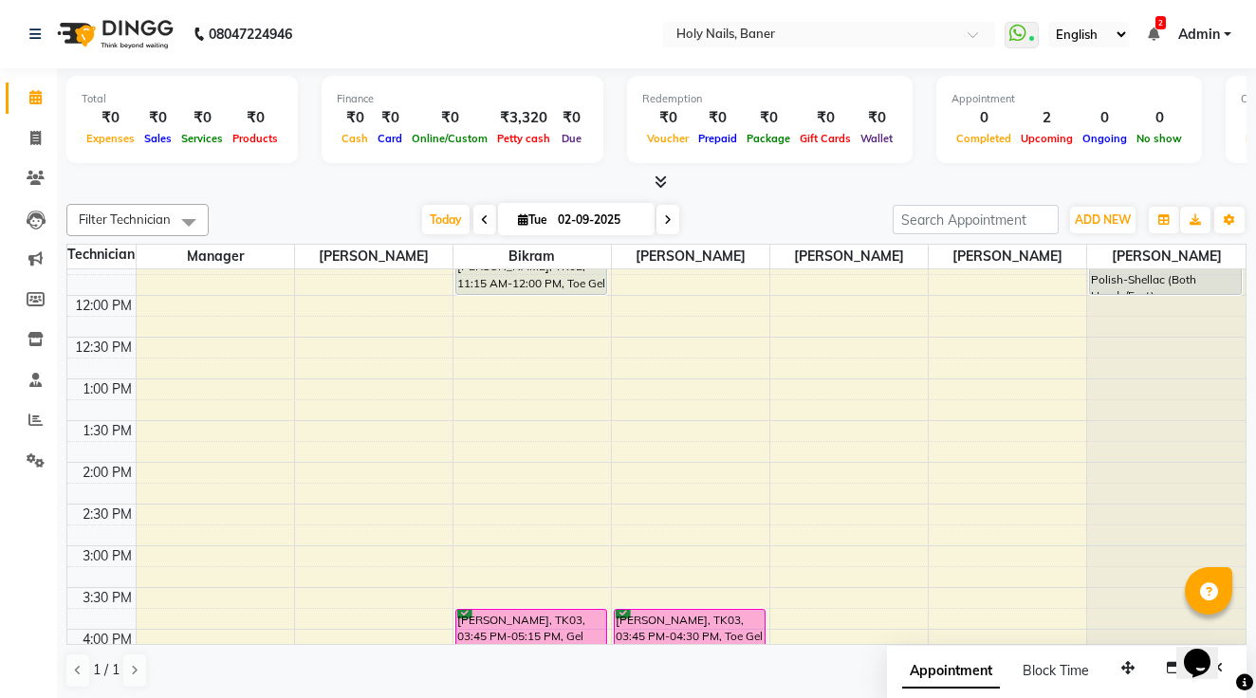
click at [1162, 38] on ul "WhatsApp Status ✕ Status: Connected Most Recent Message: 02-09-2025 10:50 AM Re…" at bounding box center [1123, 35] width 236 height 26
click at [1151, 31] on icon at bounding box center [1153, 34] width 11 height 13
click at [1160, 32] on icon at bounding box center [1153, 34] width 11 height 13
click at [1157, 33] on icon at bounding box center [1153, 34] width 11 height 13
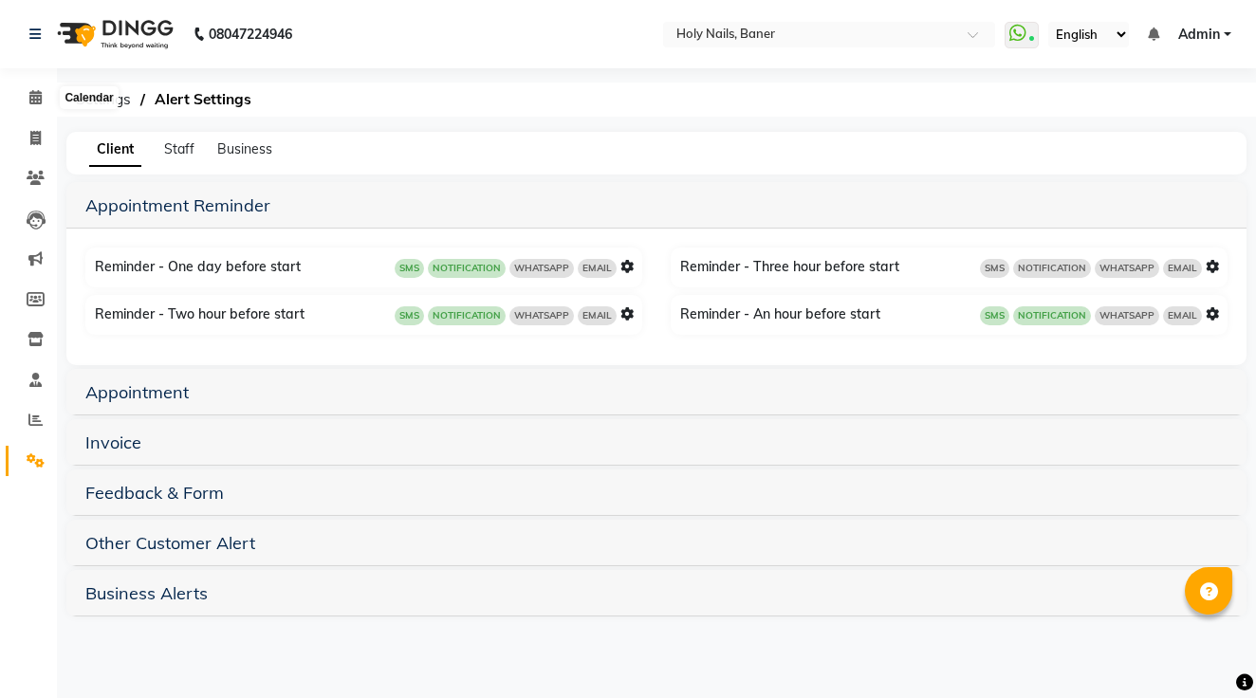
click at [38, 103] on icon at bounding box center [35, 97] width 12 height 14
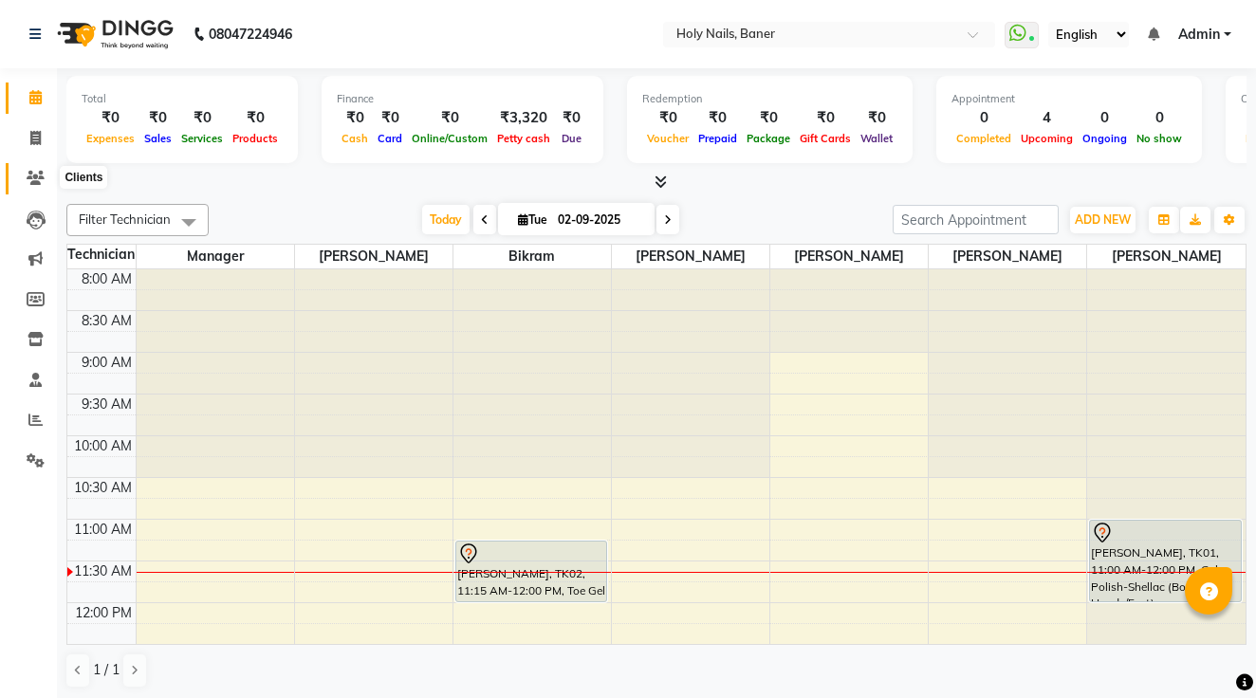
click at [31, 172] on icon at bounding box center [36, 178] width 18 height 14
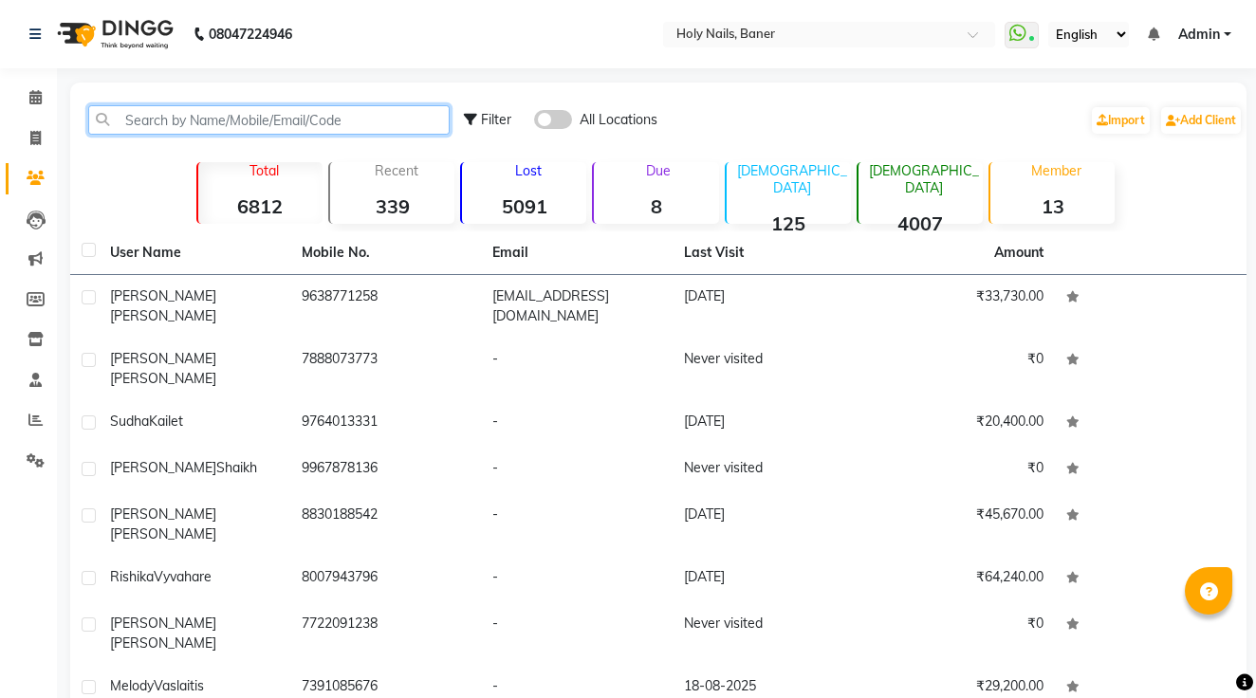
click at [208, 126] on input "text" at bounding box center [269, 119] width 362 height 29
type input "o"
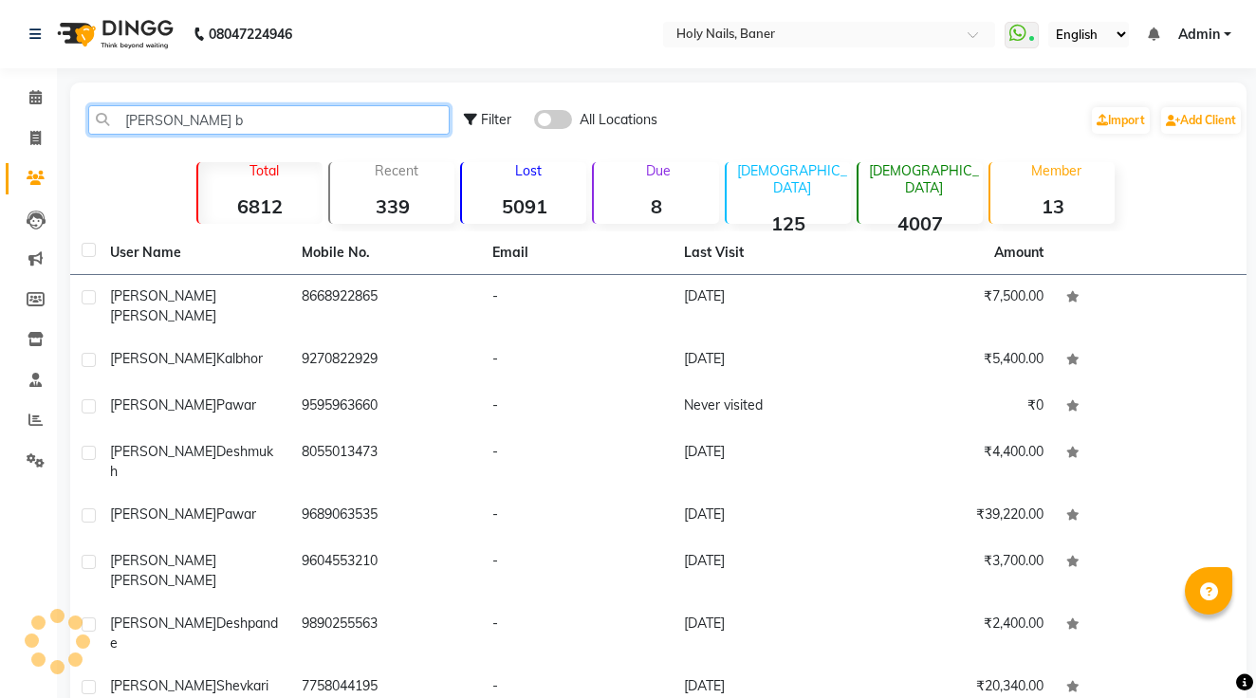
type input "[PERSON_NAME] bh"
